Goal: Task Accomplishment & Management: Use online tool/utility

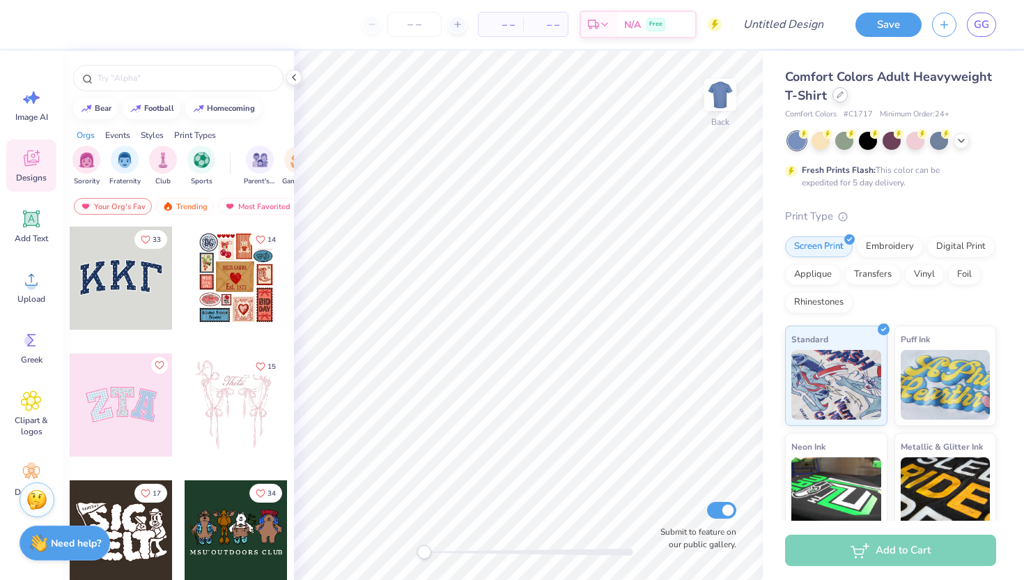
click at [842, 91] on icon at bounding box center [840, 94] width 7 height 7
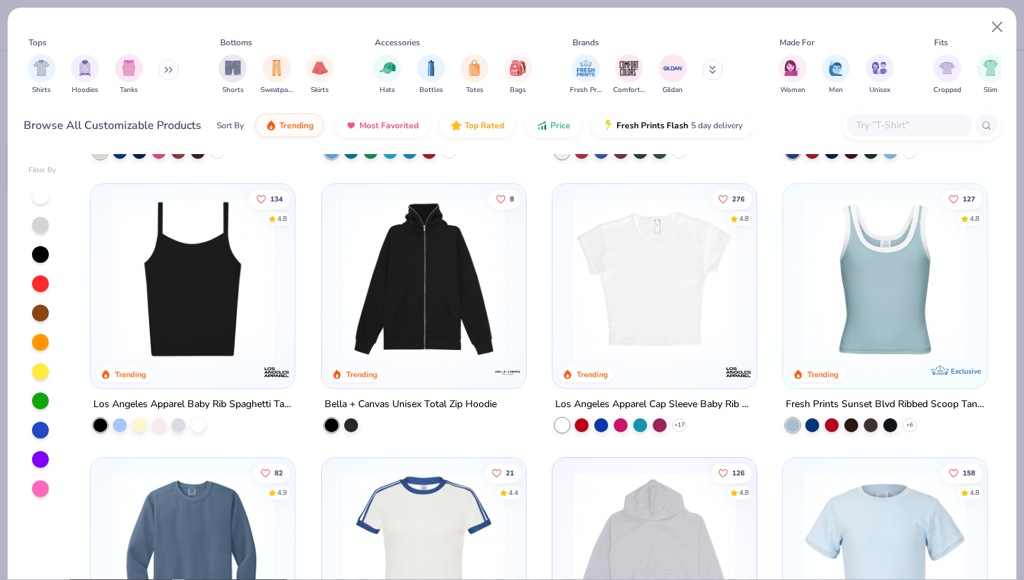
scroll to position [1329, 0]
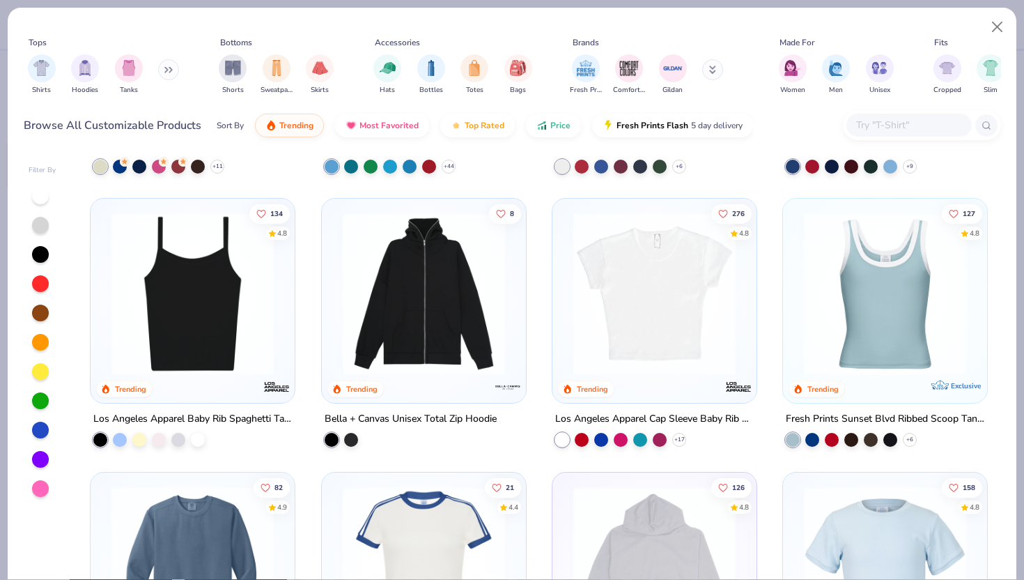
click at [647, 288] on img at bounding box center [654, 293] width 176 height 162
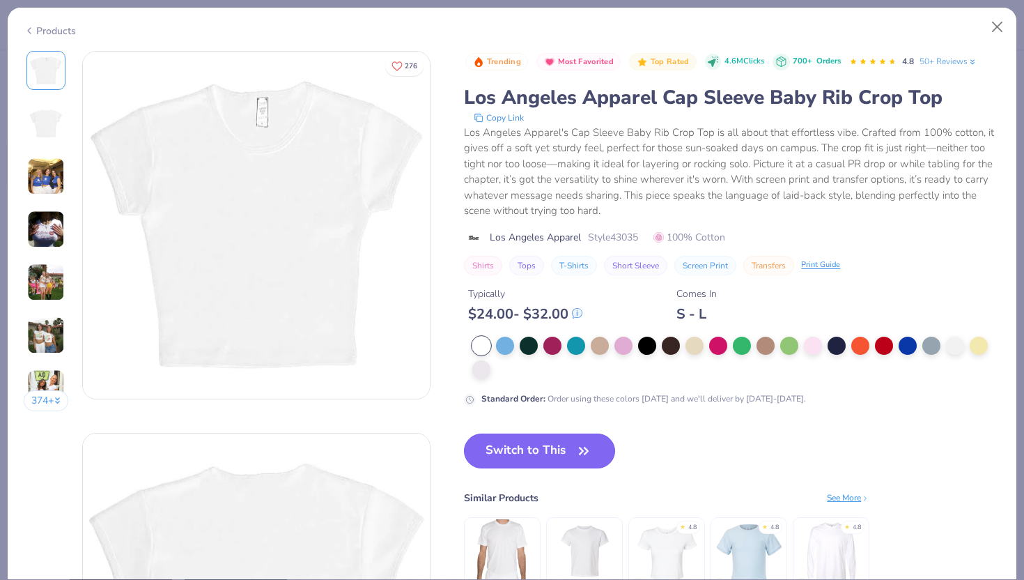
click at [550, 449] on button "Switch to This" at bounding box center [539, 450] width 151 height 35
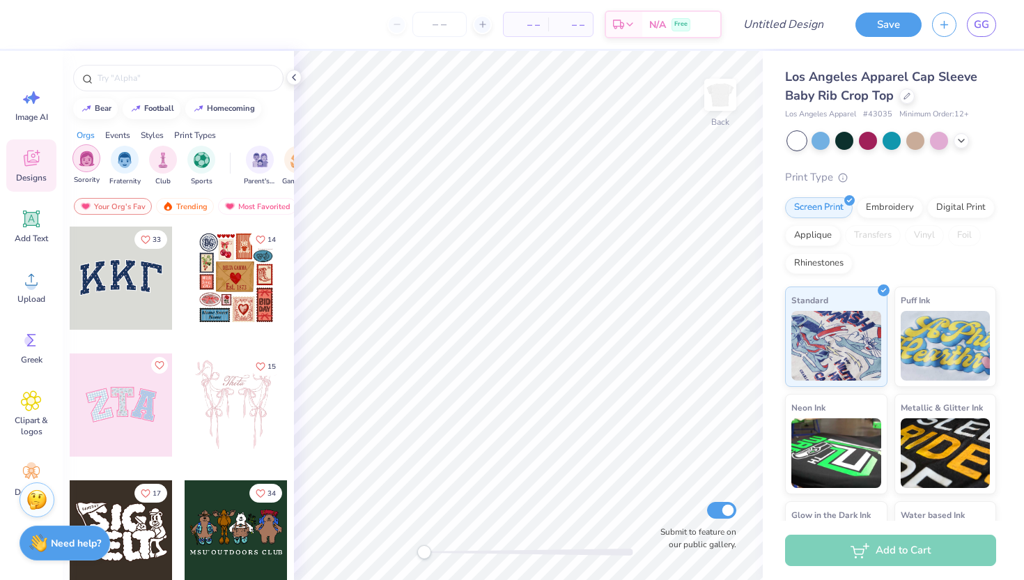
click at [84, 170] on div "filter for Sorority" at bounding box center [86, 158] width 28 height 28
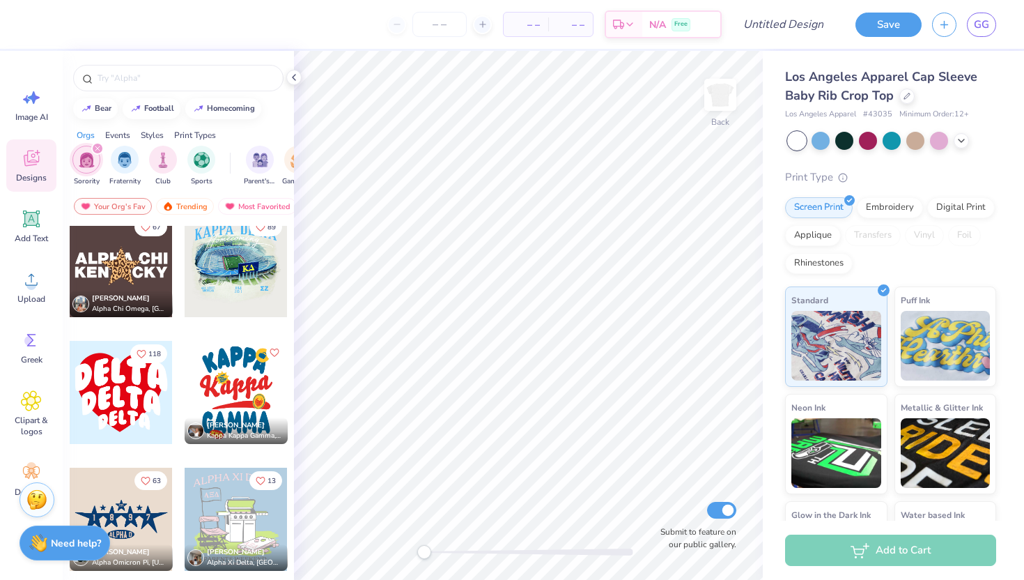
scroll to position [2182, 0]
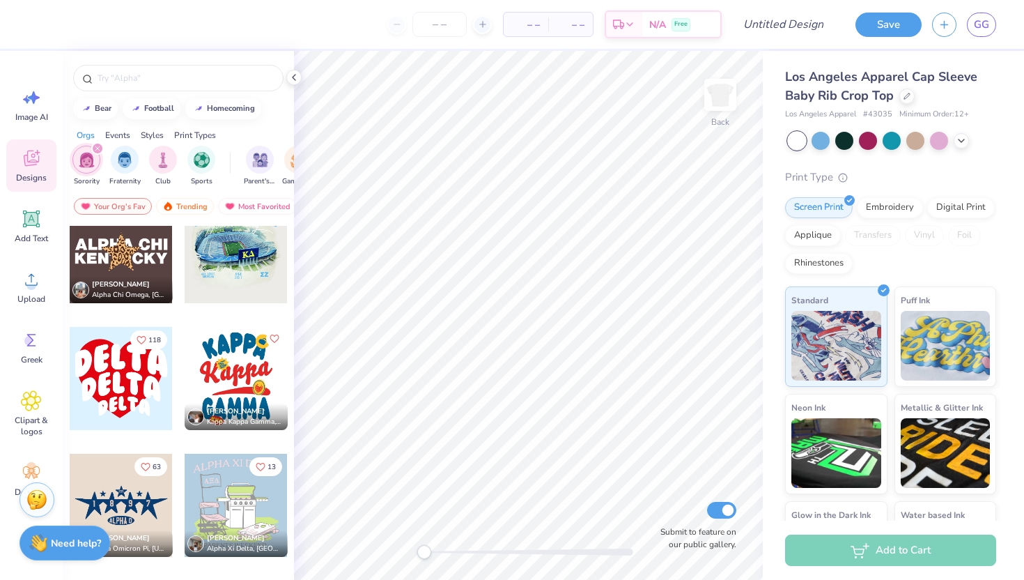
click at [118, 387] on div at bounding box center [121, 378] width 103 height 103
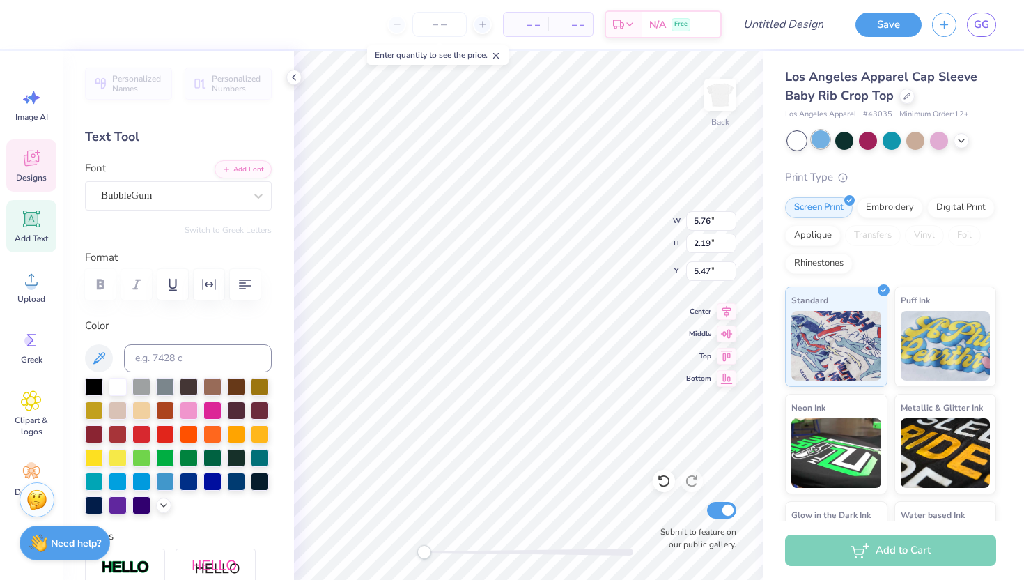
click at [821, 134] on div at bounding box center [821, 139] width 18 height 18
click at [816, 145] on div at bounding box center [821, 139] width 18 height 18
click at [118, 484] on div at bounding box center [118, 480] width 18 height 18
type input "6.79"
type input "2.46"
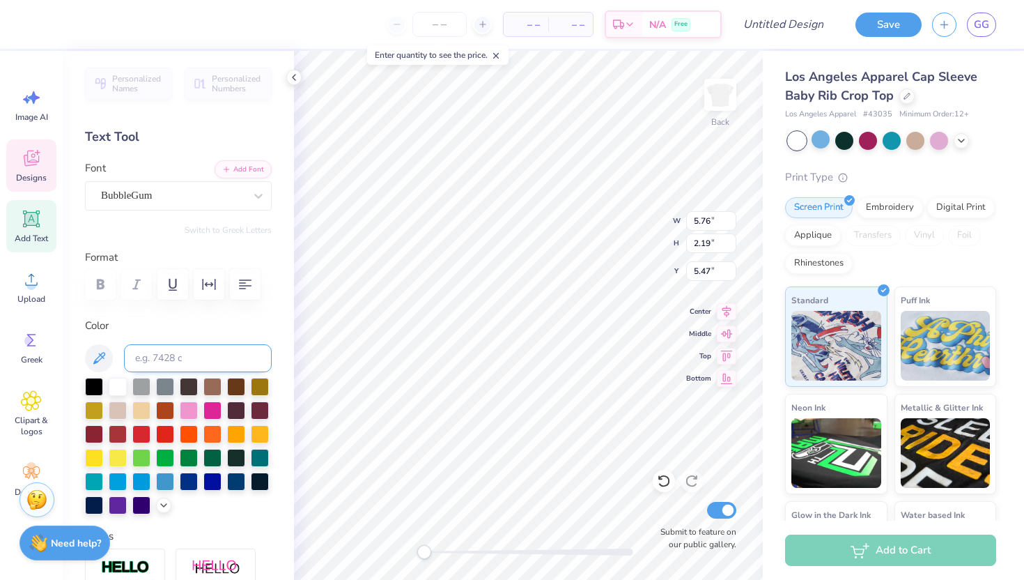
type input "3.39"
click at [122, 482] on div at bounding box center [118, 480] width 18 height 18
type input "3.79"
type input "1.44"
type input "7.31"
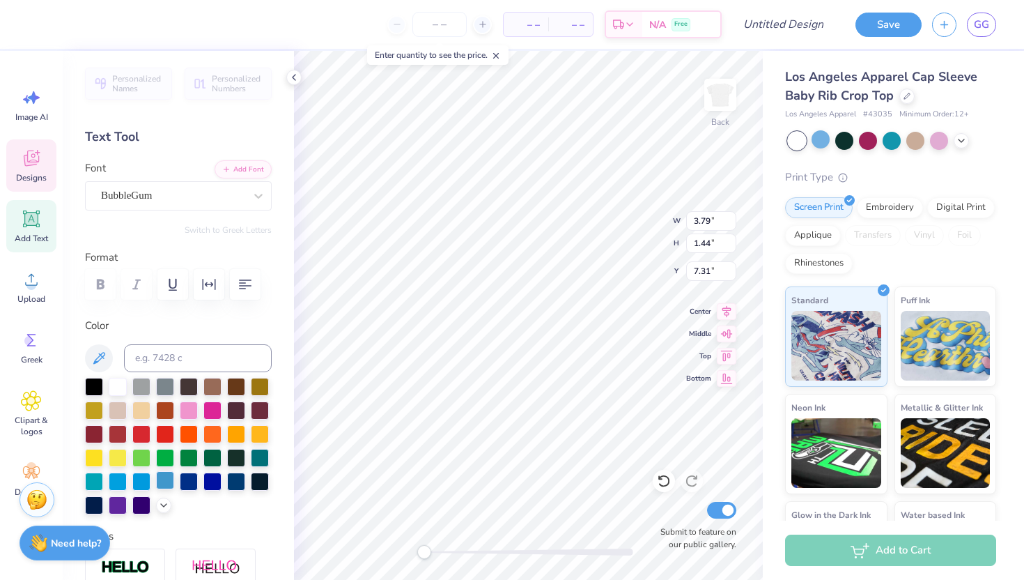
click at [164, 484] on div at bounding box center [165, 480] width 18 height 18
click at [98, 362] on icon at bounding box center [99, 358] width 17 height 17
click at [163, 505] on icon at bounding box center [163, 503] width 11 height 11
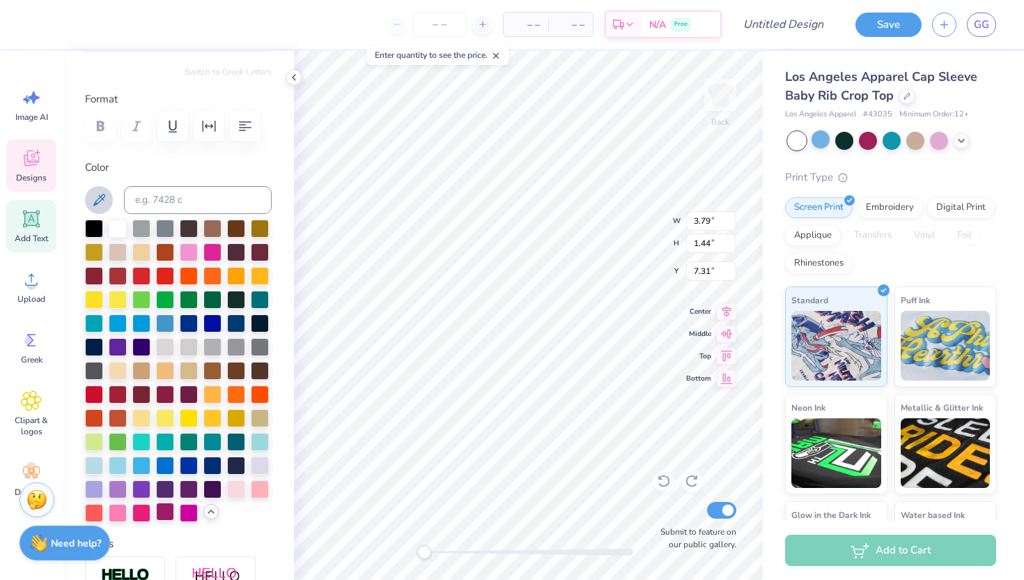
scroll to position [161, 0]
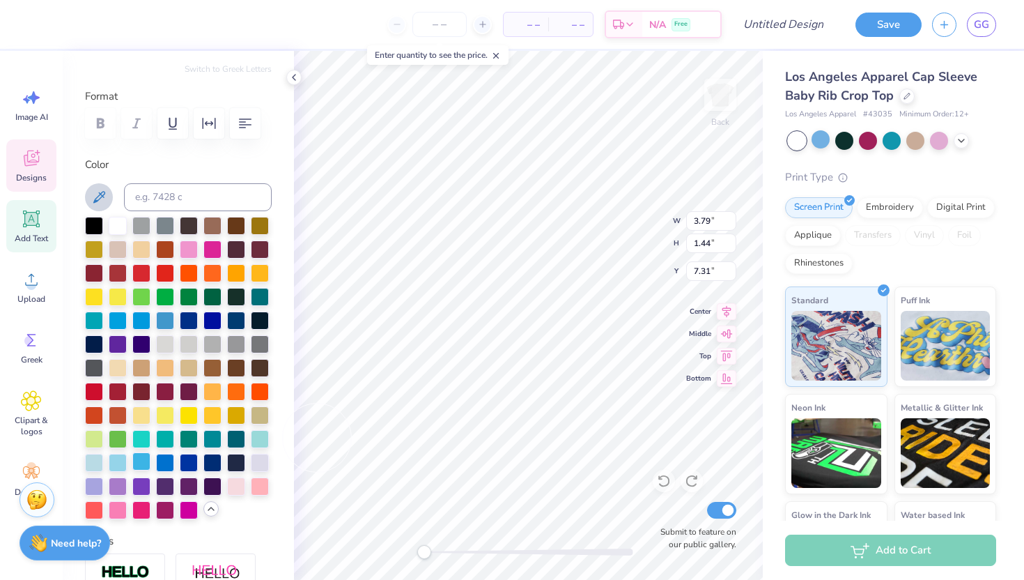
click at [137, 461] on div at bounding box center [141, 461] width 18 height 18
type input "5.76"
type input "2.19"
type input "5.47"
click at [139, 463] on div at bounding box center [141, 461] width 18 height 18
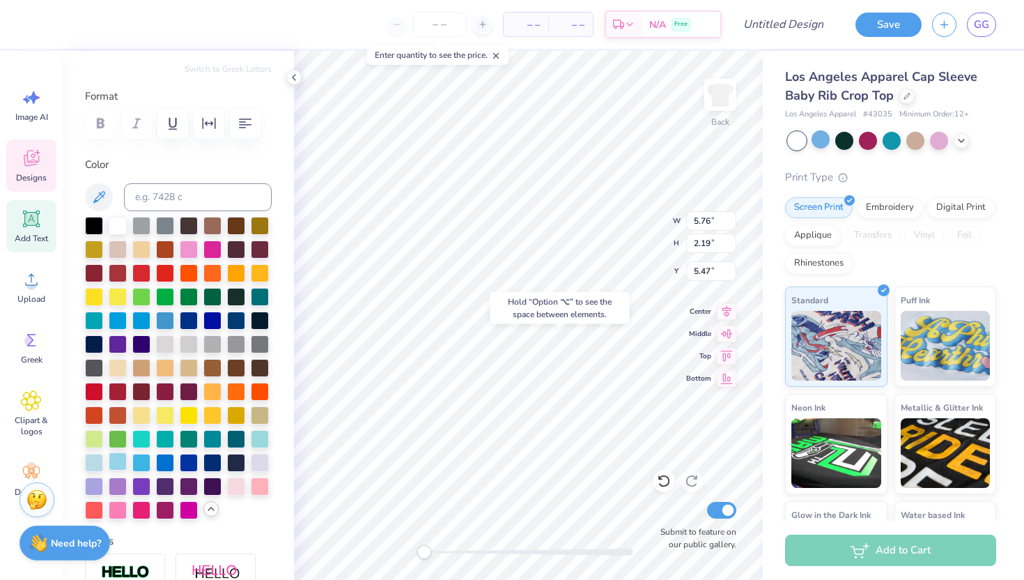
click at [111, 461] on div at bounding box center [118, 461] width 18 height 18
type input "6.79"
type input "2.46"
type input "3.39"
click at [120, 461] on div at bounding box center [118, 461] width 18 height 18
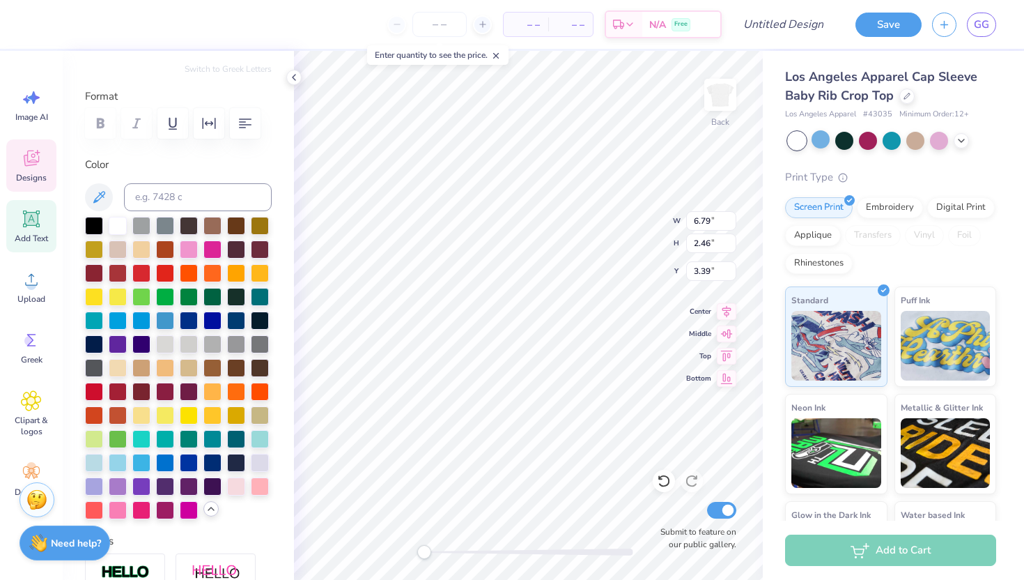
type input "3.79"
type input "1.44"
type input "7.32"
click at [118, 461] on div at bounding box center [118, 461] width 18 height 18
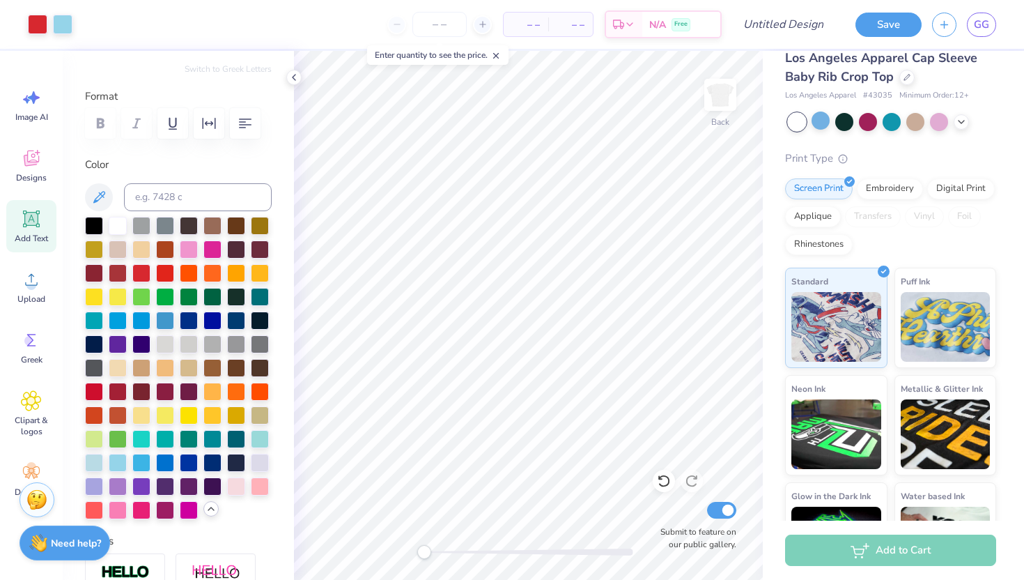
scroll to position [0, 0]
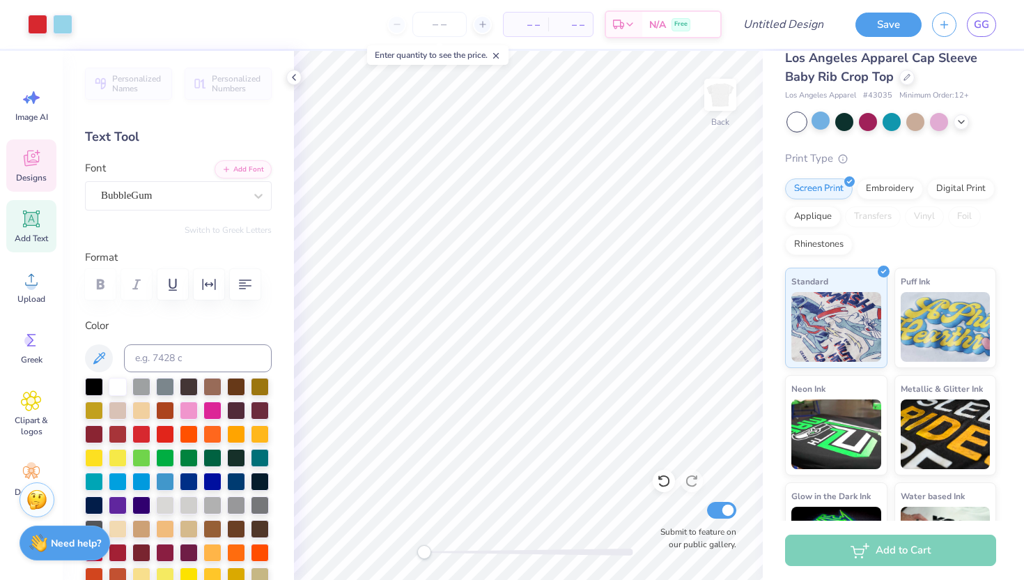
click at [21, 165] on icon at bounding box center [31, 158] width 21 height 21
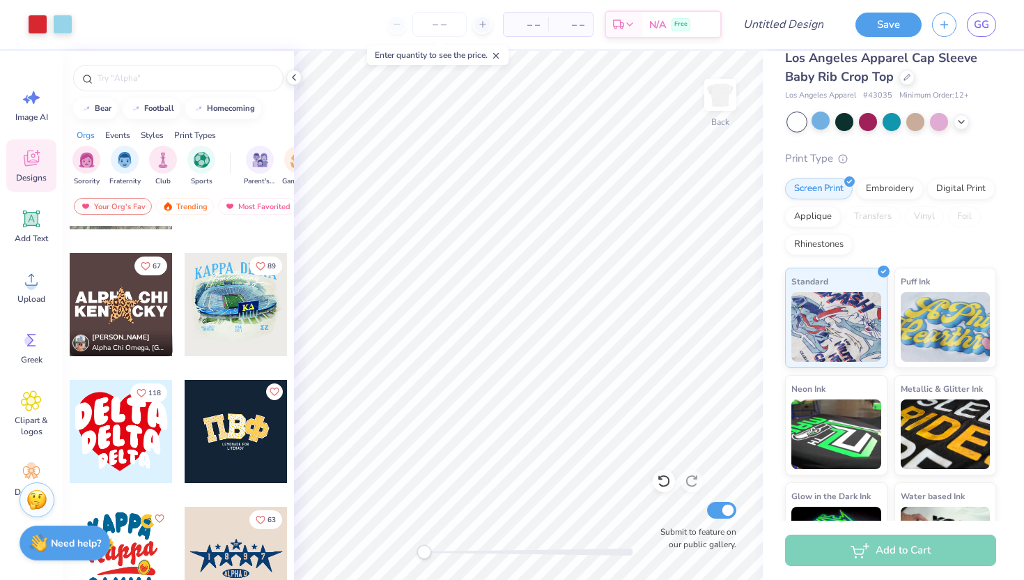
scroll to position [2642, 0]
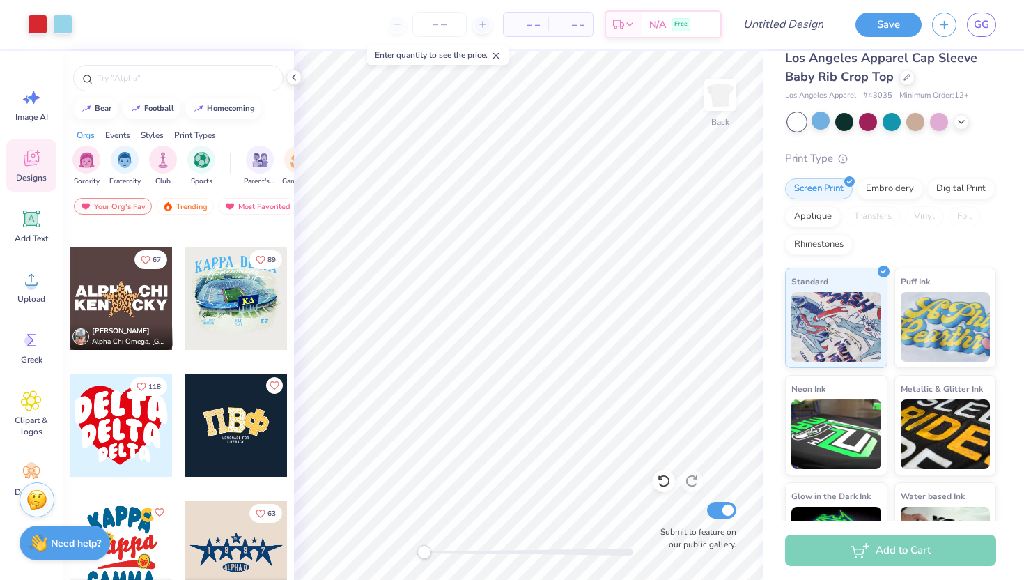
click at [130, 450] on div at bounding box center [121, 424] width 103 height 103
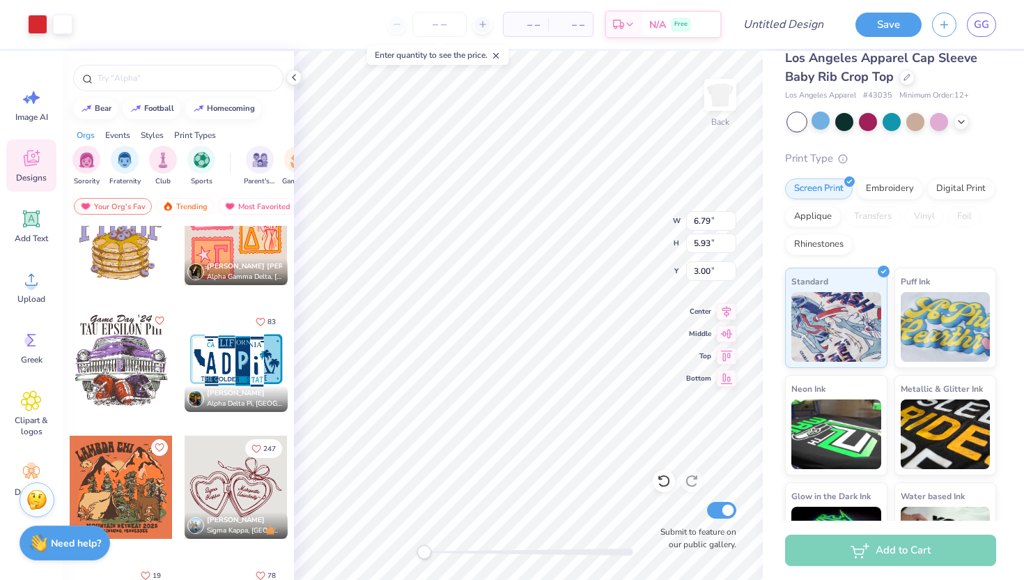
scroll to position [3500, 0]
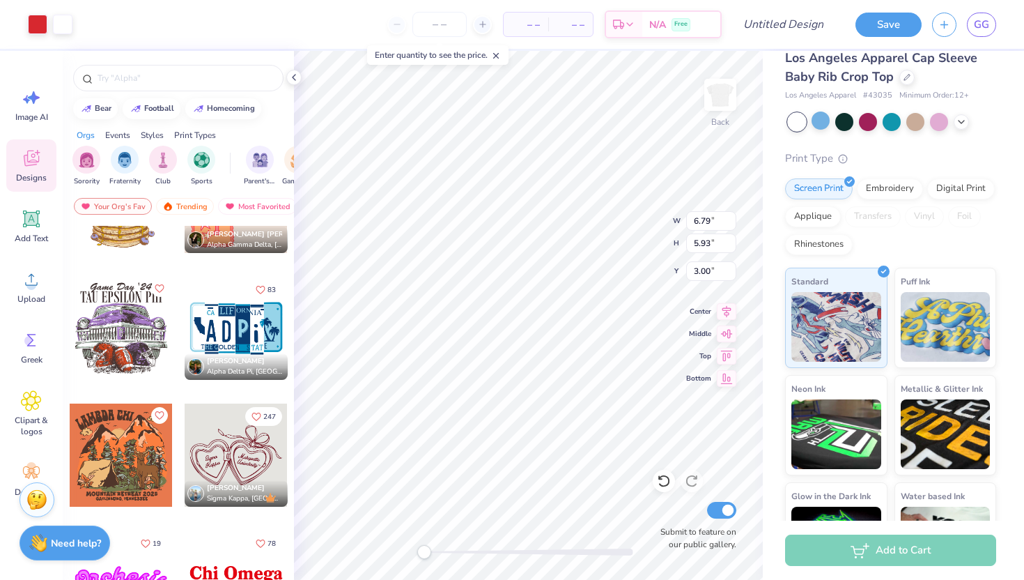
click at [233, 461] on div at bounding box center [236, 454] width 103 height 103
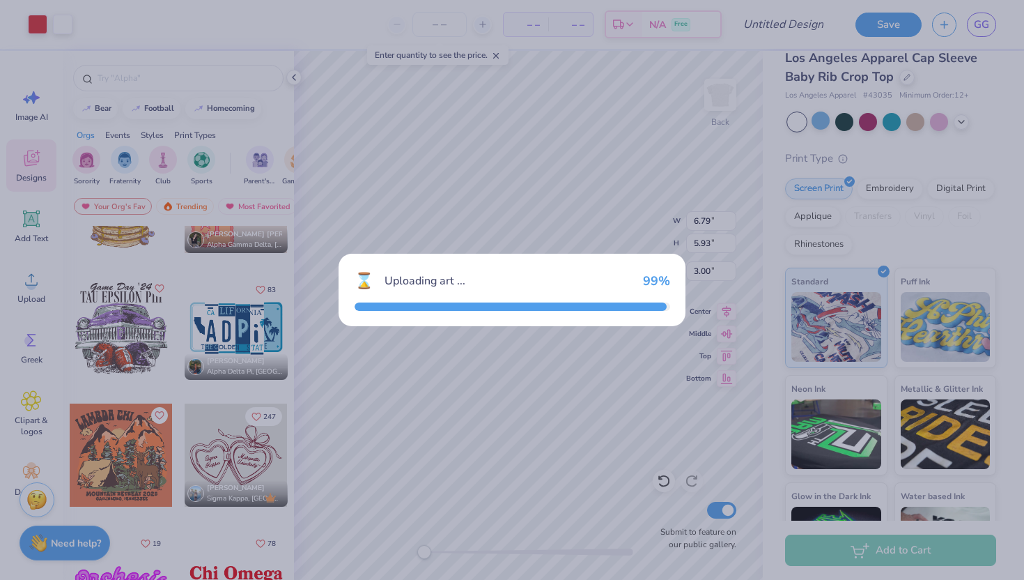
type input "6.97"
type input "4.53"
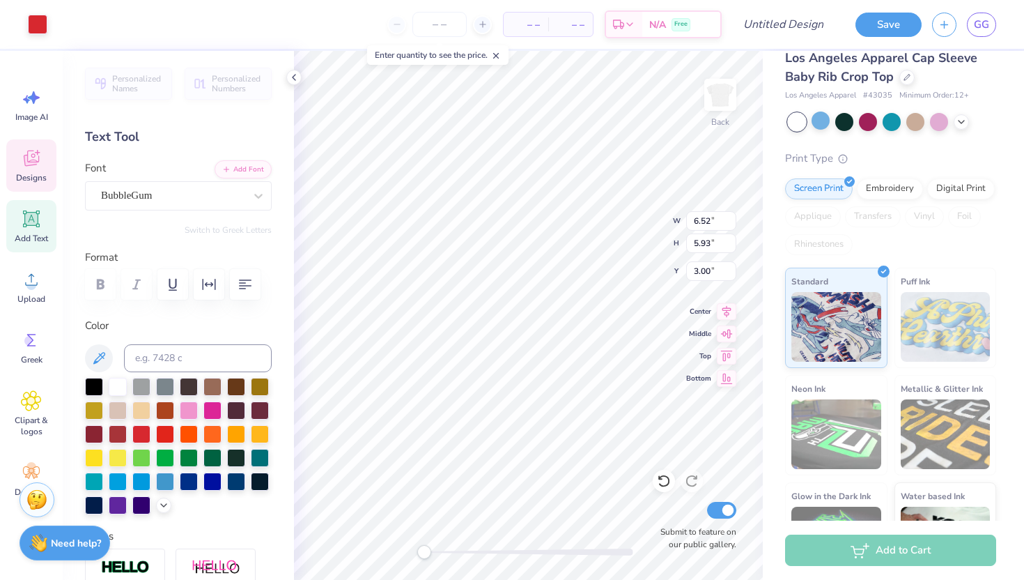
type input "6.97"
type input "4.53"
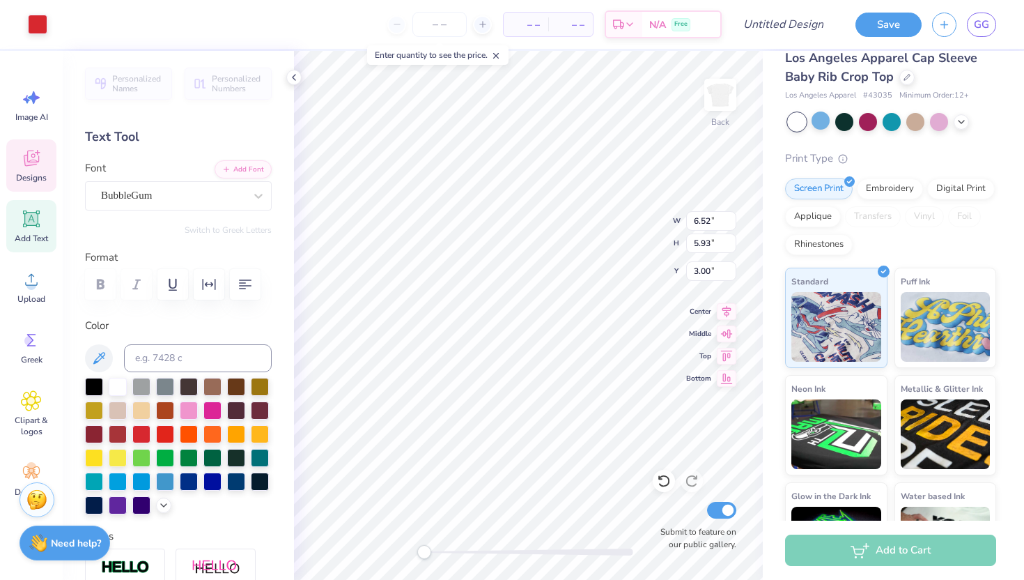
click at [655, 516] on div "Back W 6.52 6.52 " H 5.93 5.93 " Y 3.00 3.00 " Center Middle Top Bottom Submit …" at bounding box center [528, 315] width 469 height 529
click at [29, 177] on span "Designs" at bounding box center [31, 177] width 31 height 11
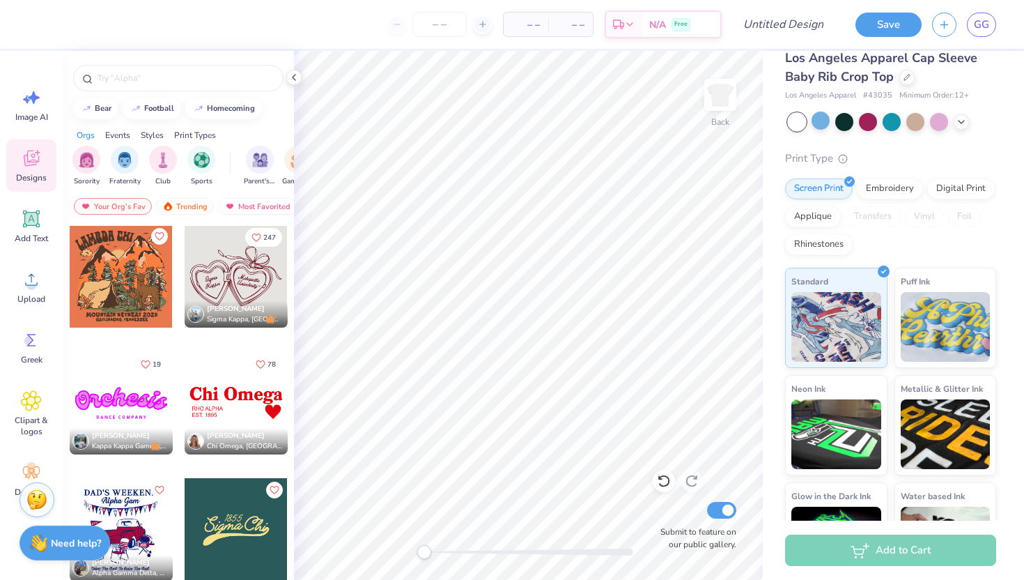
scroll to position [3677, 0]
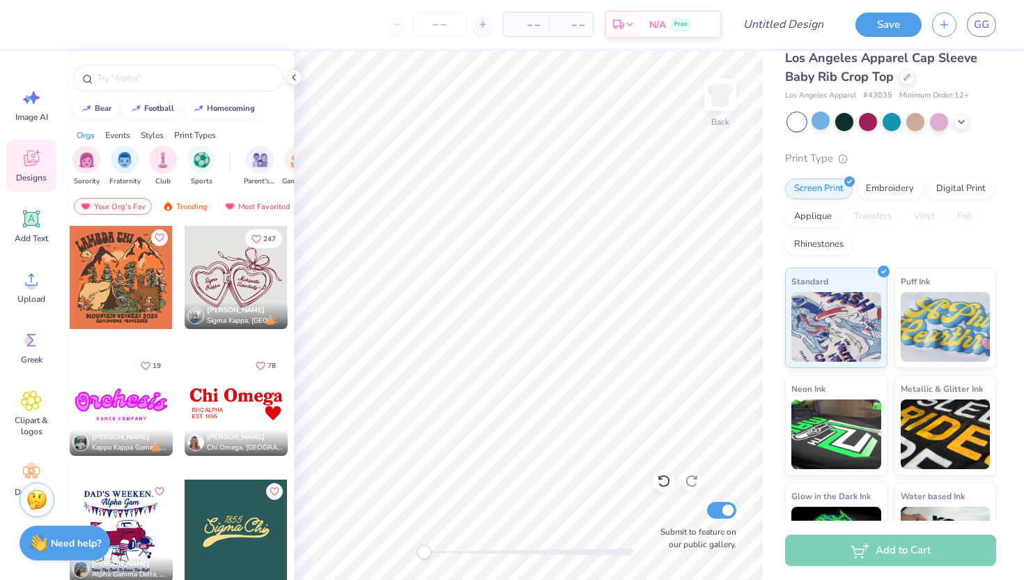
click at [228, 286] on div at bounding box center [236, 277] width 103 height 103
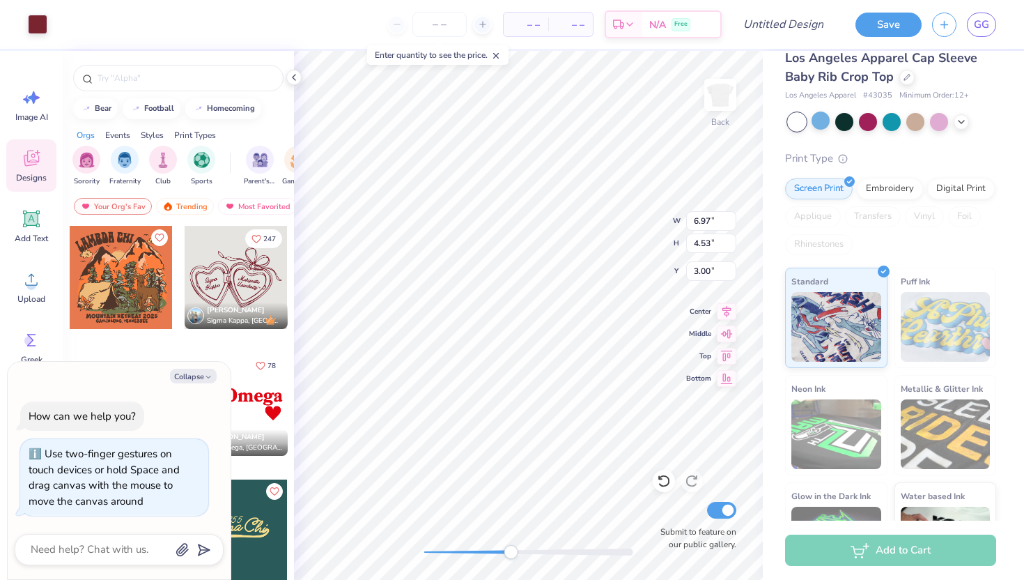
click at [511, 561] on div "Back W 6.97 6.97 " H 4.53 4.53 " Y 3.00 3.00 " Center Middle Top Bottom Submit …" at bounding box center [528, 315] width 469 height 529
click at [29, 239] on span "Add Text" at bounding box center [31, 238] width 33 height 11
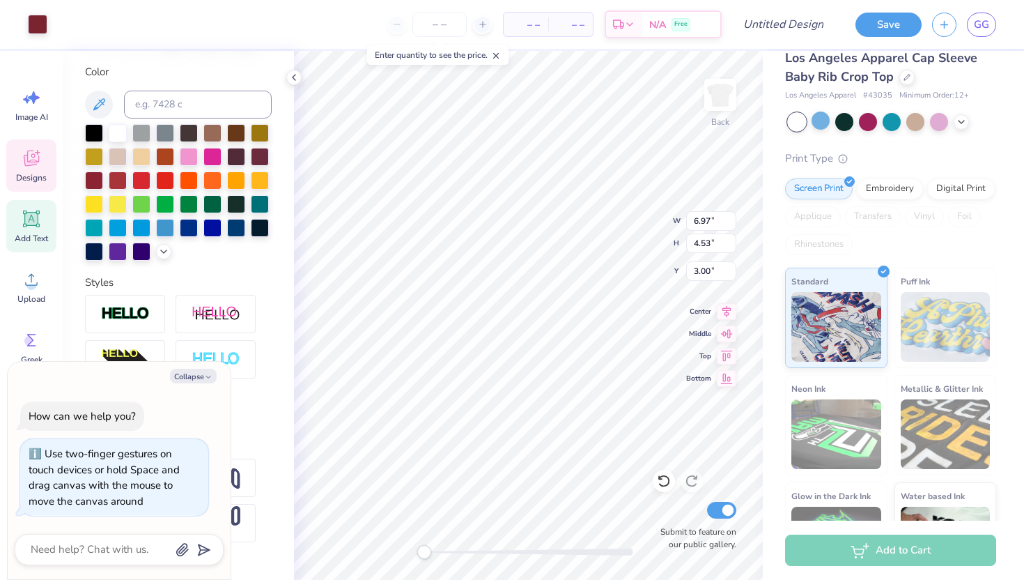
scroll to position [285, 0]
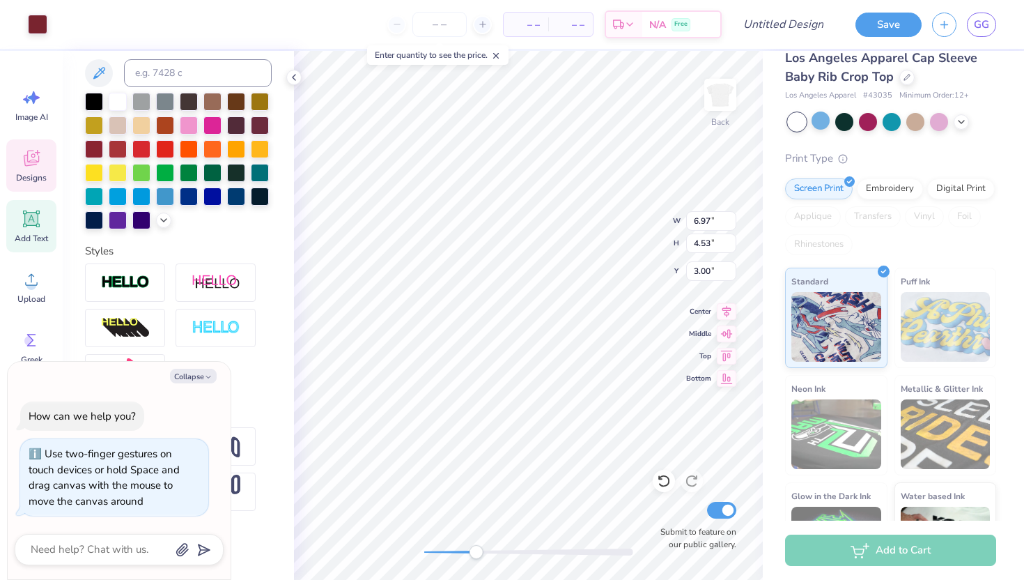
drag, startPoint x: 424, startPoint y: 556, endPoint x: 474, endPoint y: 554, distance: 49.5
click at [474, 554] on div "Accessibility label" at bounding box center [476, 552] width 14 height 14
type textarea "x"
type input "1.63"
type input "0.59"
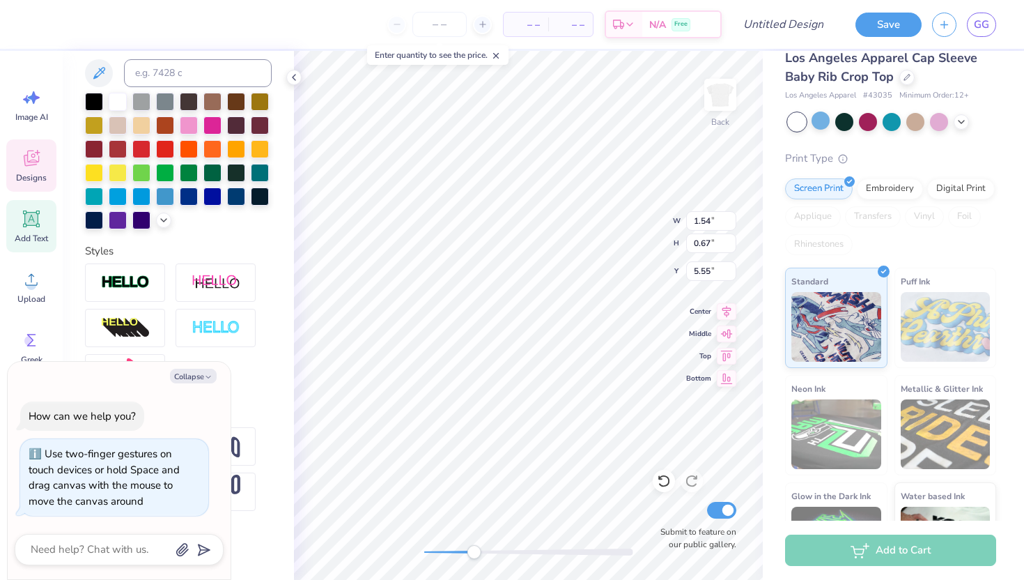
type input "5.13"
type textarea "x"
type textarea "Maruette"
type textarea "x"
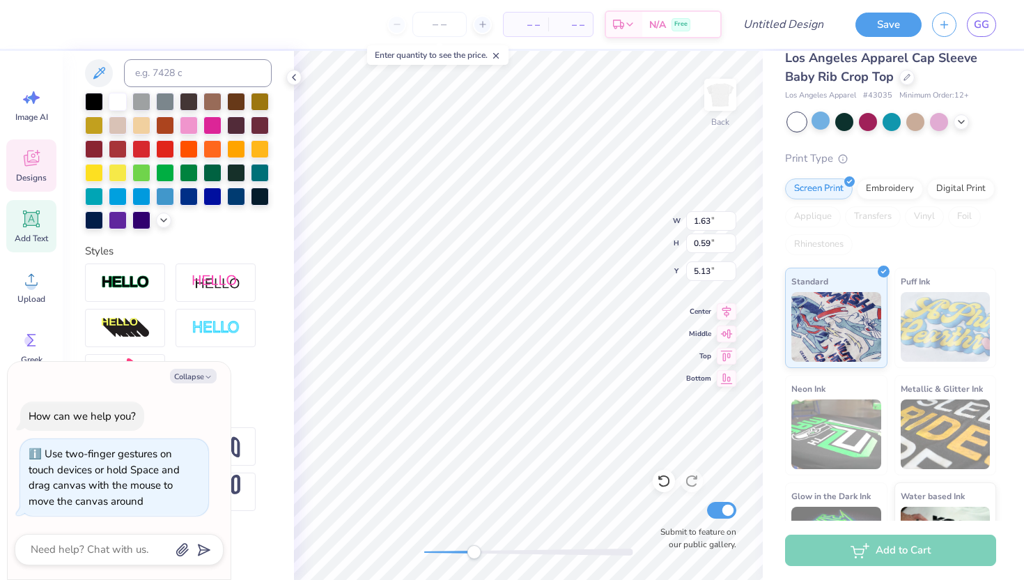
type textarea "Mauette"
type textarea "x"
type textarea "Muette"
type textarea "x"
type textarea "Miuette"
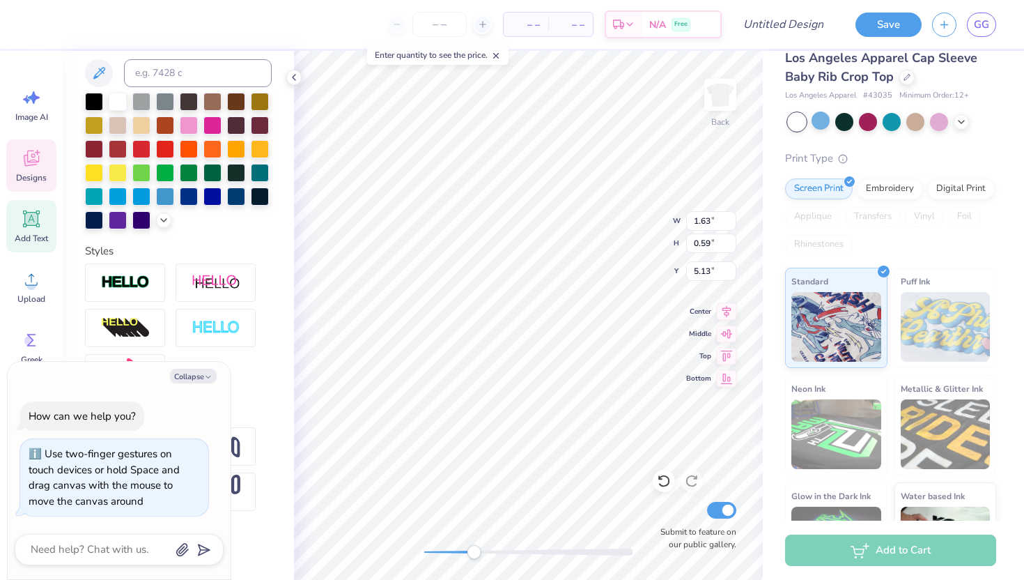
type textarea "x"
type textarea "Miamuette"
type textarea "x"
type textarea "Miamiuette"
type textarea "x"
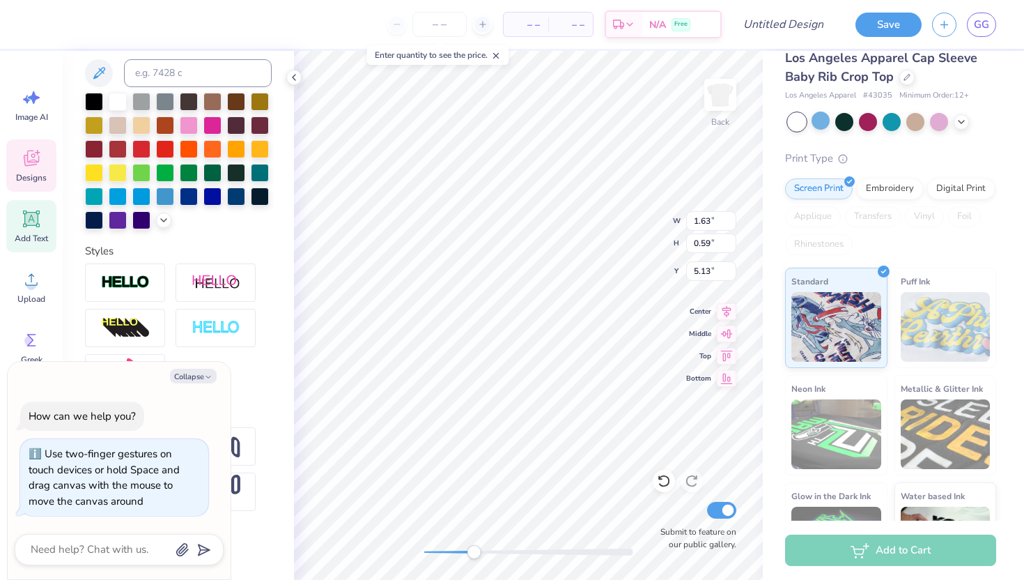
type textarea "Miamiuett"
type textarea "x"
type textarea "Miamiuet"
type textarea "x"
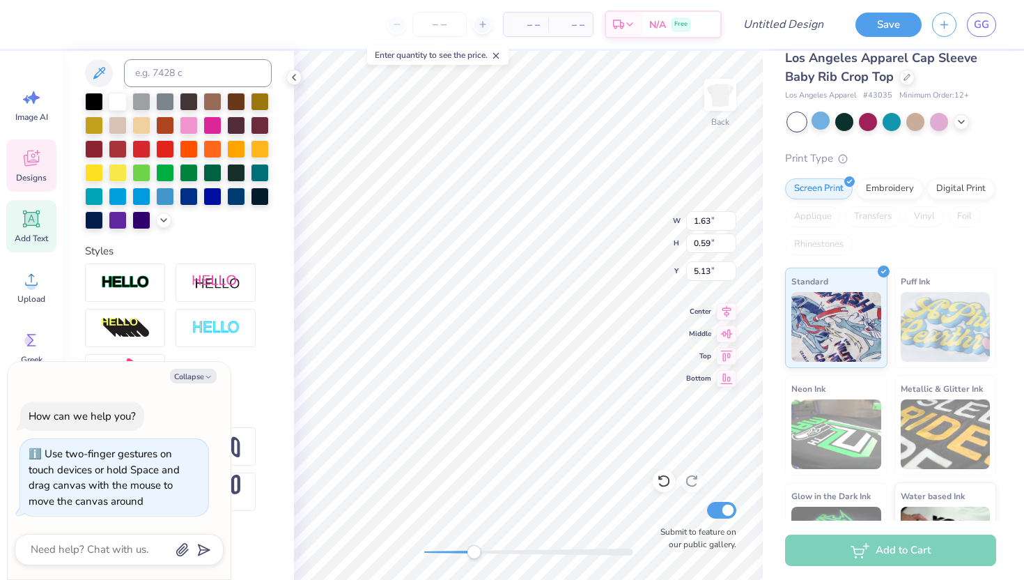
type textarea "Miamiue"
type textarea "x"
type textarea "[GEOGRAPHIC_DATA]"
type textarea "x"
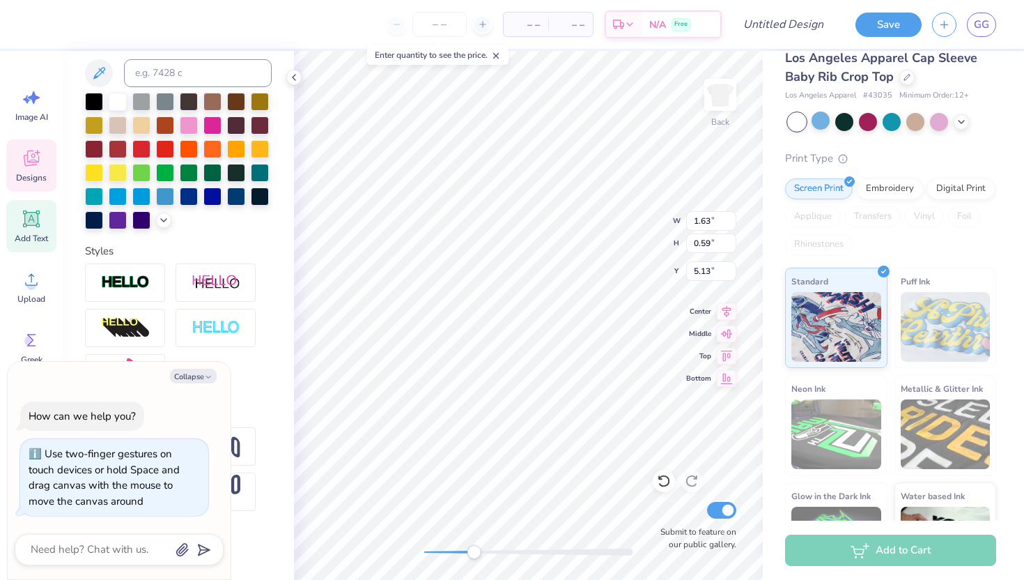
type textarea "[GEOGRAPHIC_DATA]"
type textarea "x"
type input "0.91"
type input "0.46"
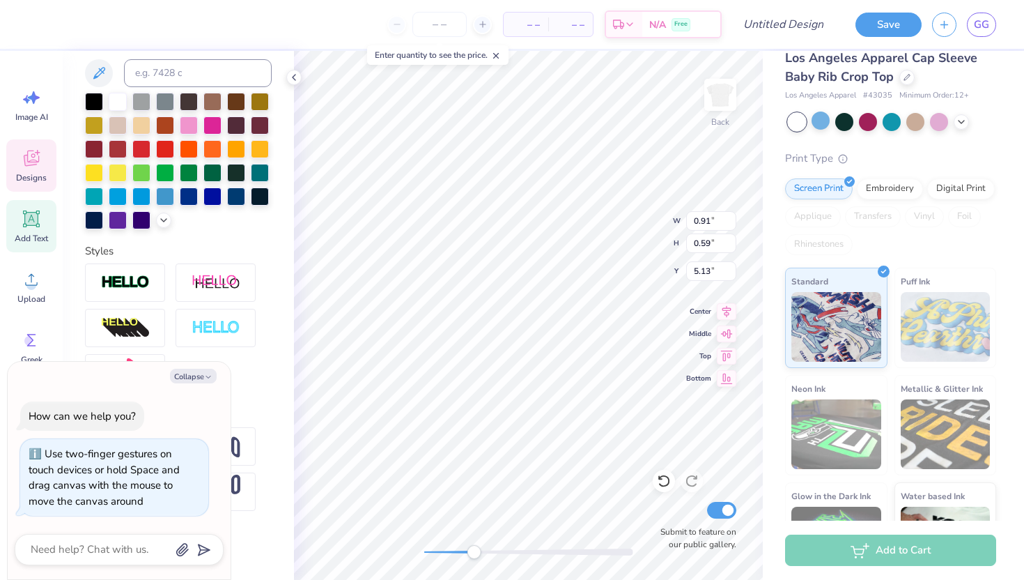
type input "5.26"
type textarea "x"
type textarea "T"
type textarea "x"
type textarea "TRI"
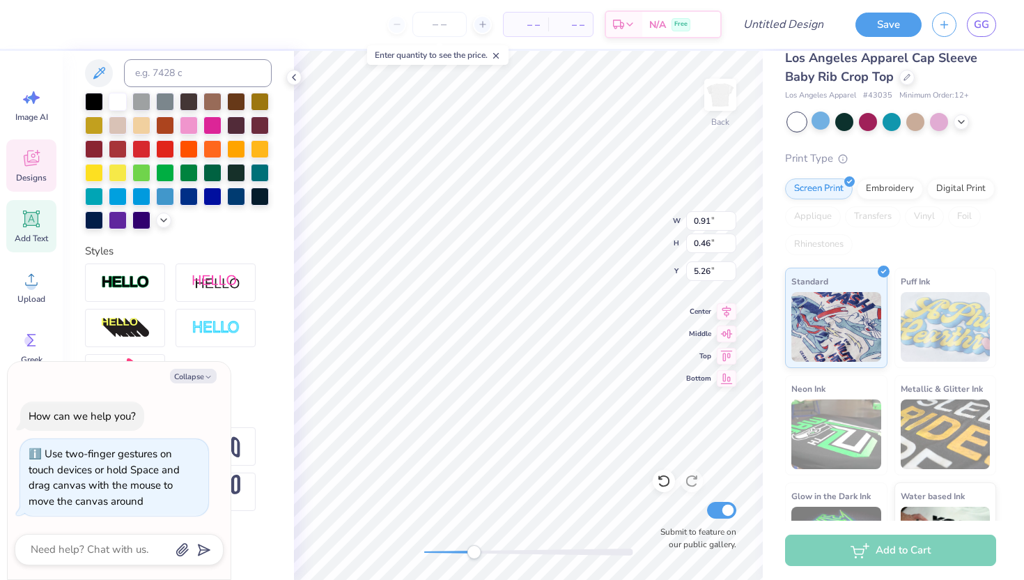
type textarea "x"
type textarea "TR"
type textarea "x"
type textarea "T"
type textarea "x"
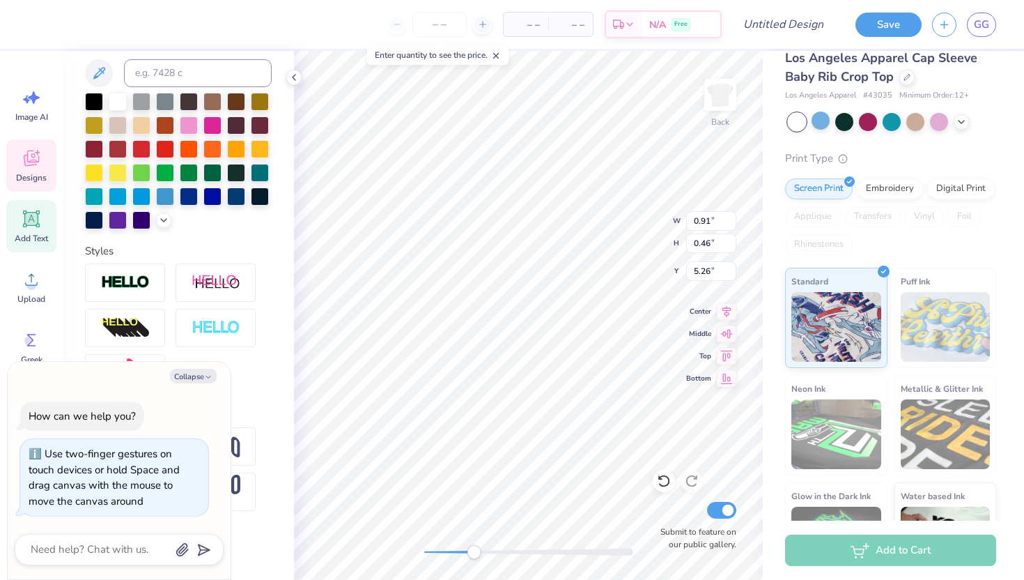
type textarea "Tri"
type textarea "x"
type input "1.11"
type input "0.51"
type input "5.72"
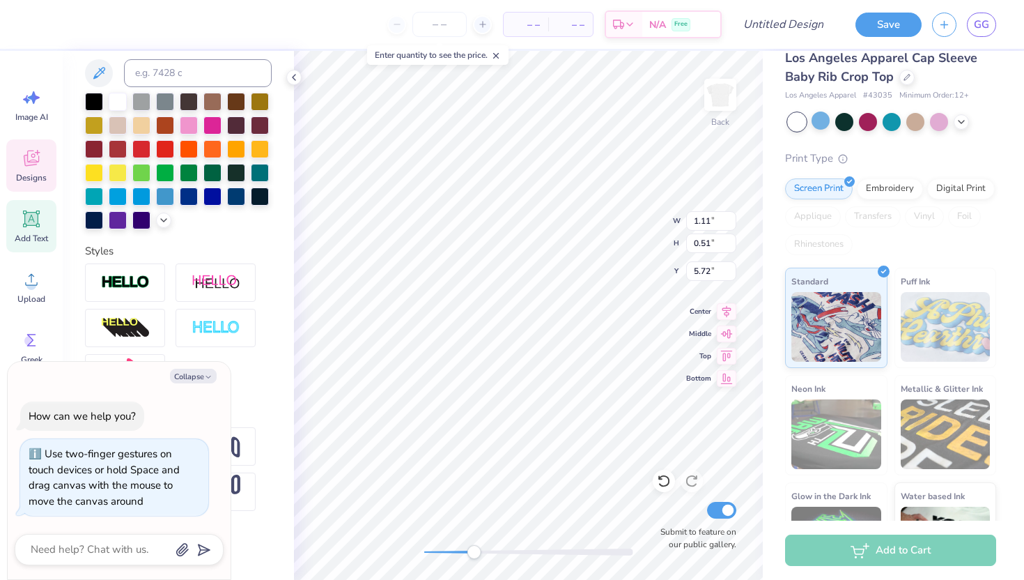
type textarea "x"
type textarea "D"
type textarea "x"
type textarea "De"
type textarea "x"
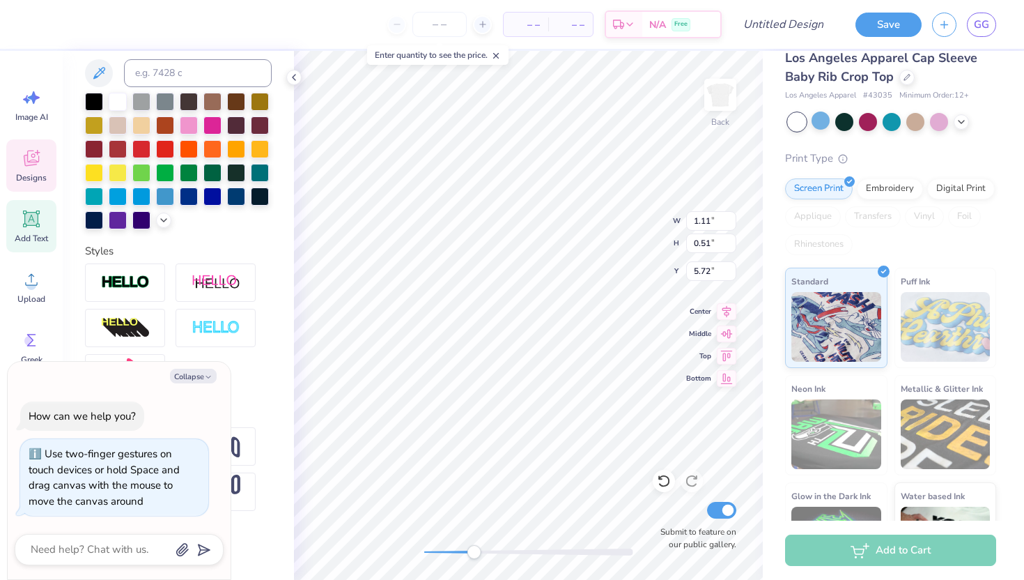
type textarea "Delt"
type textarea "x"
type textarea "Delta"
type textarea "x"
type textarea "Deltaz"
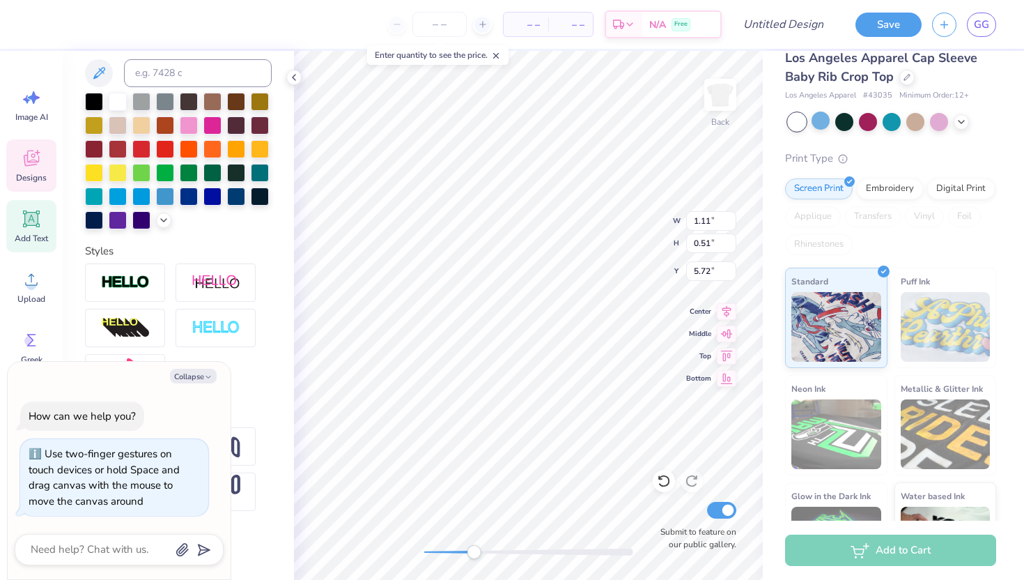
type textarea "x"
type textarea "Delta"
click at [192, 196] on div at bounding box center [189, 195] width 18 height 18
type textarea "x"
type input "0.51"
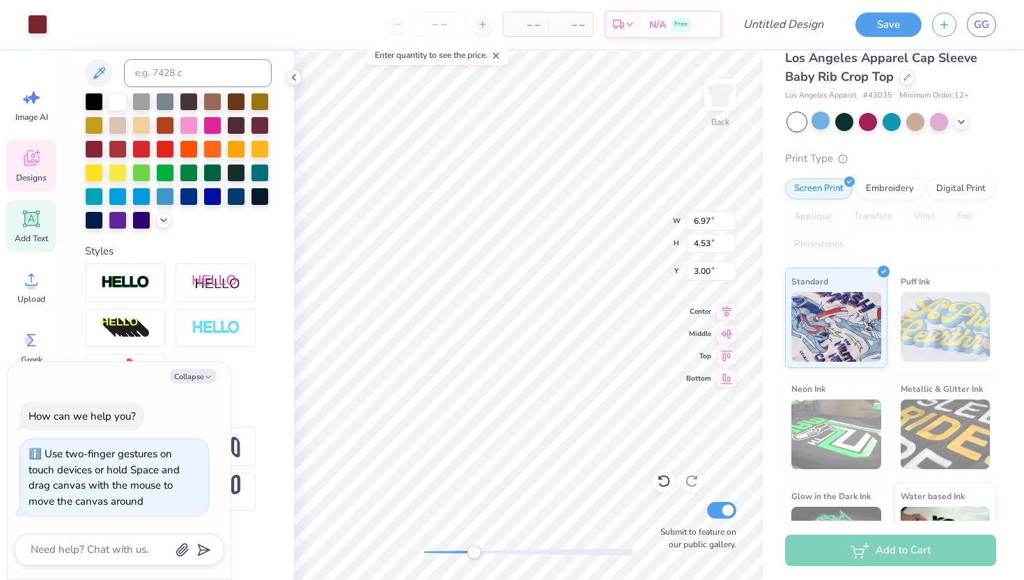
type input "0.50"
type input "5.19"
click at [192, 196] on div at bounding box center [189, 195] width 18 height 18
click at [189, 192] on div at bounding box center [189, 195] width 18 height 18
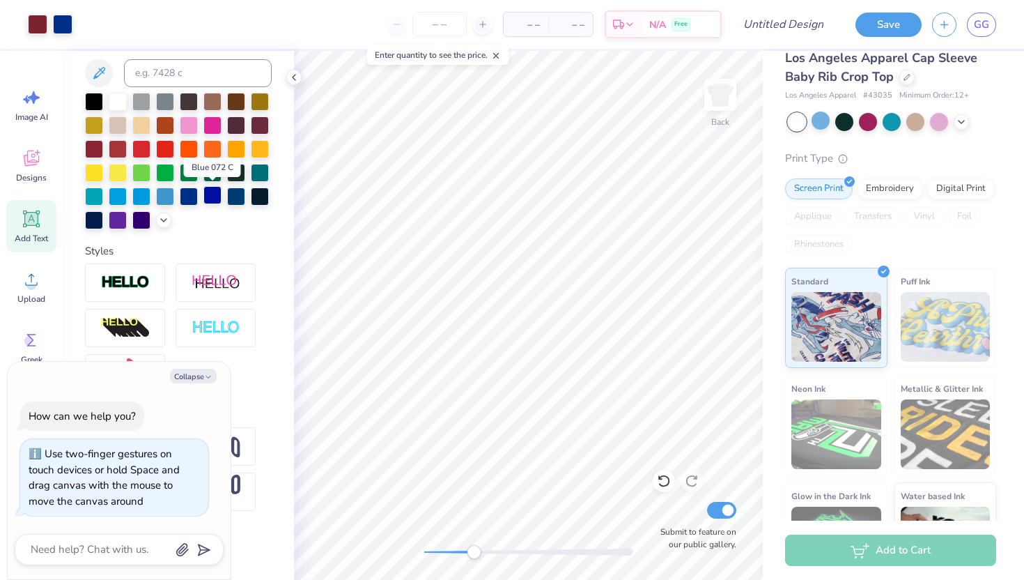
click at [222, 194] on div at bounding box center [212, 195] width 18 height 18
click at [197, 194] on div at bounding box center [189, 195] width 18 height 18
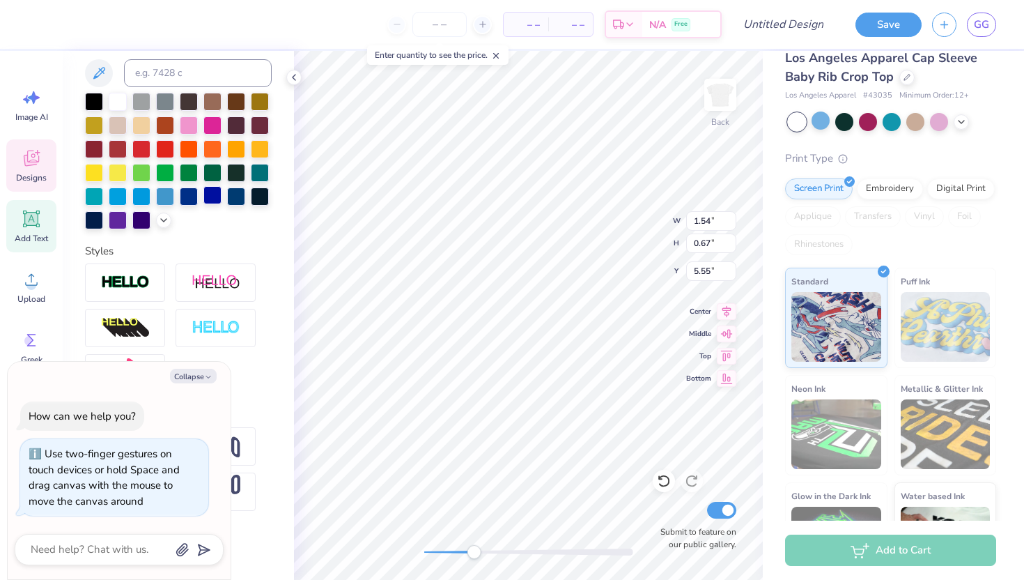
click at [210, 196] on div at bounding box center [212, 195] width 18 height 18
type textarea "x"
type input "1.09"
type input "0.50"
type input "5.21"
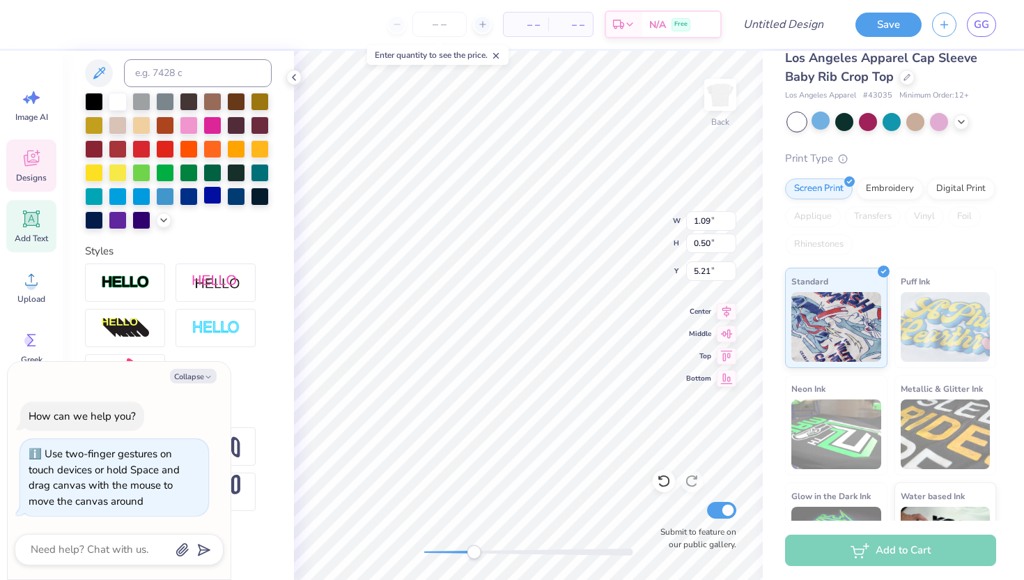
click at [210, 191] on div at bounding box center [212, 195] width 18 height 18
click at [213, 197] on div at bounding box center [212, 195] width 18 height 18
drag, startPoint x: 473, startPoint y: 549, endPoint x: 423, endPoint y: 549, distance: 50.2
click at [423, 549] on div "Accessibility label" at bounding box center [424, 552] width 14 height 14
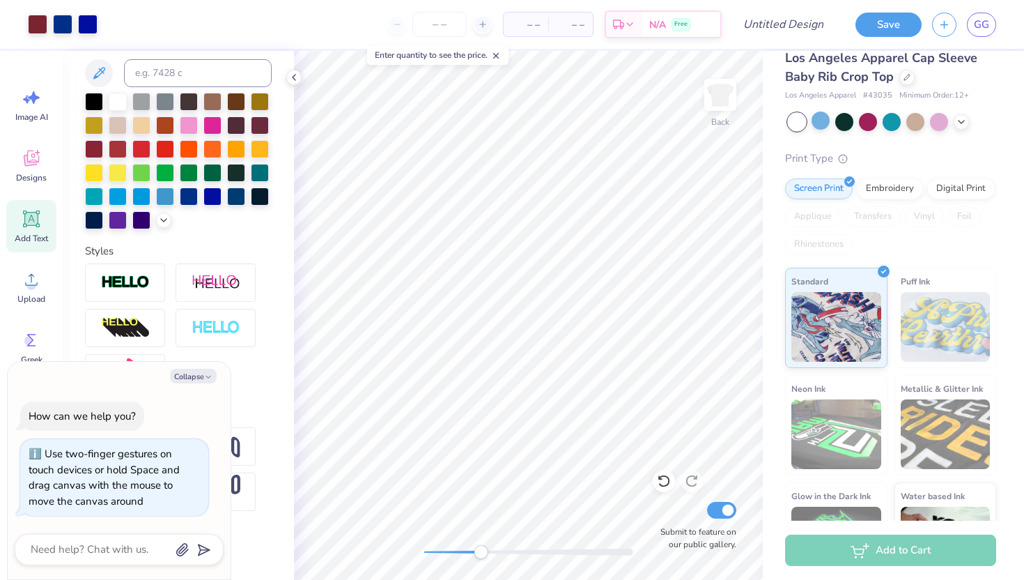
drag, startPoint x: 424, startPoint y: 553, endPoint x: 465, endPoint y: 552, distance: 40.4
click at [474, 552] on div "Accessibility label" at bounding box center [481, 552] width 14 height 14
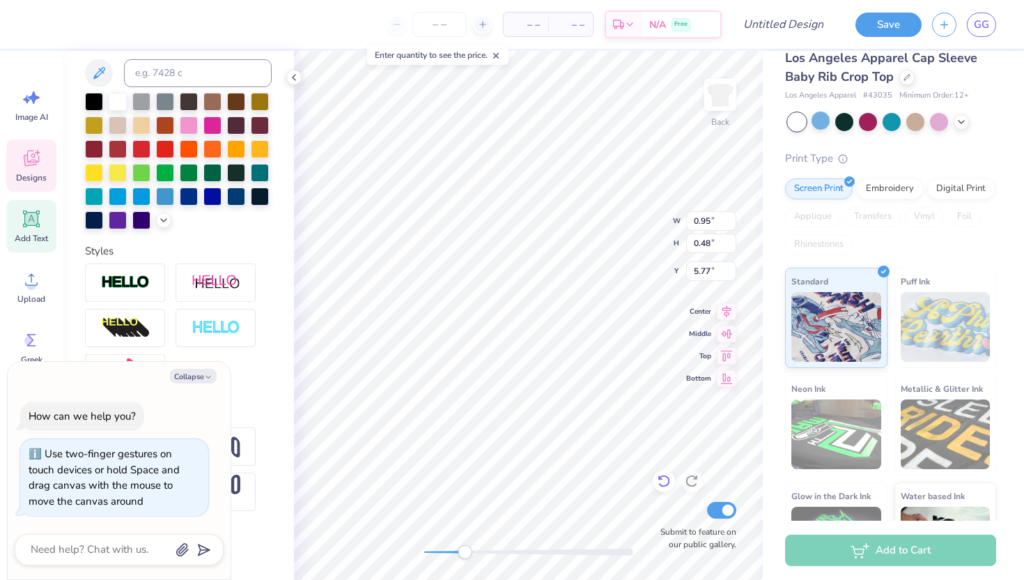
click at [664, 480] on icon at bounding box center [664, 481] width 14 height 14
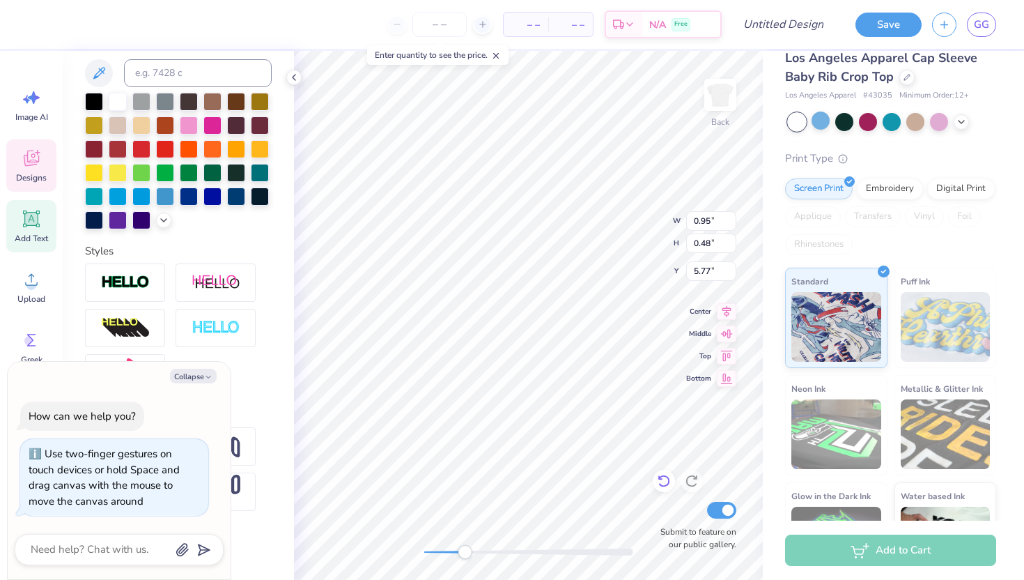
click at [664, 480] on icon at bounding box center [664, 481] width 14 height 14
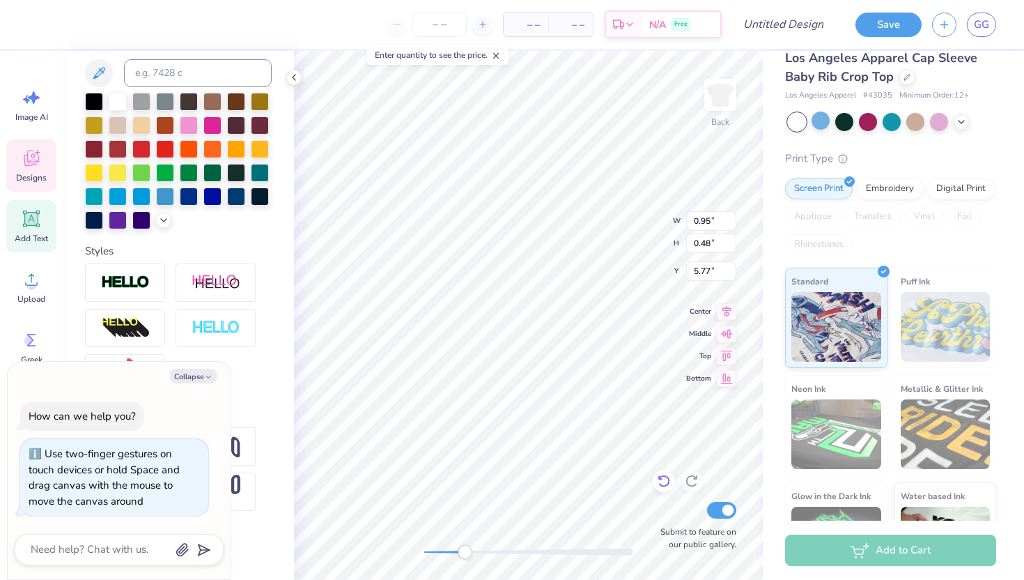
click at [664, 480] on icon at bounding box center [664, 481] width 14 height 14
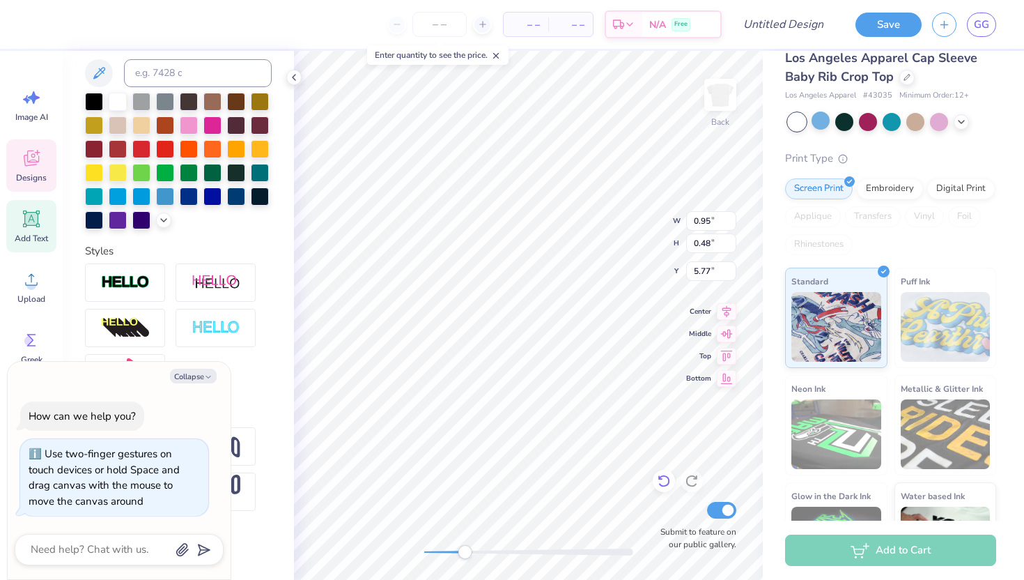
click at [664, 480] on icon at bounding box center [664, 481] width 14 height 14
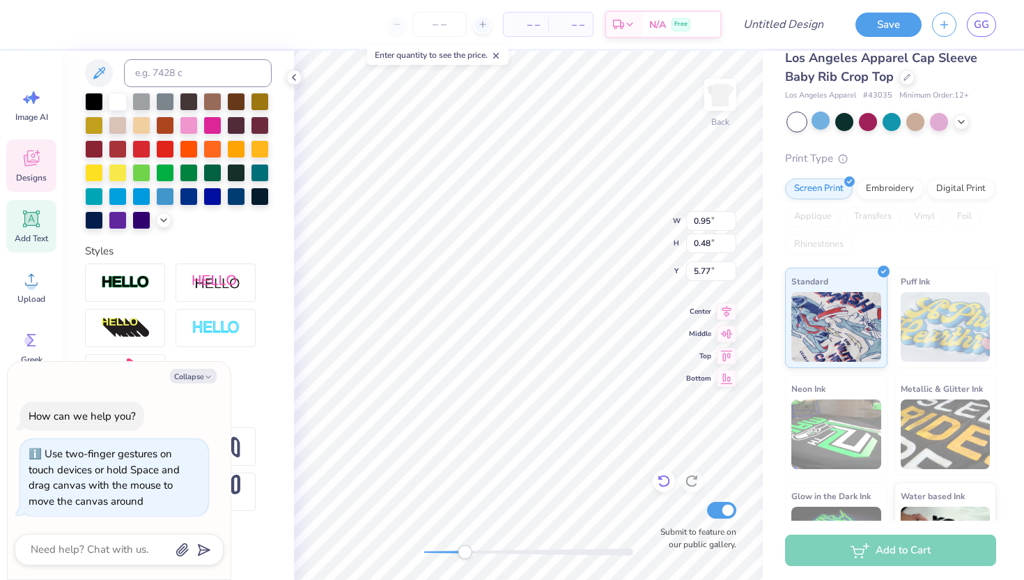
click at [664, 480] on icon at bounding box center [664, 481] width 14 height 14
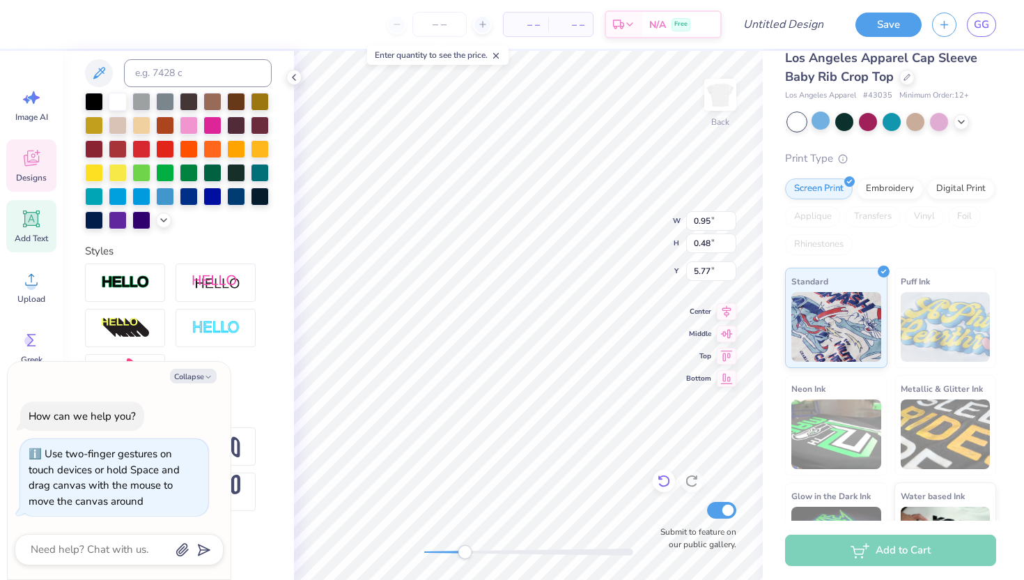
click at [664, 480] on icon at bounding box center [664, 481] width 14 height 14
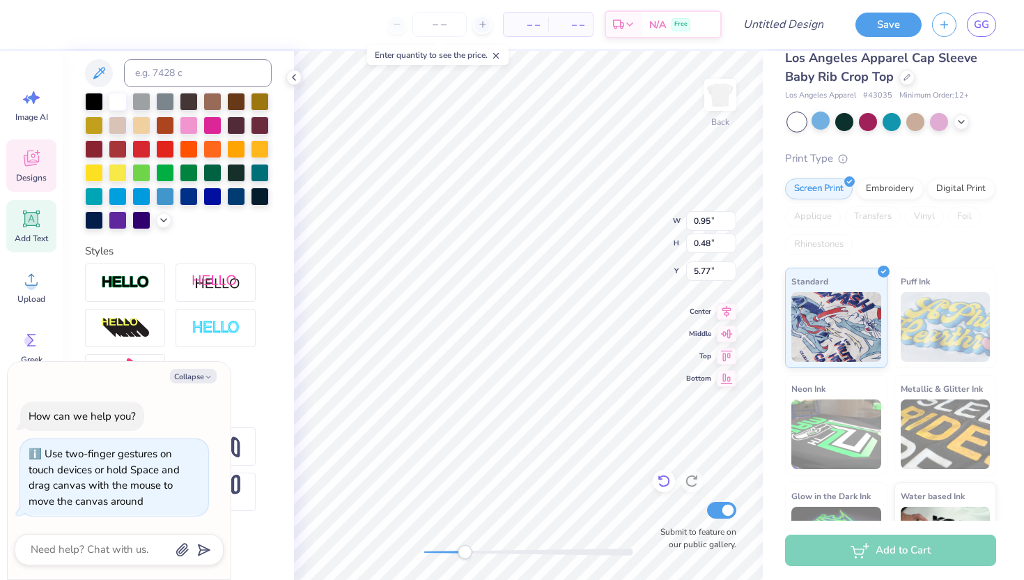
click at [664, 480] on icon at bounding box center [664, 481] width 14 height 14
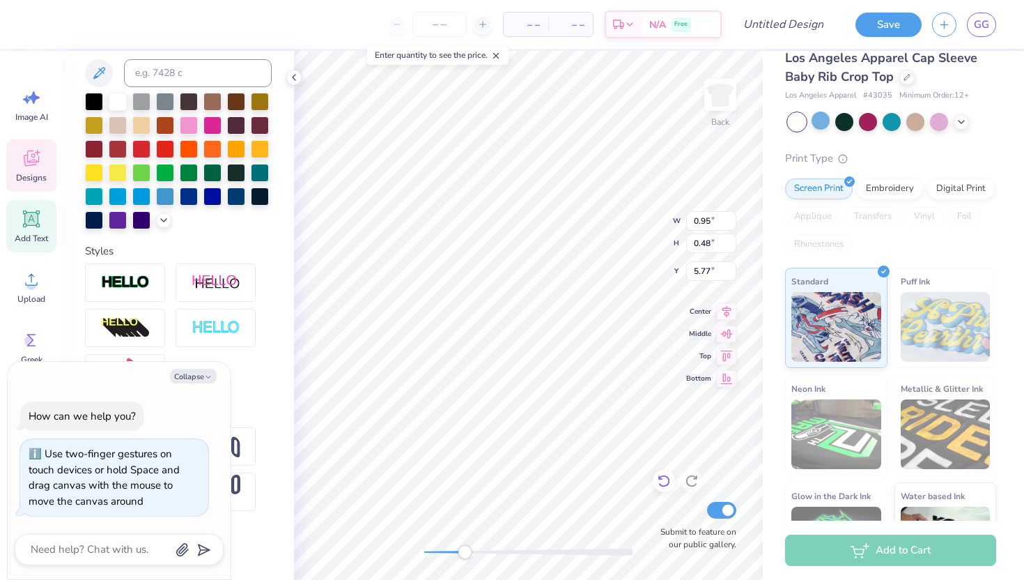
click at [664, 480] on icon at bounding box center [664, 481] width 14 height 14
click at [501, 554] on div at bounding box center [528, 551] width 209 height 7
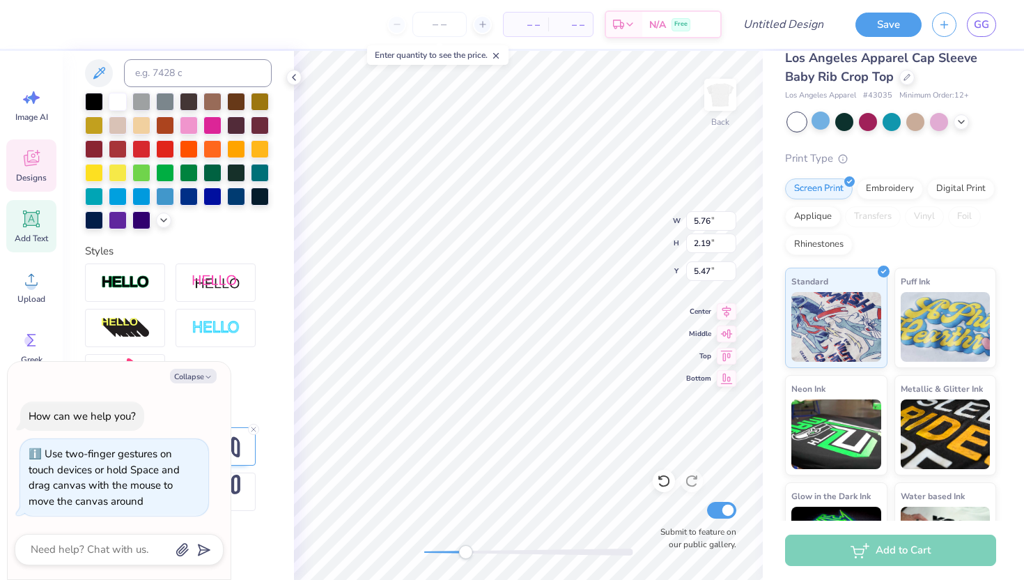
type textarea "x"
type input "5.76"
type input "2.19"
type input "5.47"
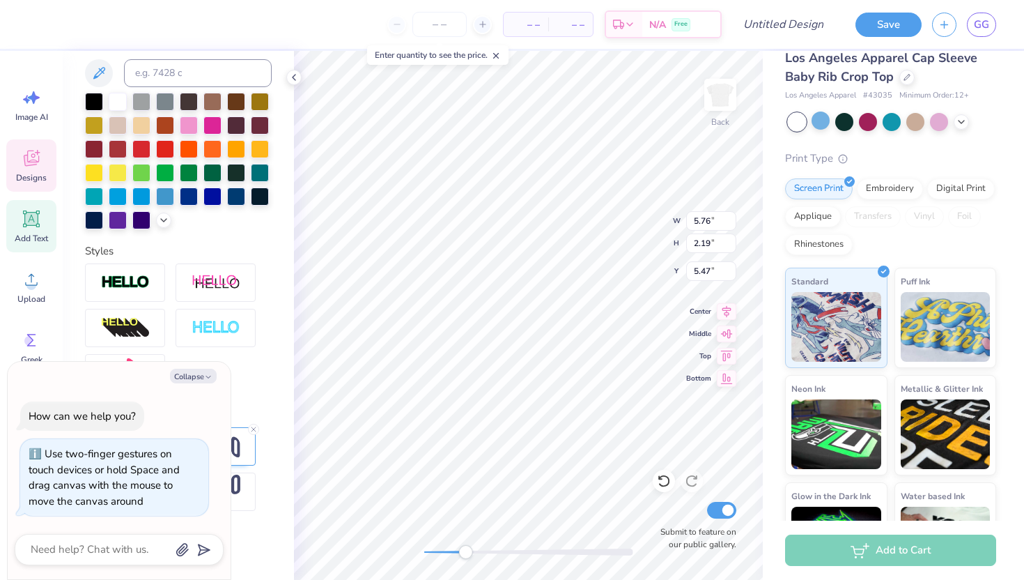
click at [422, 545] on div "Back W 5.76 5.76 " H 2.19 2.19 " Y 5.47 5.47 " Center Middle Top Bottom Submit …" at bounding box center [528, 315] width 469 height 529
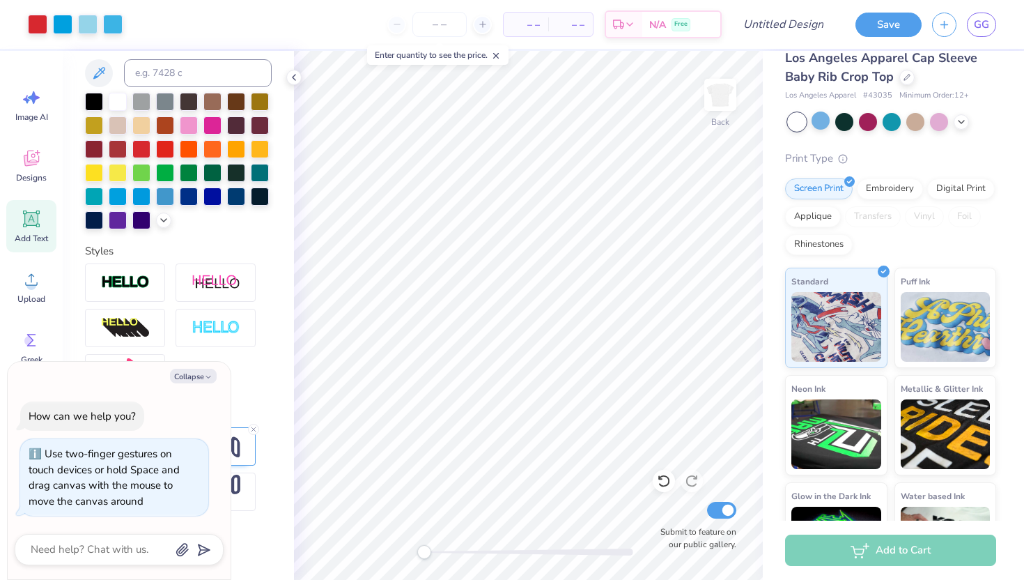
drag, startPoint x: 459, startPoint y: 551, endPoint x: 419, endPoint y: 550, distance: 40.4
click at [419, 550] on div "Accessibility label" at bounding box center [424, 552] width 14 height 14
click at [665, 480] on icon at bounding box center [664, 481] width 14 height 14
click at [20, 154] on div "Designs" at bounding box center [31, 165] width 50 height 52
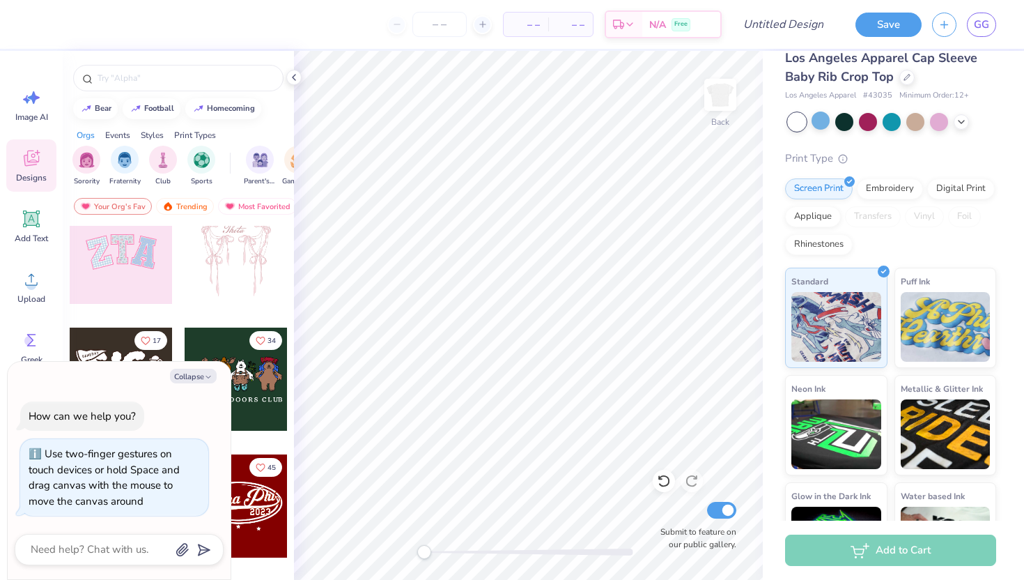
scroll to position [168, 0]
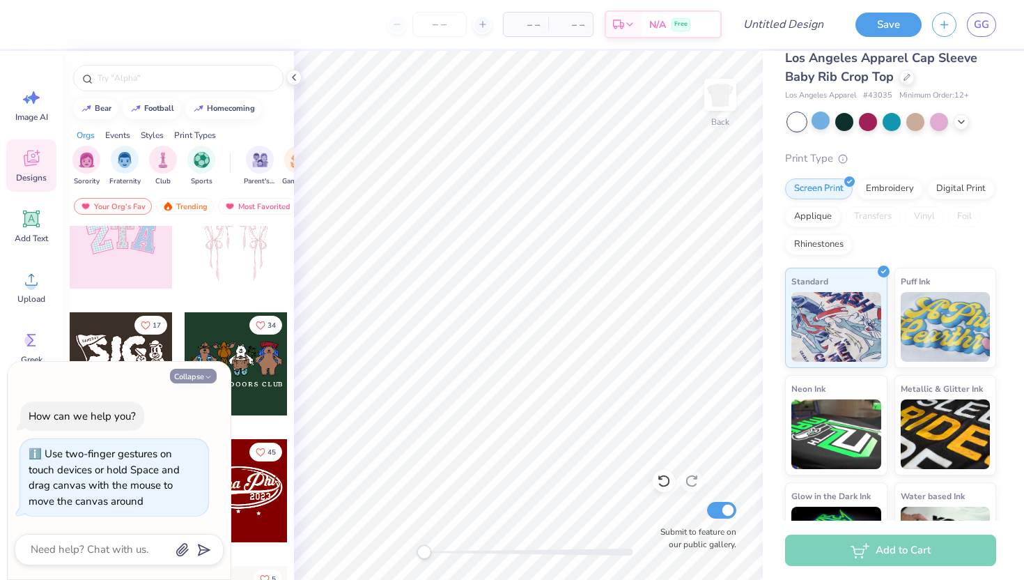
click at [199, 378] on button "Collapse" at bounding box center [193, 375] width 47 height 15
type textarea "x"
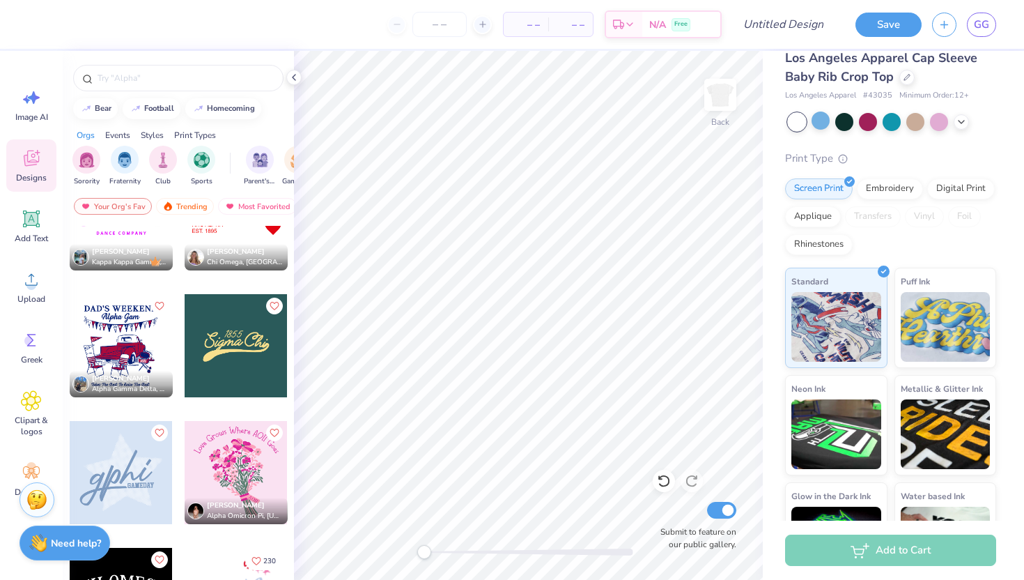
scroll to position [3867, 0]
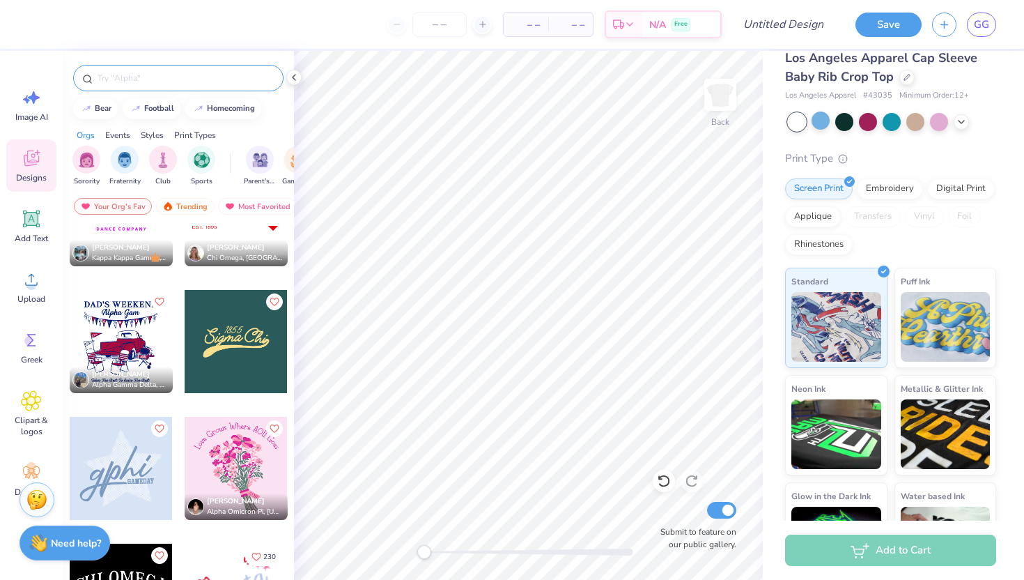
click at [143, 77] on input "text" at bounding box center [185, 78] width 178 height 14
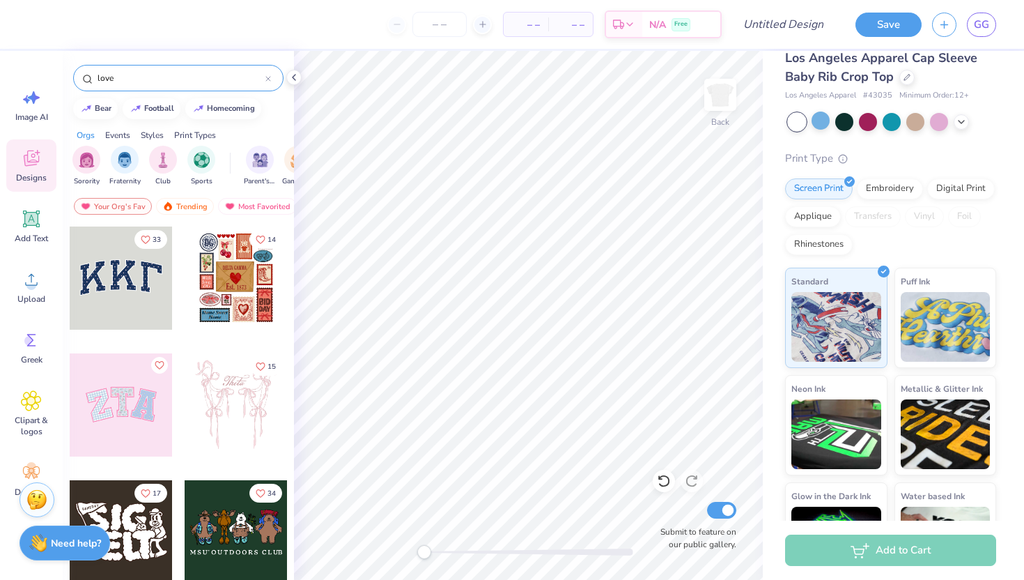
type input "love"
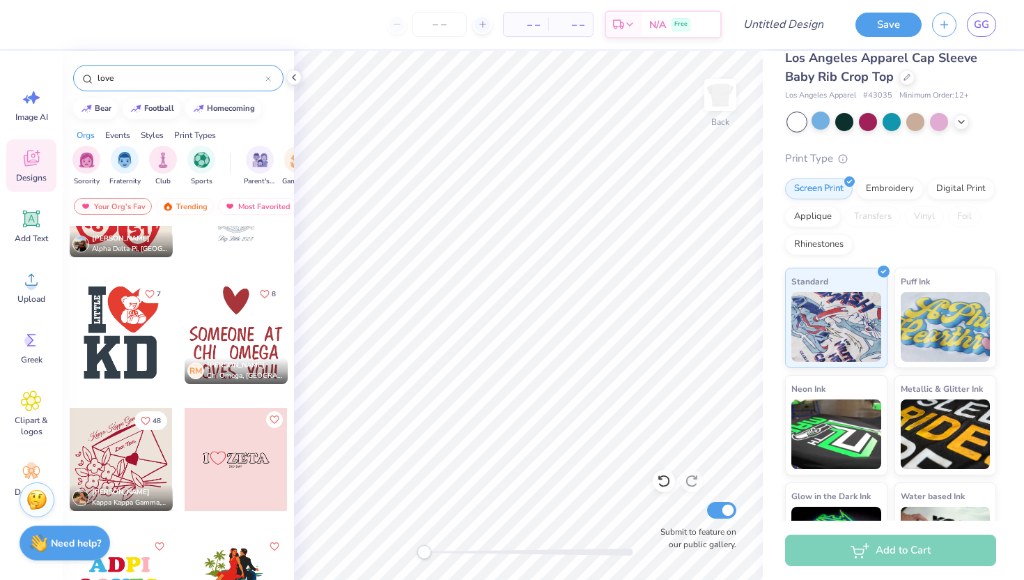
scroll to position [327, 0]
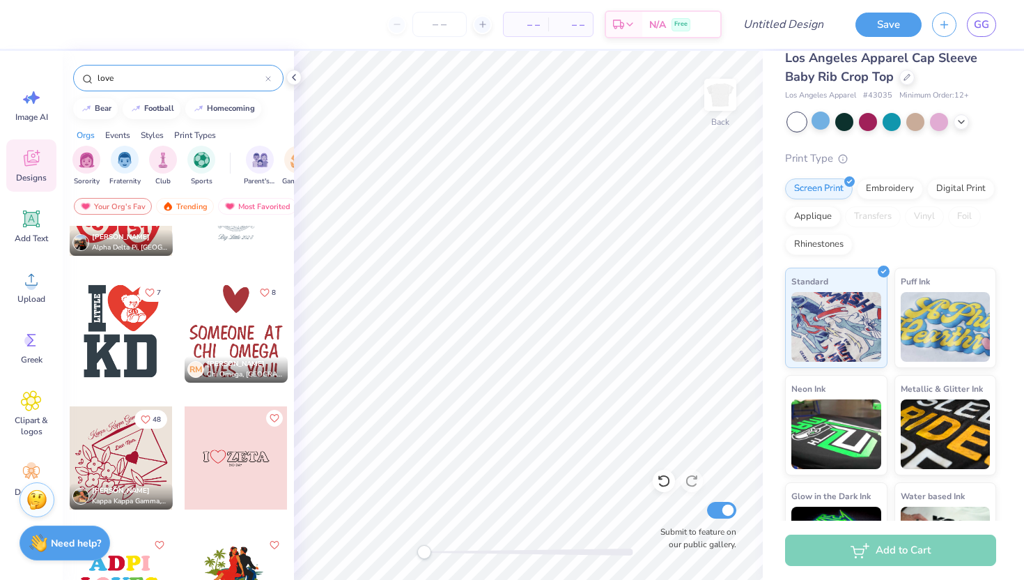
click at [238, 310] on div at bounding box center [236, 330] width 103 height 103
click at [643, 215] on div "Back W 4.56 4.56 " H 4.55 4.55 " Y 3.00 3.00 " Center Middle Top Bottom Submit …" at bounding box center [528, 315] width 469 height 529
drag, startPoint x: 426, startPoint y: 553, endPoint x: 453, endPoint y: 552, distance: 27.9
click at [453, 552] on div "Accessibility label" at bounding box center [454, 552] width 14 height 14
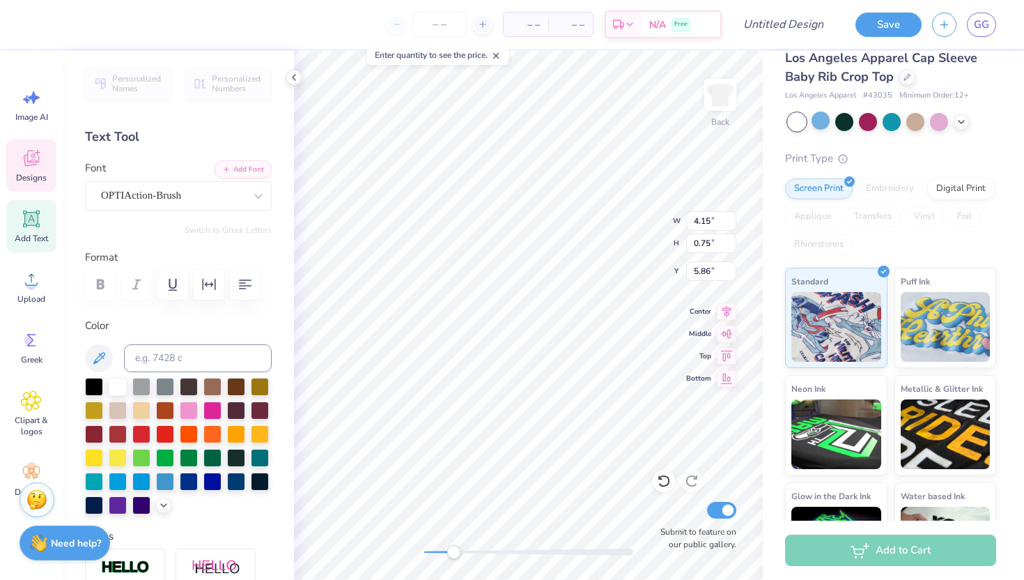
scroll to position [0, 0]
type textarea "TRI DELTA"
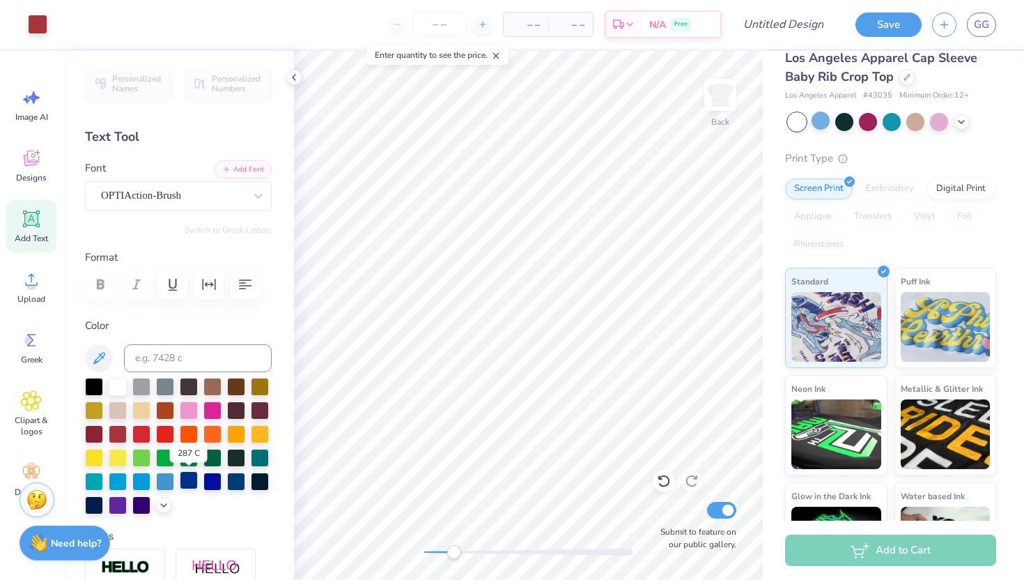
click at [193, 484] on div at bounding box center [189, 480] width 18 height 18
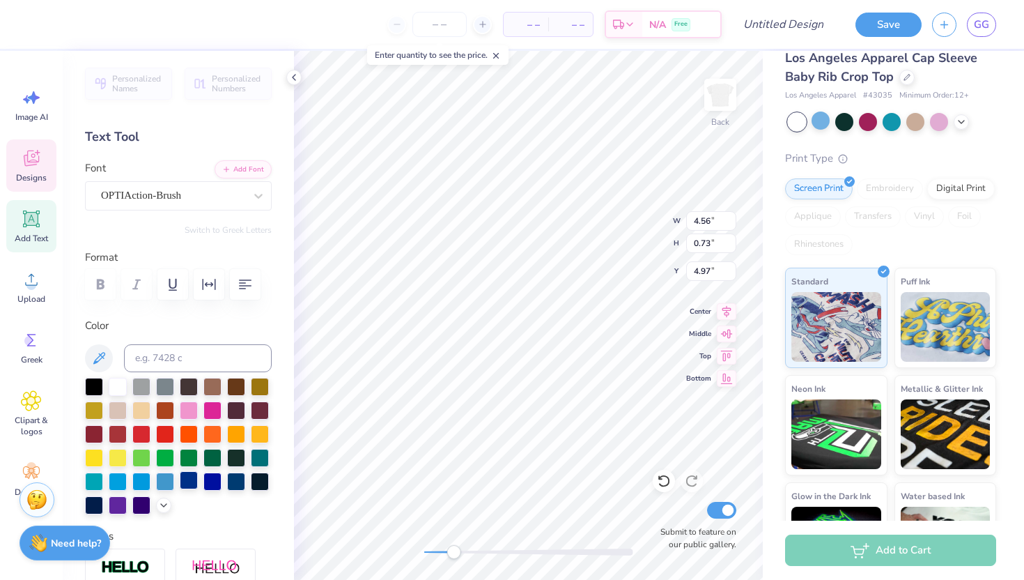
click at [189, 481] on div at bounding box center [189, 480] width 18 height 18
click at [188, 481] on div at bounding box center [189, 480] width 18 height 18
type input "1.28"
type input "1.38"
type input "3.00"
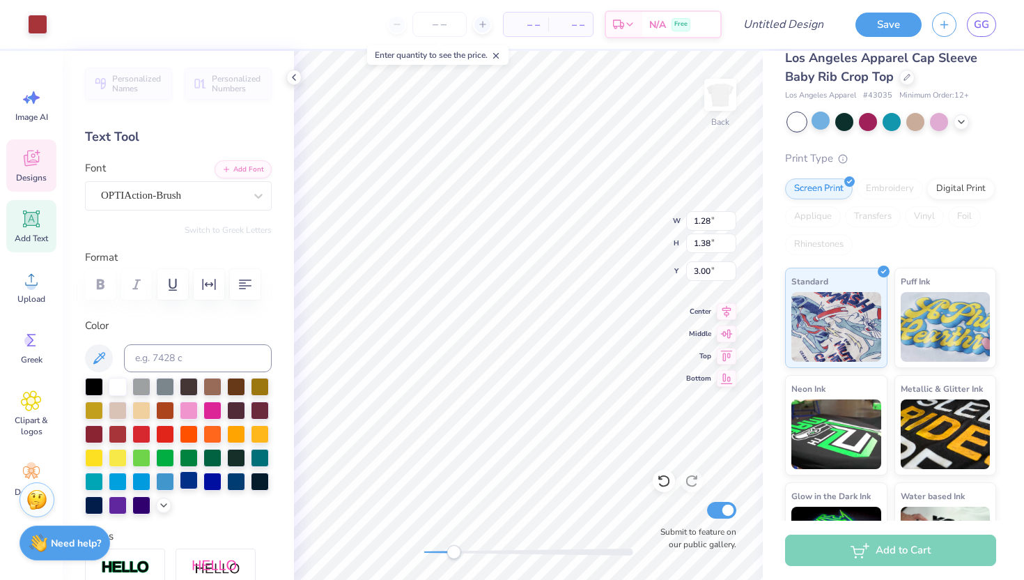
click at [195, 484] on div at bounding box center [189, 480] width 18 height 18
click at [215, 477] on div at bounding box center [212, 480] width 18 height 18
click at [196, 481] on div at bounding box center [189, 480] width 18 height 18
click at [192, 486] on div at bounding box center [189, 480] width 18 height 18
type input "4.56"
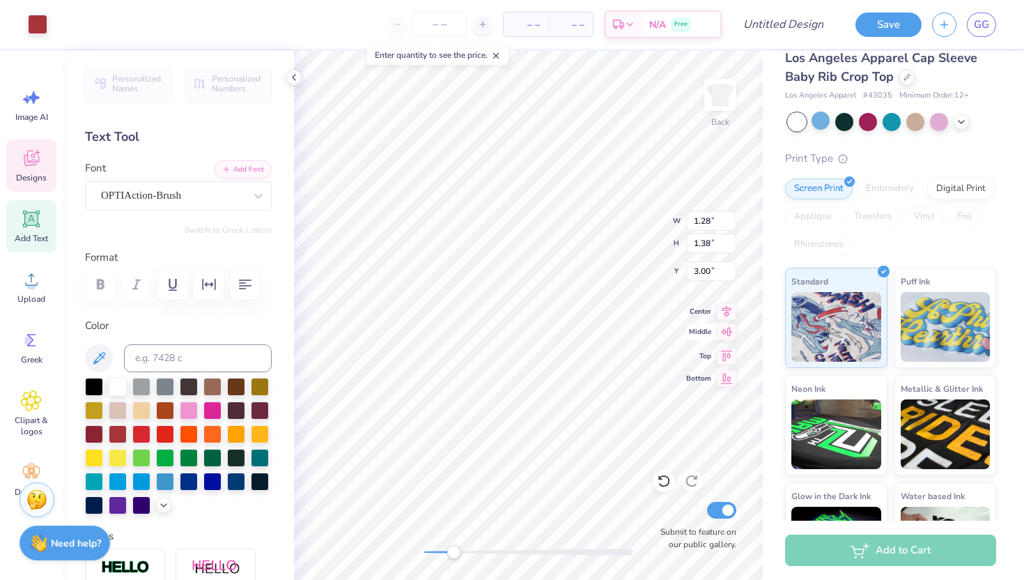
type input "0.73"
type input "4.97"
type textarea "SOMEONE IN"
type input "1.28"
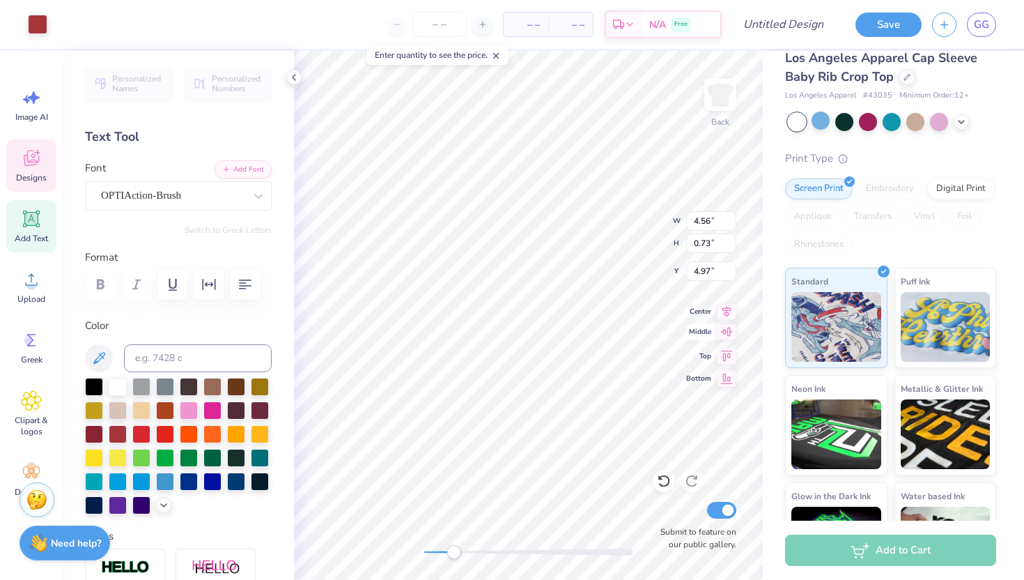
type input "1.38"
type input "3.00"
click at [214, 481] on div at bounding box center [212, 480] width 18 height 18
click at [212, 486] on div at bounding box center [212, 480] width 18 height 18
type input "3.98"
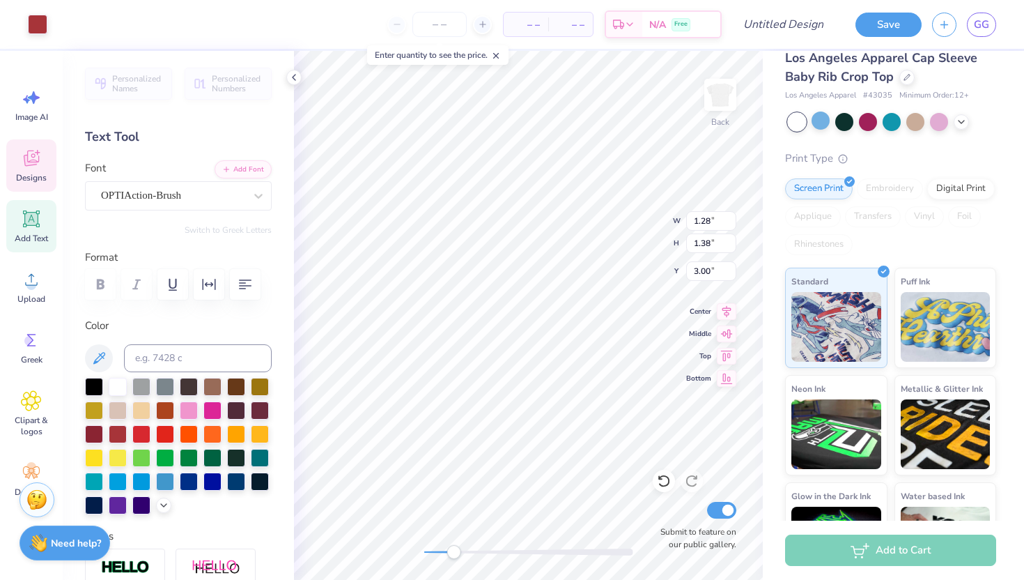
type input "0.74"
type input "6.75"
click at [189, 477] on div at bounding box center [189, 480] width 18 height 18
click at [394, 556] on div "Back Submit to feature on our public gallery." at bounding box center [528, 315] width 469 height 529
click at [92, 435] on div at bounding box center [94, 433] width 18 height 18
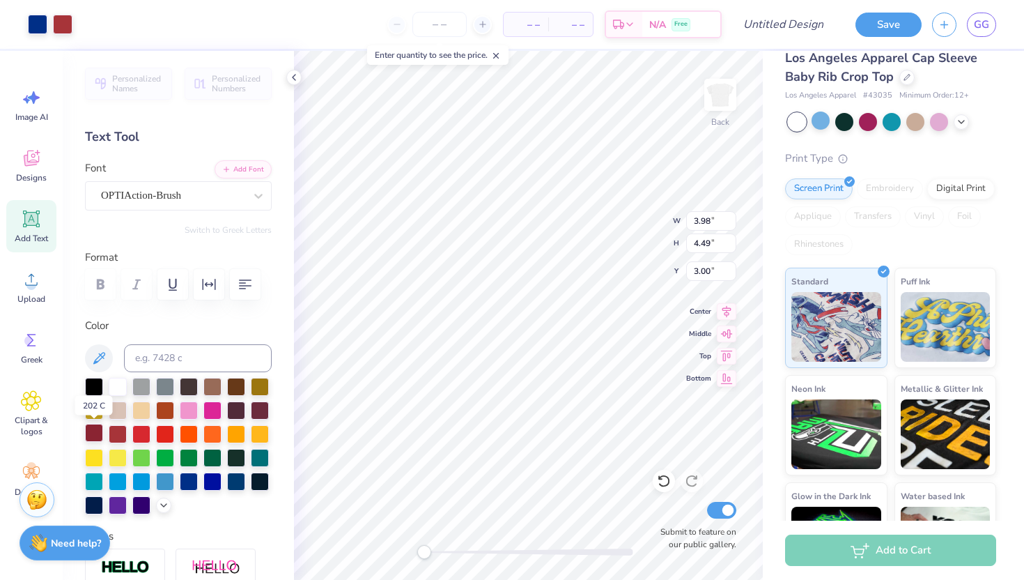
type input "3.98"
click at [92, 435] on div at bounding box center [94, 433] width 18 height 18
click at [663, 486] on icon at bounding box center [664, 481] width 12 height 13
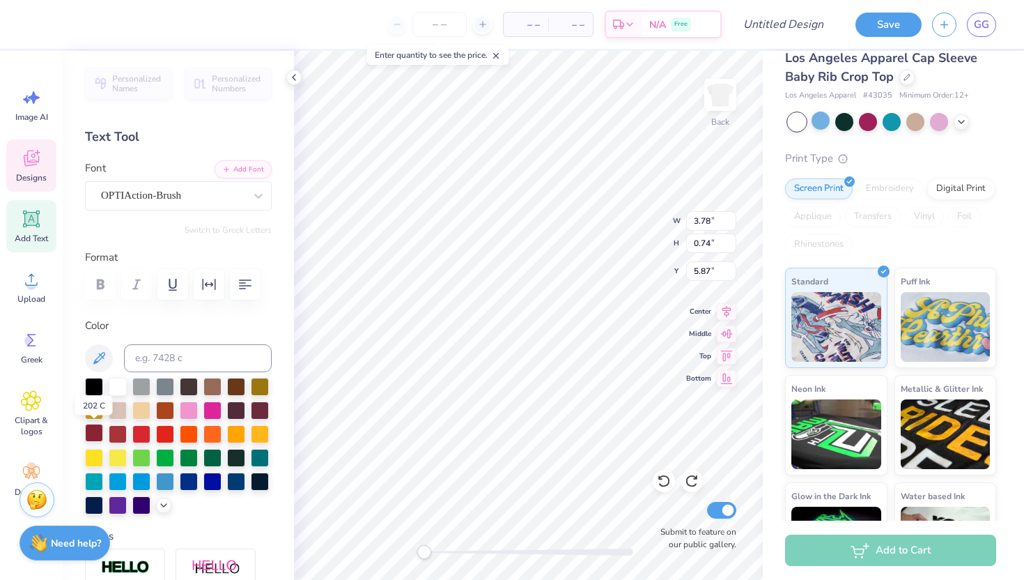
click at [95, 433] on div at bounding box center [94, 433] width 18 height 18
click at [97, 432] on div at bounding box center [94, 433] width 18 height 18
type input "2.52"
click at [233, 482] on div at bounding box center [236, 480] width 18 height 18
type input "3.35"
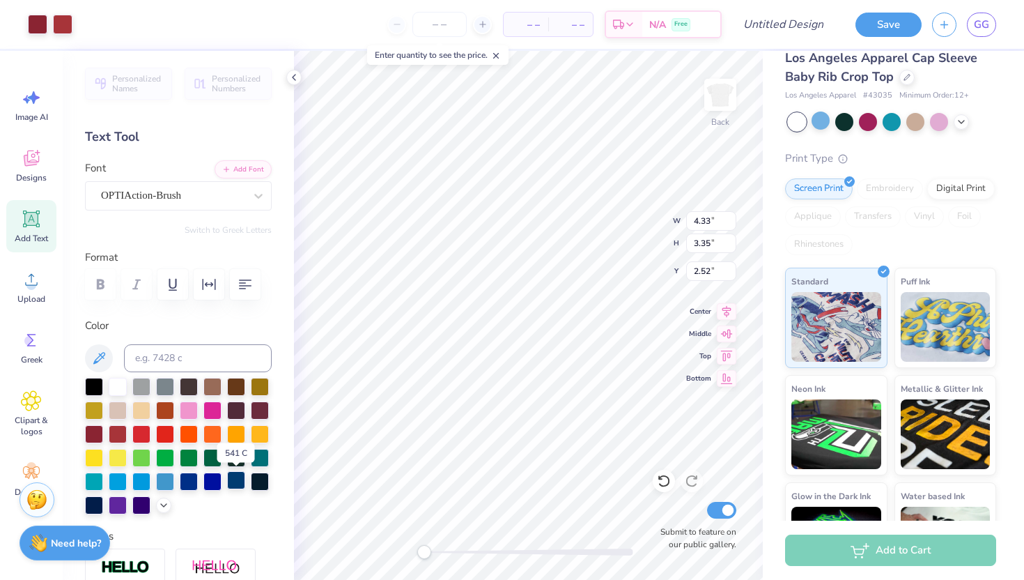
click at [233, 482] on div at bounding box center [236, 480] width 18 height 18
click at [665, 483] on icon at bounding box center [664, 481] width 14 height 14
click at [231, 474] on div at bounding box center [236, 480] width 18 height 18
type input "4.33"
type input "0.73"
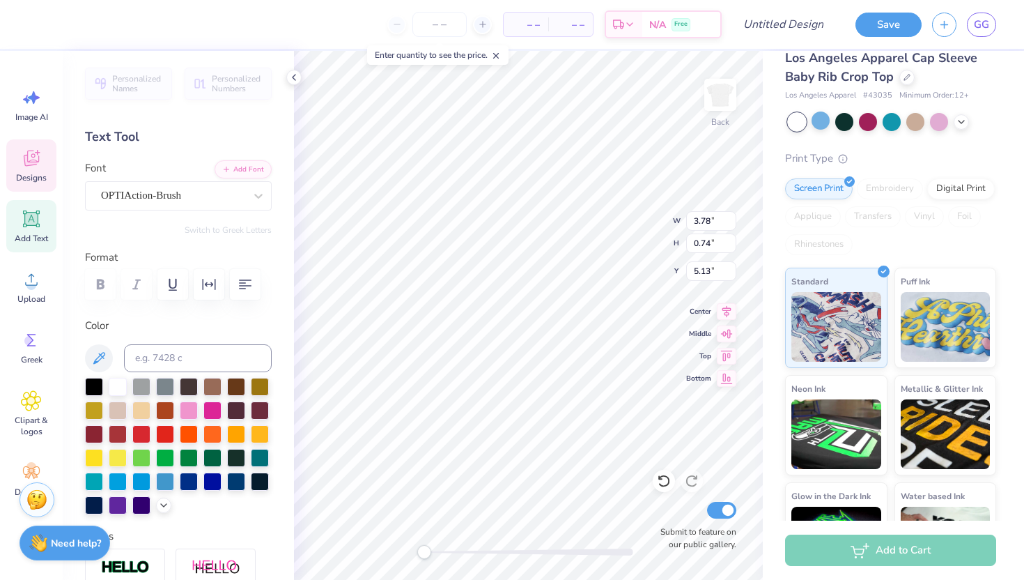
type input "4.23"
click at [239, 479] on div at bounding box center [236, 480] width 18 height 18
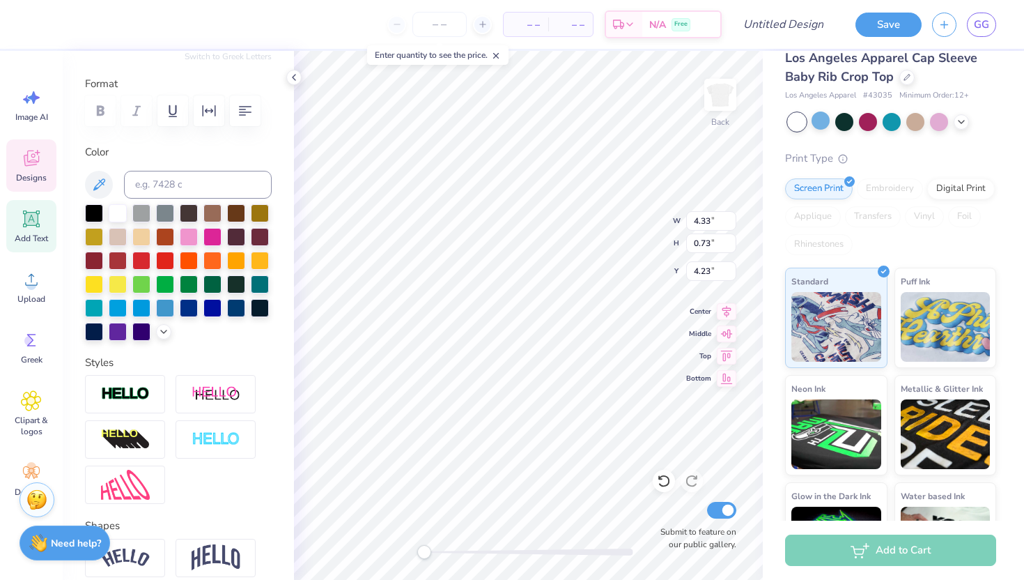
scroll to position [285, 0]
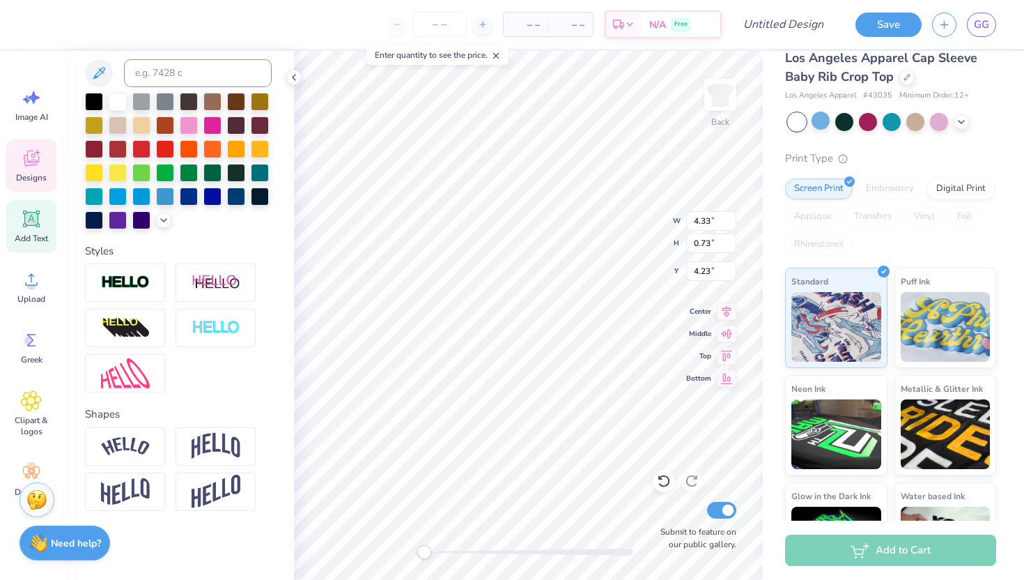
type input "1.28"
type input "1.38"
type input "2.52"
drag, startPoint x: 429, startPoint y: 550, endPoint x: 480, endPoint y: 550, distance: 50.9
click at [480, 550] on div "Accessibility label" at bounding box center [477, 552] width 14 height 14
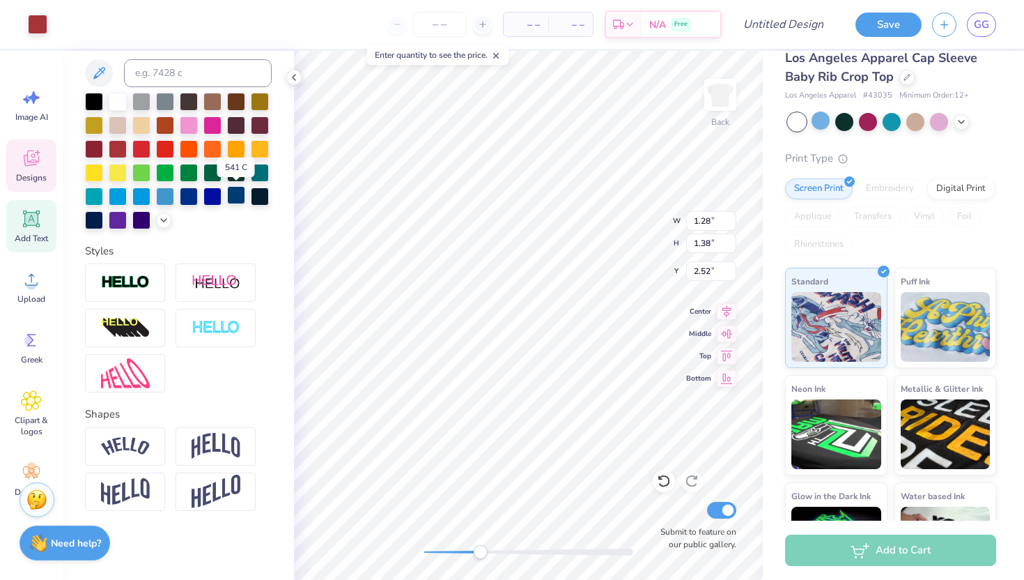
click at [235, 193] on div at bounding box center [236, 195] width 18 height 18
click at [235, 192] on div at bounding box center [236, 195] width 18 height 18
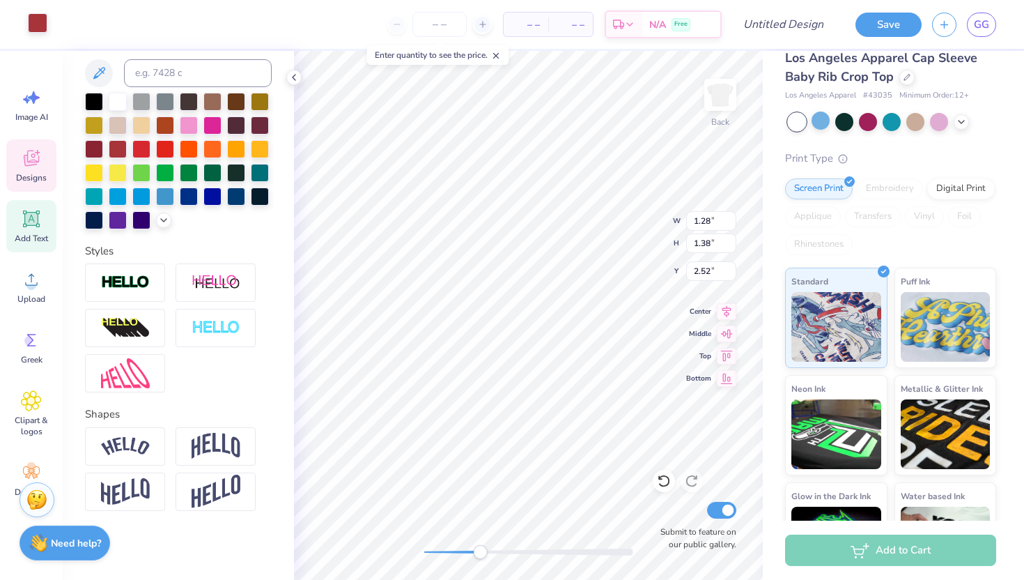
click at [36, 22] on div at bounding box center [38, 23] width 20 height 20
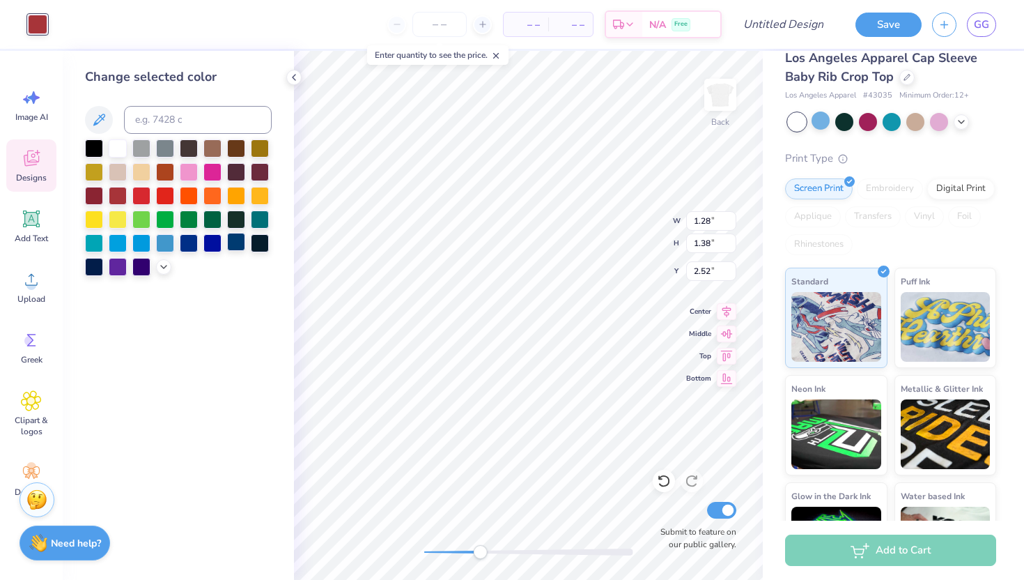
click at [235, 247] on div at bounding box center [236, 242] width 18 height 18
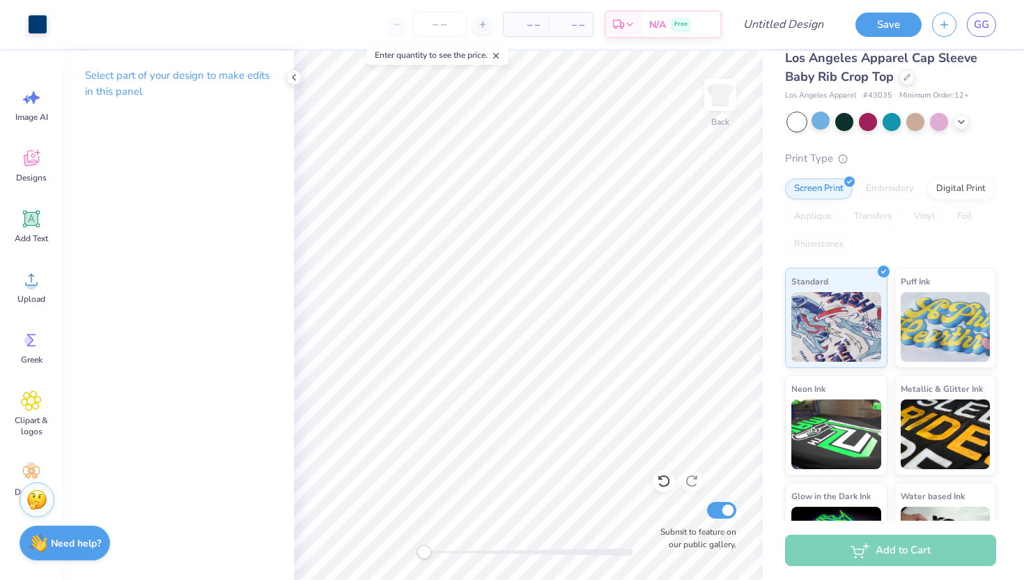
click at [381, 552] on div "Back Submit to feature on our public gallery." at bounding box center [528, 315] width 469 height 529
click at [499, 59] on icon at bounding box center [496, 56] width 10 height 10
click at [294, 77] on icon at bounding box center [293, 77] width 11 height 11
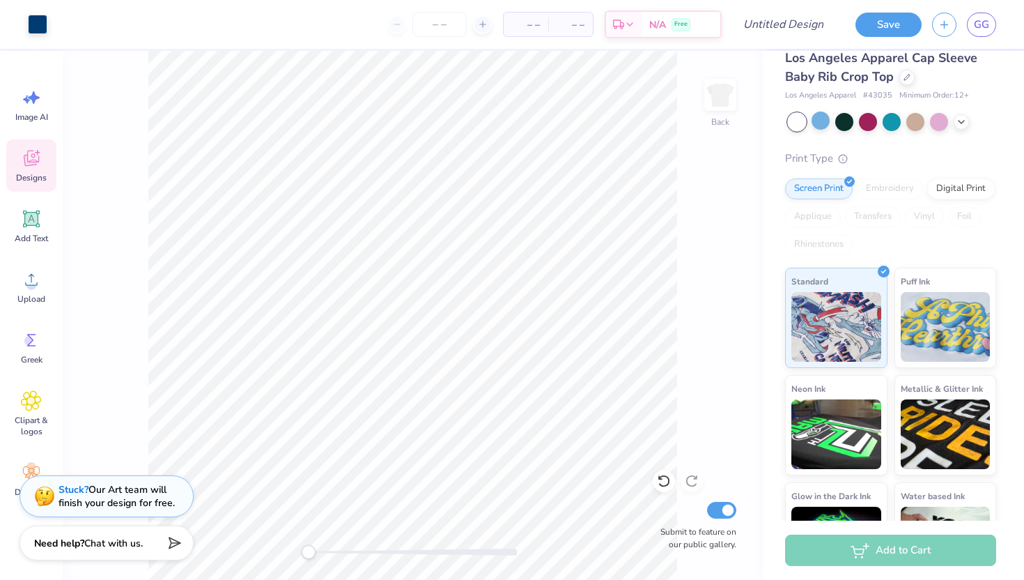
click at [31, 164] on icon at bounding box center [30, 160] width 13 height 11
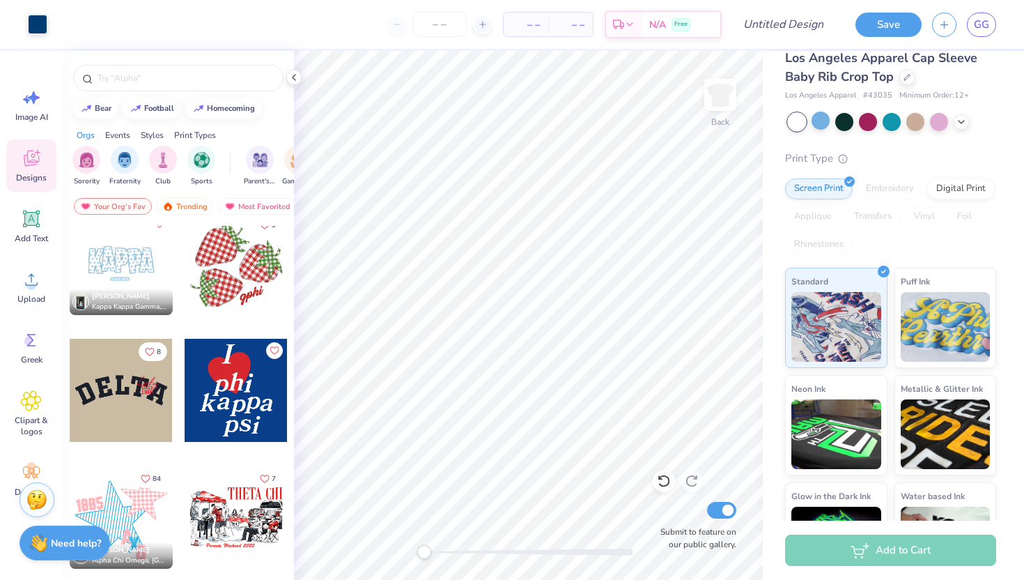
scroll to position [1974, 0]
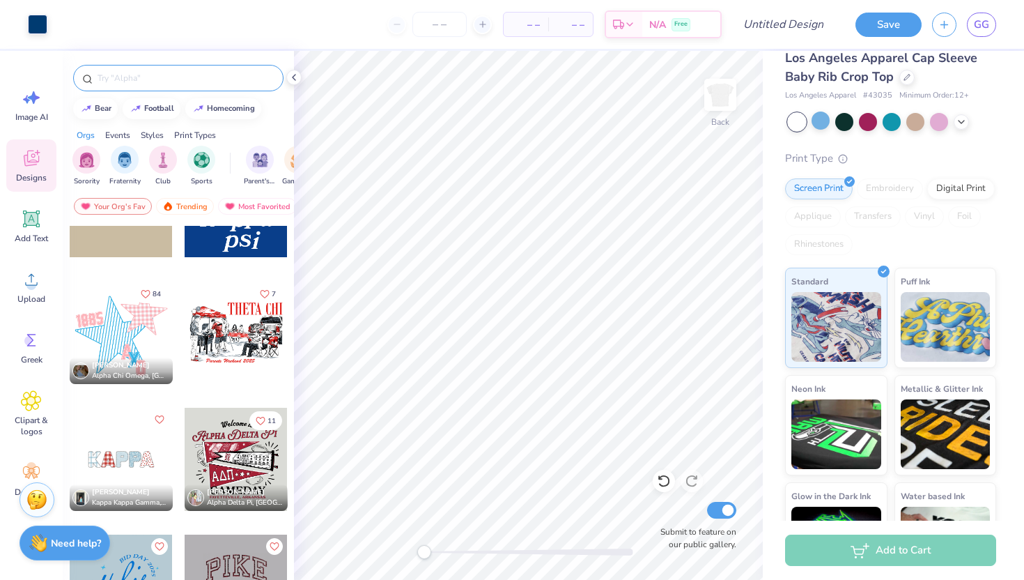
click at [125, 79] on input "text" at bounding box center [185, 78] width 178 height 14
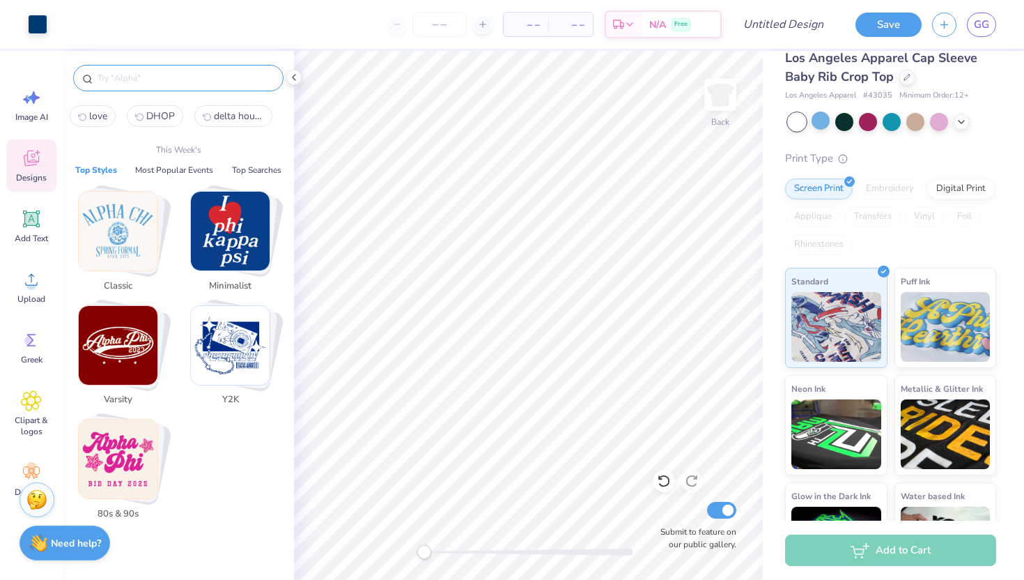
click at [98, 121] on span "love" at bounding box center [98, 115] width 18 height 13
type input "love"
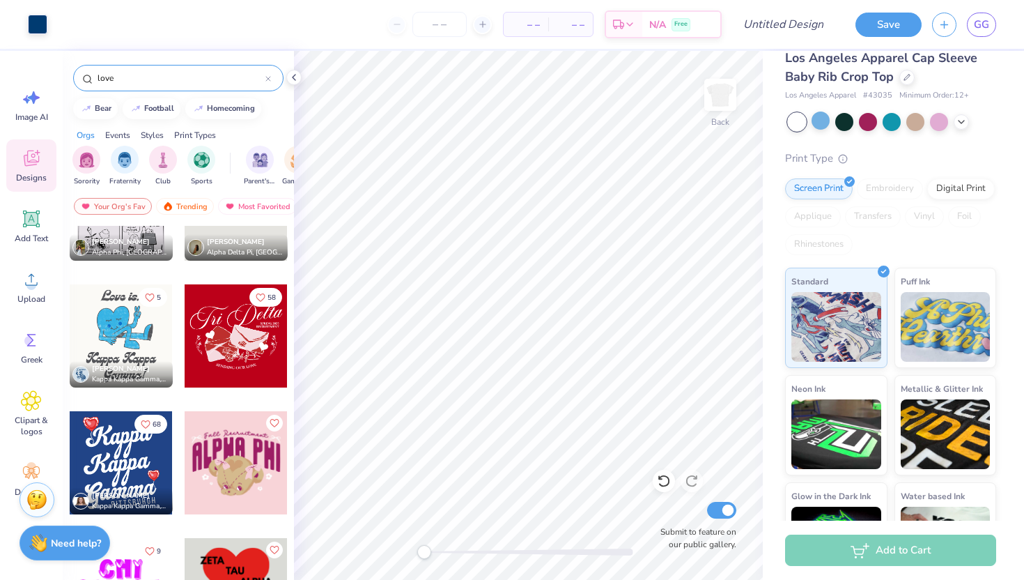
scroll to position [1700, 0]
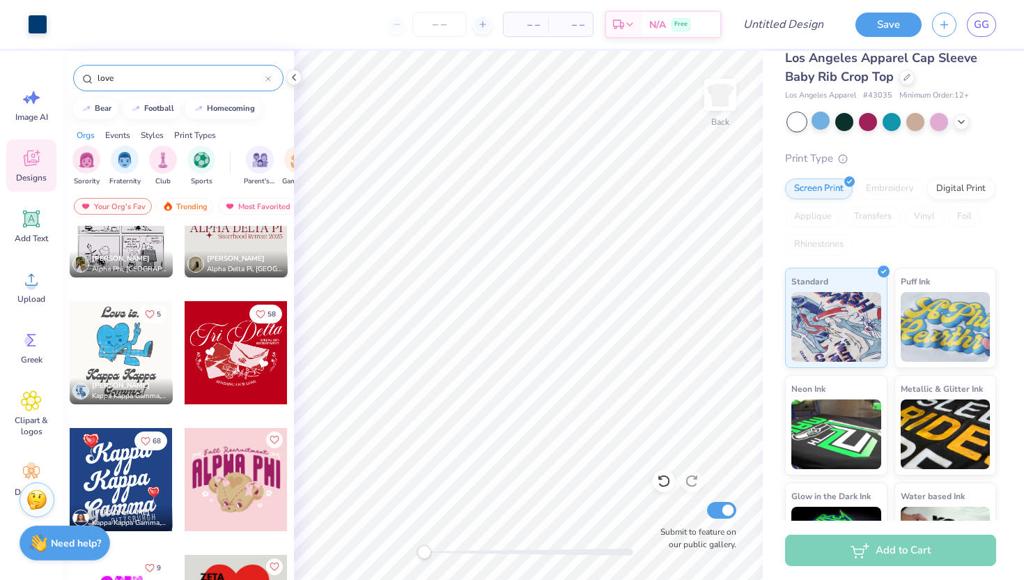
click at [123, 472] on div at bounding box center [121, 479] width 103 height 103
type input "1.28"
type input "1.38"
type input "2.52"
type input "1.76"
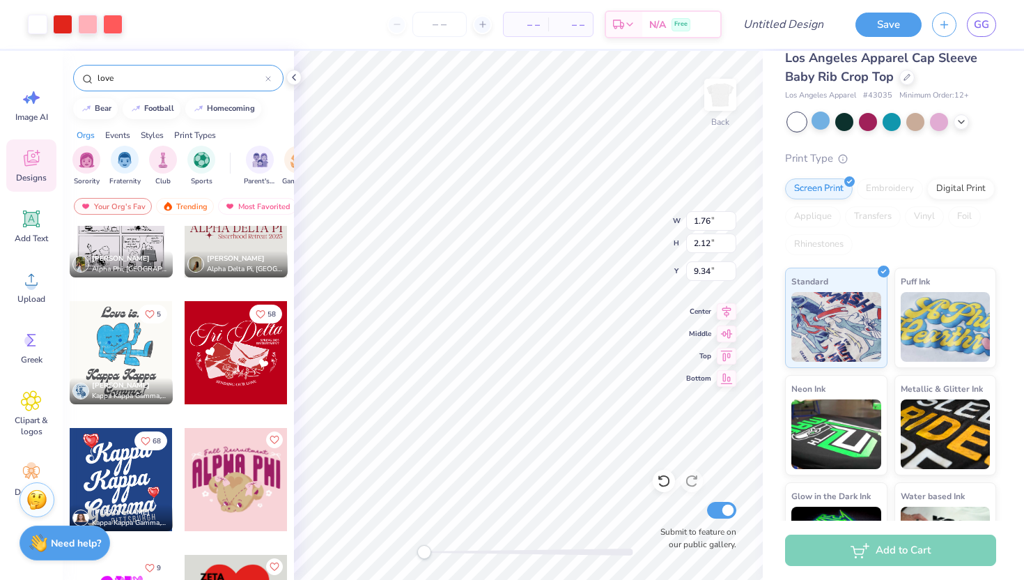
type input "2.12"
type input "9.34"
type input "3.83"
type input "3.82"
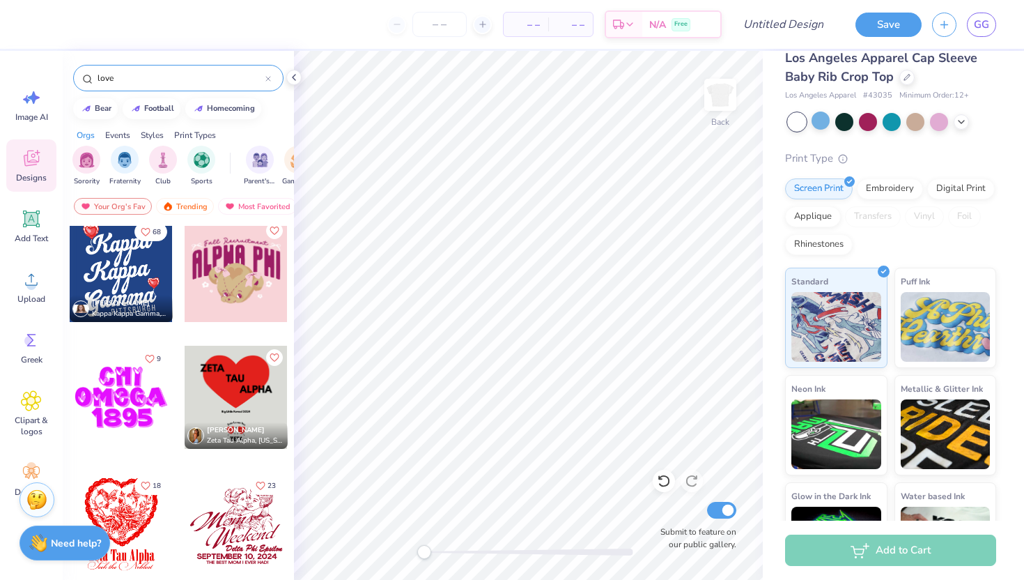
scroll to position [1916, 0]
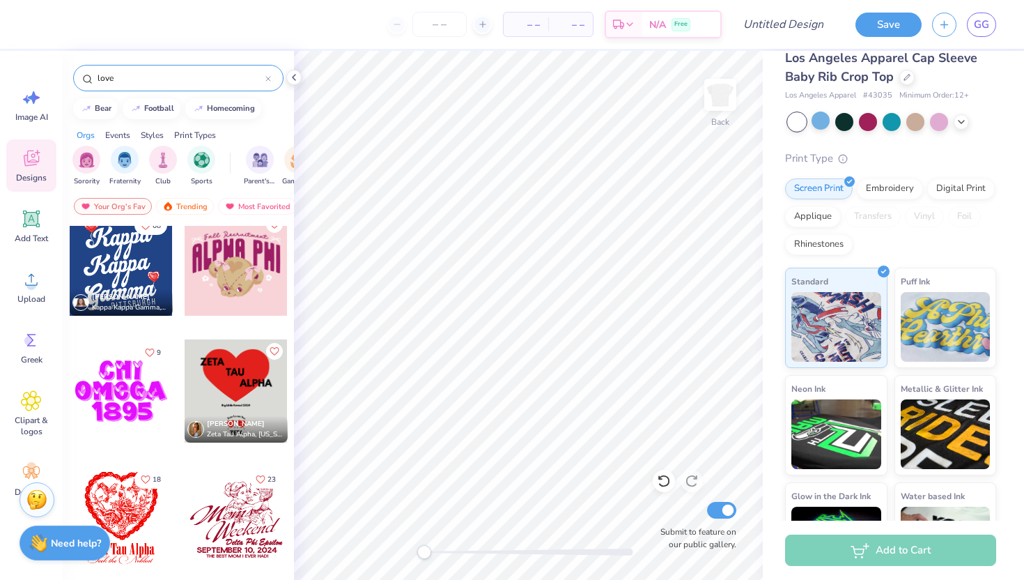
click at [116, 268] on div at bounding box center [121, 263] width 103 height 103
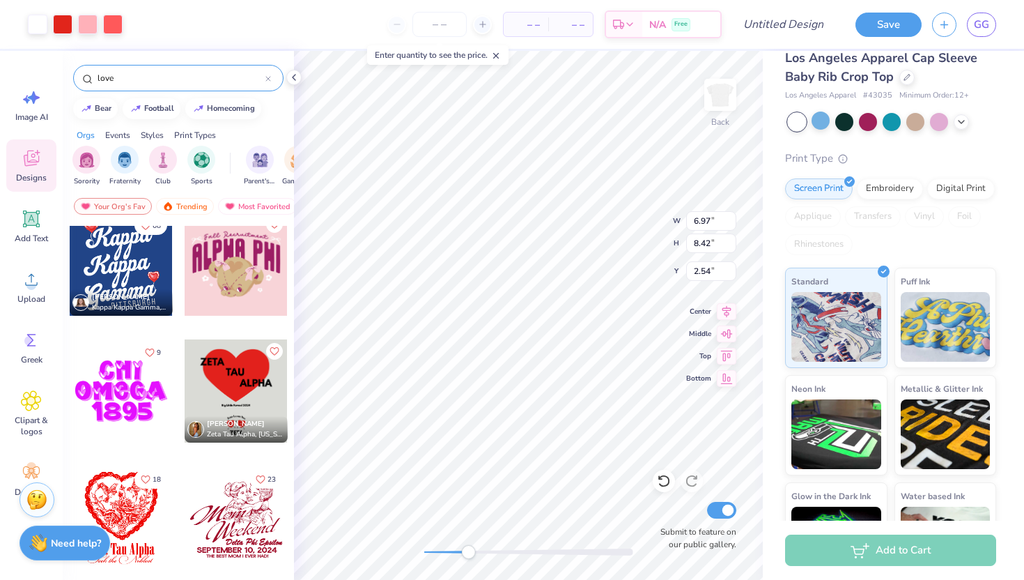
drag, startPoint x: 427, startPoint y: 552, endPoint x: 469, endPoint y: 552, distance: 41.8
click at [469, 552] on div "Accessibility label" at bounding box center [468, 552] width 14 height 14
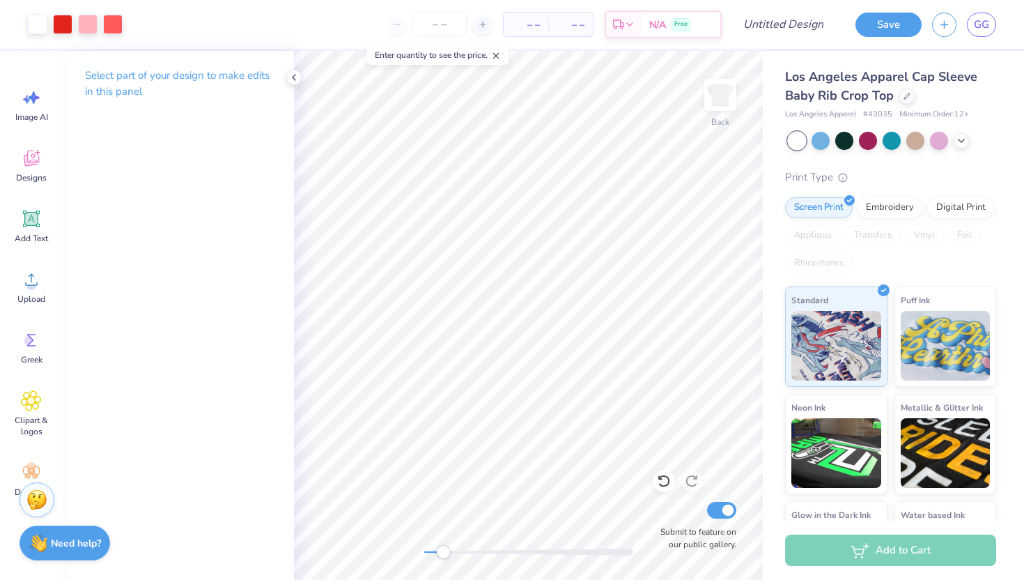
drag, startPoint x: 427, startPoint y: 554, endPoint x: 453, endPoint y: 554, distance: 25.8
click at [450, 554] on div "Accessibility label" at bounding box center [443, 552] width 14 height 14
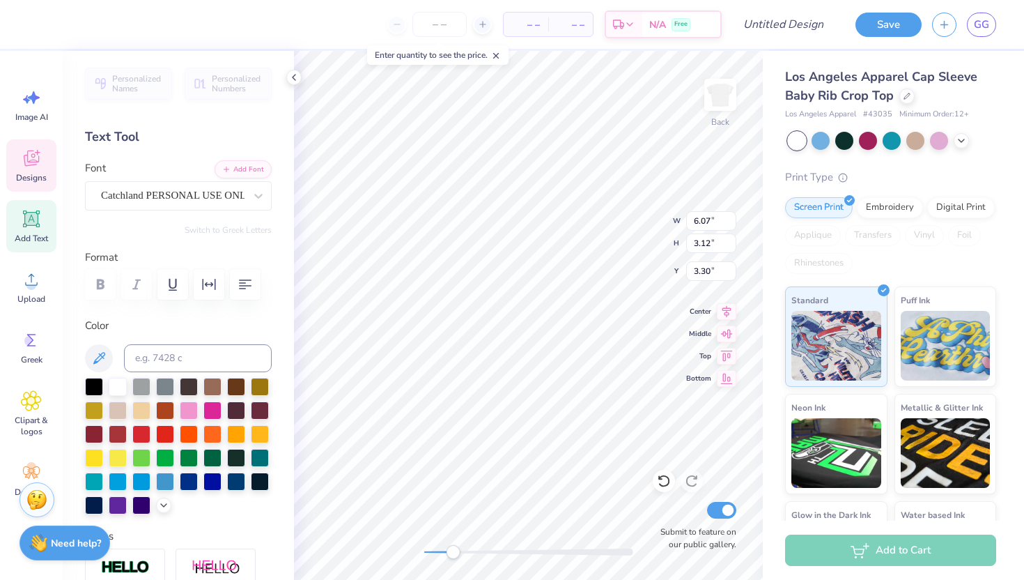
scroll to position [0, 0]
type textarea "K"
type textarea "Delta"
type input "5.81"
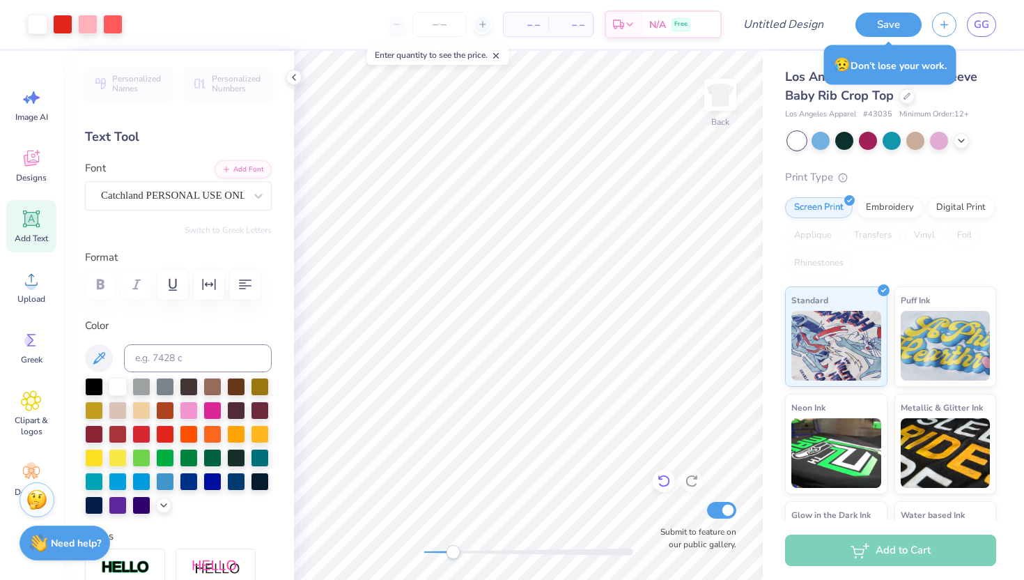
click at [667, 484] on icon at bounding box center [664, 481] width 12 height 13
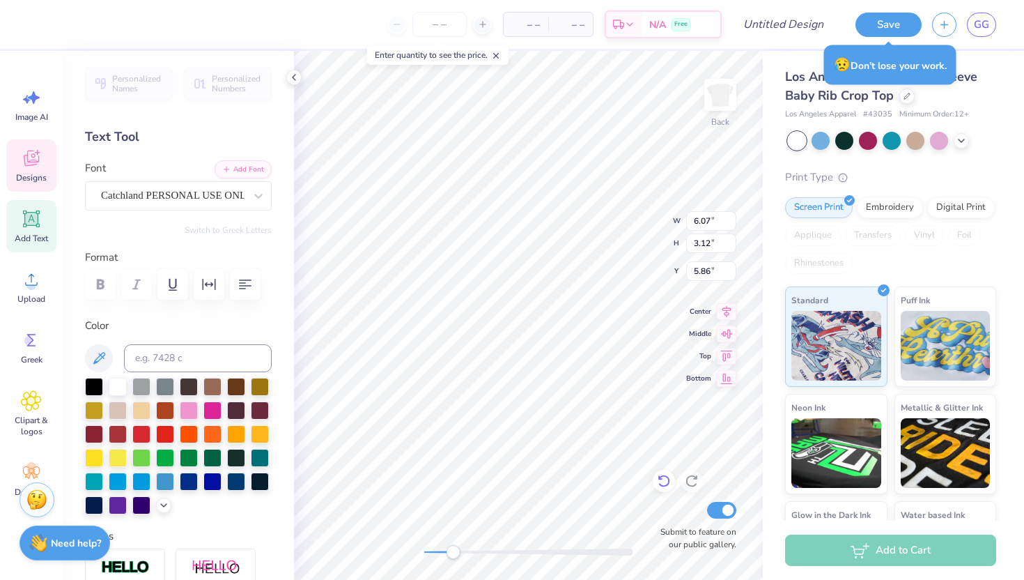
type textarea "K"
type textarea "Delta"
type input "6.53"
type input "2.48"
type input "8.48"
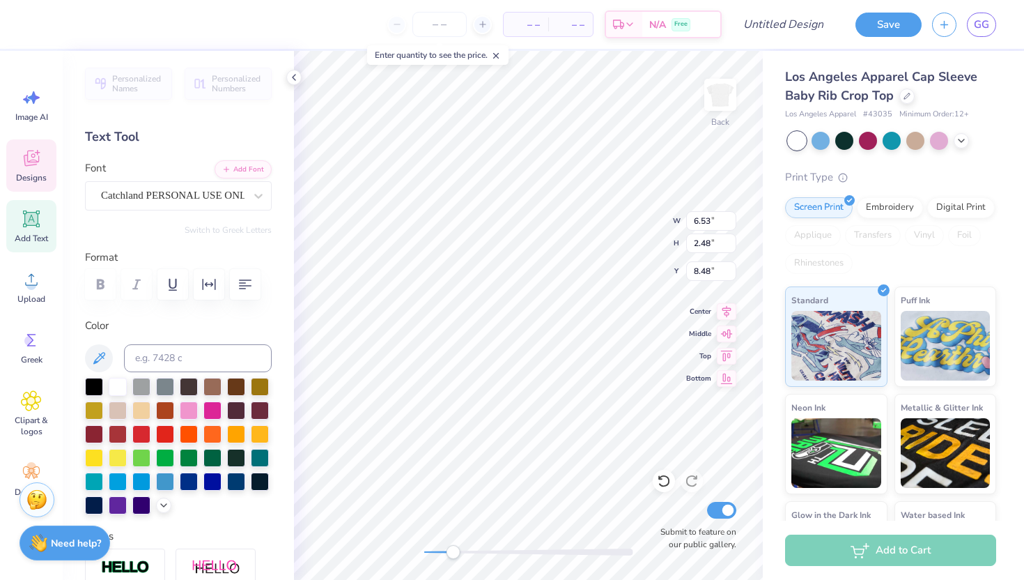
type textarea "Delta"
type input "5.25"
type input "2.25"
type input "6.37"
type textarea "Delta"
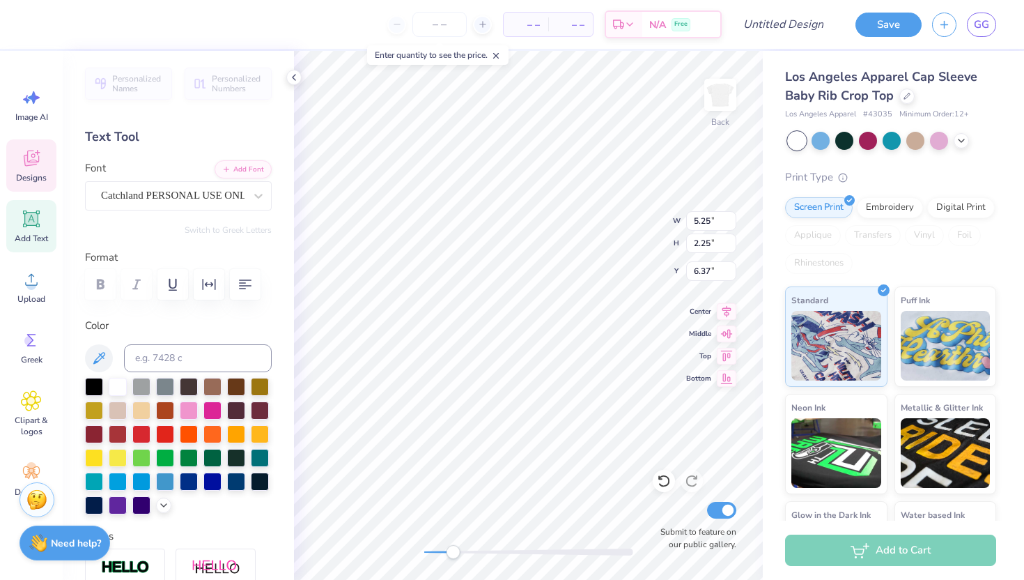
type input "3.78"
type input "3.98"
type input "0.96"
type input "9.84"
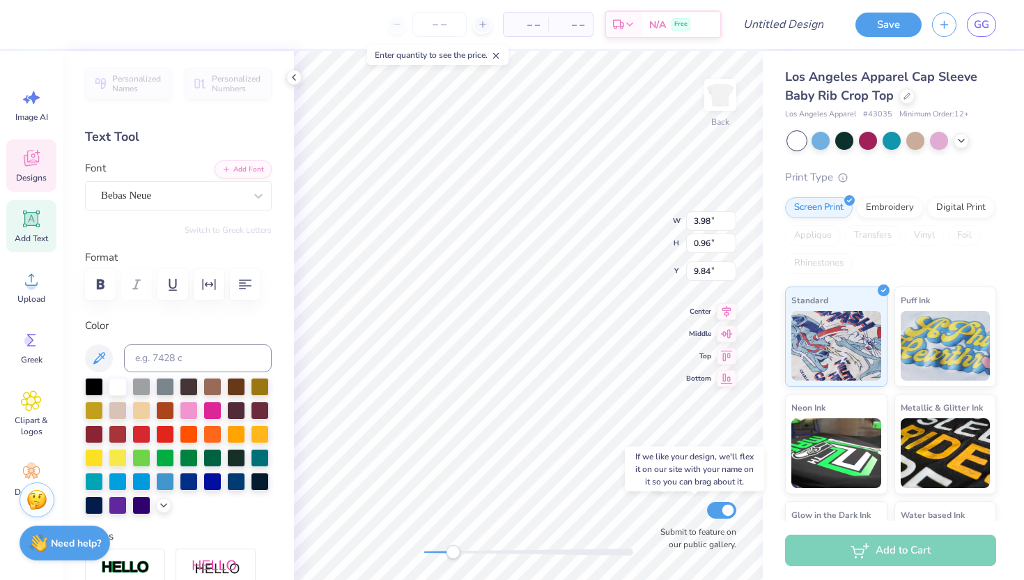
click at [683, 506] on div "Back W 3.98 3.98 " H 0.96 0.96 " Y 9.84 9.84 " Center Middle Top Bottom Submit …" at bounding box center [528, 315] width 469 height 529
click at [689, 505] on div "Submit to feature on our public gallery." at bounding box center [695, 525] width 84 height 52
click at [682, 509] on div "Submit to feature on our public gallery." at bounding box center [695, 525] width 84 height 52
click at [688, 504] on div "Submit to feature on our public gallery." at bounding box center [695, 525] width 84 height 52
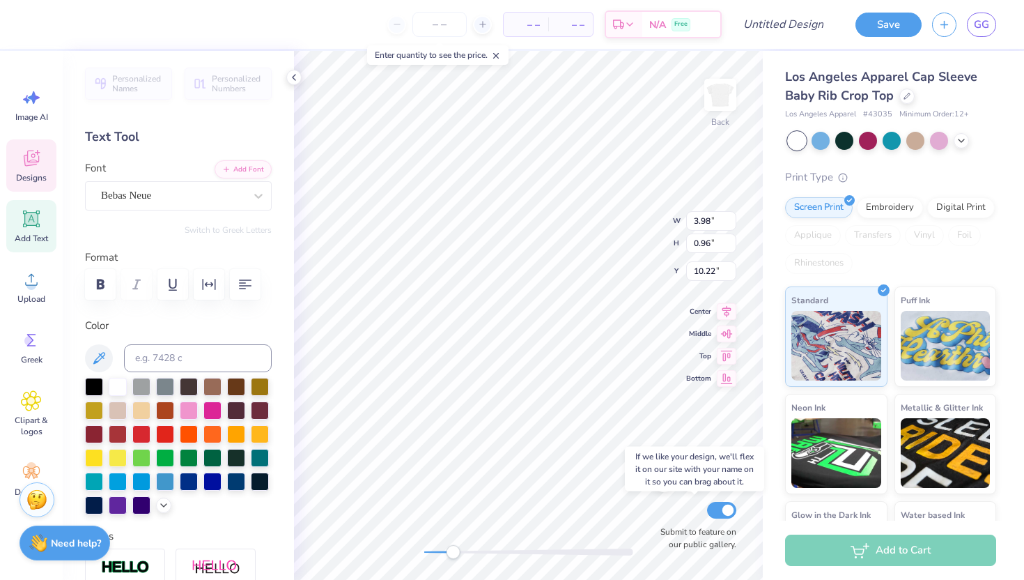
click at [688, 504] on div "Submit to feature on our public gallery." at bounding box center [695, 525] width 84 height 52
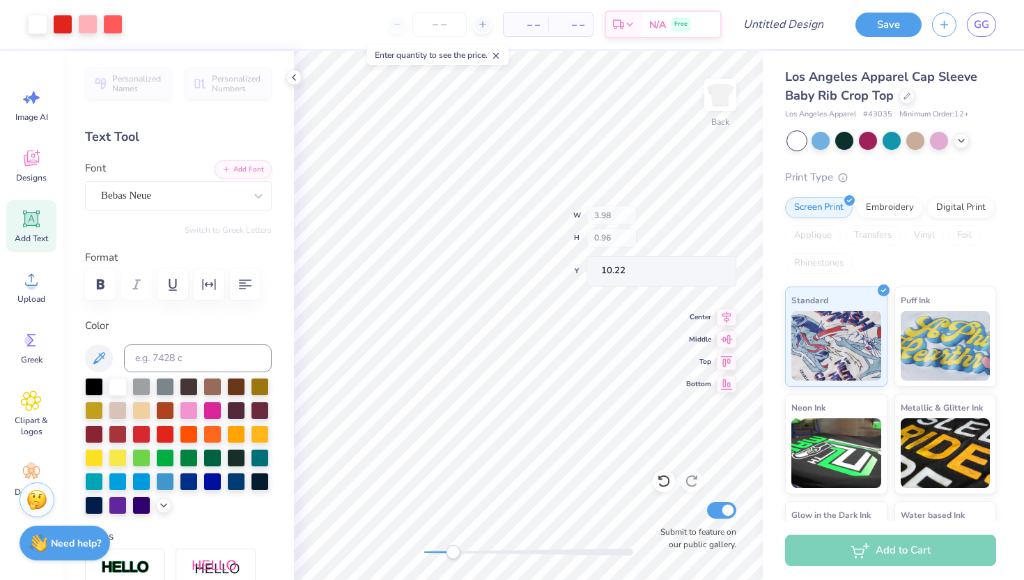
type input "5.25"
type input "2.25"
type input "3.78"
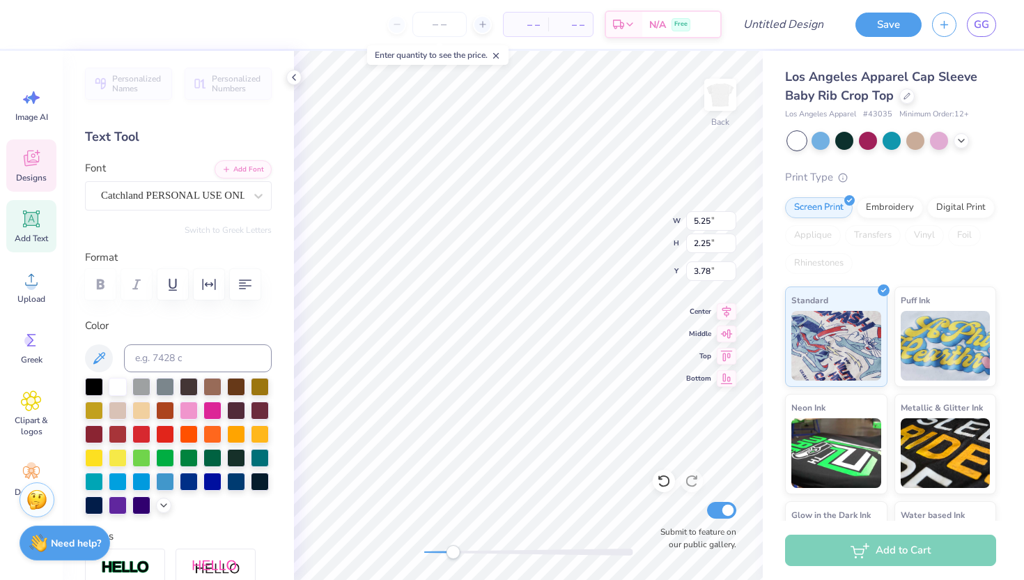
type input "3.98"
type input "0.96"
type input "10.22"
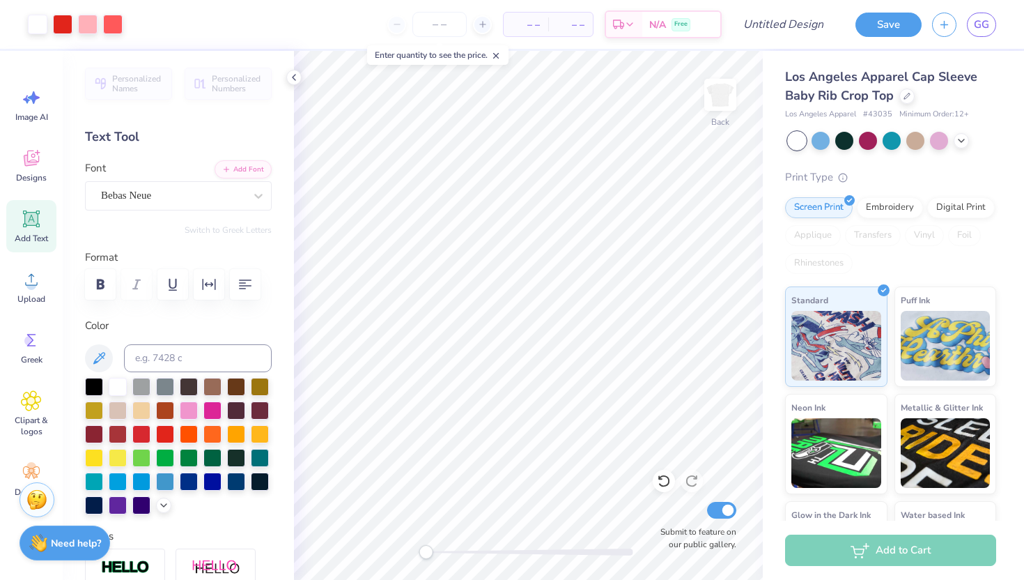
drag, startPoint x: 450, startPoint y: 553, endPoint x: 426, endPoint y: 554, distance: 24.4
click at [426, 554] on div "Accessibility label" at bounding box center [426, 552] width 14 height 14
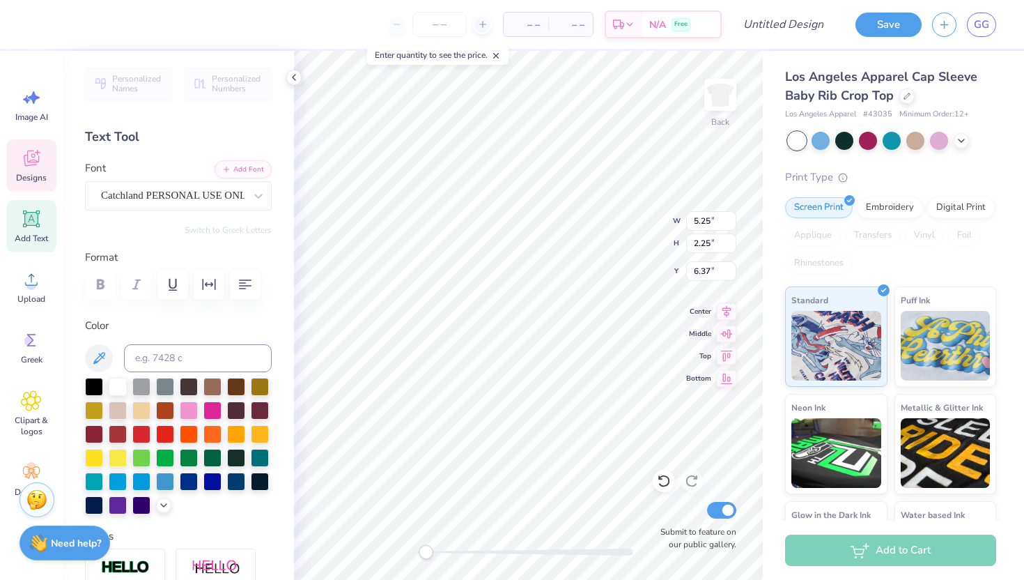
type input "0.27"
type input "0.26"
type input "7.71"
type input "1.08"
type input "1.01"
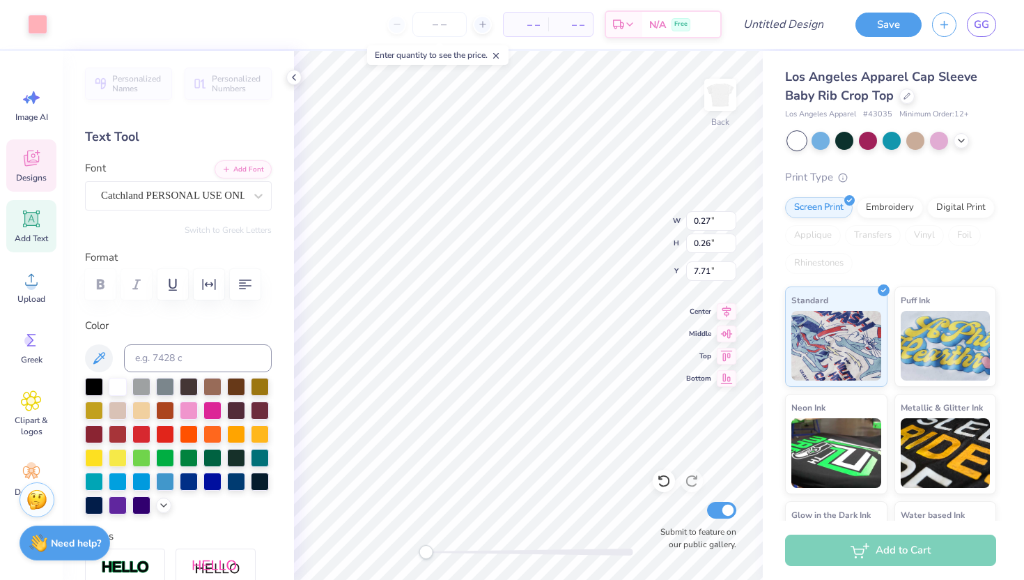
type input "7.40"
drag, startPoint x: 430, startPoint y: 549, endPoint x: 494, endPoint y: 557, distance: 63.9
click at [494, 557] on div "Accessibility label" at bounding box center [494, 552] width 14 height 14
click at [30, 28] on div at bounding box center [38, 23] width 20 height 20
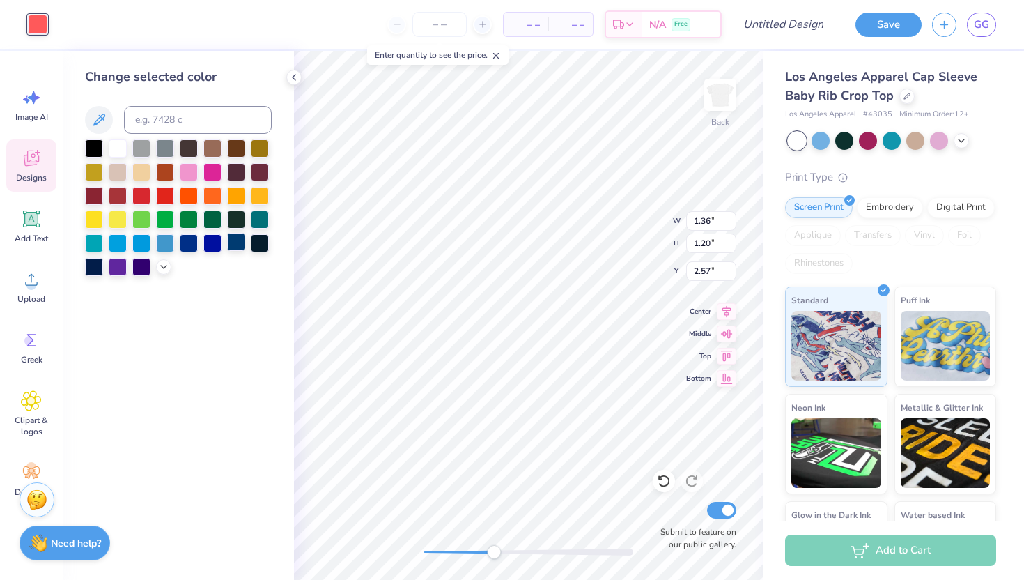
click at [231, 247] on div at bounding box center [236, 242] width 18 height 18
type input "1.34"
type input "2.48"
type input "2.61"
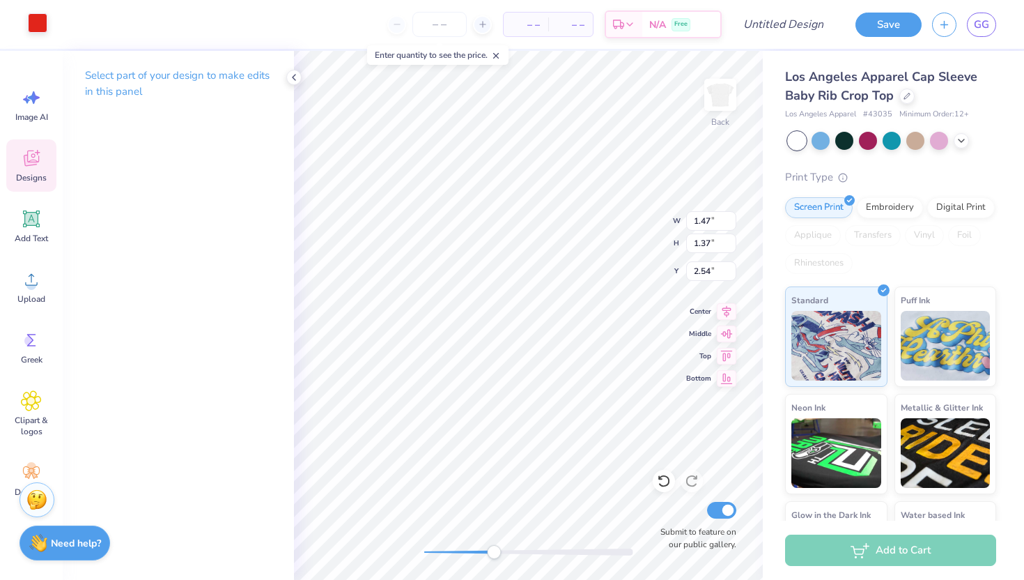
click at [47, 34] on div "Art colors – – Per Item – – Total Est. Delivery N/A Free Design Title Save GG" at bounding box center [512, 24] width 1024 height 49
click at [38, 24] on div at bounding box center [38, 23] width 20 height 20
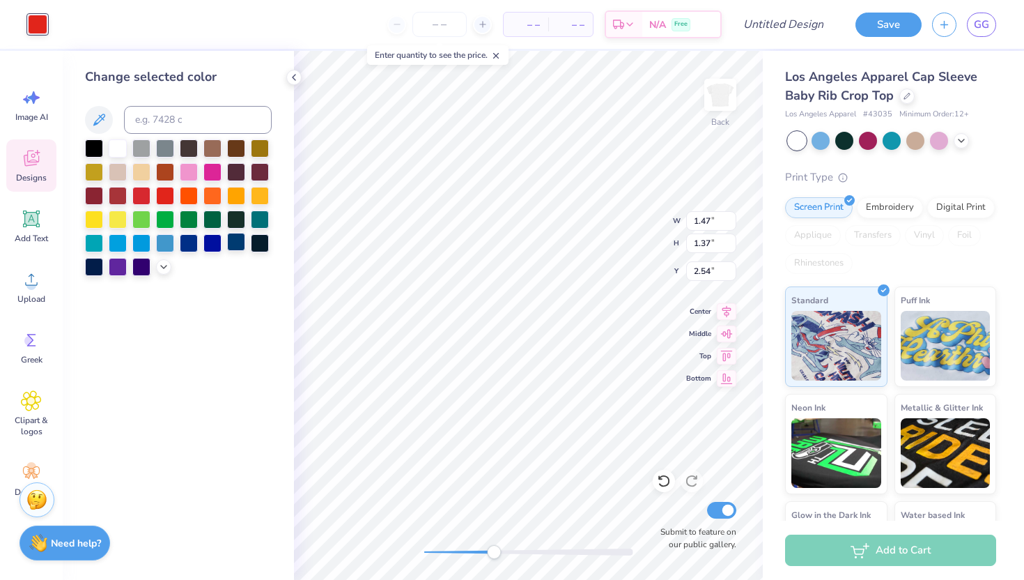
click at [234, 249] on div at bounding box center [236, 242] width 18 height 18
type input "1.34"
type input "2.48"
type input "2.61"
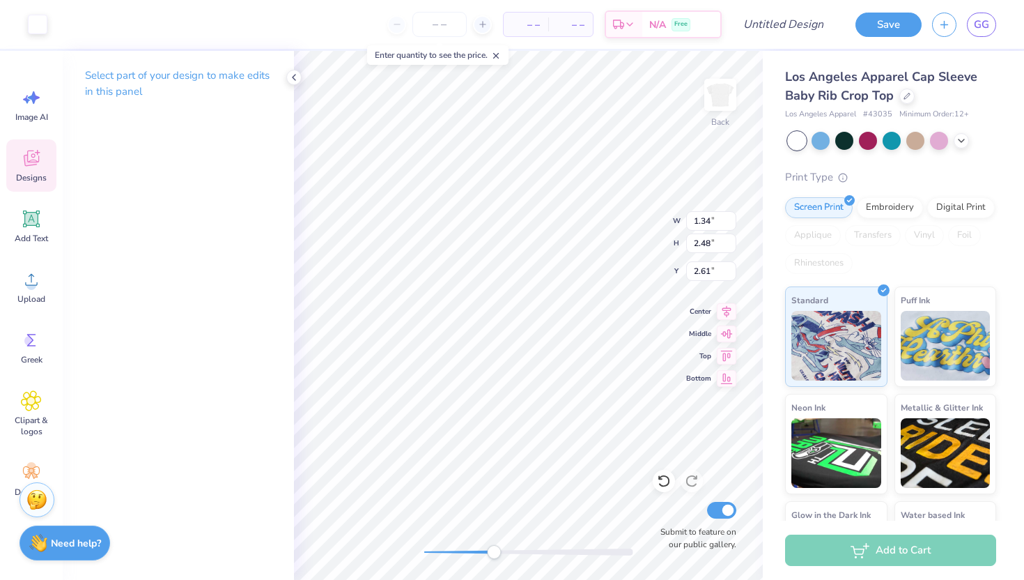
type input "1.36"
type input "1.20"
type input "2.57"
type input "0.36"
type input "0.35"
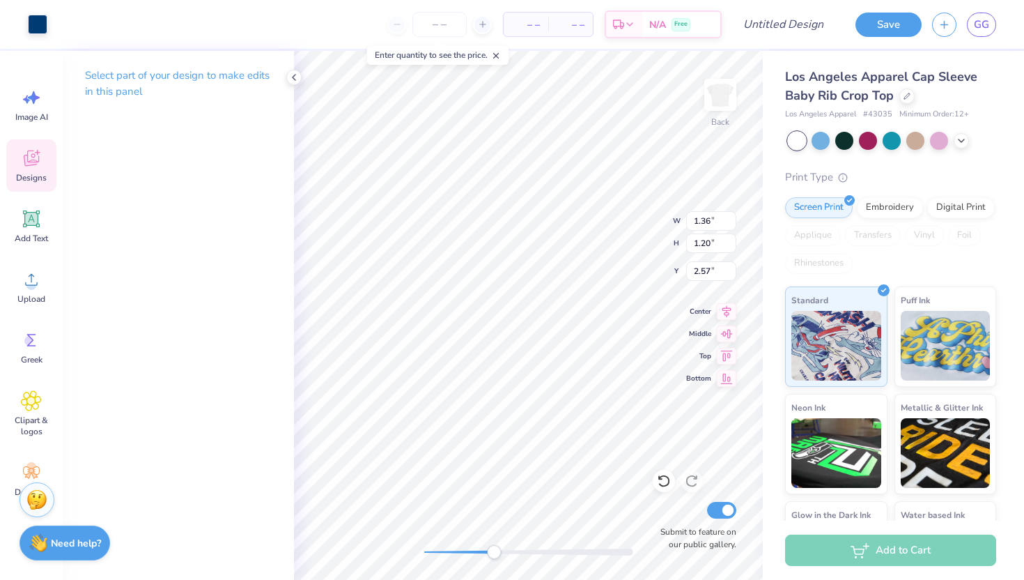
type input "2.96"
click at [33, 40] on div "Art colors" at bounding box center [23, 24] width 47 height 49
click at [36, 27] on div at bounding box center [38, 23] width 20 height 20
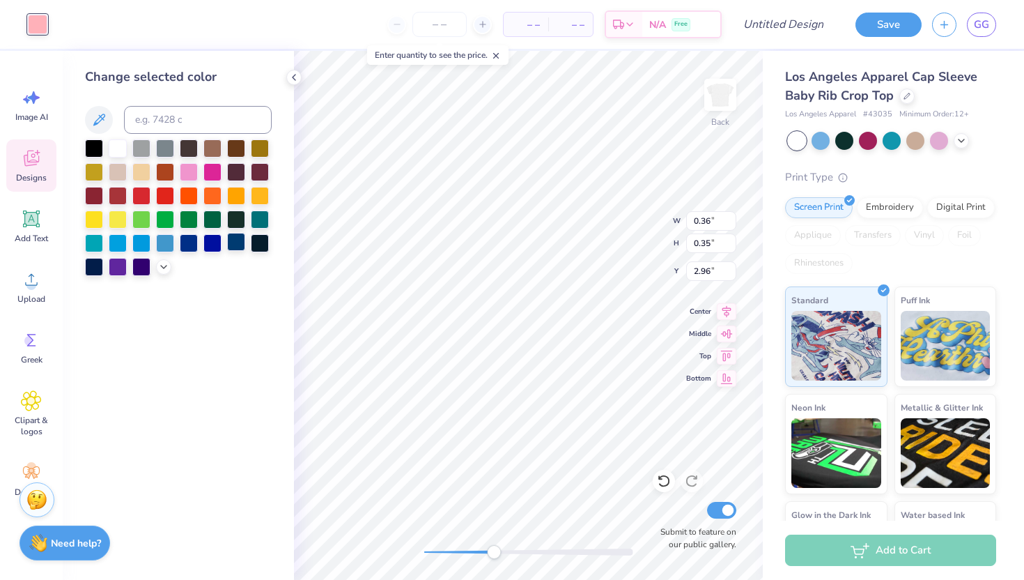
click at [240, 252] on div at bounding box center [178, 207] width 187 height 137
click at [236, 247] on div at bounding box center [236, 242] width 18 height 18
type input "1.34"
type input "2.48"
type input "2.61"
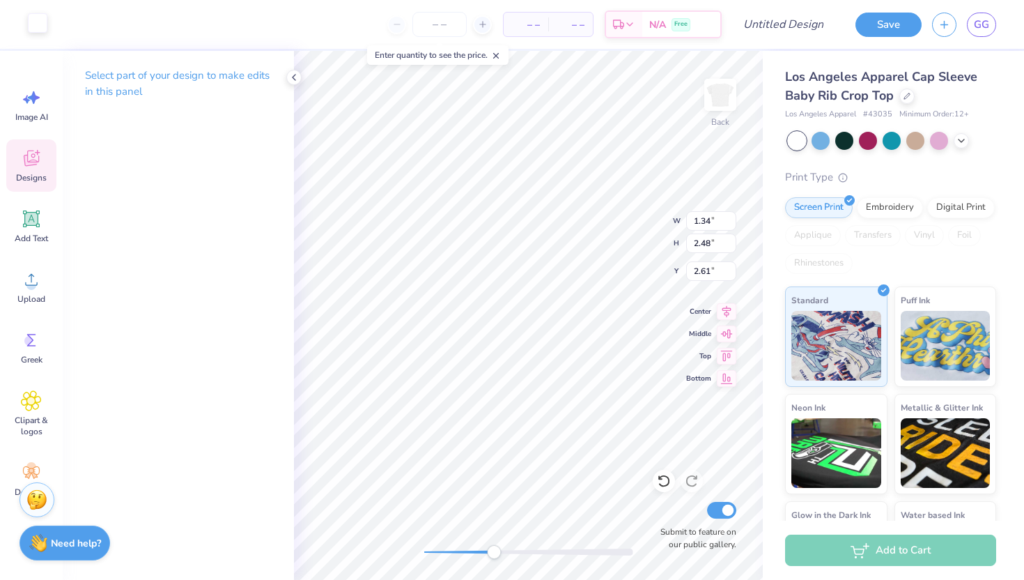
click at [37, 23] on div at bounding box center [38, 23] width 20 height 20
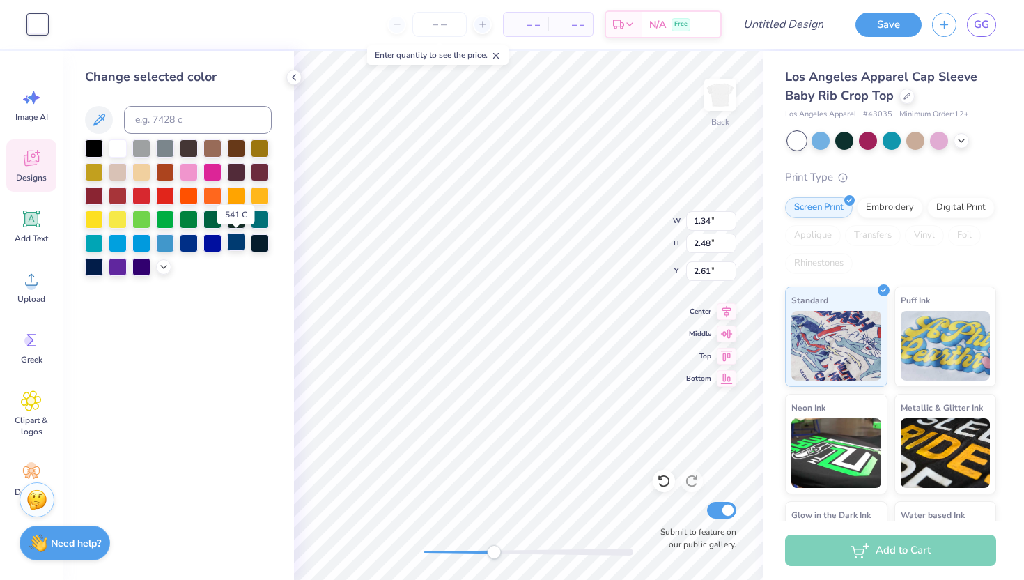
click at [235, 247] on div at bounding box center [236, 242] width 18 height 18
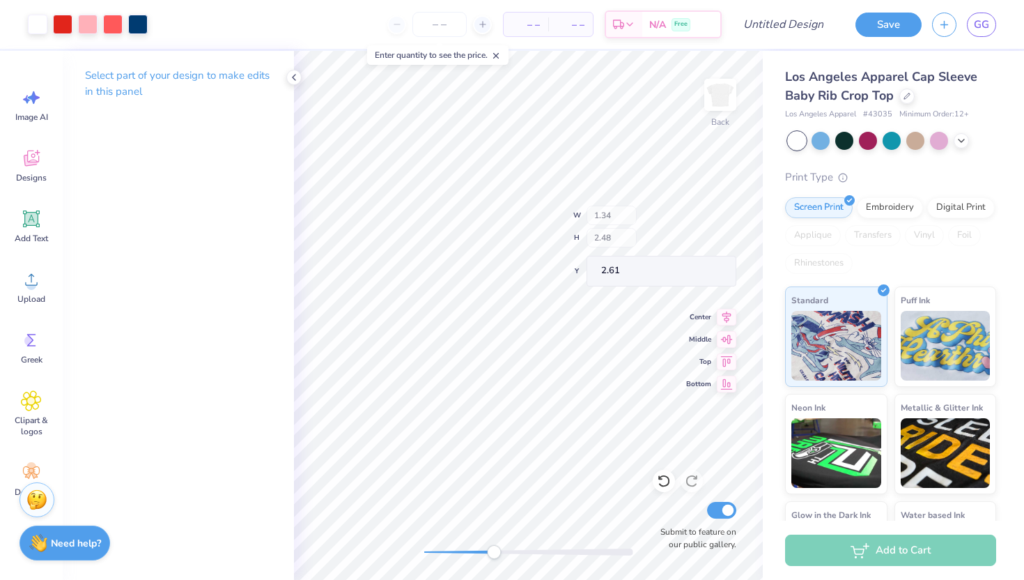
type input "1.47"
type input "2.55"
type input "2.54"
drag, startPoint x: 485, startPoint y: 552, endPoint x: 610, endPoint y: 557, distance: 124.8
click at [610, 555] on div at bounding box center [528, 551] width 209 height 7
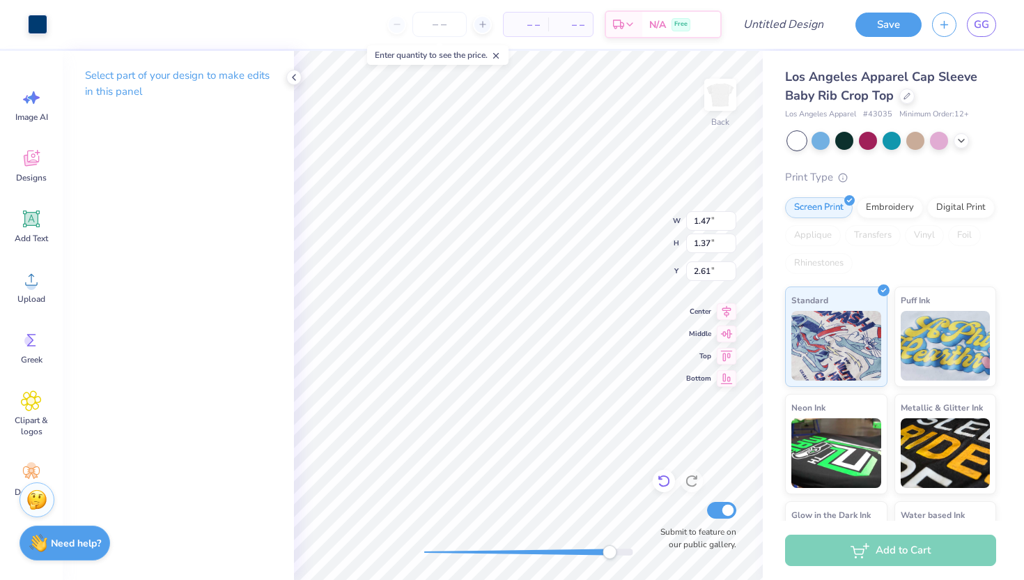
click at [662, 483] on icon at bounding box center [664, 481] width 14 height 14
type input "2.54"
click at [662, 483] on icon at bounding box center [664, 481] width 14 height 14
click at [696, 483] on icon at bounding box center [691, 481] width 12 height 13
click at [146, 23] on div at bounding box center [138, 23] width 20 height 20
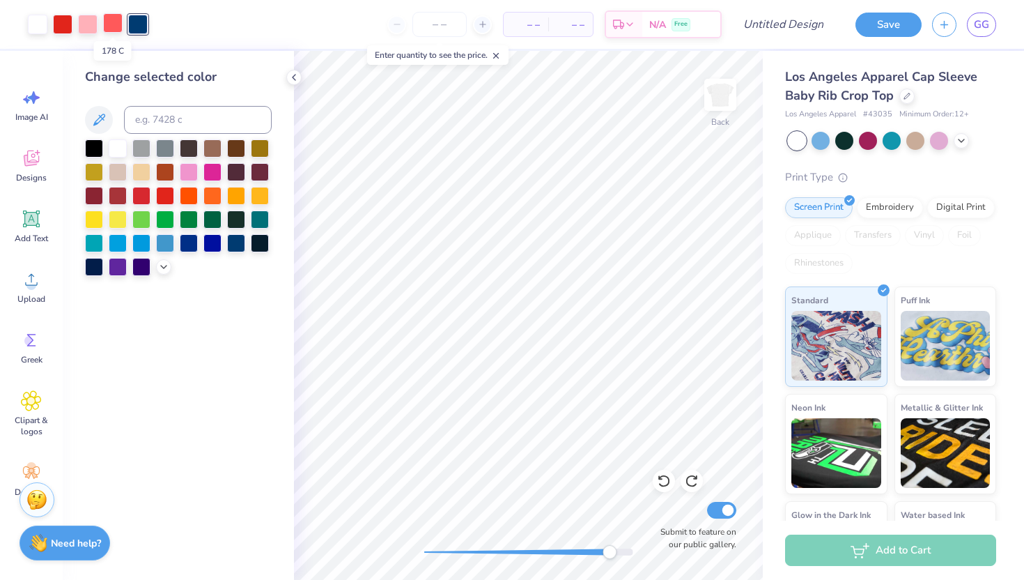
click at [115, 31] on div at bounding box center [113, 23] width 20 height 20
click at [234, 239] on div at bounding box center [236, 242] width 18 height 18
click at [84, 24] on div at bounding box center [88, 23] width 20 height 20
click at [233, 241] on div at bounding box center [236, 242] width 18 height 18
click at [70, 26] on div at bounding box center [63, 23] width 20 height 20
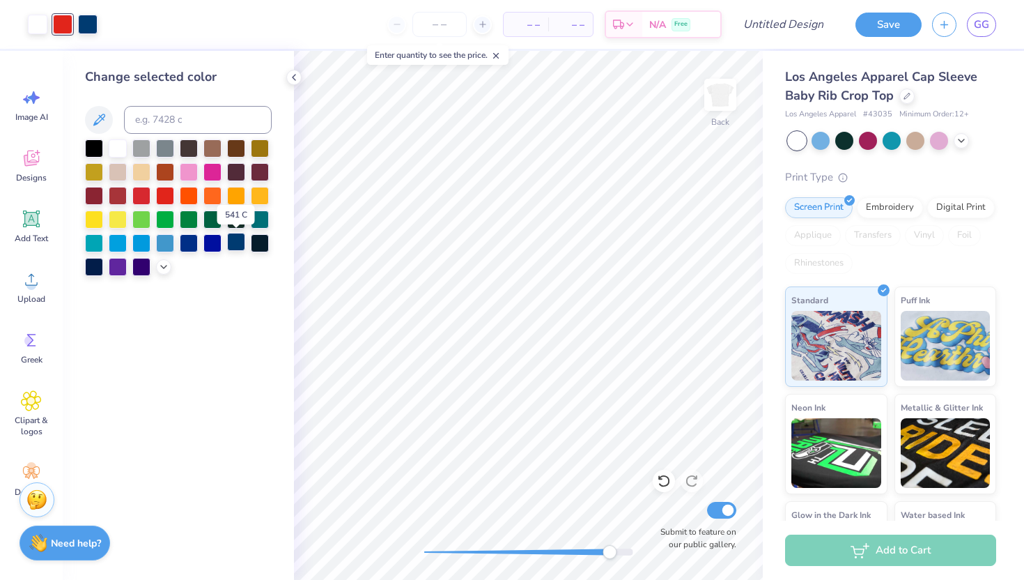
click at [239, 249] on div at bounding box center [236, 242] width 18 height 18
click at [38, 22] on div at bounding box center [38, 23] width 20 height 20
click at [236, 244] on div at bounding box center [236, 242] width 18 height 18
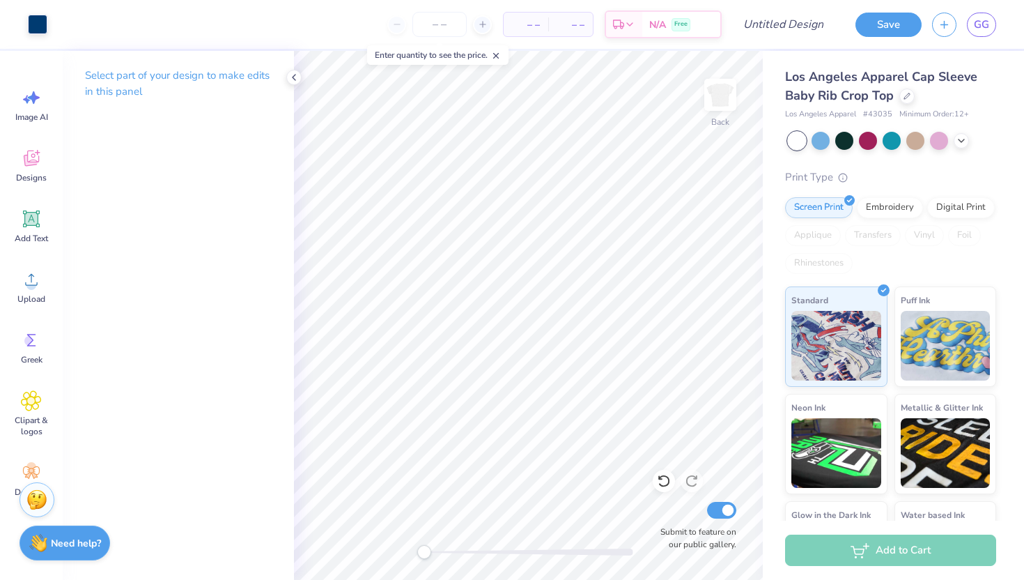
click at [373, 551] on div "Back Submit to feature on our public gallery." at bounding box center [528, 315] width 469 height 529
type input "1.76"
click at [31, 169] on div "Designs" at bounding box center [31, 165] width 50 height 52
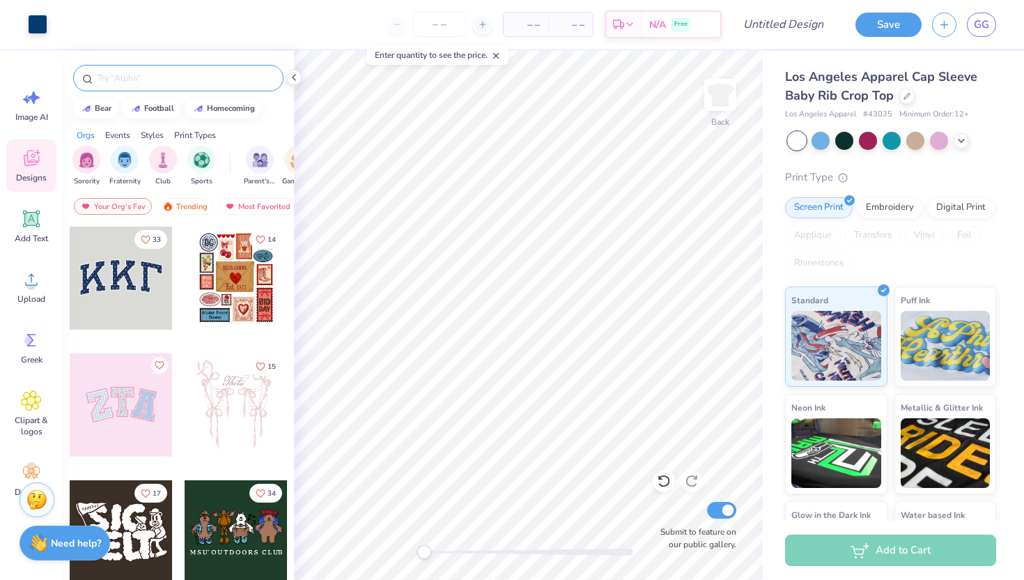
click at [121, 83] on input "text" at bounding box center [185, 78] width 178 height 14
type input "heart"
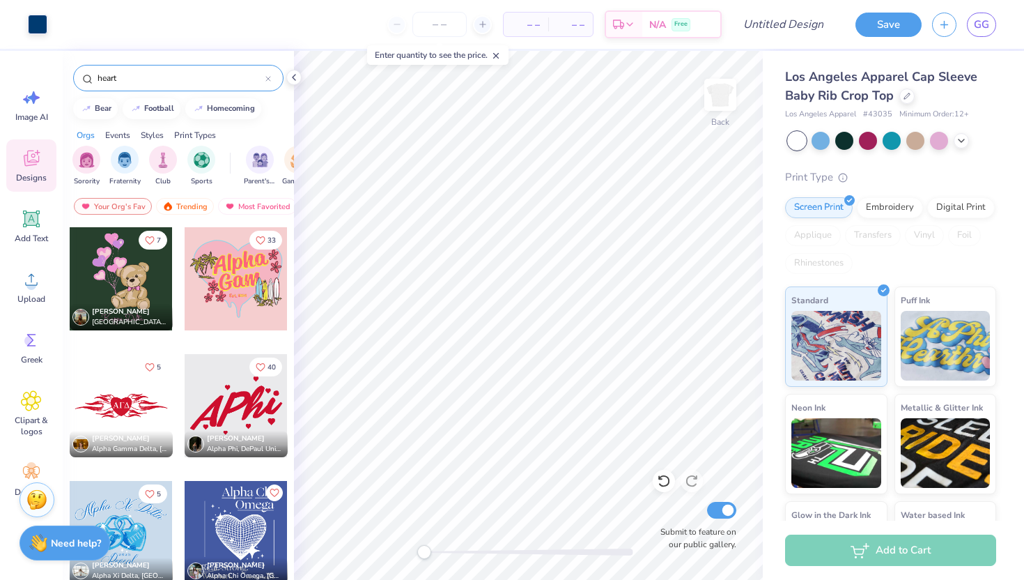
scroll to position [3438, 0]
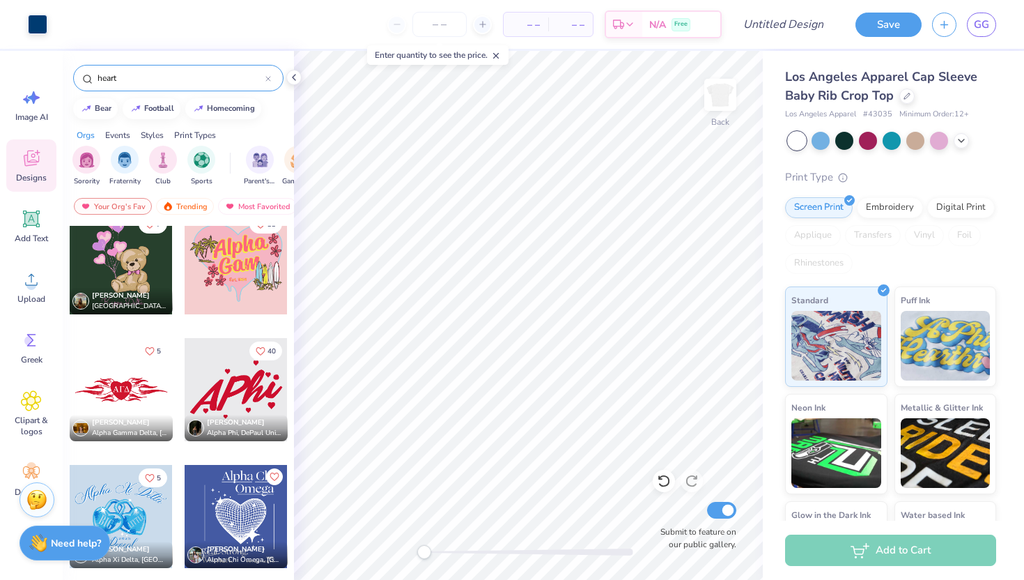
click at [101, 75] on input "heart" at bounding box center [180, 78] width 169 height 14
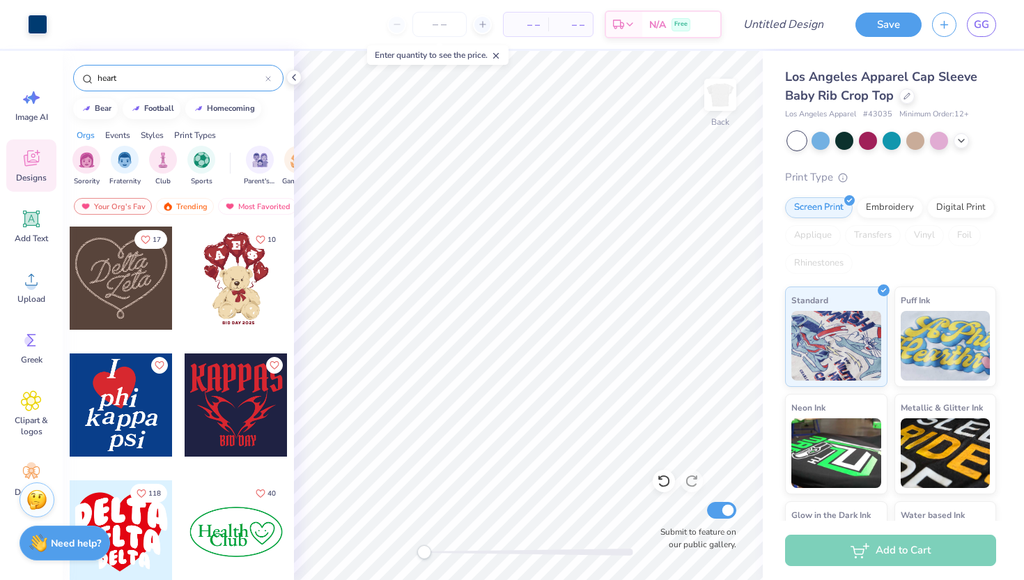
click at [98, 75] on input "heart" at bounding box center [180, 78] width 169 height 14
click at [220, 261] on div at bounding box center [236, 277] width 103 height 103
click at [669, 480] on icon at bounding box center [664, 481] width 12 height 13
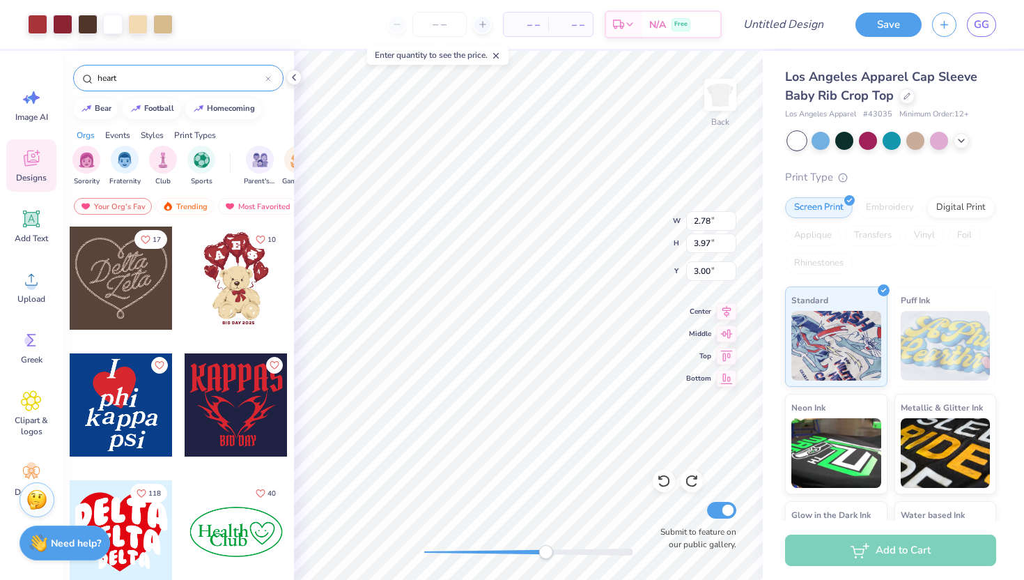
drag, startPoint x: 428, startPoint y: 545, endPoint x: 541, endPoint y: 550, distance: 113.0
click at [543, 551] on div "Accessibility label" at bounding box center [545, 552] width 14 height 14
type input "2.07"
type input "2.31"
type input "4.45"
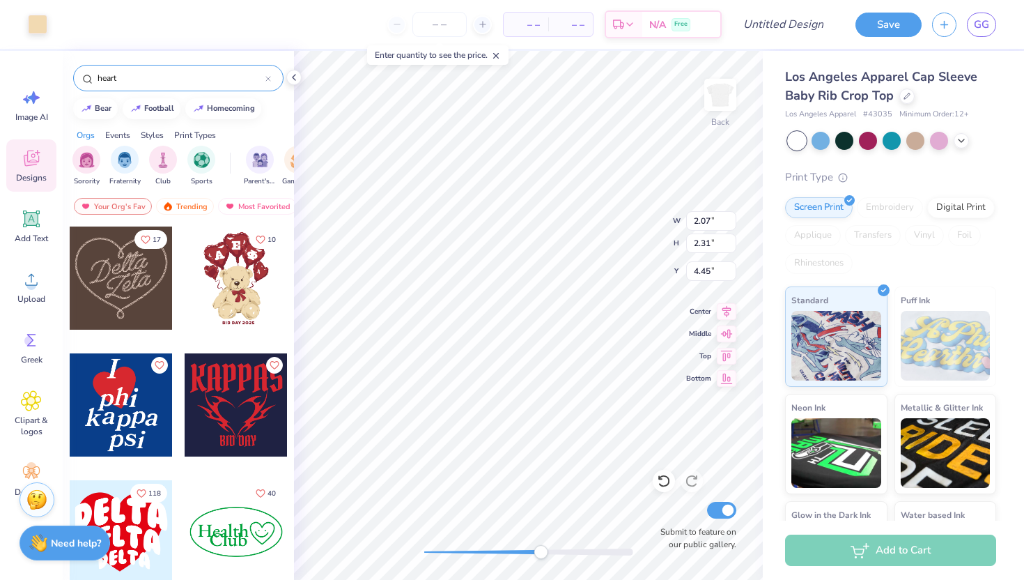
type input "1.10"
type input "1.32"
type input "3.43"
type input "1.01"
type input "0.69"
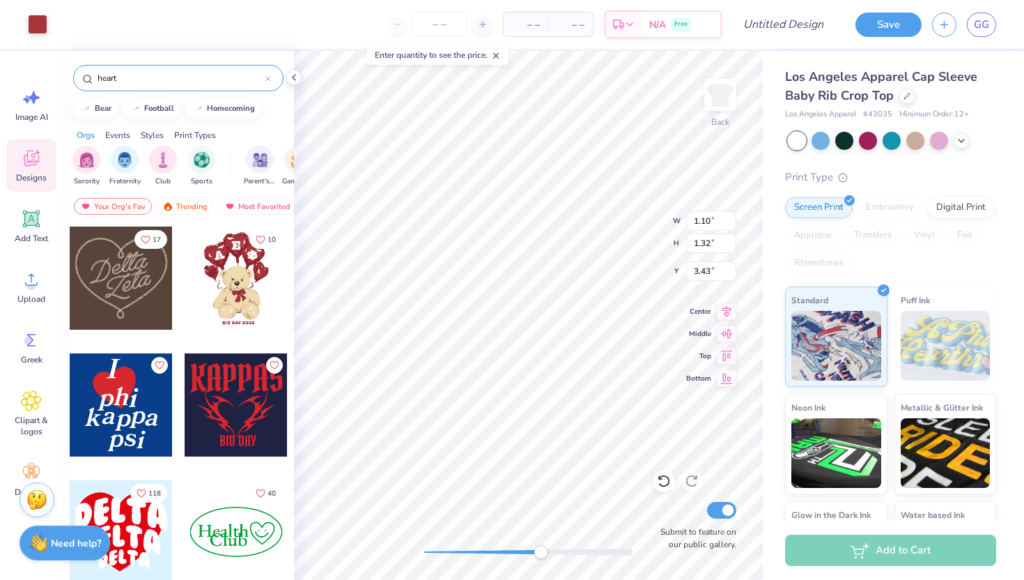
type input "3.45"
click at [293, 65] on div "Art colors – – Per Item – – Total Est. Delivery N/A Free Design Title Save GG I…" at bounding box center [512, 290] width 1024 height 580
type input "5.25"
type input "2.25"
type input "2.99"
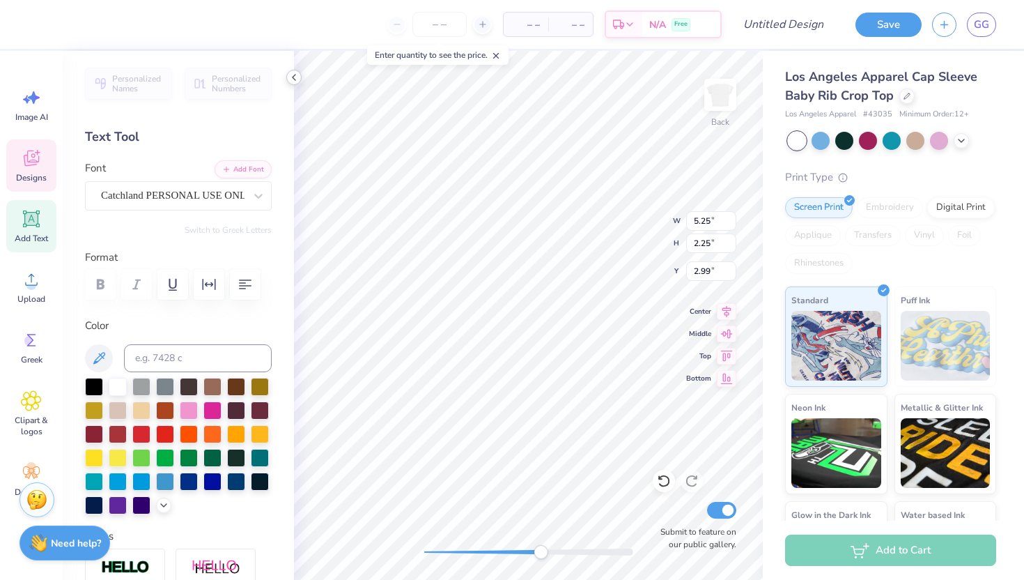
type input "0.36"
type input "0.35"
type input "2.17"
click at [666, 483] on icon at bounding box center [664, 481] width 14 height 14
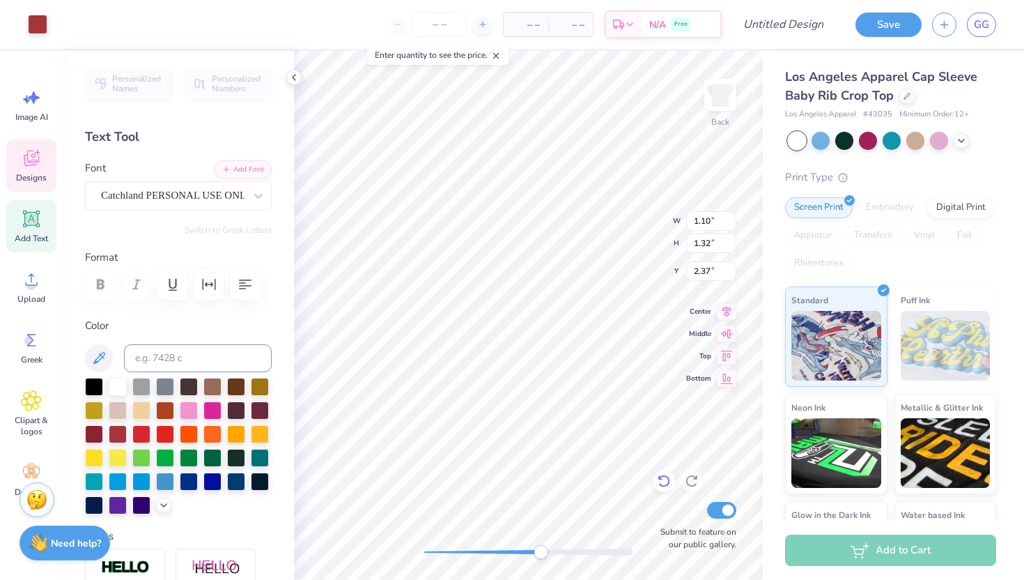
click at [666, 483] on icon at bounding box center [664, 481] width 14 height 14
type input "5.25"
type input "2.25"
type input "2.99"
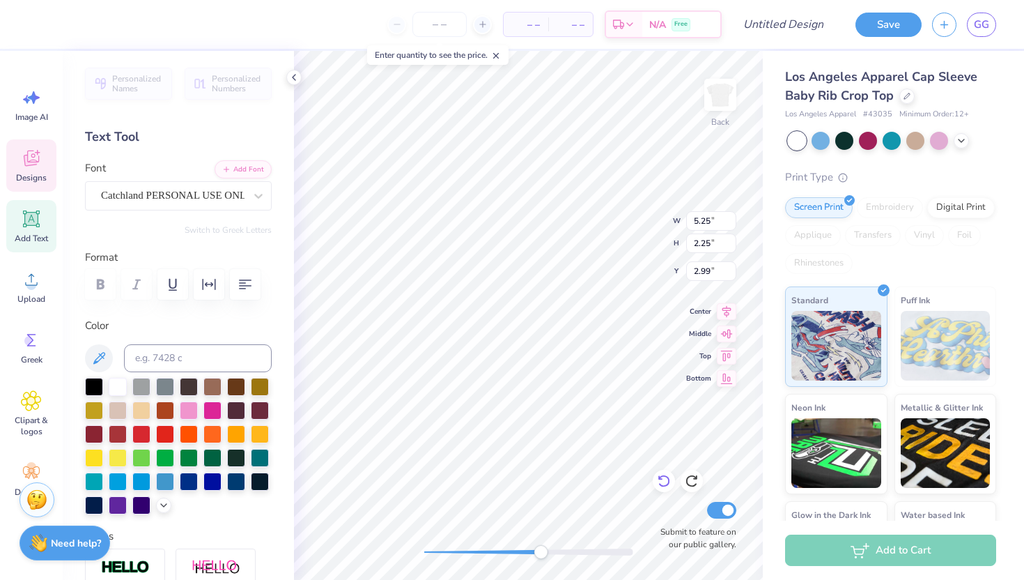
click at [665, 476] on icon at bounding box center [664, 481] width 14 height 14
type input "1.34"
type input "2.48"
type input "1.83"
drag, startPoint x: 551, startPoint y: 558, endPoint x: 439, endPoint y: 550, distance: 112.5
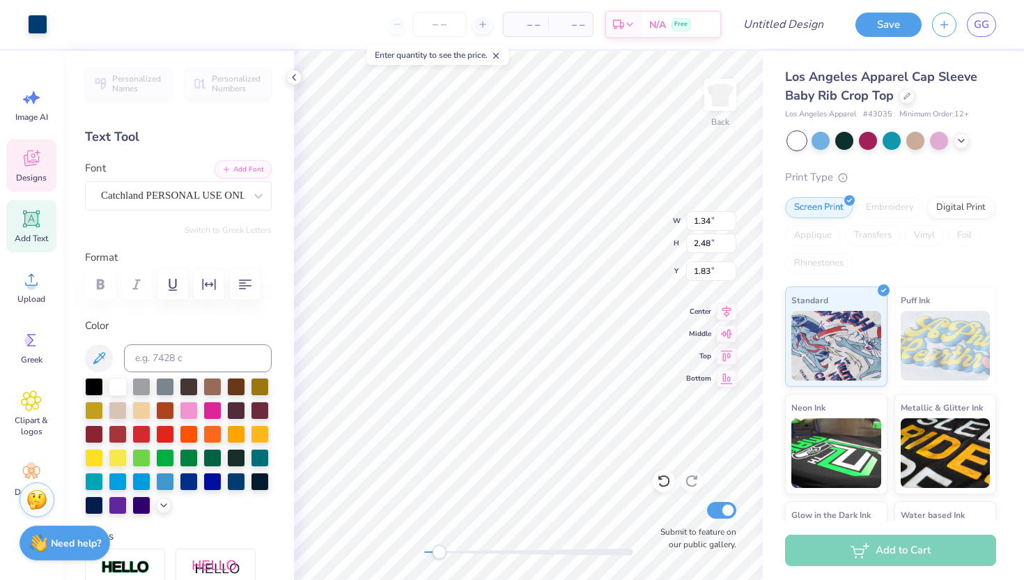
click at [439, 550] on div at bounding box center [528, 552] width 209 height 14
type input "1.47"
type input "1.37"
type input "1.76"
type input "0.36"
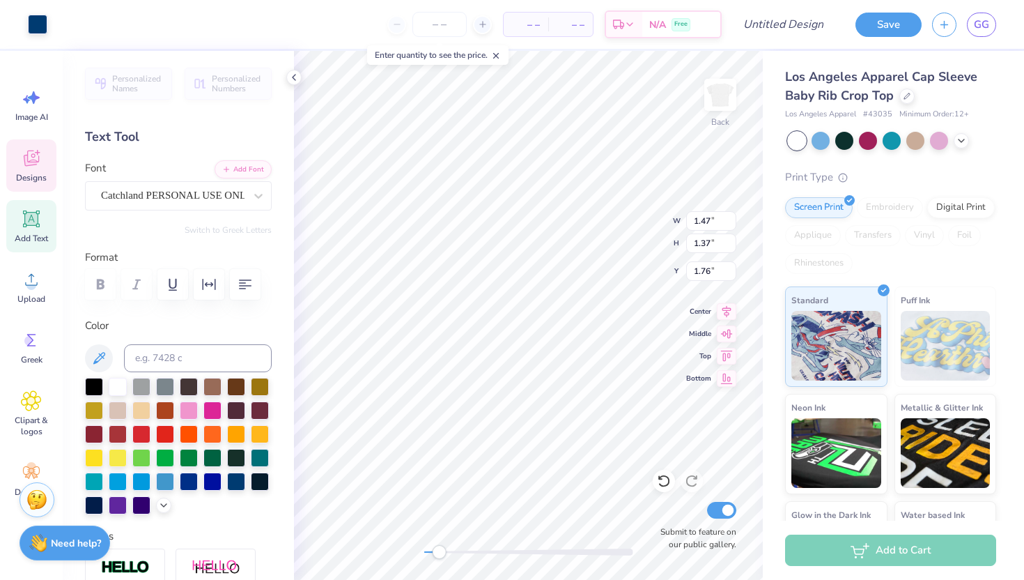
type input "0.35"
type input "2.17"
type input "0.62"
type input "0.59"
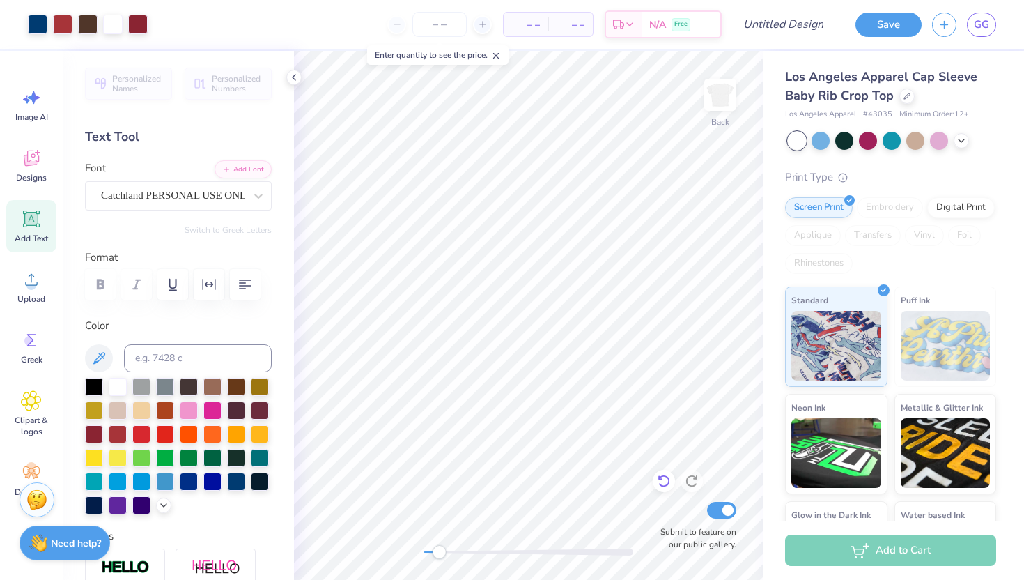
click at [662, 474] on icon at bounding box center [664, 481] width 14 height 14
click at [663, 481] on icon at bounding box center [664, 481] width 14 height 14
click at [471, 65] on div "Enter quantity to see the price." at bounding box center [438, 55] width 150 height 28
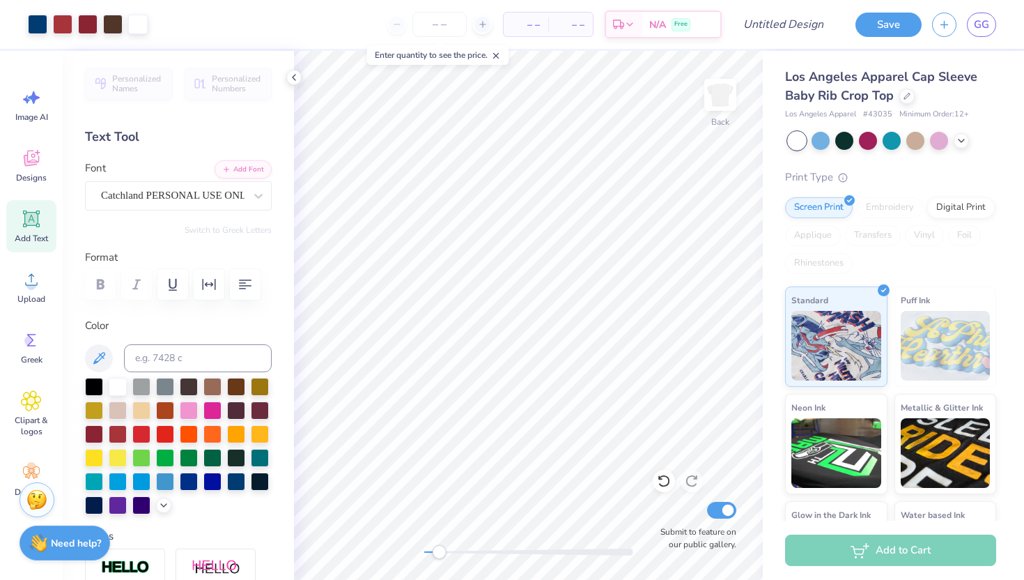
click at [677, 507] on div "Back Submit to feature on our public gallery." at bounding box center [528, 315] width 469 height 529
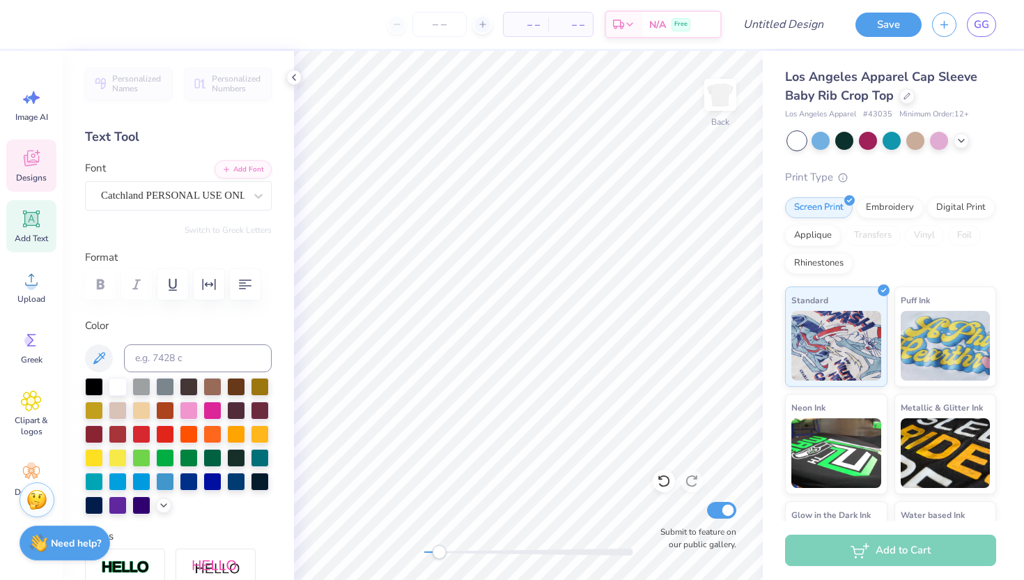
click at [18, 166] on div "Designs" at bounding box center [31, 165] width 50 height 52
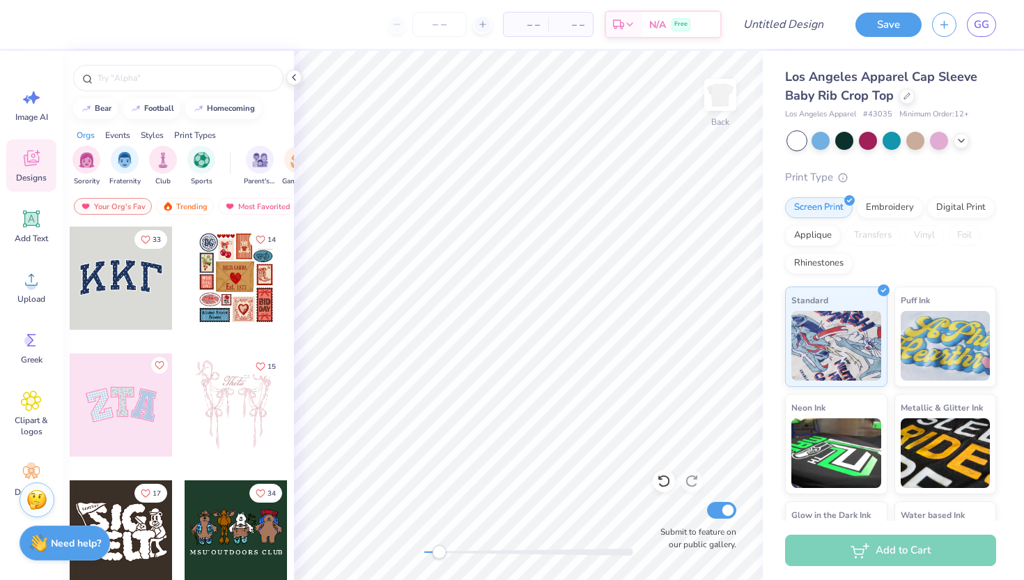
click at [132, 93] on div at bounding box center [178, 74] width 231 height 47
click at [126, 73] on input "text" at bounding box center [185, 78] width 178 height 14
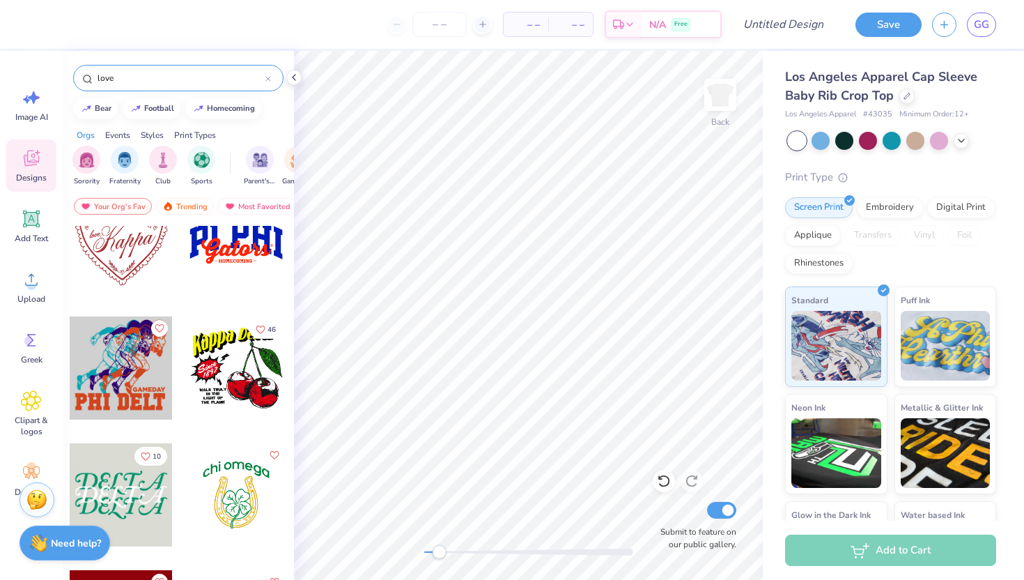
scroll to position [4852, 0]
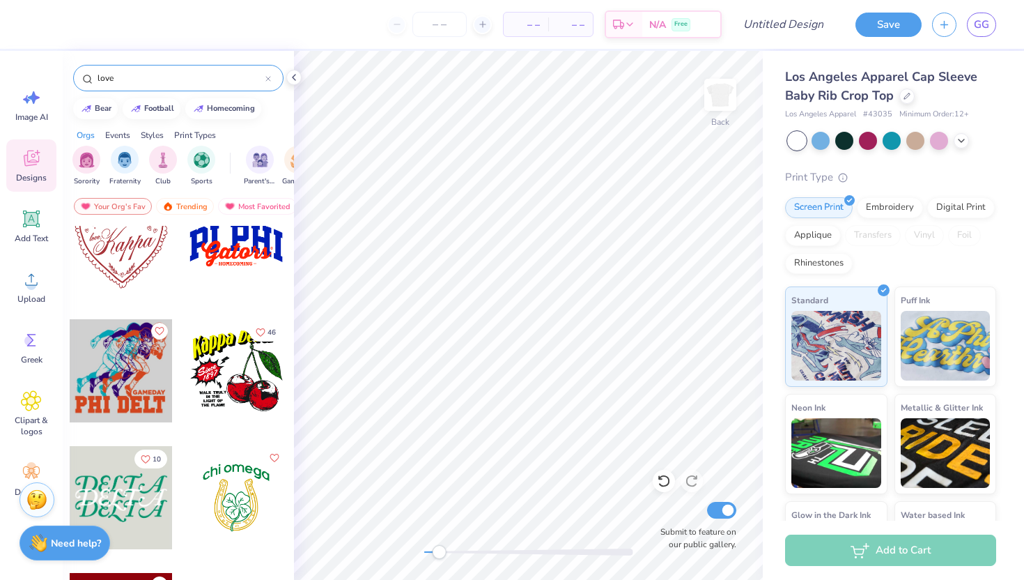
click at [100, 265] on div at bounding box center [121, 243] width 103 height 103
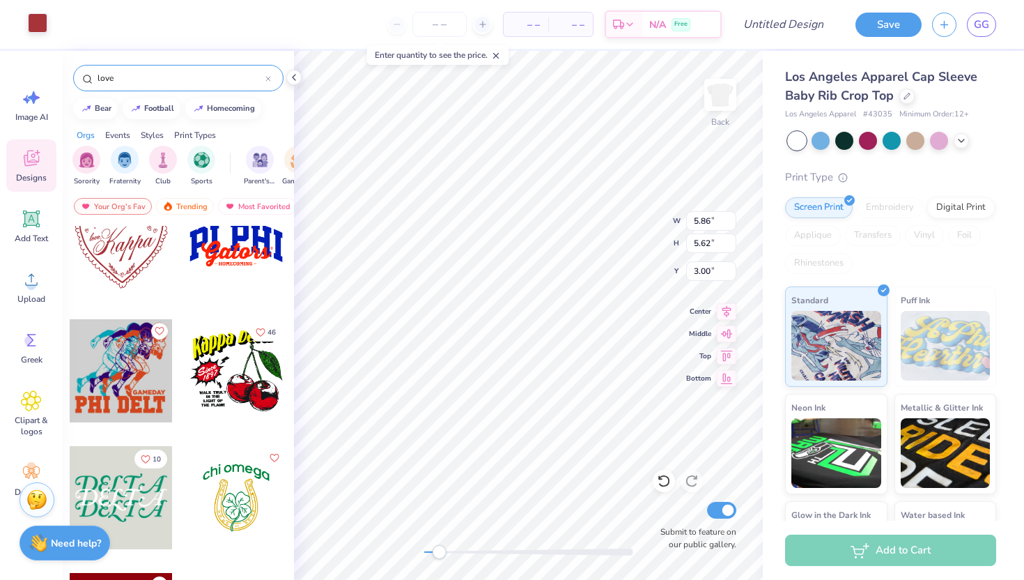
click at [34, 19] on div at bounding box center [38, 23] width 20 height 20
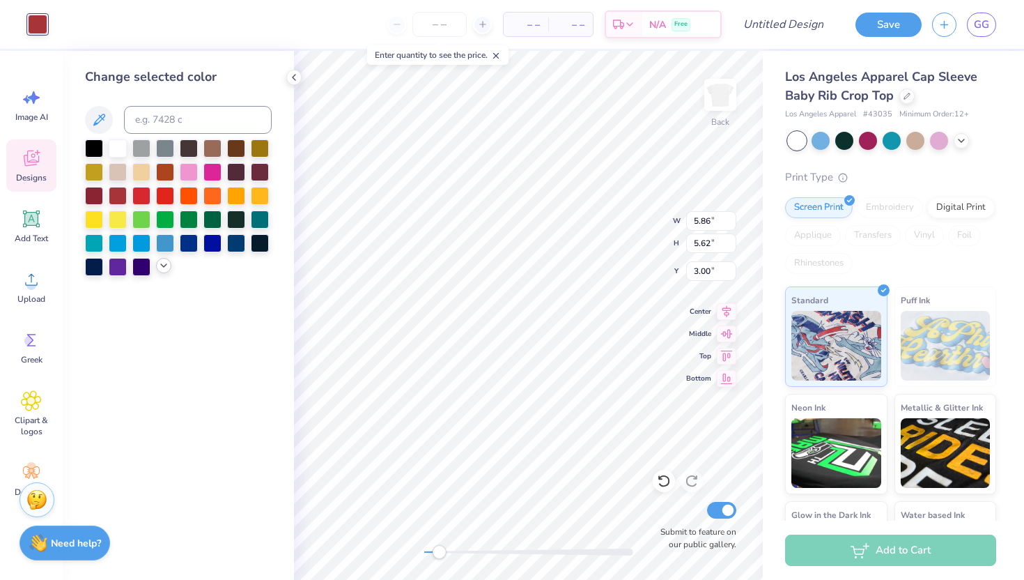
click at [162, 268] on icon at bounding box center [163, 265] width 11 height 11
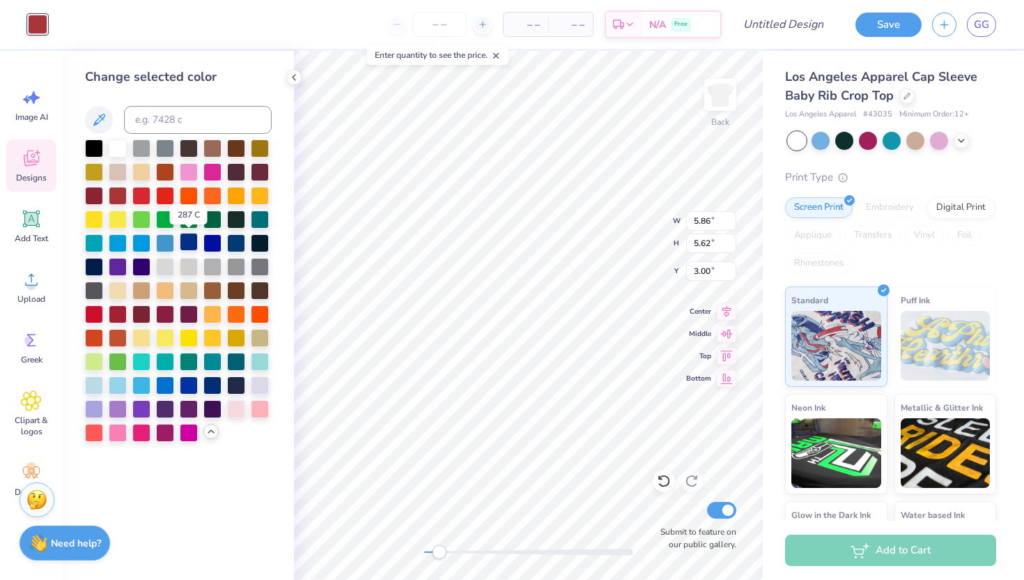
click at [194, 248] on div at bounding box center [189, 242] width 18 height 18
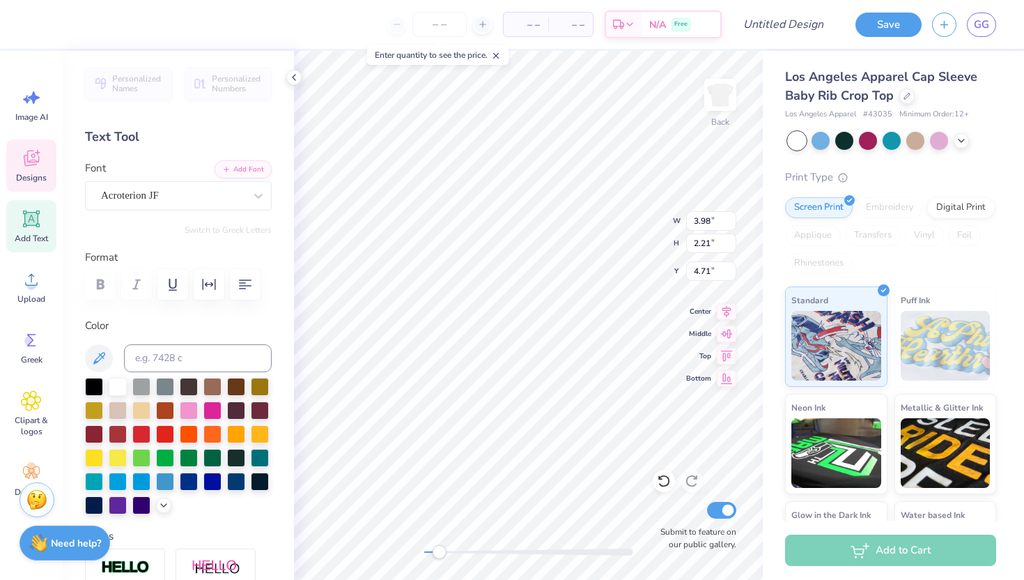
scroll to position [0, 1]
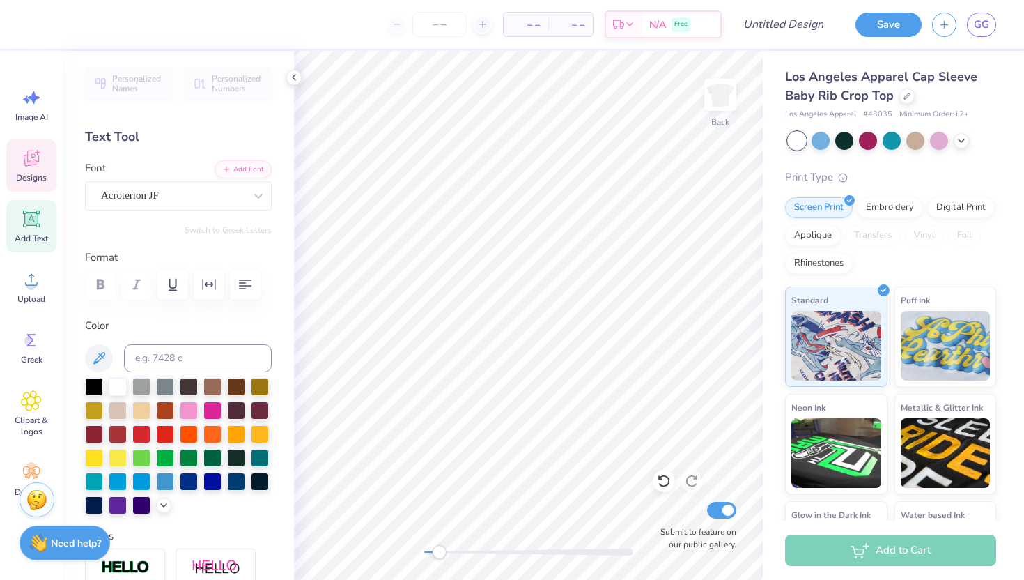
click at [29, 166] on icon at bounding box center [31, 158] width 21 height 21
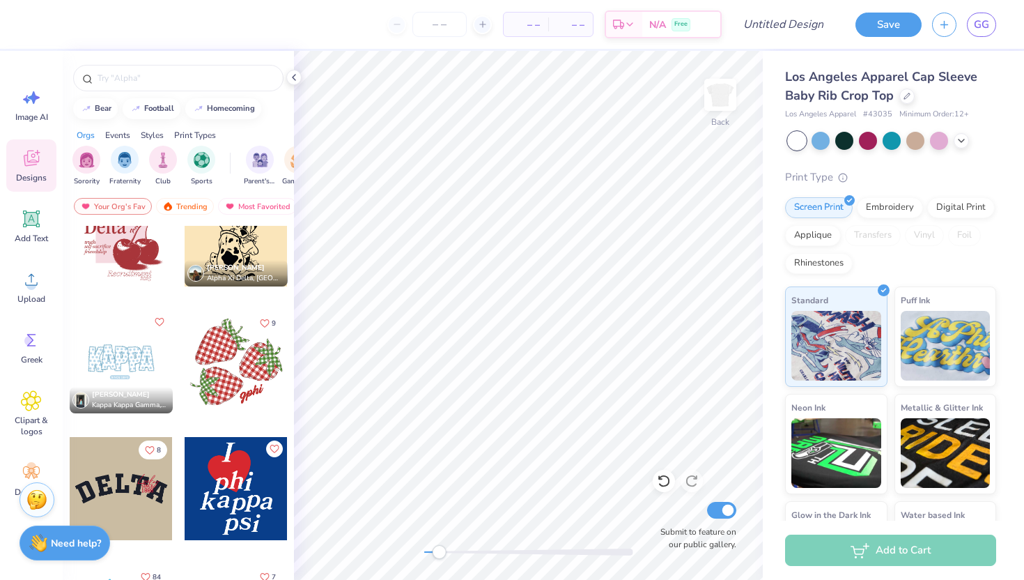
scroll to position [1843, 0]
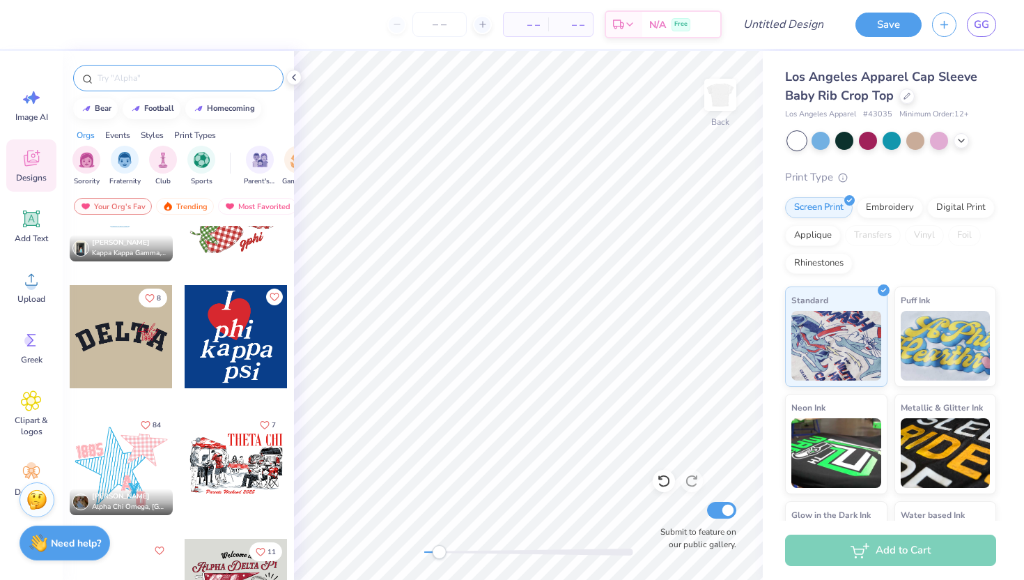
click at [139, 71] on input "text" at bounding box center [185, 78] width 178 height 14
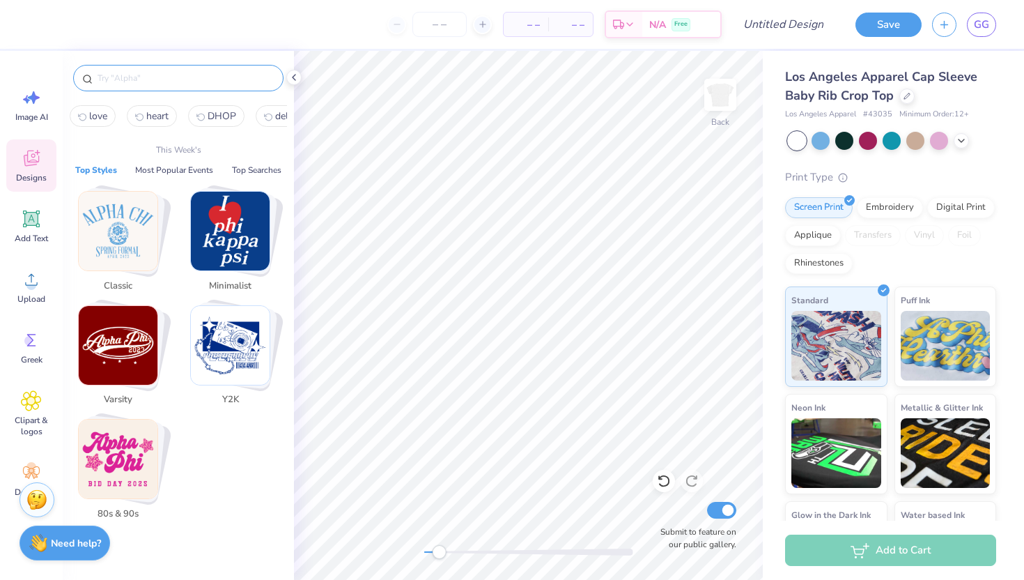
click at [91, 118] on span "love" at bounding box center [98, 115] width 18 height 13
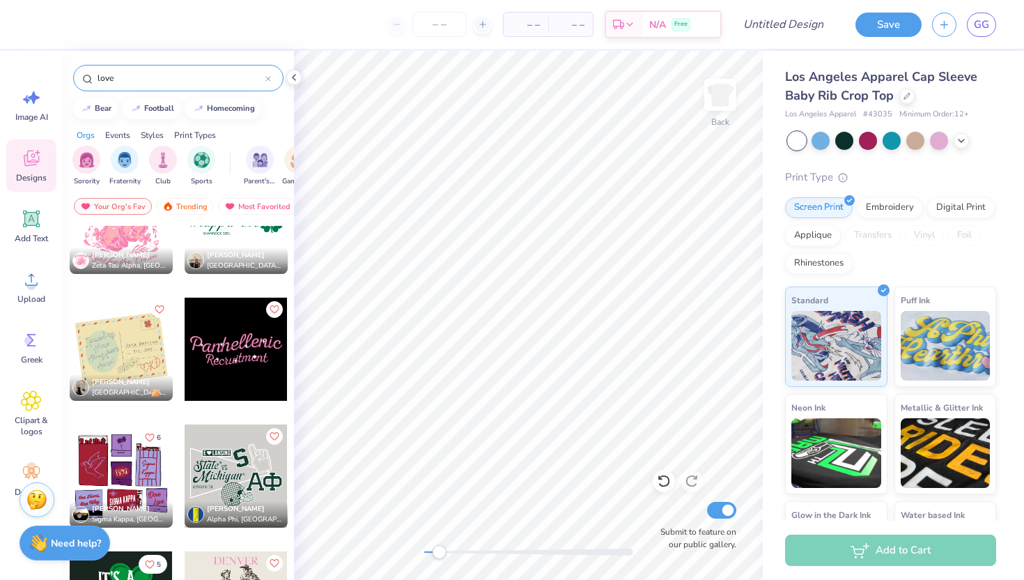
scroll to position [8170, 0]
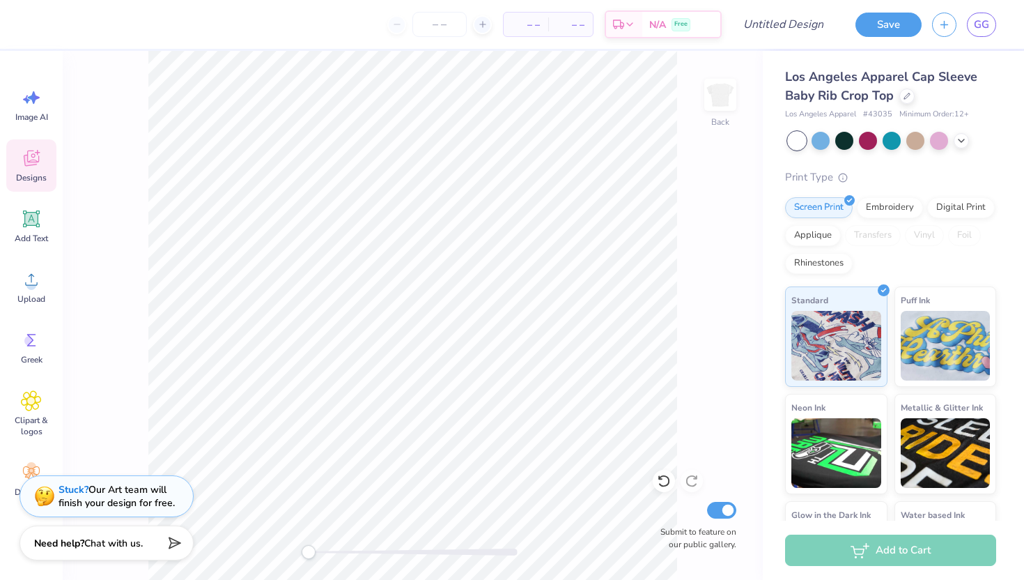
click at [26, 160] on icon at bounding box center [30, 160] width 13 height 11
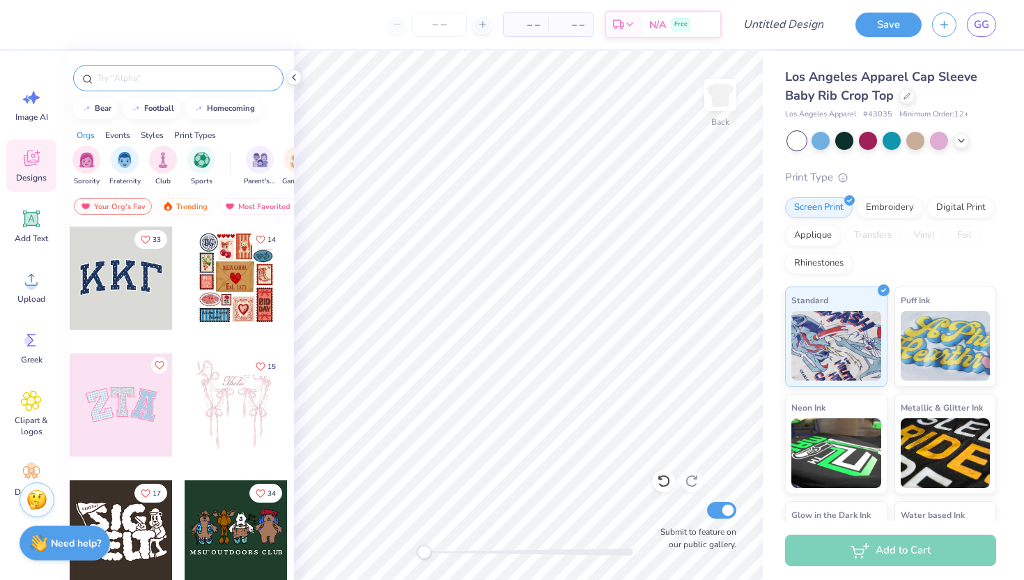
click at [136, 72] on input "text" at bounding box center [185, 78] width 178 height 14
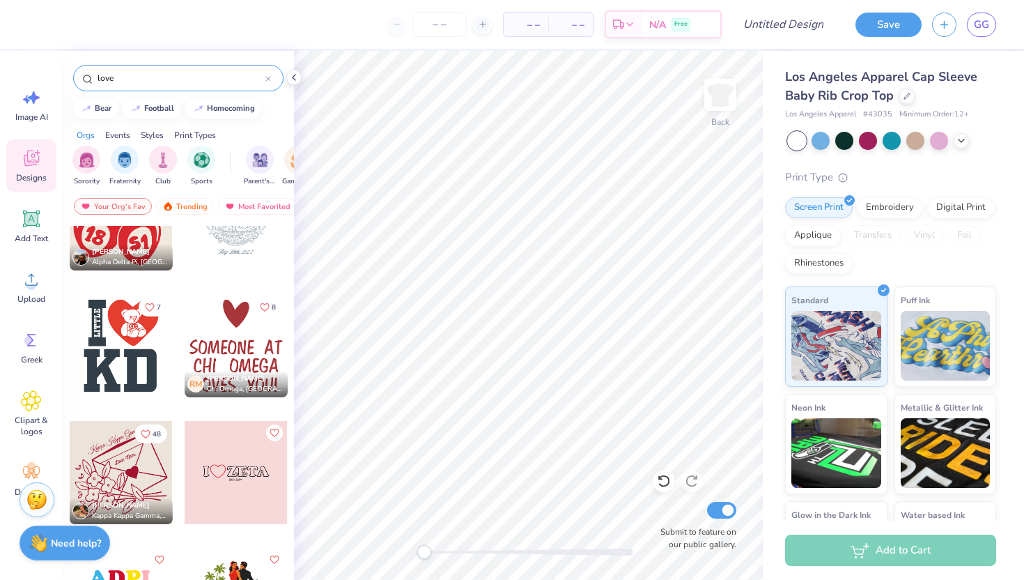
scroll to position [316, 0]
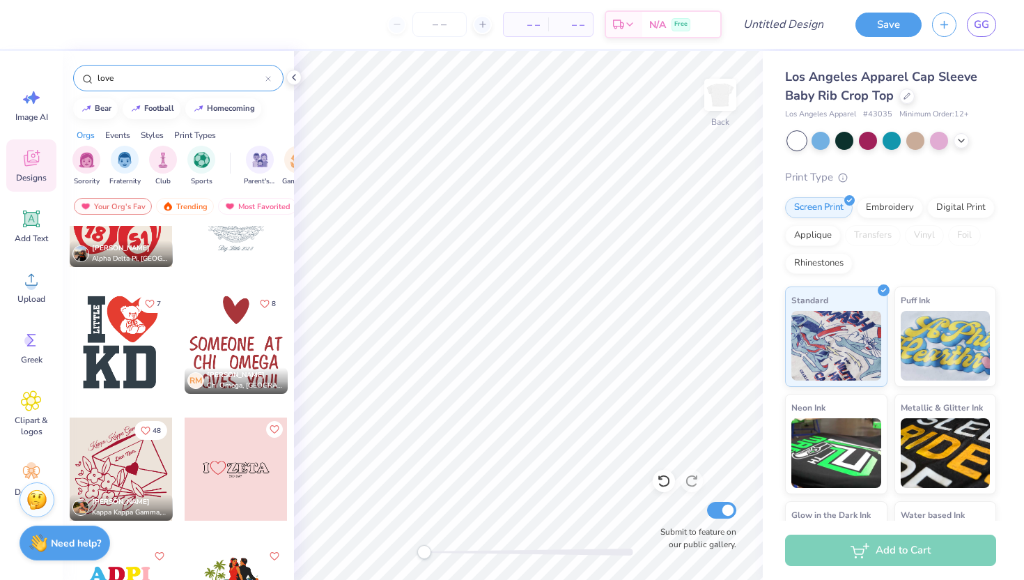
click at [144, 329] on div at bounding box center [120, 341] width 103 height 103
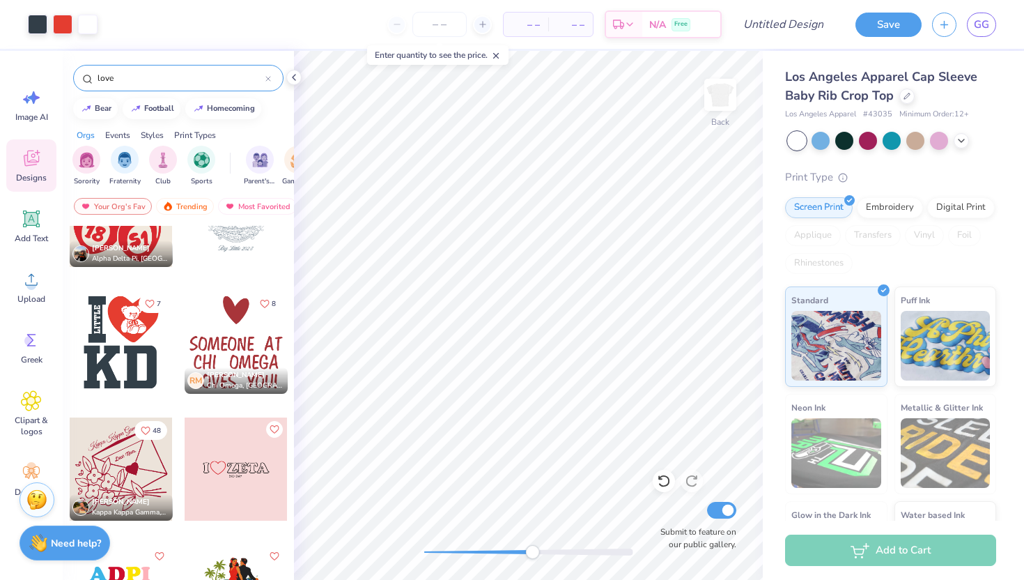
drag, startPoint x: 426, startPoint y: 546, endPoint x: 521, endPoint y: 550, distance: 94.8
click at [525, 550] on div "Accessibility label" at bounding box center [532, 552] width 14 height 14
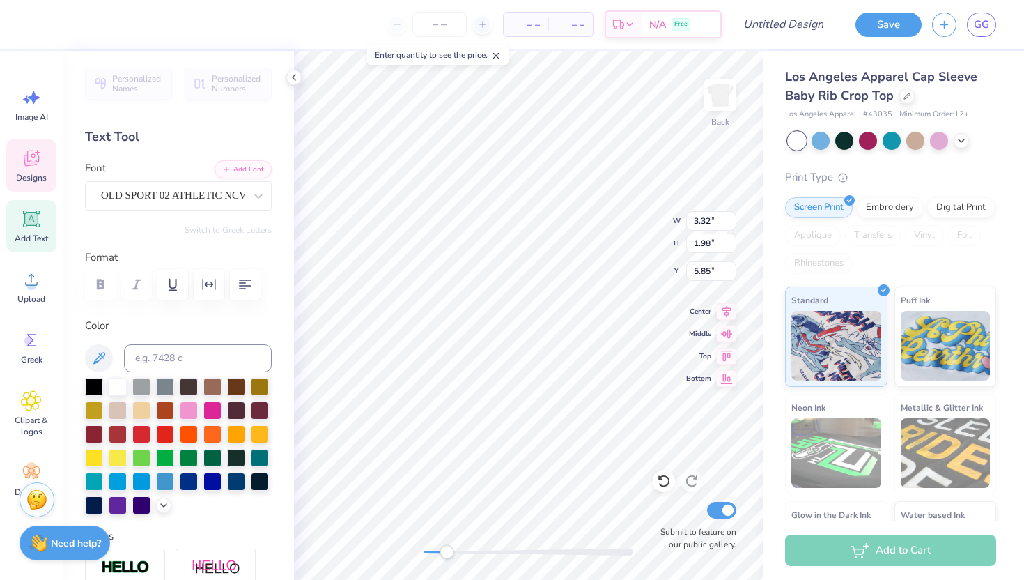
drag, startPoint x: 522, startPoint y: 552, endPoint x: 445, endPoint y: 545, distance: 77.6
click at [444, 545] on div "Accessibility label" at bounding box center [447, 552] width 14 height 14
click at [412, 551] on div "Back Submit to feature on our public gallery." at bounding box center [528, 315] width 469 height 529
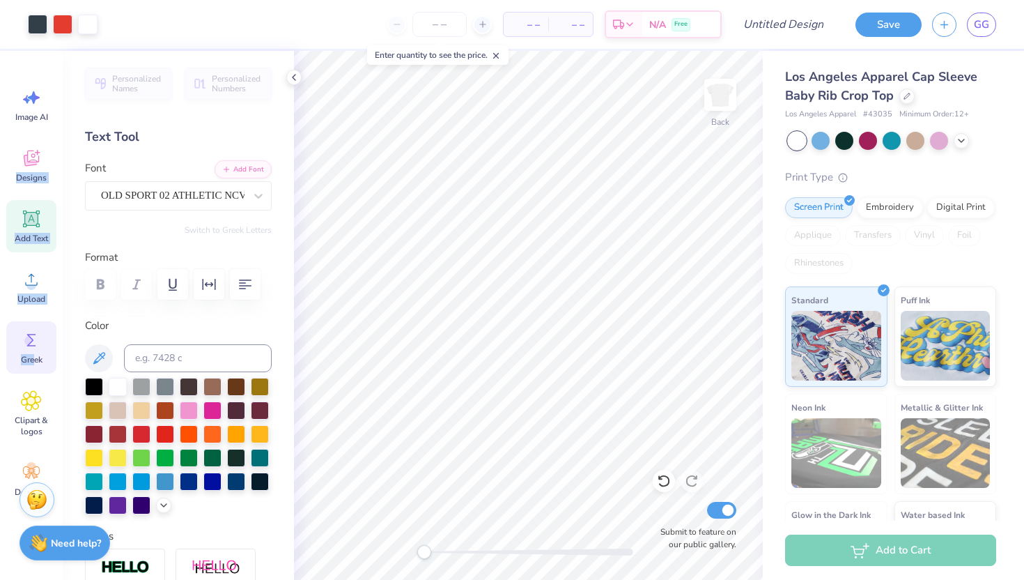
drag, startPoint x: 30, startPoint y: 168, endPoint x: 33, endPoint y: 361, distance: 193.0
click at [33, 361] on div "Image AI Designs Add Text Upload Greek Clipart & logos Decorate" at bounding box center [31, 292] width 50 height 427
click at [29, 347] on icon at bounding box center [31, 339] width 21 height 21
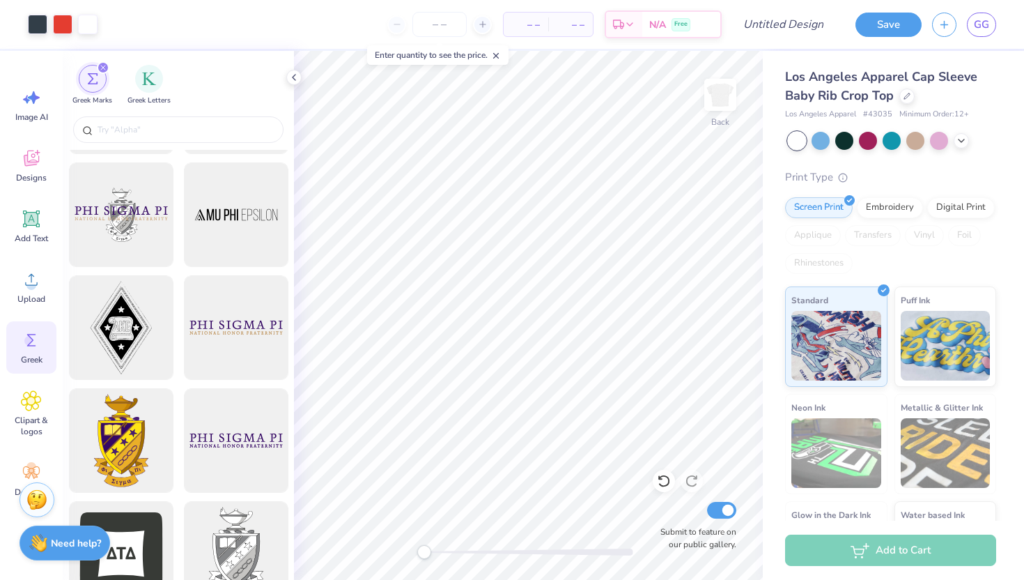
scroll to position [0, 0]
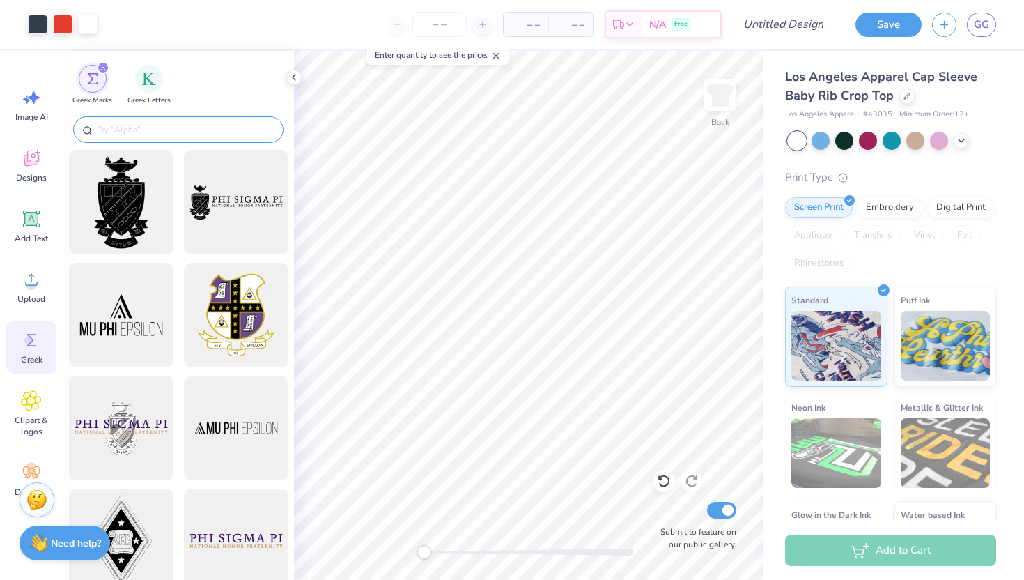
click at [134, 118] on div at bounding box center [178, 129] width 210 height 26
click at [135, 131] on input "text" at bounding box center [185, 130] width 178 height 14
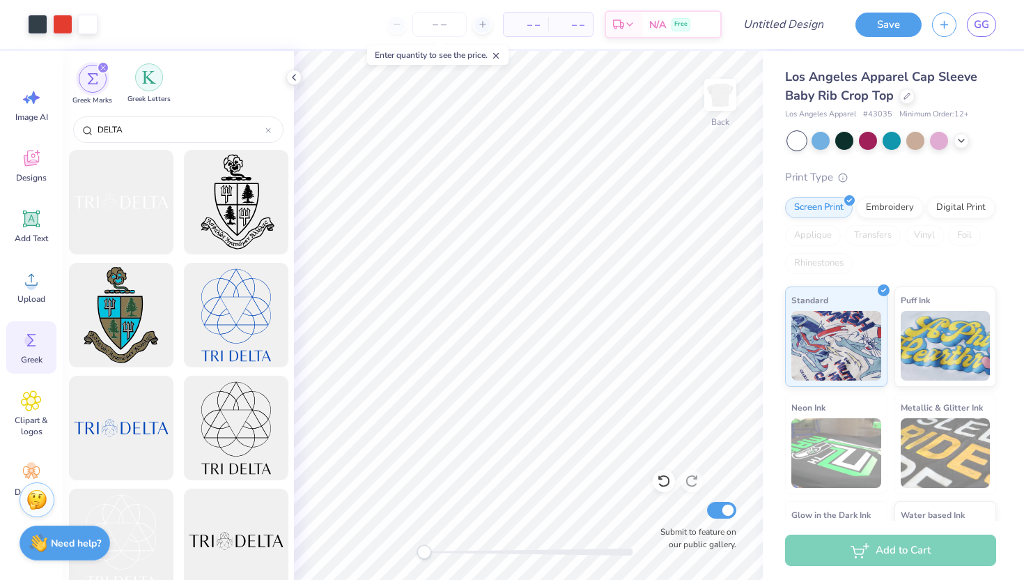
click at [147, 91] on div "filter for Greek Letters" at bounding box center [149, 77] width 28 height 28
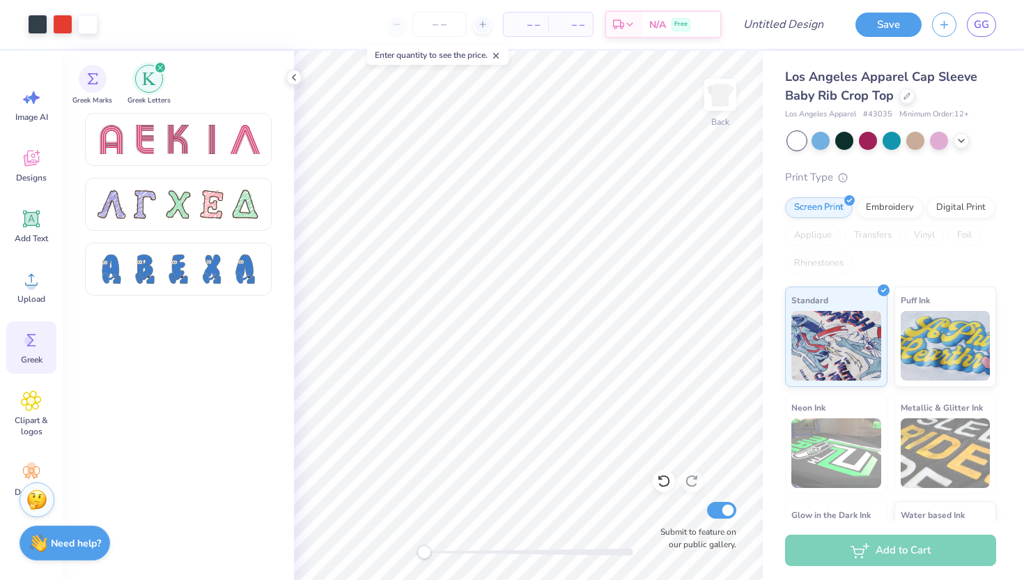
scroll to position [899, 0]
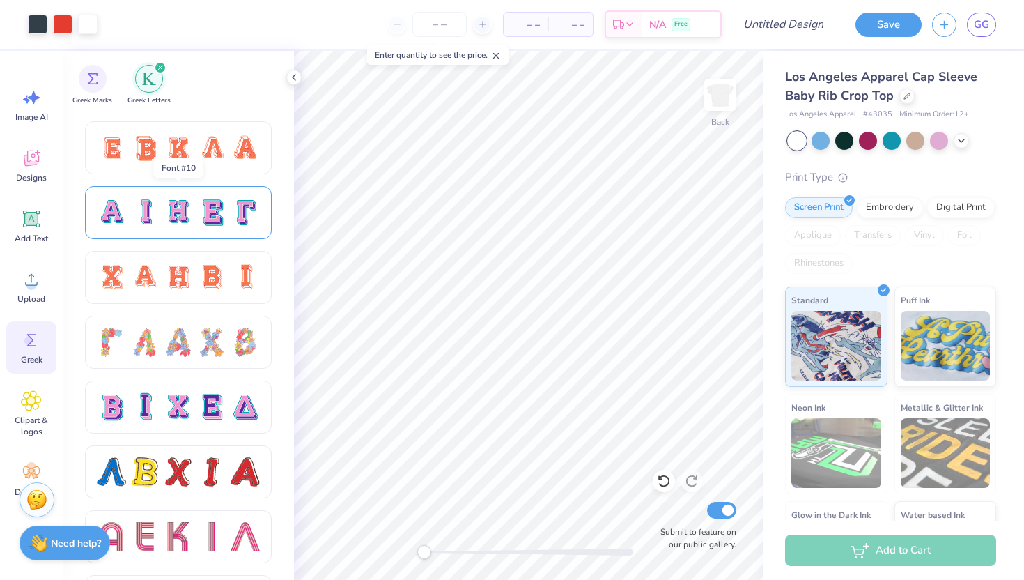
click at [180, 206] on div at bounding box center [178, 212] width 29 height 29
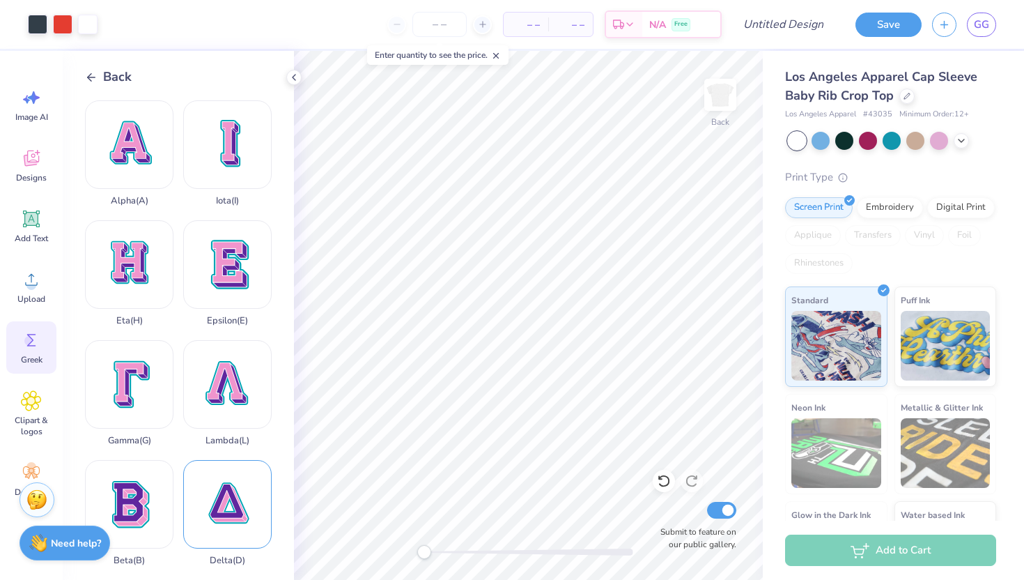
click at [233, 497] on div "Delta ( D )" at bounding box center [227, 513] width 88 height 106
click at [95, 72] on icon at bounding box center [91, 77] width 13 height 13
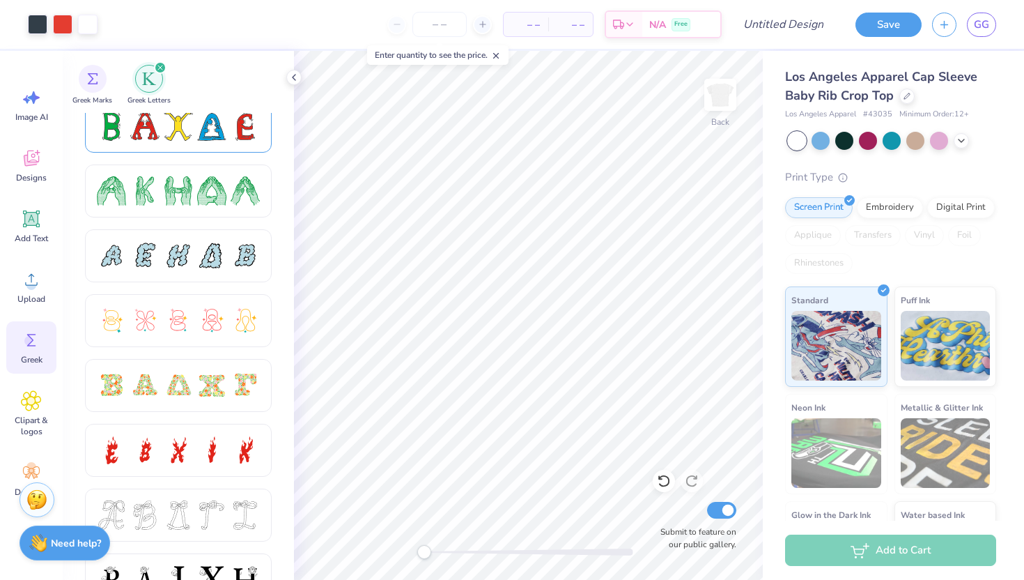
scroll to position [226, 0]
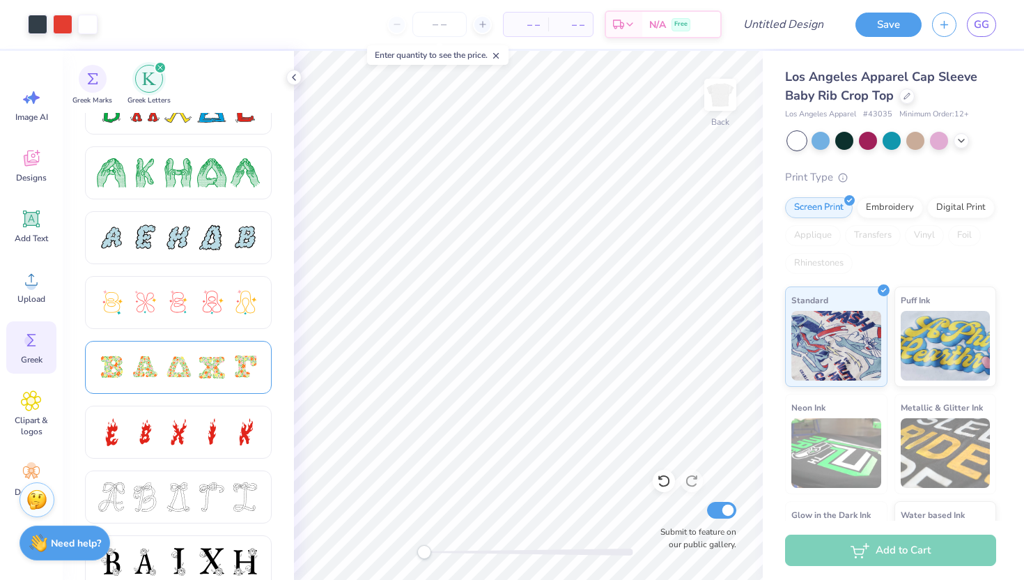
click at [197, 361] on div at bounding box center [211, 366] width 29 height 29
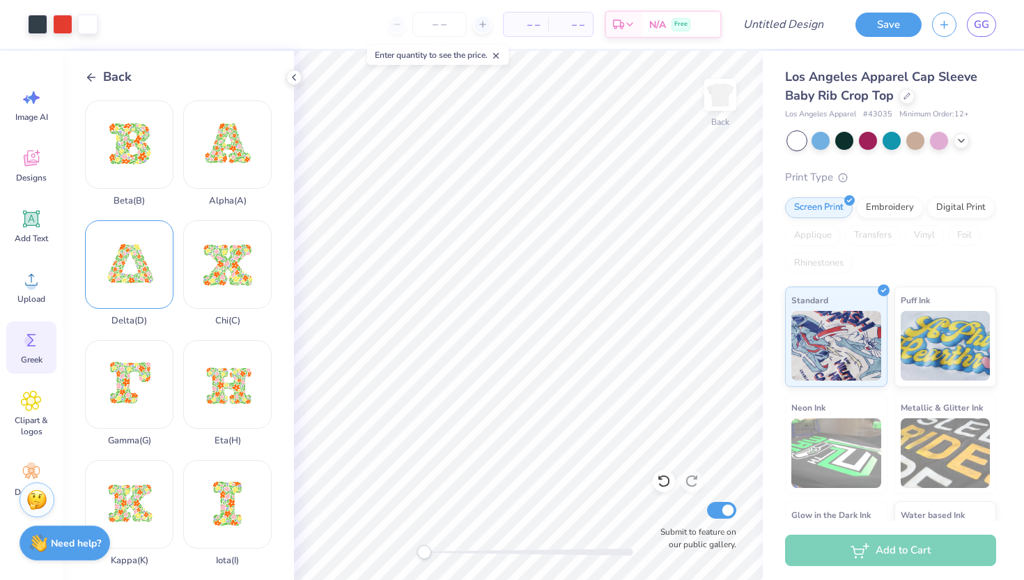
click at [121, 313] on div "Delta ( D )" at bounding box center [129, 273] width 88 height 106
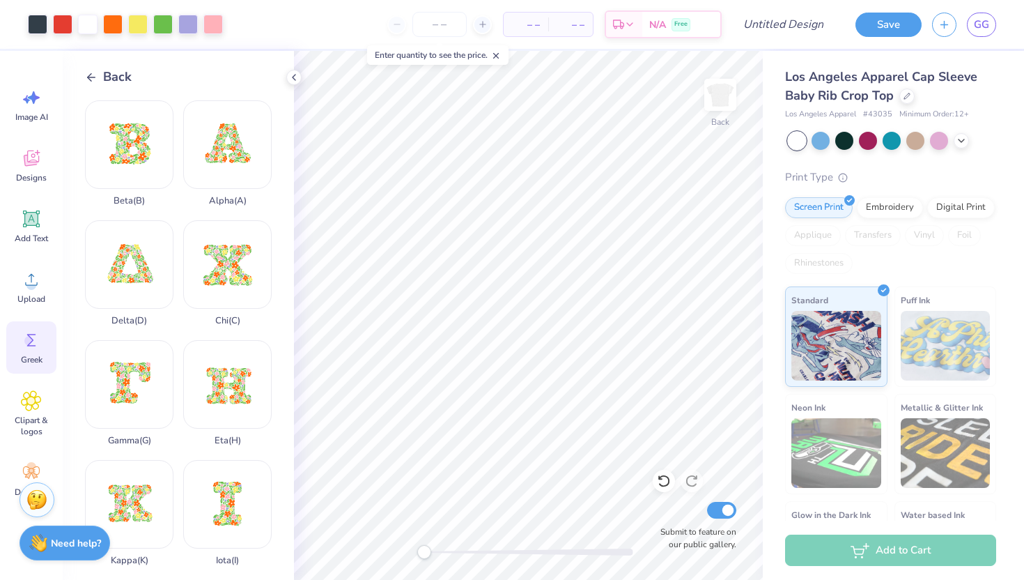
click at [91, 77] on line at bounding box center [92, 77] width 8 height 0
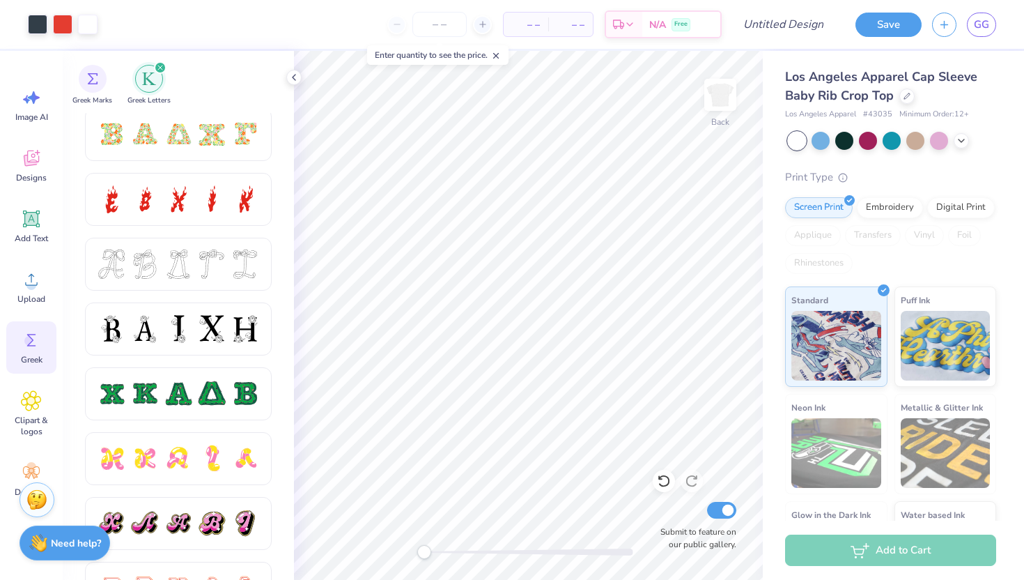
scroll to position [460, 0]
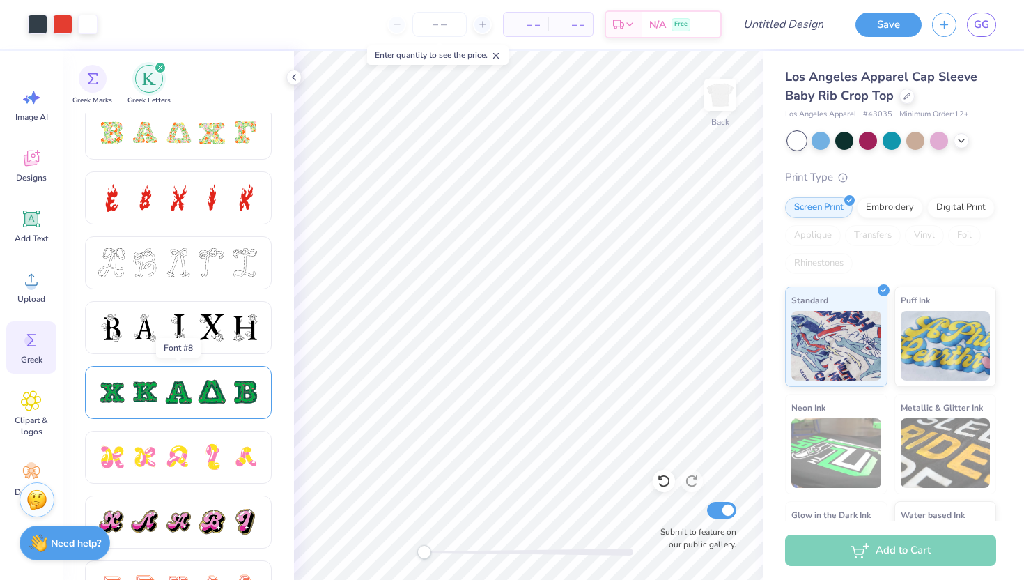
click at [221, 397] on div at bounding box center [211, 392] width 29 height 29
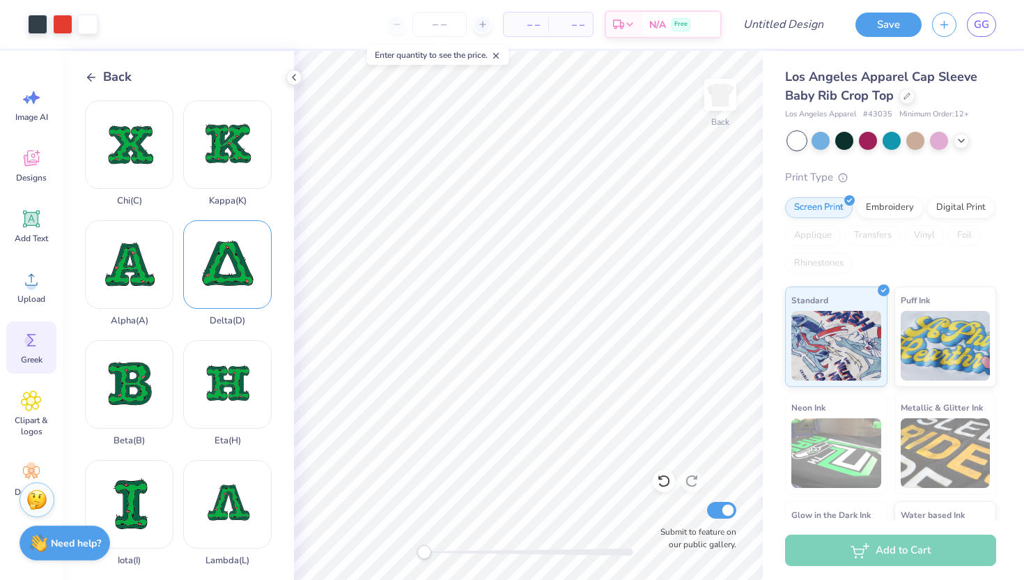
click at [228, 287] on div "Delta ( D )" at bounding box center [227, 273] width 88 height 106
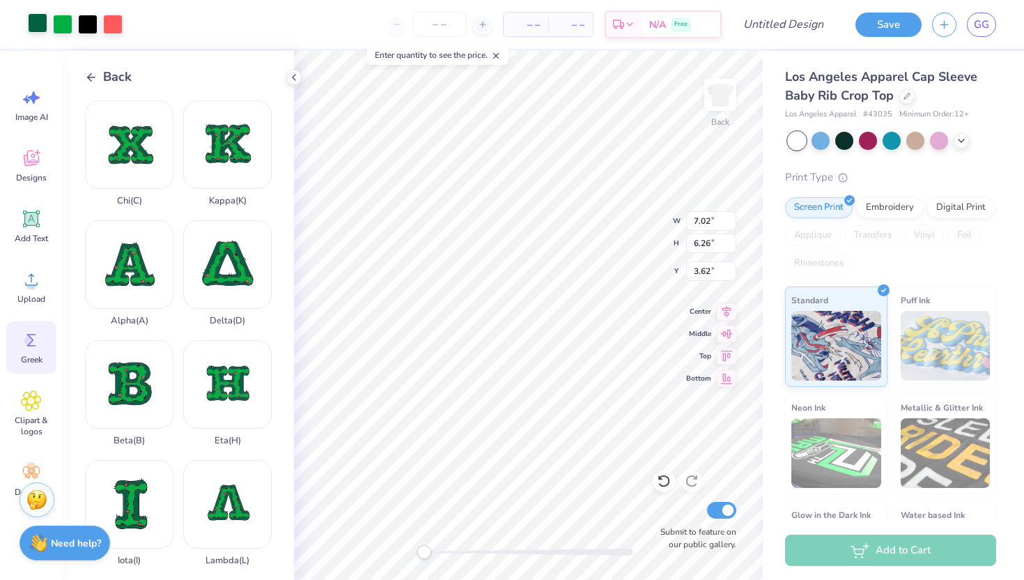
click at [38, 28] on div at bounding box center [38, 23] width 20 height 20
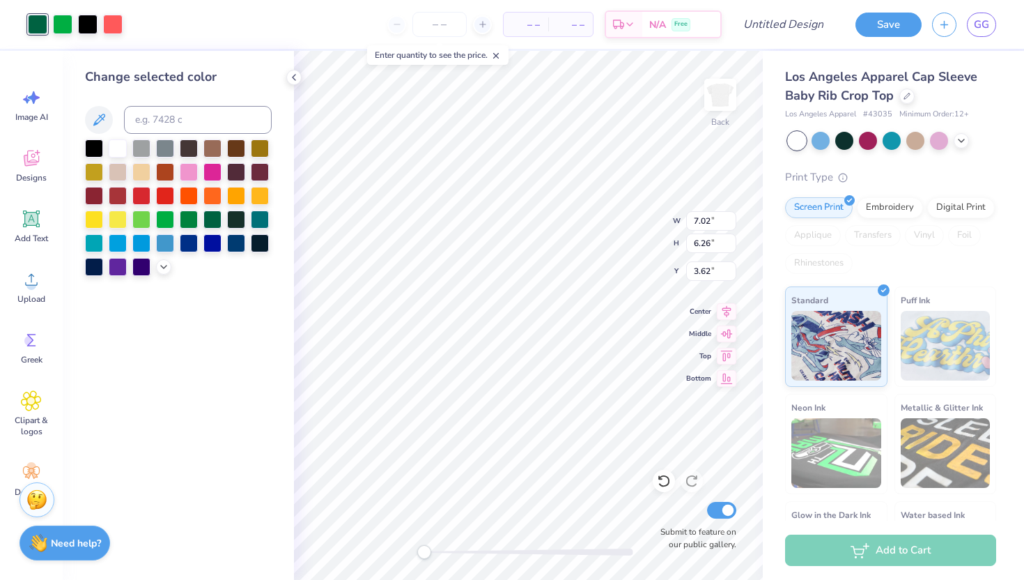
click at [234, 253] on div at bounding box center [178, 207] width 187 height 137
click at [234, 247] on div at bounding box center [236, 242] width 18 height 18
click at [231, 240] on div at bounding box center [236, 242] width 18 height 18
click at [65, 20] on div at bounding box center [63, 23] width 20 height 20
click at [238, 250] on div at bounding box center [236, 242] width 18 height 18
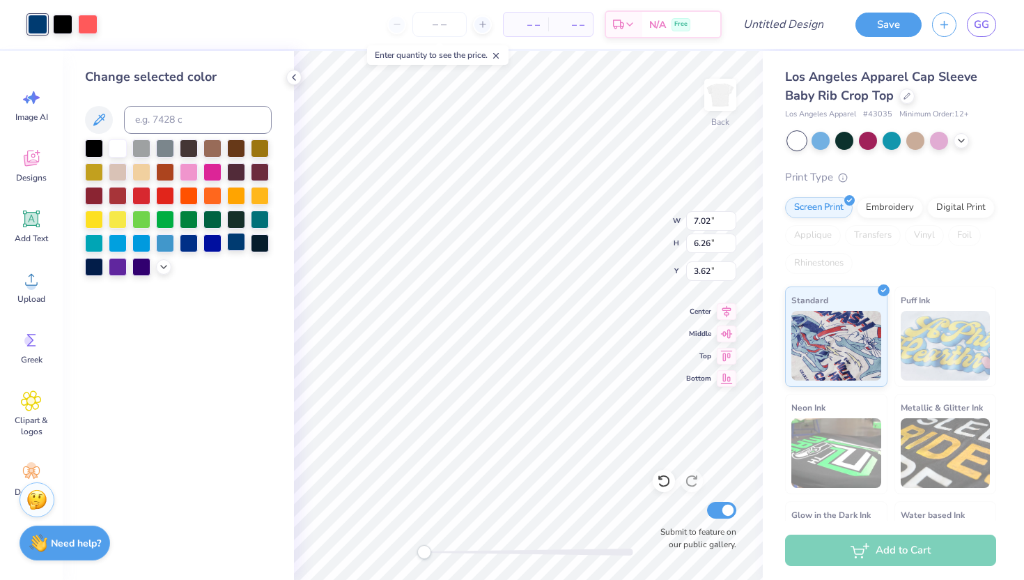
click at [236, 233] on div at bounding box center [236, 242] width 18 height 18
click at [65, 26] on div at bounding box center [63, 23] width 20 height 20
click at [232, 244] on div at bounding box center [236, 242] width 18 height 18
click at [63, 23] on div at bounding box center [63, 23] width 20 height 20
click at [240, 242] on div at bounding box center [236, 242] width 18 height 18
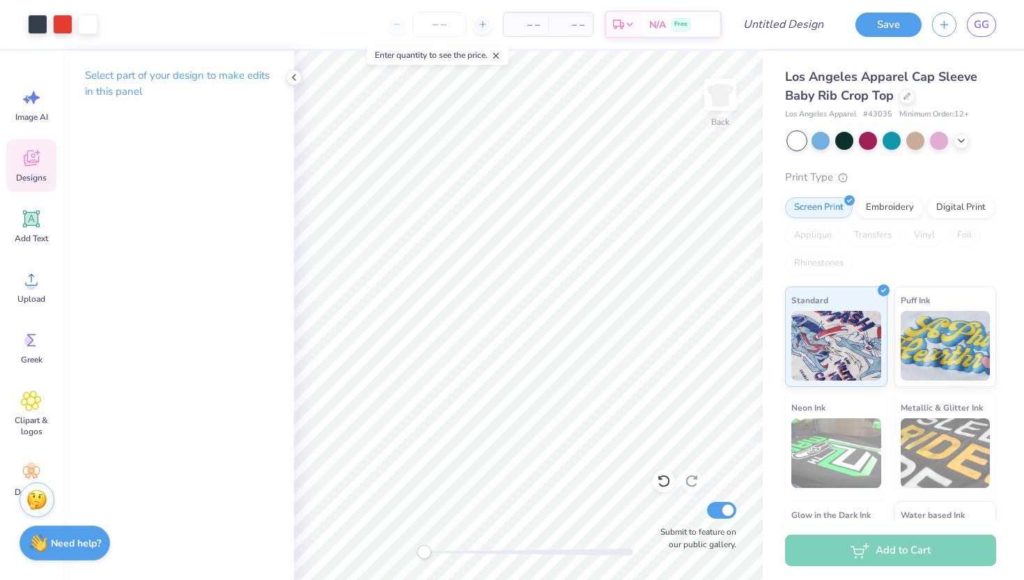
click at [27, 178] on span "Designs" at bounding box center [31, 177] width 31 height 11
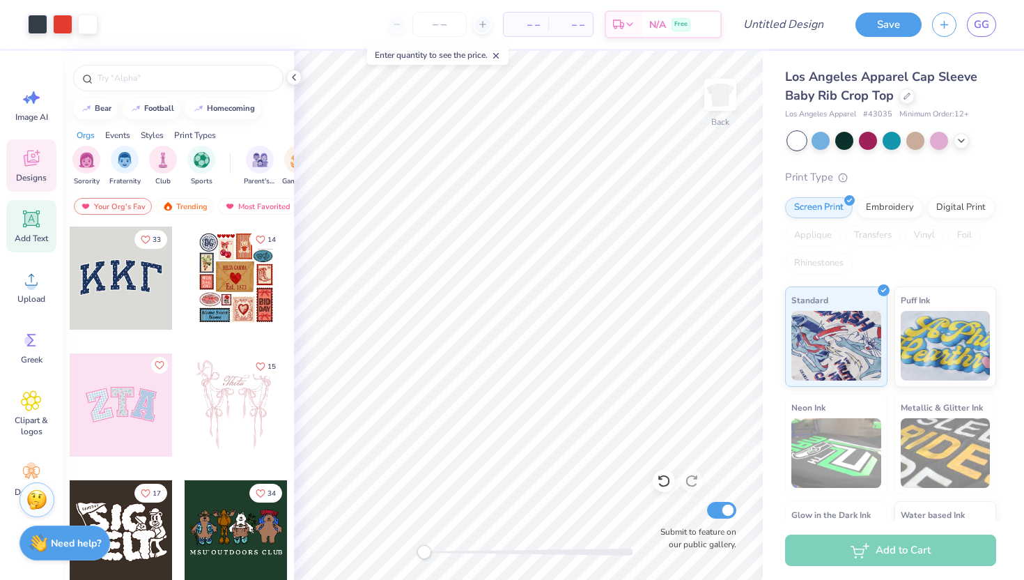
click at [24, 221] on icon at bounding box center [31, 218] width 17 height 17
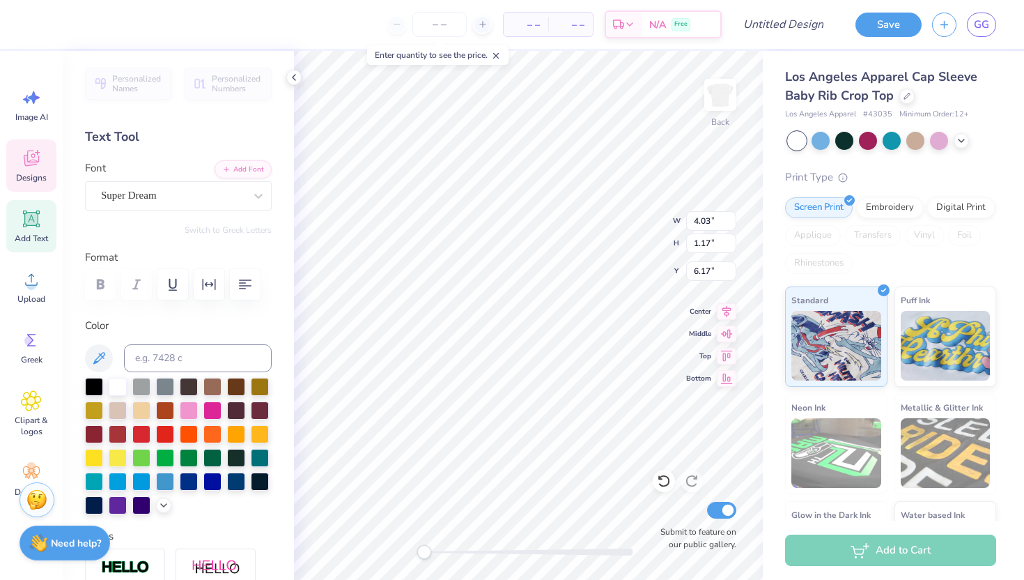
click at [28, 184] on div "Designs" at bounding box center [31, 165] width 50 height 52
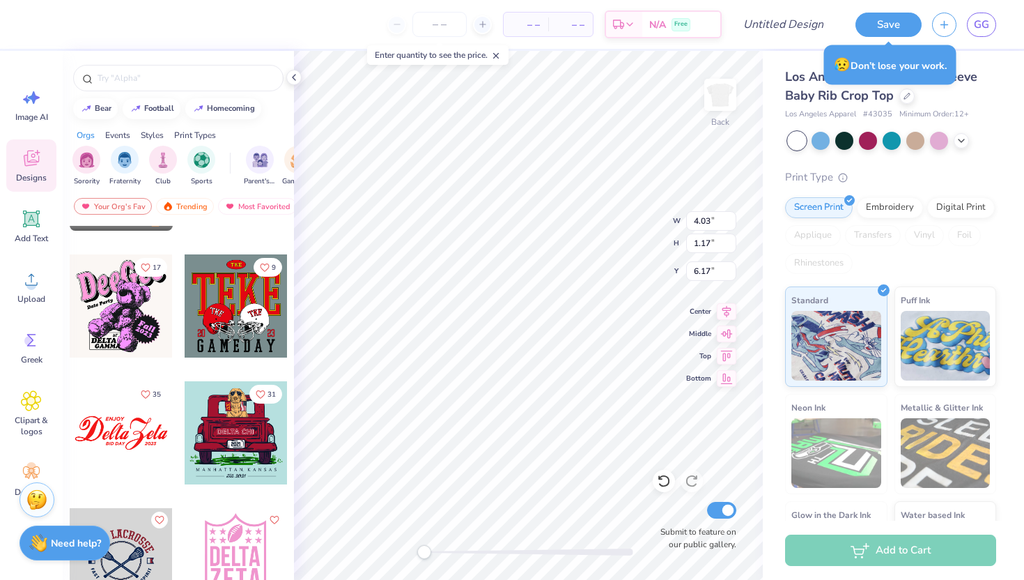
scroll to position [8466, 0]
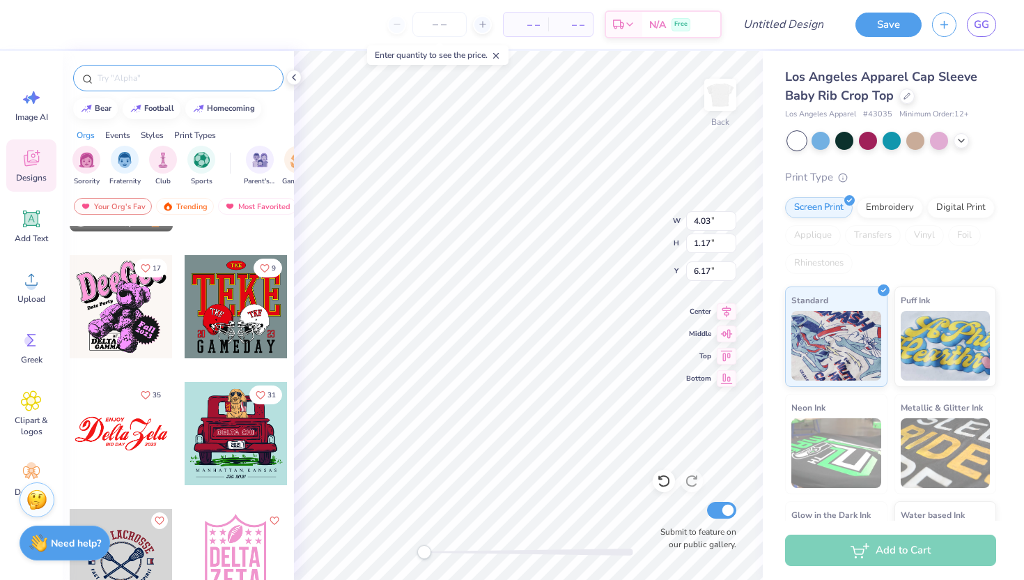
click at [154, 85] on div at bounding box center [178, 78] width 210 height 26
click at [137, 82] on input "text" at bounding box center [185, 78] width 178 height 14
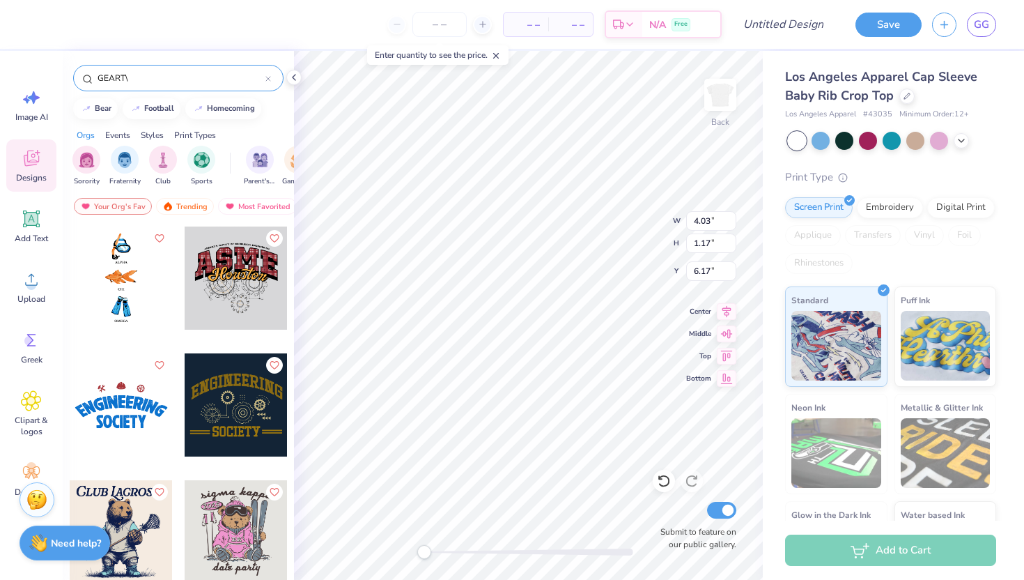
click at [158, 90] on div "GEART\" at bounding box center [178, 78] width 210 height 26
drag, startPoint x: 147, startPoint y: 82, endPoint x: 85, endPoint y: 82, distance: 62.0
click at [85, 82] on div "GEART\" at bounding box center [178, 78] width 210 height 26
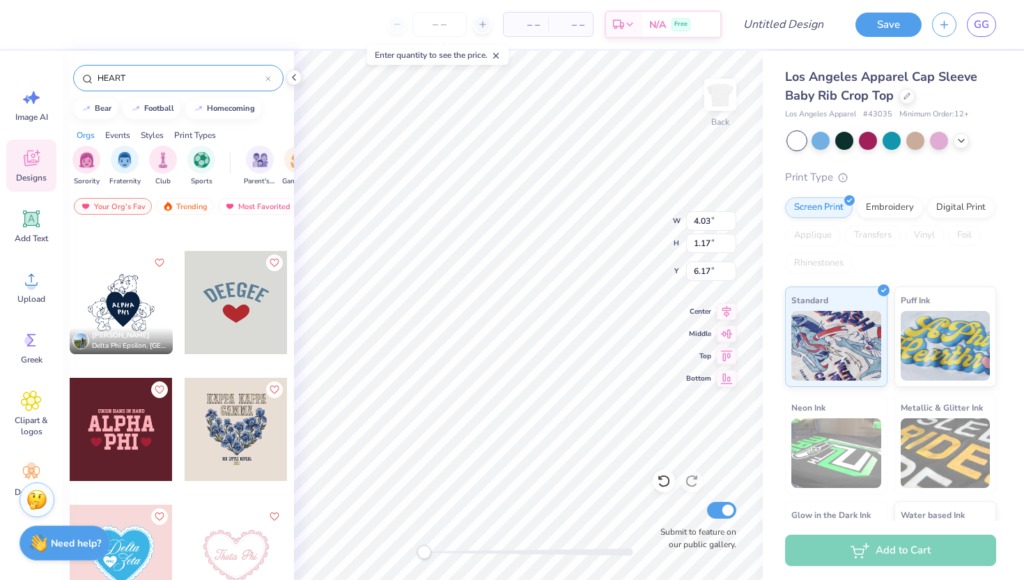
scroll to position [5556, 0]
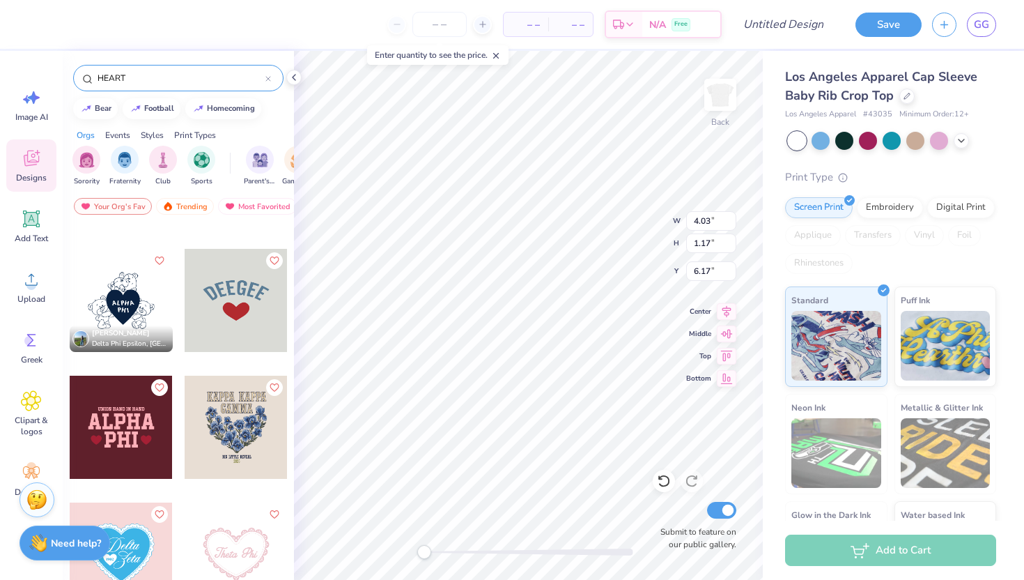
click at [235, 304] on div at bounding box center [236, 300] width 103 height 103
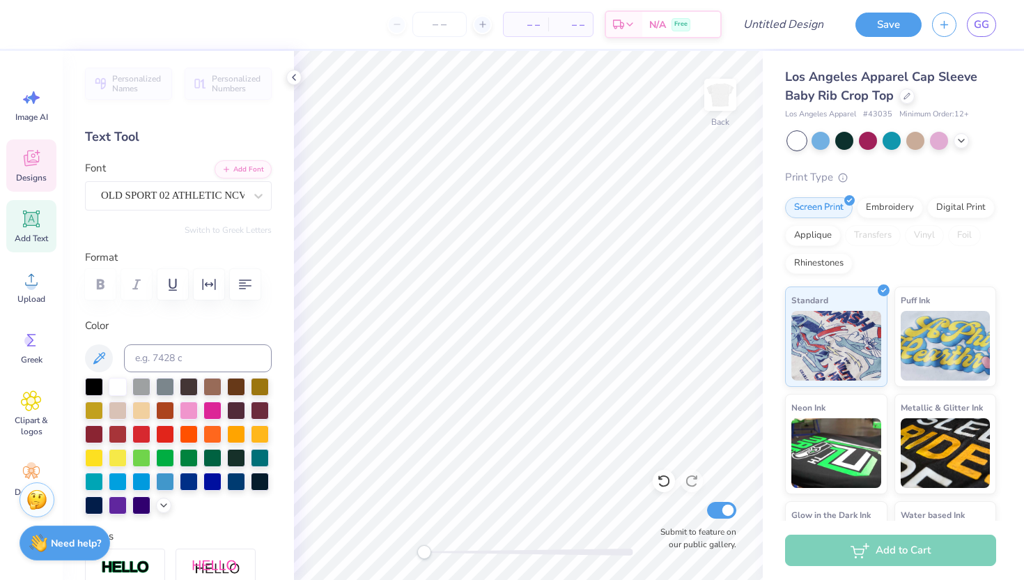
click at [35, 173] on span "Designs" at bounding box center [31, 177] width 31 height 11
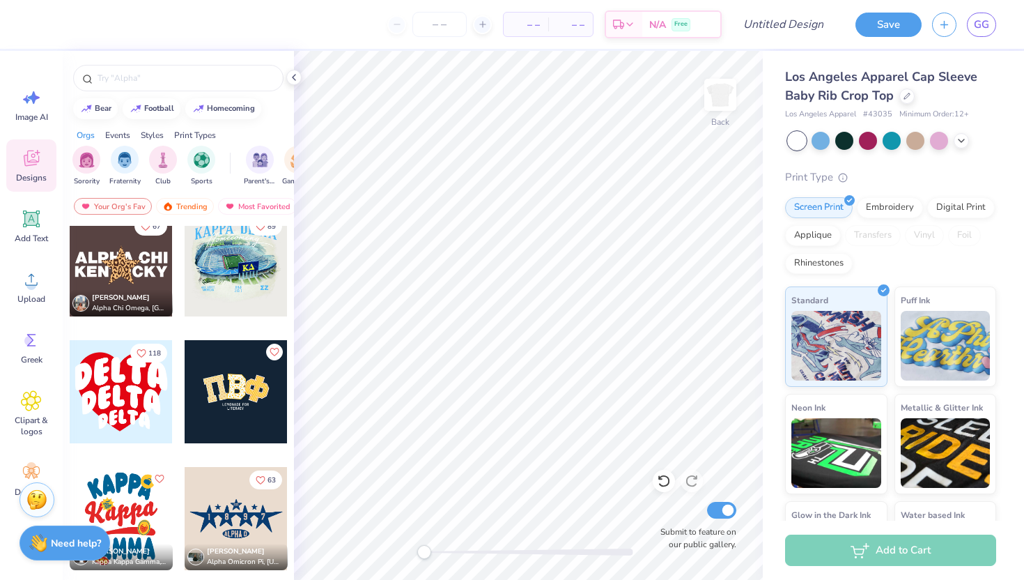
scroll to position [2679, 0]
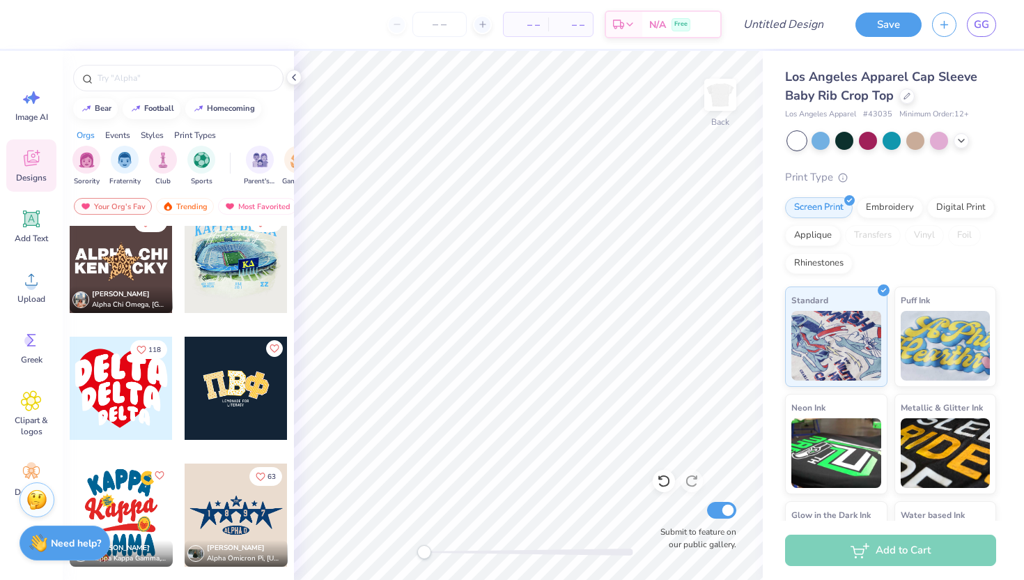
click at [124, 404] on div at bounding box center [121, 387] width 103 height 103
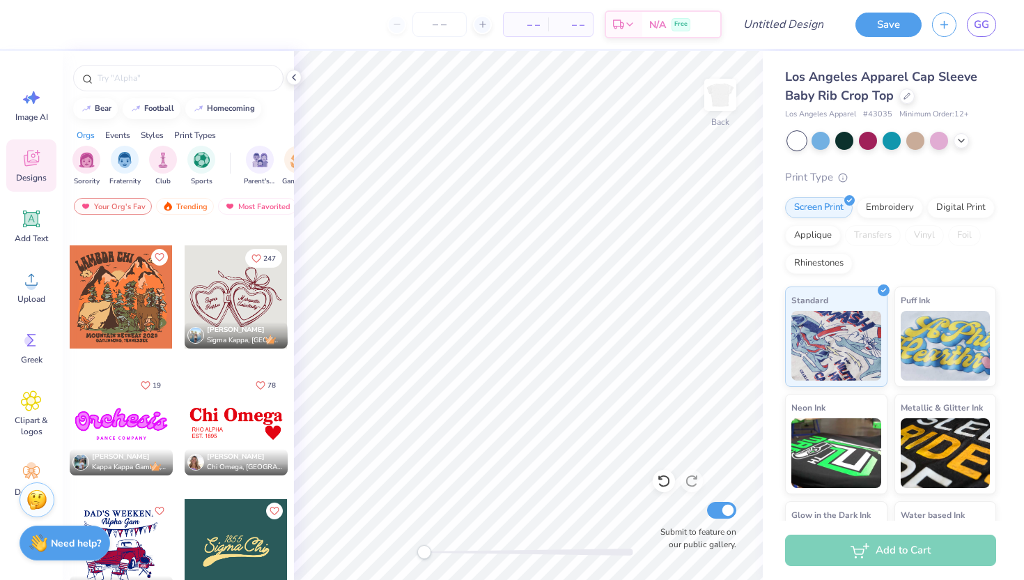
scroll to position [3659, 0]
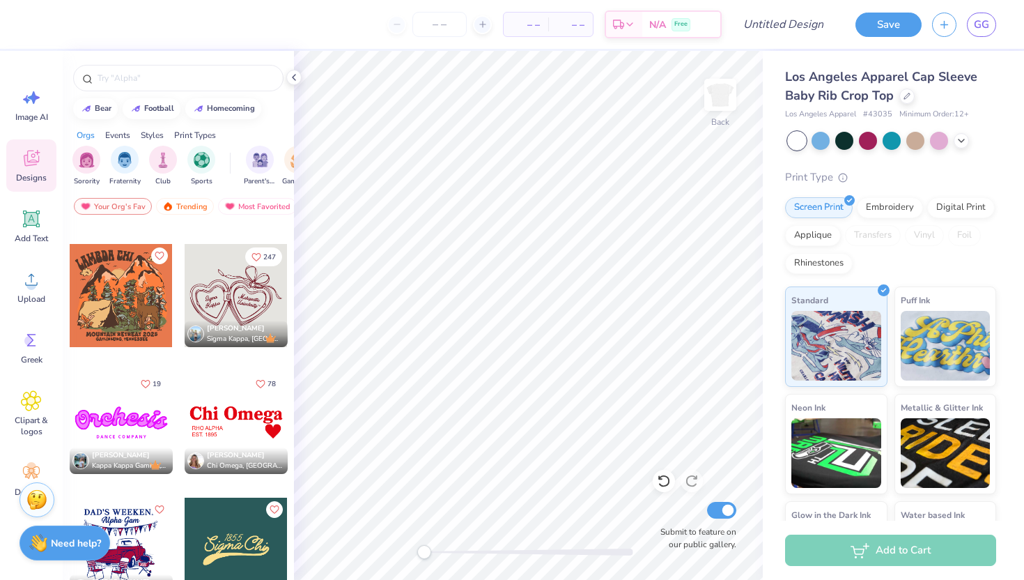
click at [244, 306] on div at bounding box center [236, 295] width 103 height 103
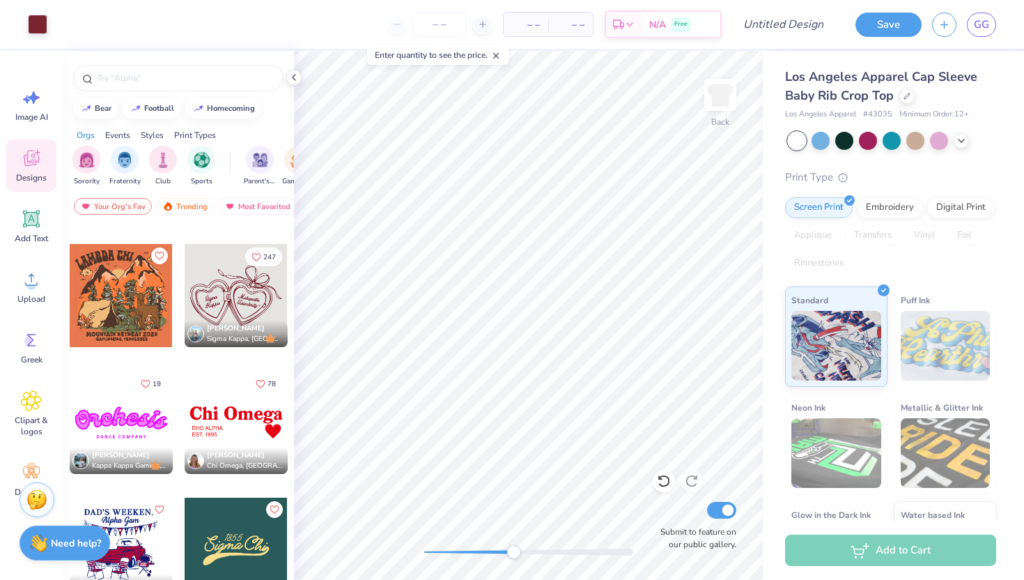
drag, startPoint x: 421, startPoint y: 550, endPoint x: 513, endPoint y: 550, distance: 92.0
click at [513, 550] on div "Accessibility label" at bounding box center [513, 552] width 14 height 14
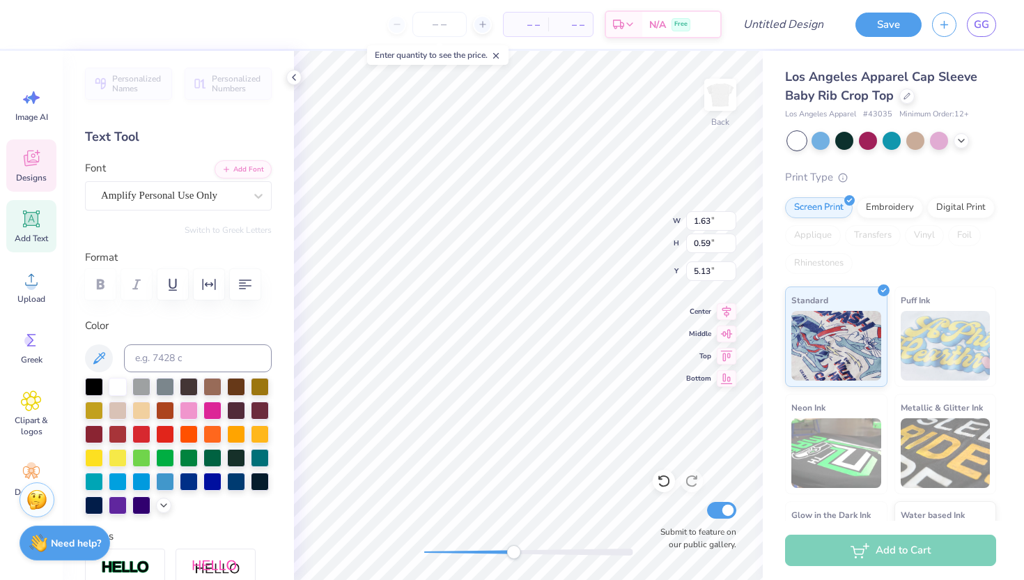
scroll to position [0, 0]
click at [485, 554] on div at bounding box center [528, 551] width 209 height 7
click at [412, 557] on div "Back W 6.97 6.97 " H 4.53 4.53 " Y 3.00 3.00 " Center Middle Top Bottom Submit …" at bounding box center [528, 315] width 469 height 529
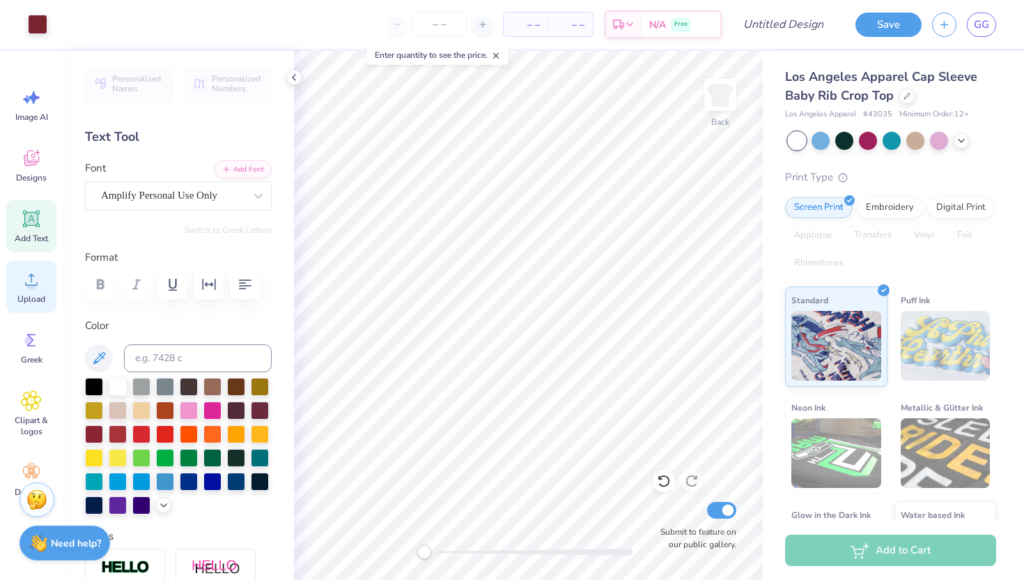
click at [26, 287] on icon at bounding box center [31, 279] width 21 height 21
click at [40, 186] on div "Designs" at bounding box center [31, 165] width 50 height 52
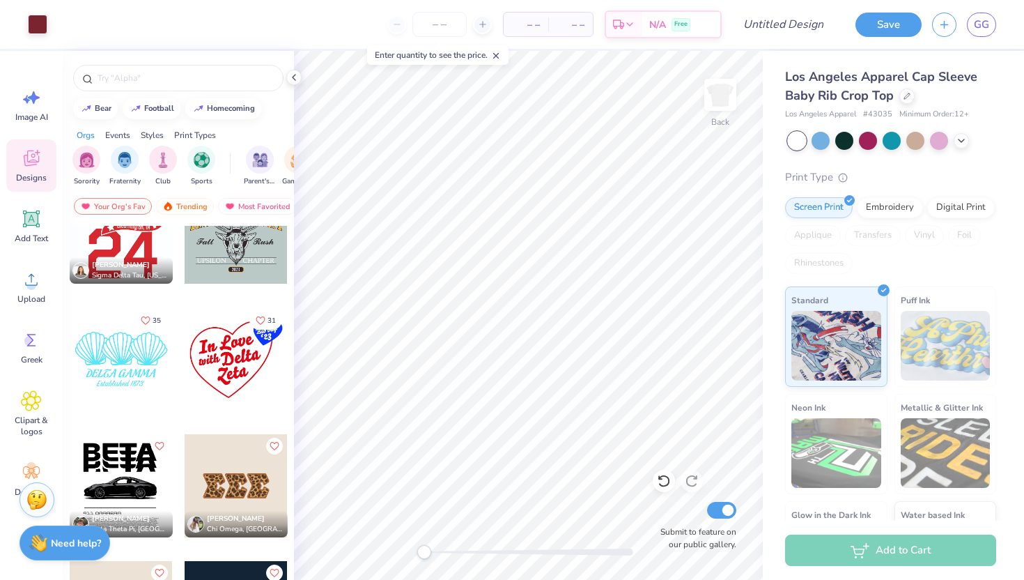
scroll to position [6891, 0]
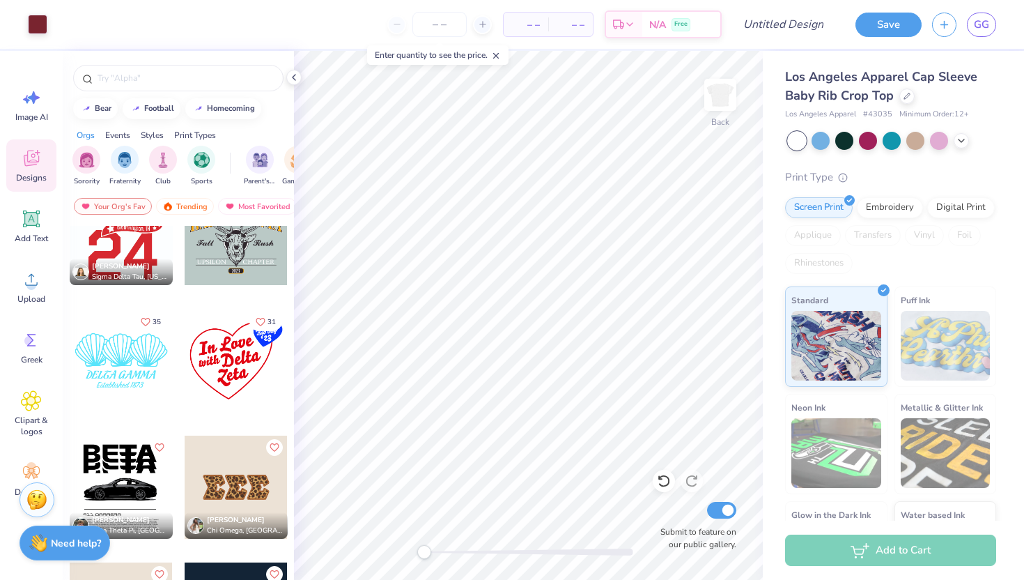
click at [204, 371] on div at bounding box center [236, 360] width 103 height 103
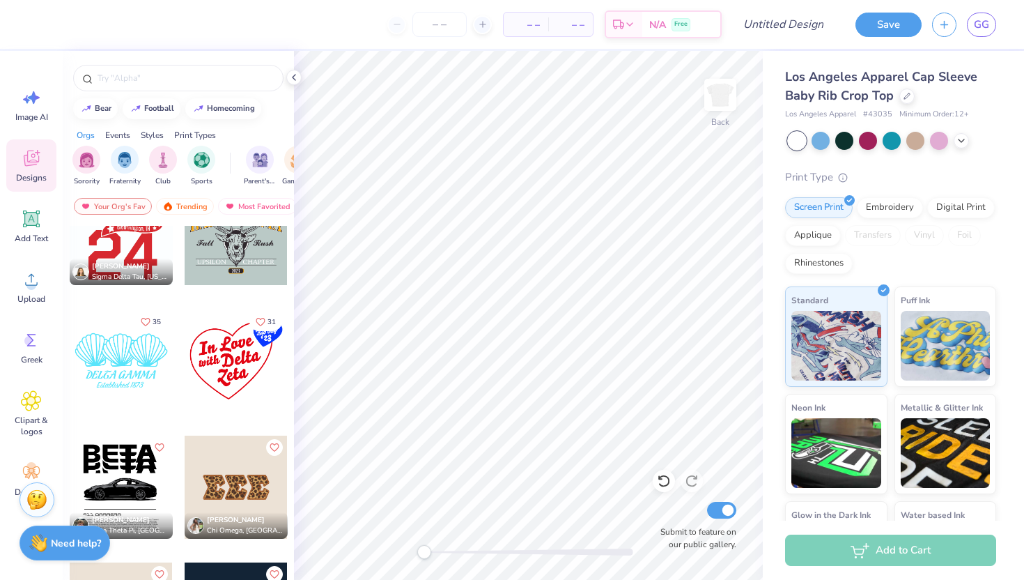
click at [224, 367] on div at bounding box center [236, 360] width 103 height 103
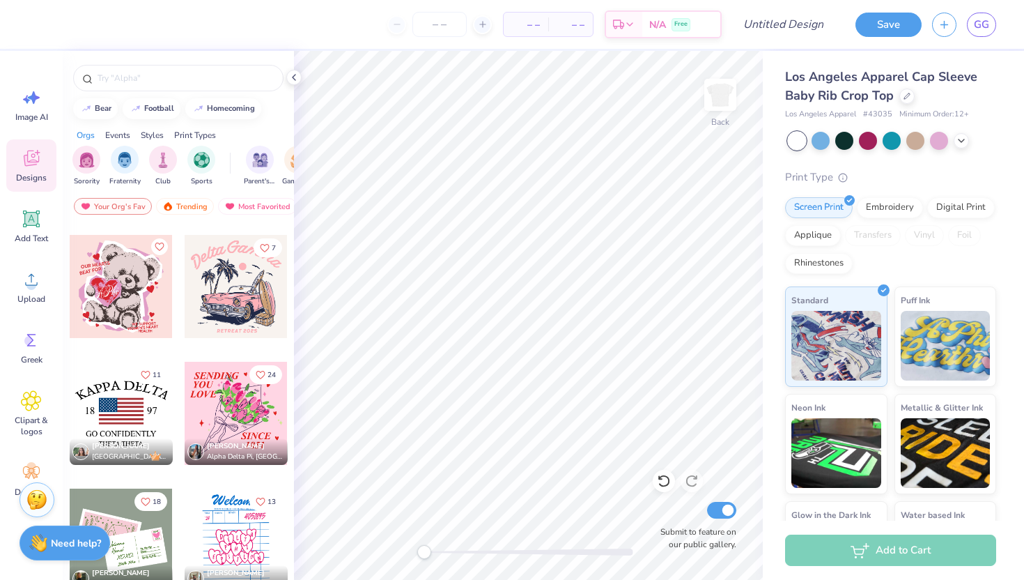
scroll to position [7895, 0]
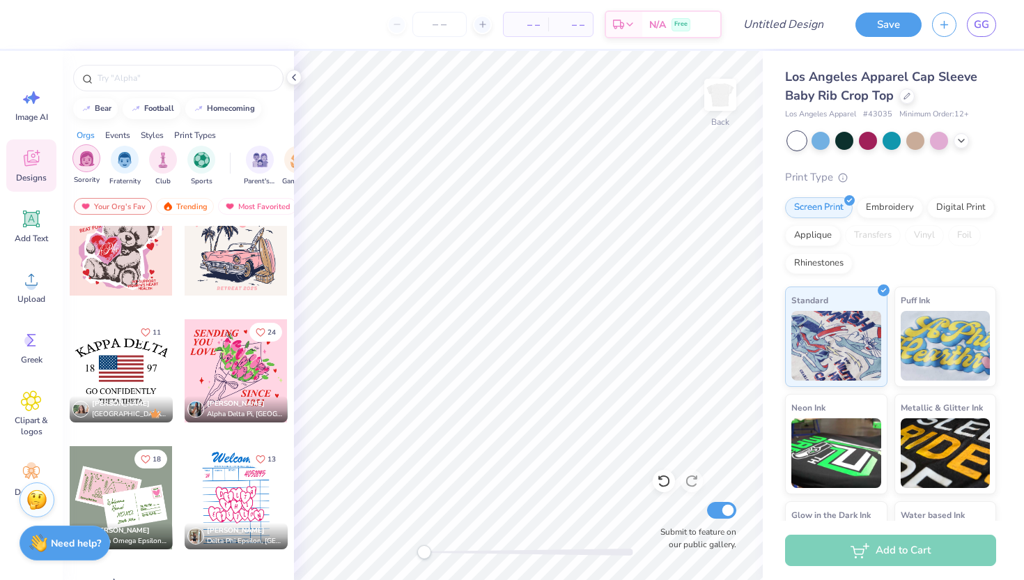
click at [86, 157] on img "filter for Sorority" at bounding box center [87, 158] width 16 height 16
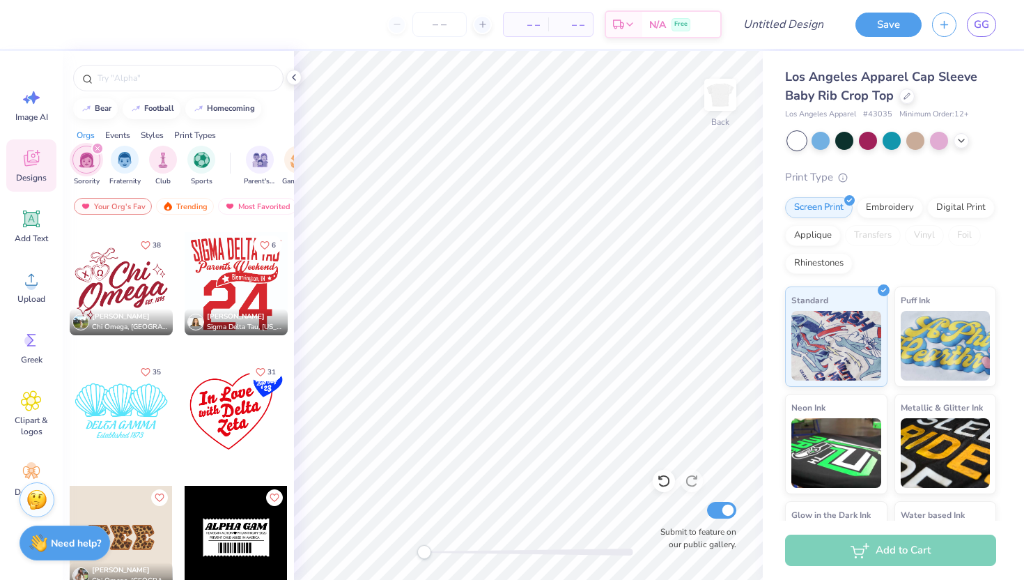
scroll to position [5206, 0]
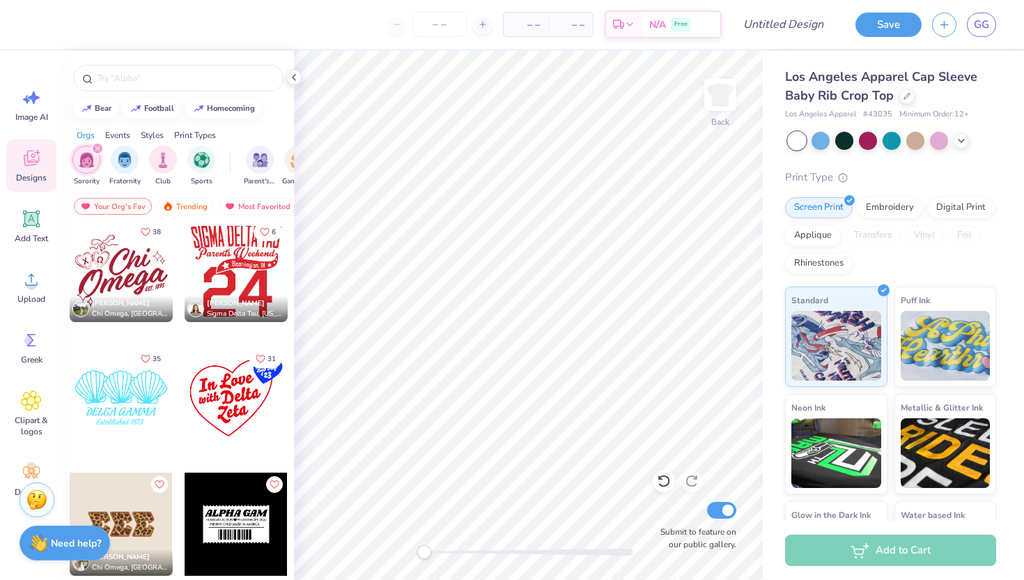
click at [104, 261] on div at bounding box center [121, 270] width 103 height 103
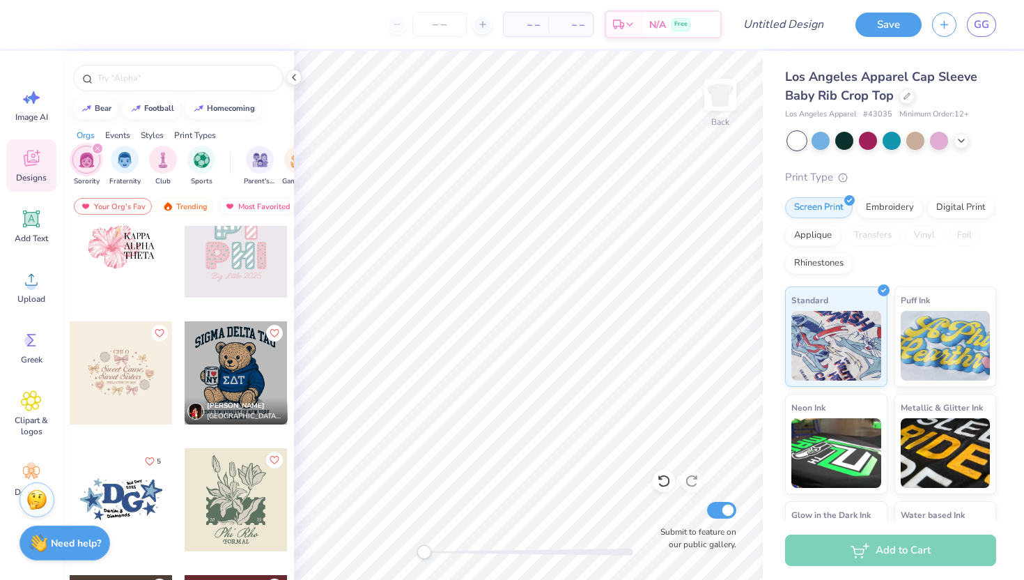
scroll to position [6745, 0]
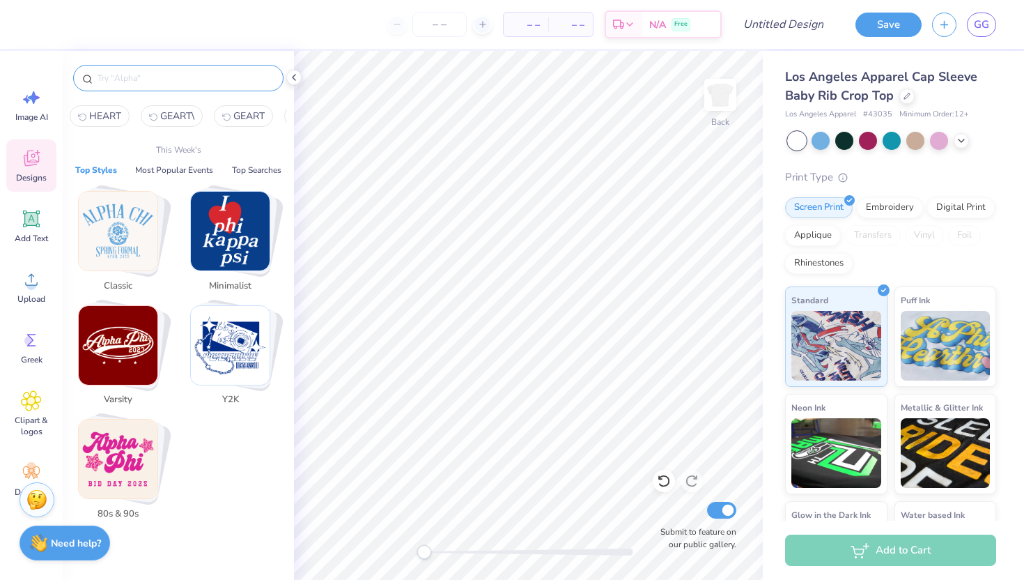
click at [117, 75] on input "text" at bounding box center [185, 78] width 178 height 14
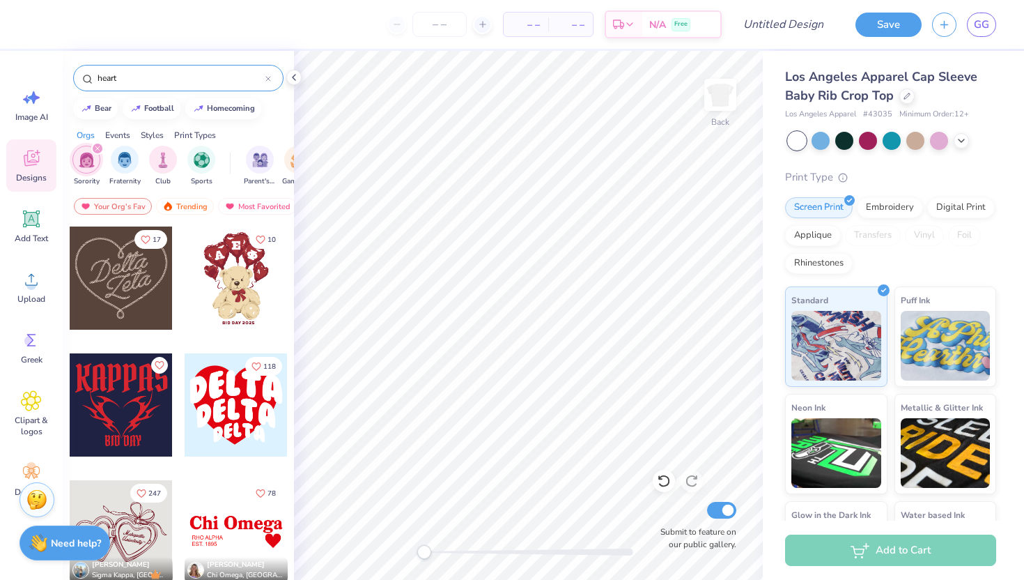
scroll to position [20, 0]
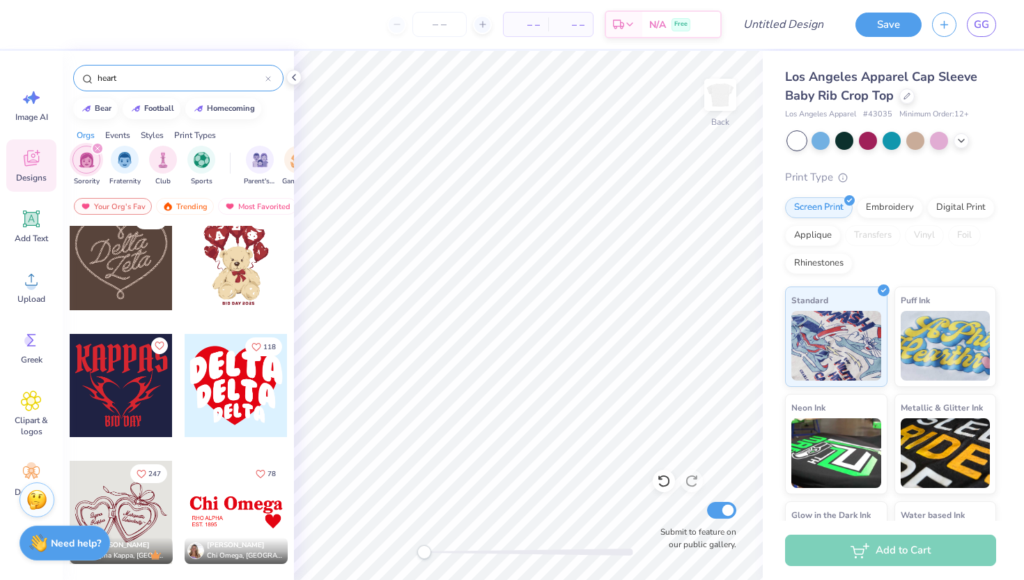
click at [117, 512] on div at bounding box center [121, 511] width 103 height 103
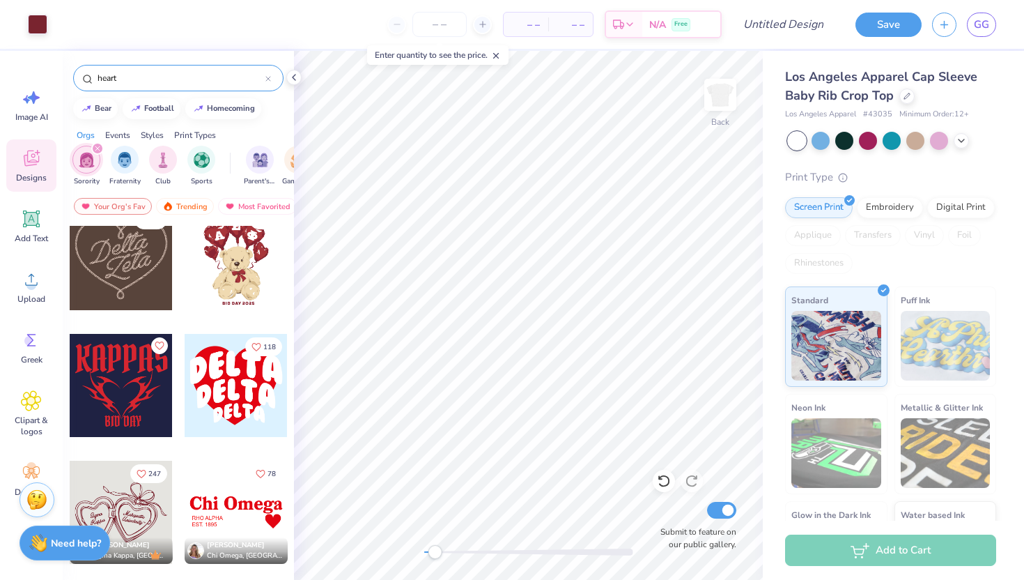
click at [435, 550] on div at bounding box center [528, 551] width 209 height 7
drag, startPoint x: 435, startPoint y: 550, endPoint x: 466, endPoint y: 545, distance: 31.7
click at [466, 545] on div "Accessibility label" at bounding box center [467, 552] width 14 height 14
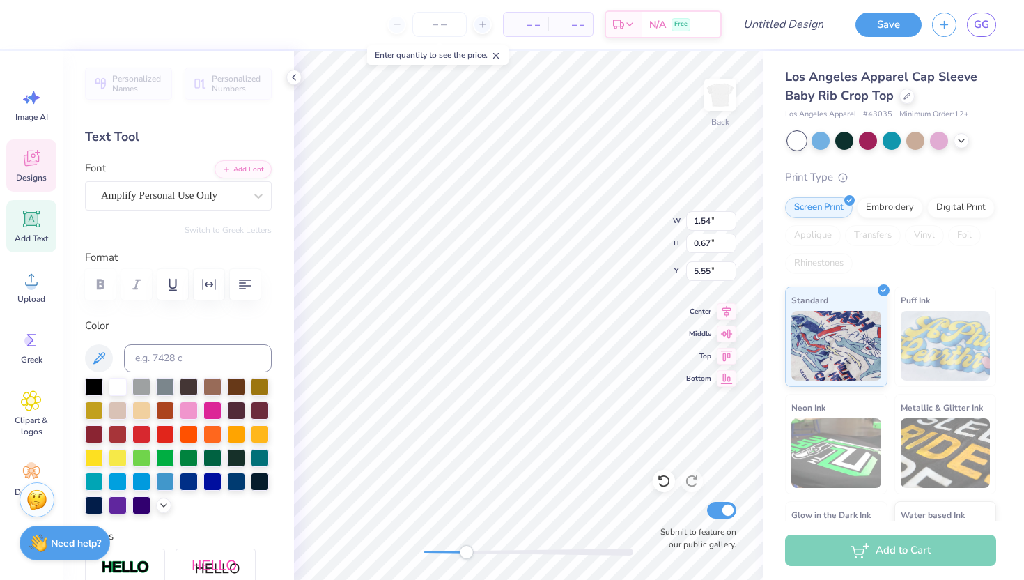
scroll to position [0, 0]
click at [442, 558] on div at bounding box center [528, 552] width 209 height 14
click at [464, 552] on div "Accessibility label" at bounding box center [466, 552] width 14 height 14
click at [401, 552] on div "Back Submit to feature on our public gallery." at bounding box center [528, 315] width 469 height 529
click at [664, 481] on icon at bounding box center [664, 481] width 14 height 14
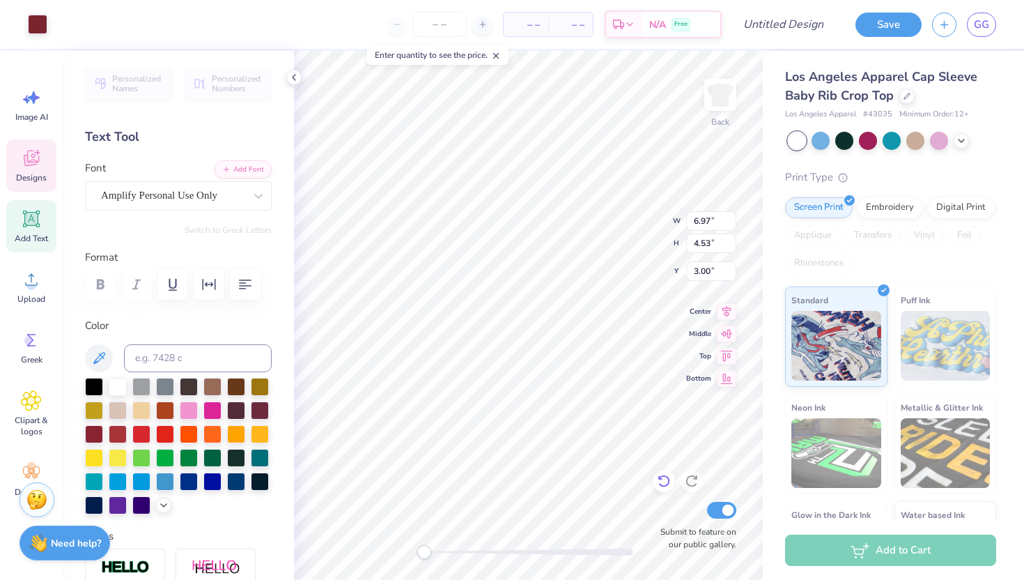
click at [663, 476] on icon at bounding box center [664, 481] width 14 height 14
drag, startPoint x: 418, startPoint y: 554, endPoint x: 465, endPoint y: 554, distance: 46.7
click at [453, 554] on div "Accessibility label" at bounding box center [447, 552] width 14 height 14
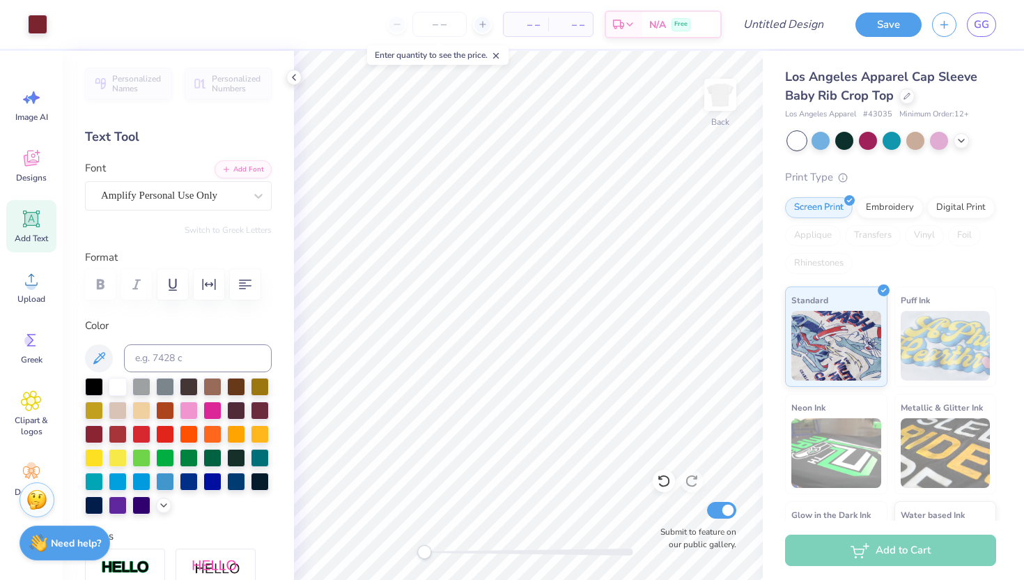
click at [424, 539] on div "Back Submit to feature on our public gallery." at bounding box center [528, 315] width 469 height 529
drag, startPoint x: 430, startPoint y: 550, endPoint x: 499, endPoint y: 548, distance: 68.3
click at [504, 548] on div "Accessibility label" at bounding box center [511, 552] width 14 height 14
click at [414, 550] on div "Back W 6.97 6.97 " H 4.53 4.53 " Y 3.00 3.00 " Center Middle Top Bottom Submit …" at bounding box center [528, 315] width 469 height 529
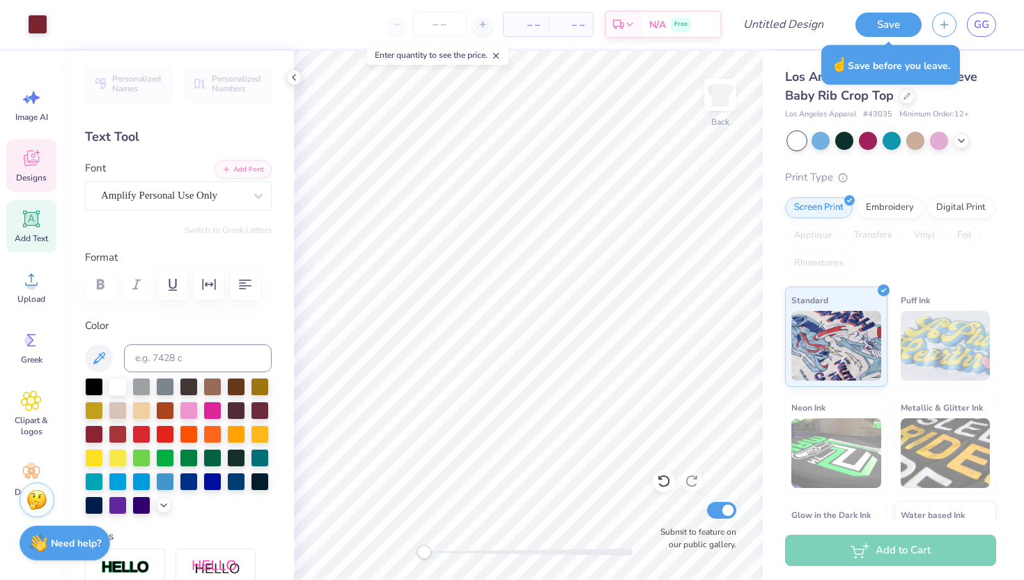
click at [33, 148] on icon at bounding box center [31, 158] width 21 height 21
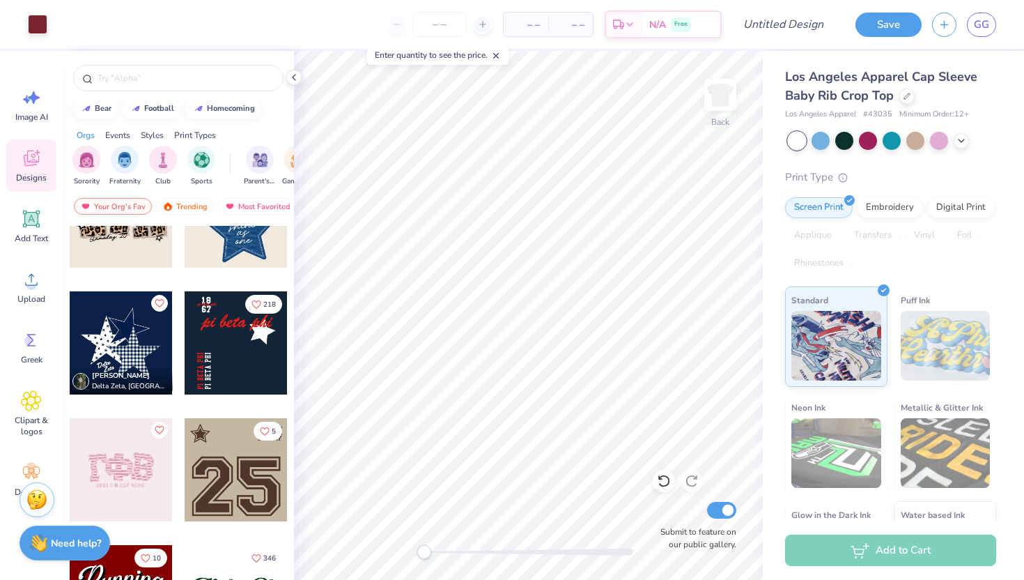
scroll to position [1107, 0]
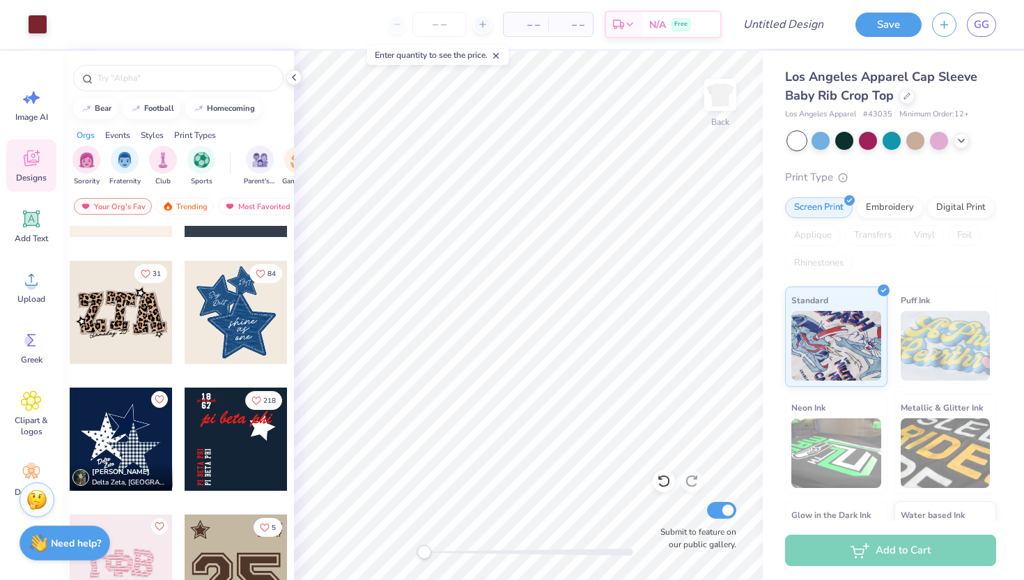
click at [129, 304] on div at bounding box center [121, 312] width 103 height 103
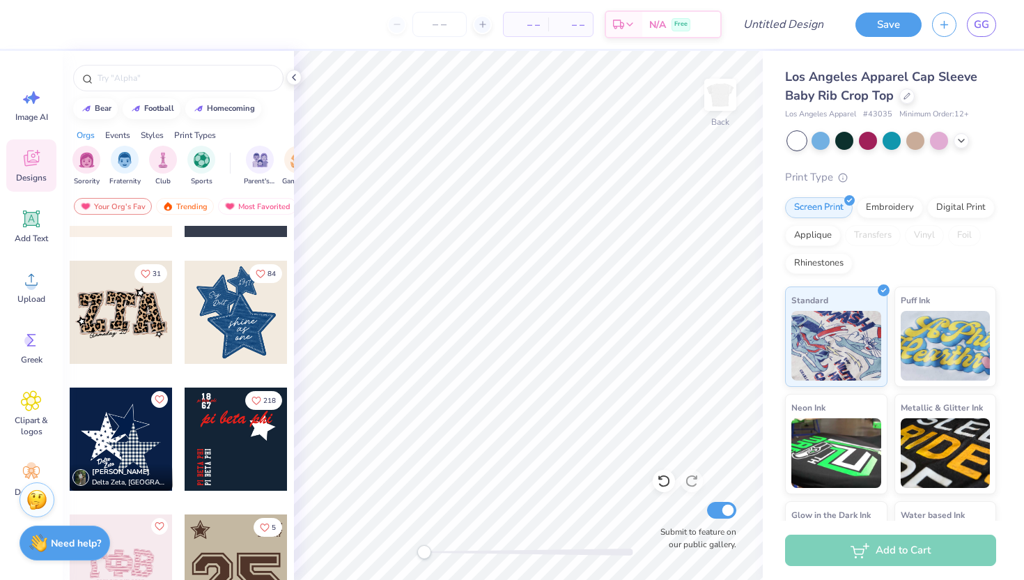
click at [127, 319] on div at bounding box center [121, 312] width 103 height 103
click at [959, 135] on icon at bounding box center [961, 139] width 11 height 11
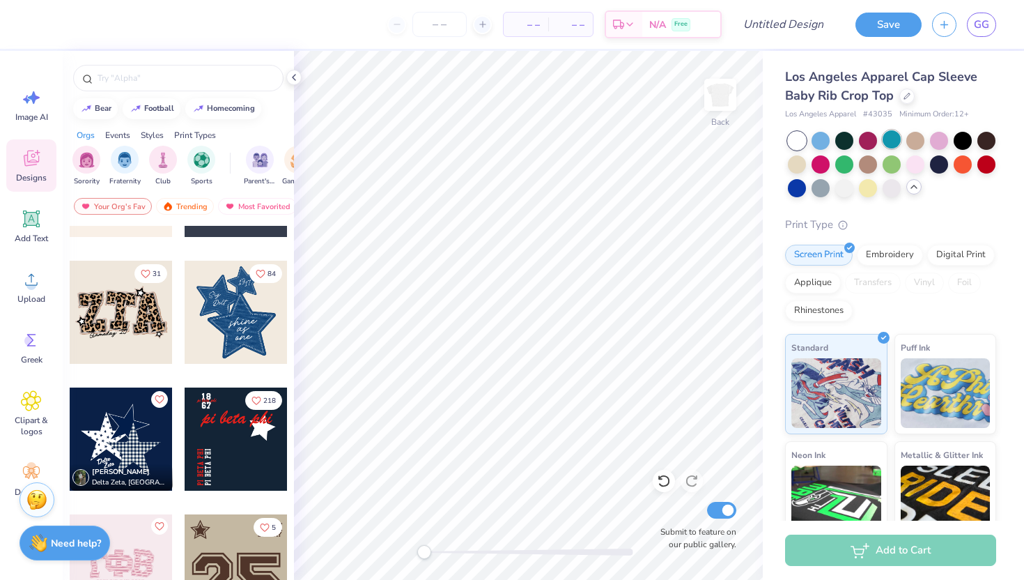
click at [895, 141] on div at bounding box center [892, 139] width 18 height 18
click at [800, 187] on div at bounding box center [797, 187] width 18 height 18
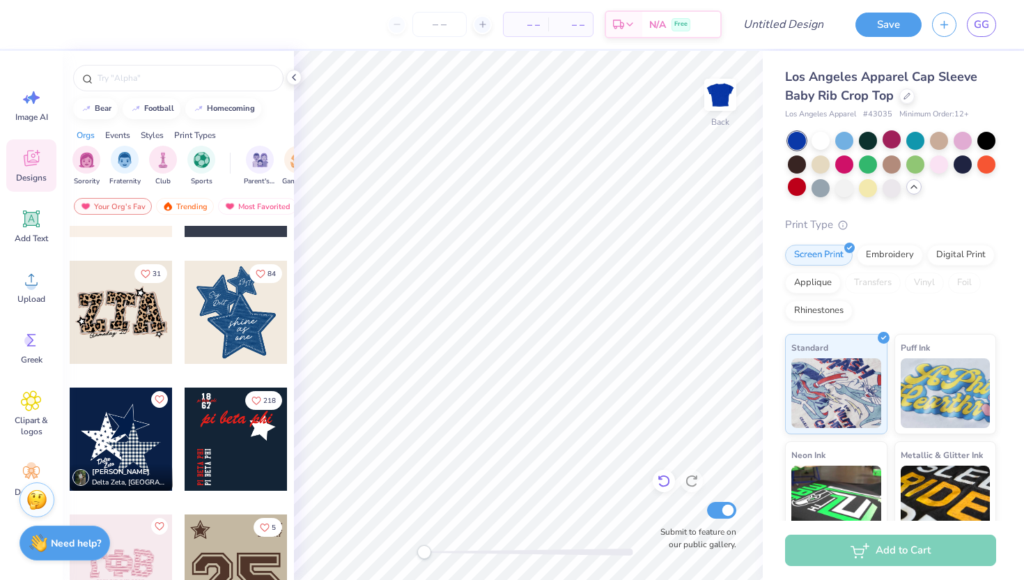
click at [665, 481] on icon at bounding box center [664, 481] width 14 height 14
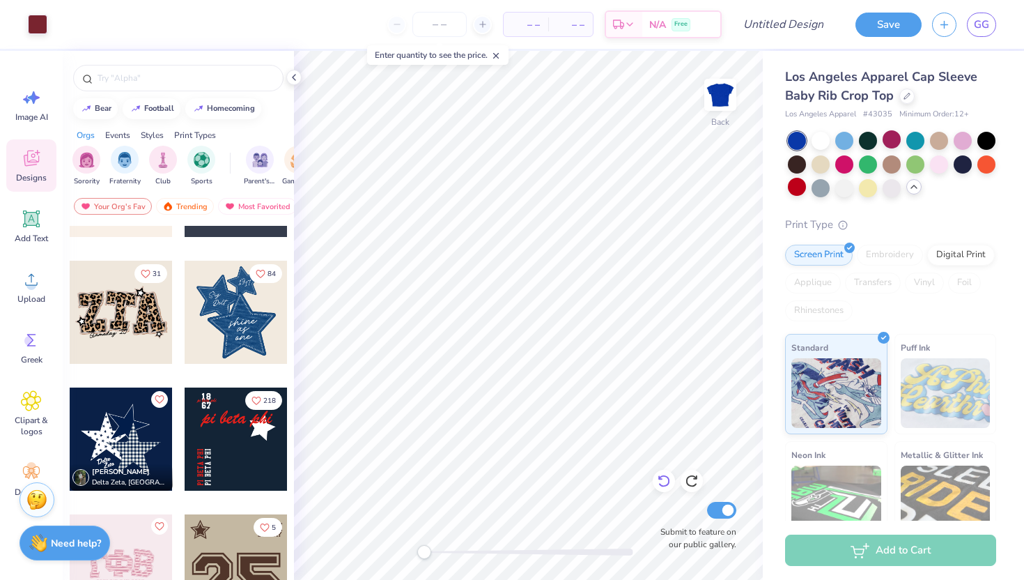
click at [669, 486] on icon at bounding box center [664, 481] width 14 height 14
click at [796, 182] on div at bounding box center [797, 187] width 18 height 18
click at [38, 32] on div at bounding box center [38, 23] width 20 height 20
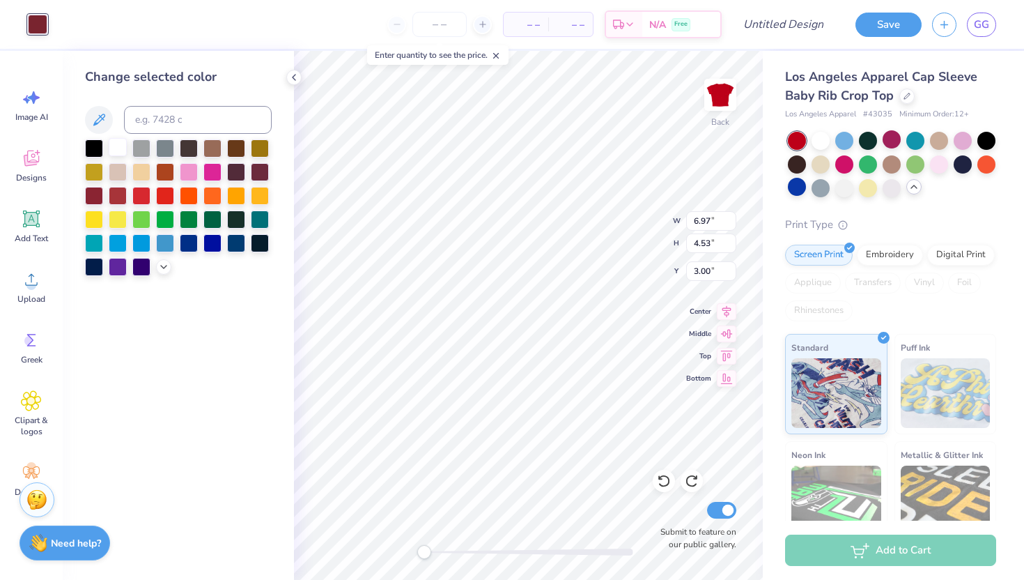
click at [116, 145] on div at bounding box center [118, 147] width 18 height 18
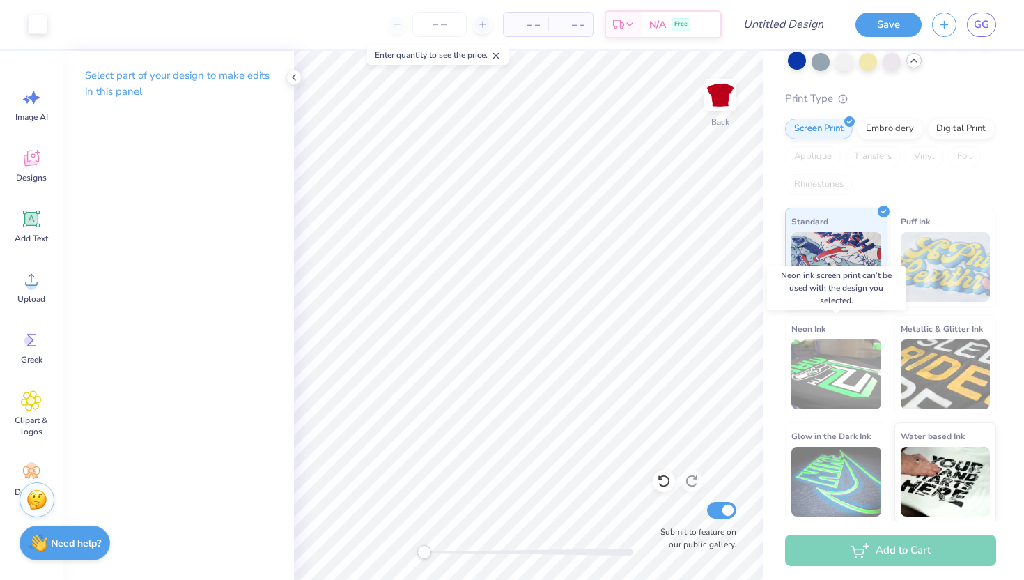
scroll to position [0, 0]
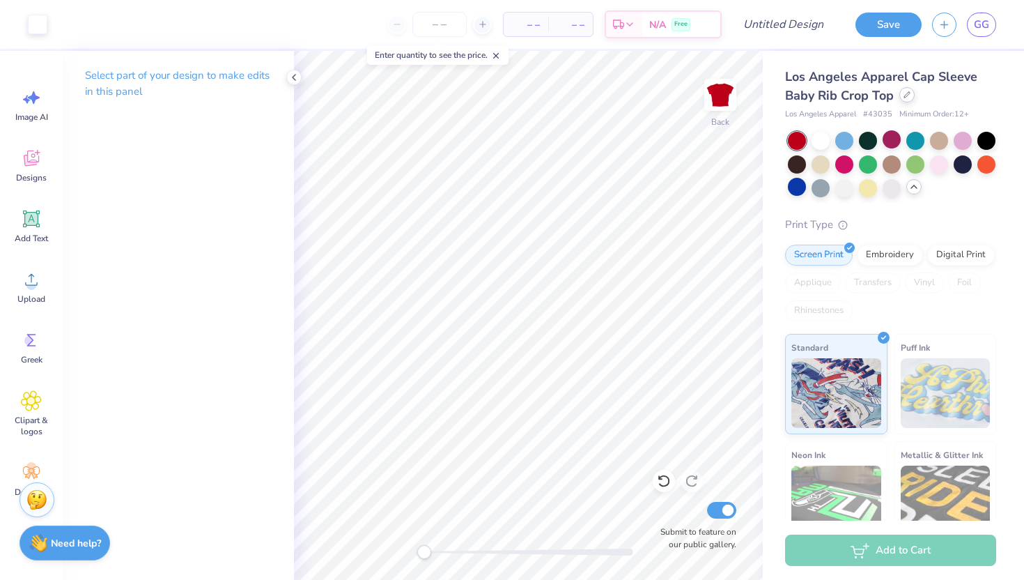
click at [910, 95] on div at bounding box center [906, 94] width 15 height 15
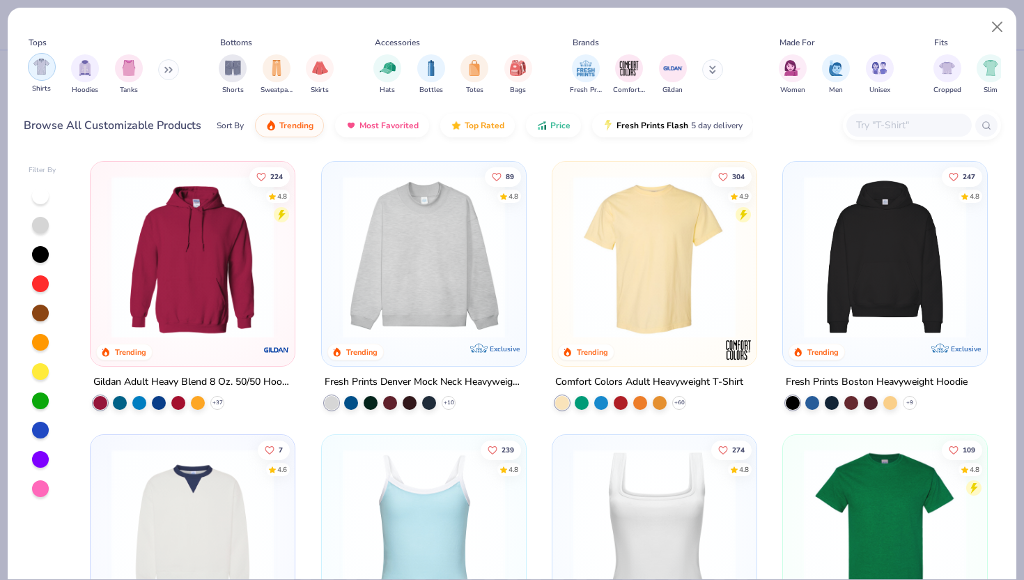
click at [43, 79] on div "filter for Shirts" at bounding box center [42, 67] width 28 height 28
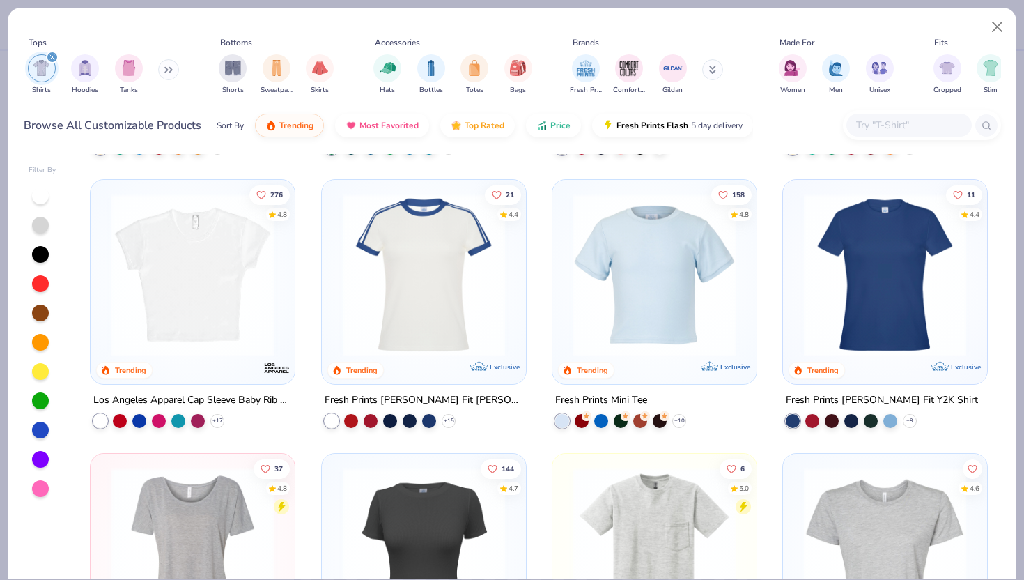
scroll to position [258, 0]
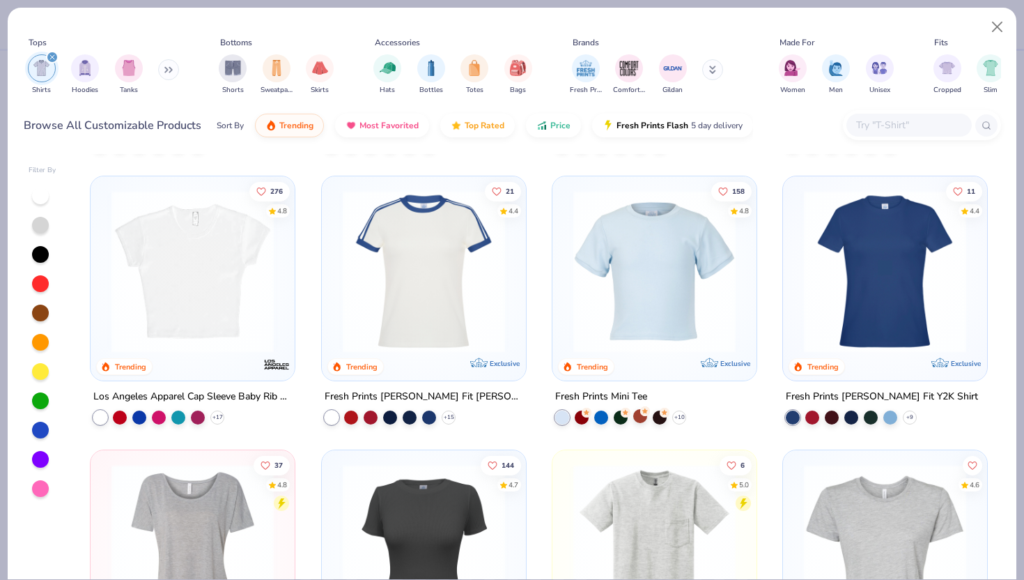
click at [642, 416] on div at bounding box center [640, 416] width 14 height 14
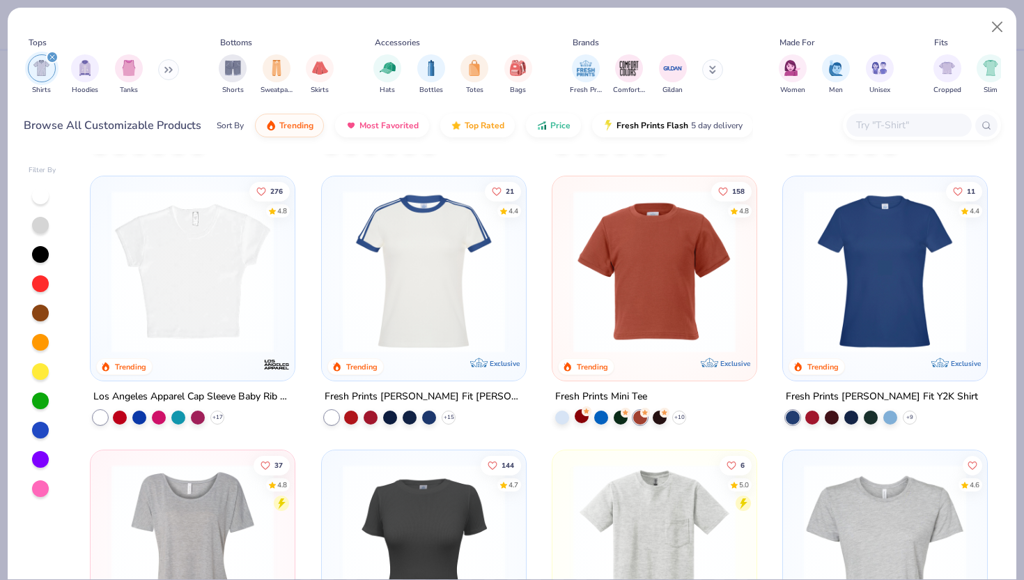
click at [584, 412] on circle at bounding box center [587, 411] width 10 height 10
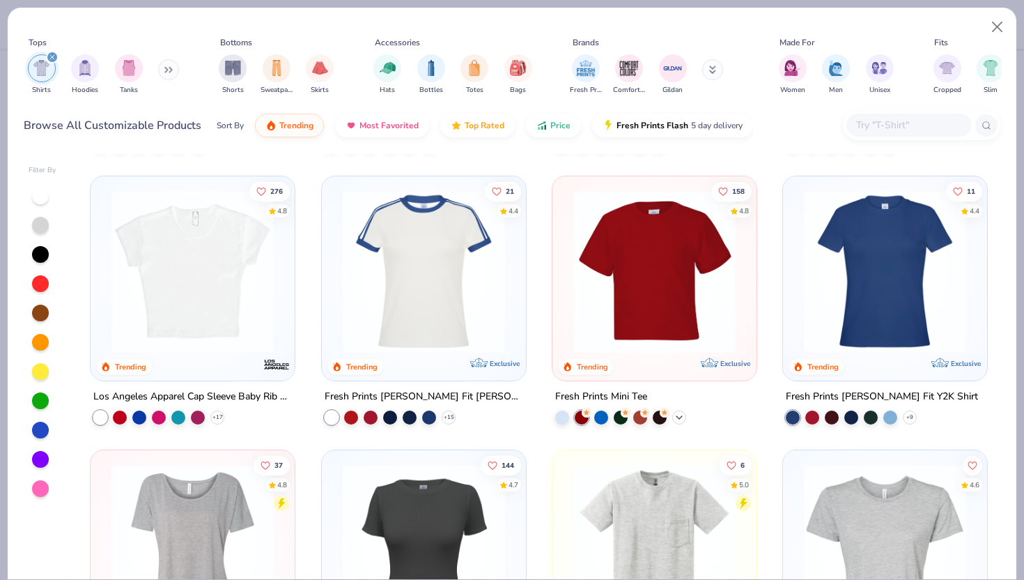
click at [681, 415] on icon at bounding box center [679, 417] width 11 height 11
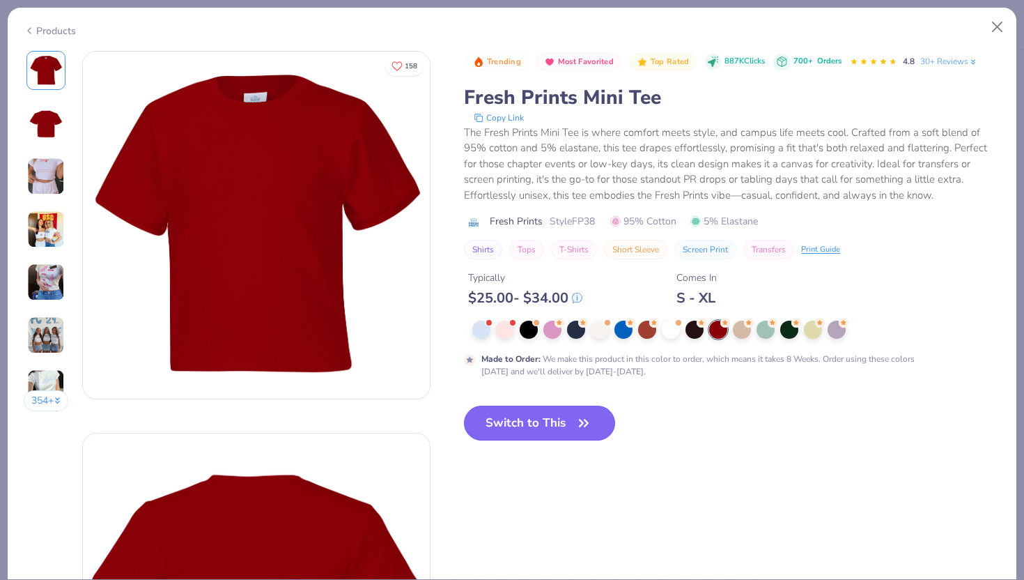
click at [543, 430] on button "Switch to This" at bounding box center [539, 422] width 151 height 35
click at [543, 420] on button "Switch to This" at bounding box center [539, 422] width 151 height 35
click at [569, 433] on button "Switch to This" at bounding box center [539, 422] width 151 height 35
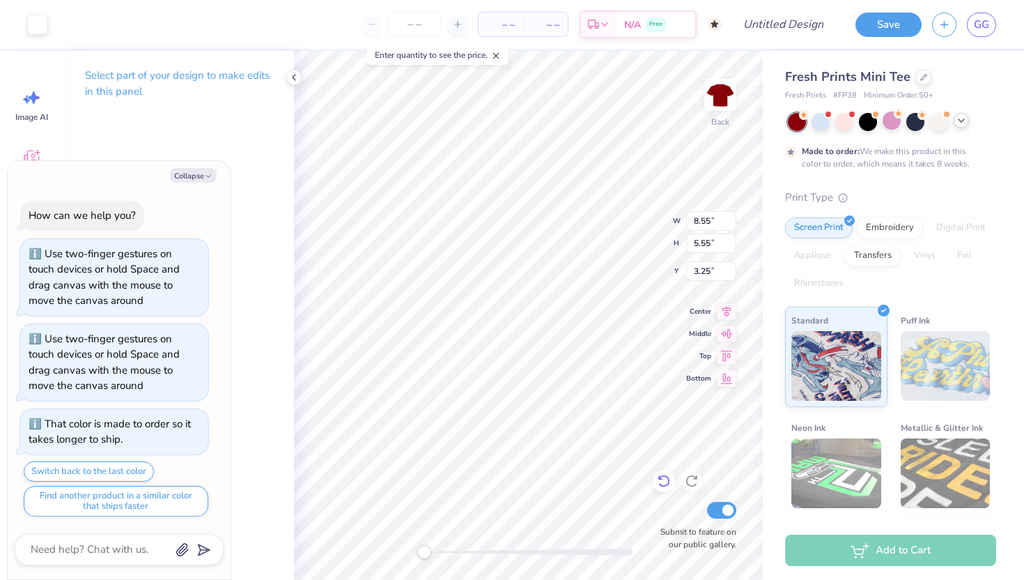
click at [666, 479] on icon at bounding box center [664, 481] width 14 height 14
click at [666, 483] on icon at bounding box center [664, 481] width 14 height 14
click at [296, 76] on icon at bounding box center [293, 77] width 11 height 11
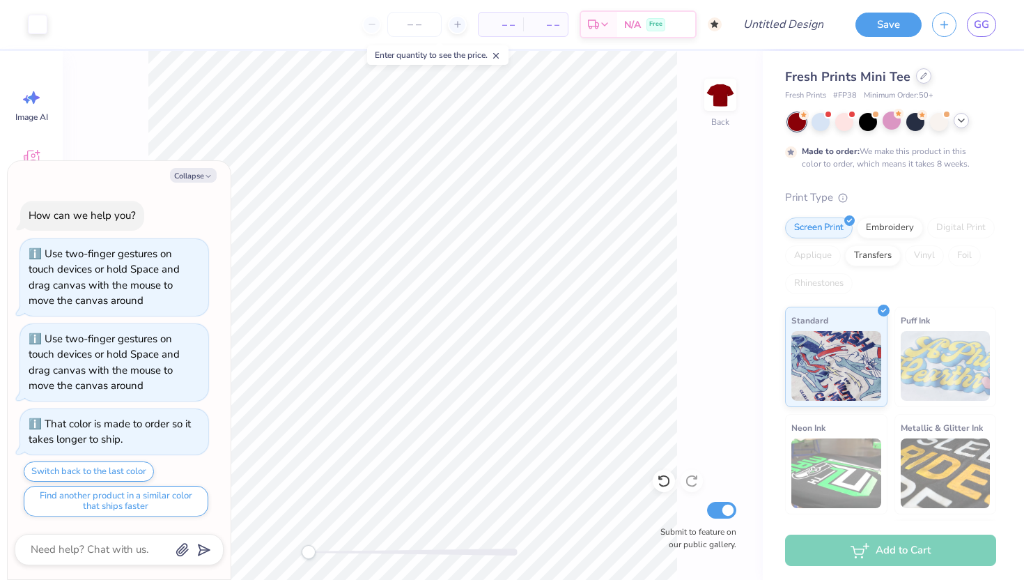
click at [920, 77] on icon at bounding box center [923, 75] width 7 height 7
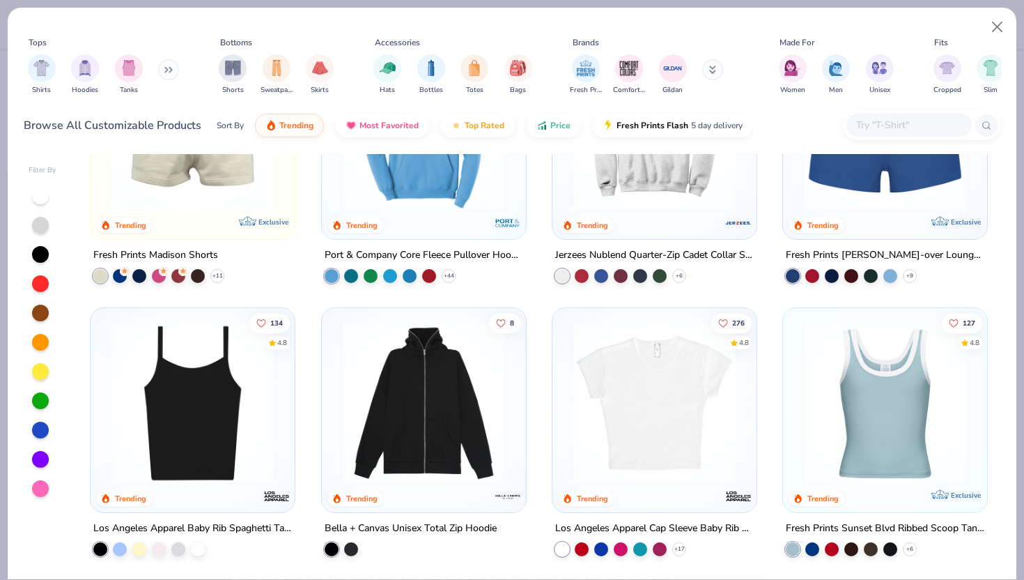
scroll to position [1259, 0]
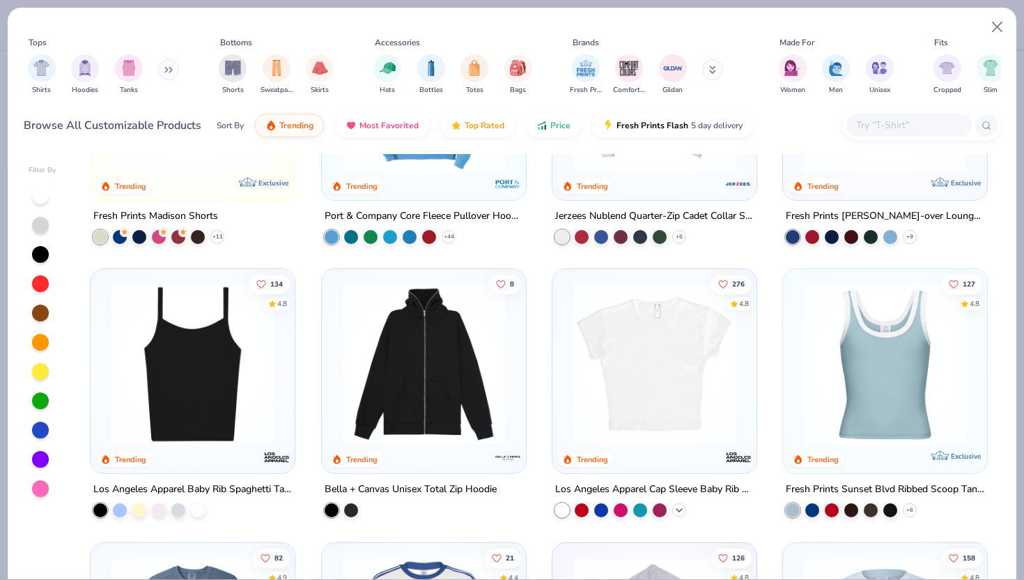
click at [678, 513] on icon at bounding box center [679, 509] width 11 height 11
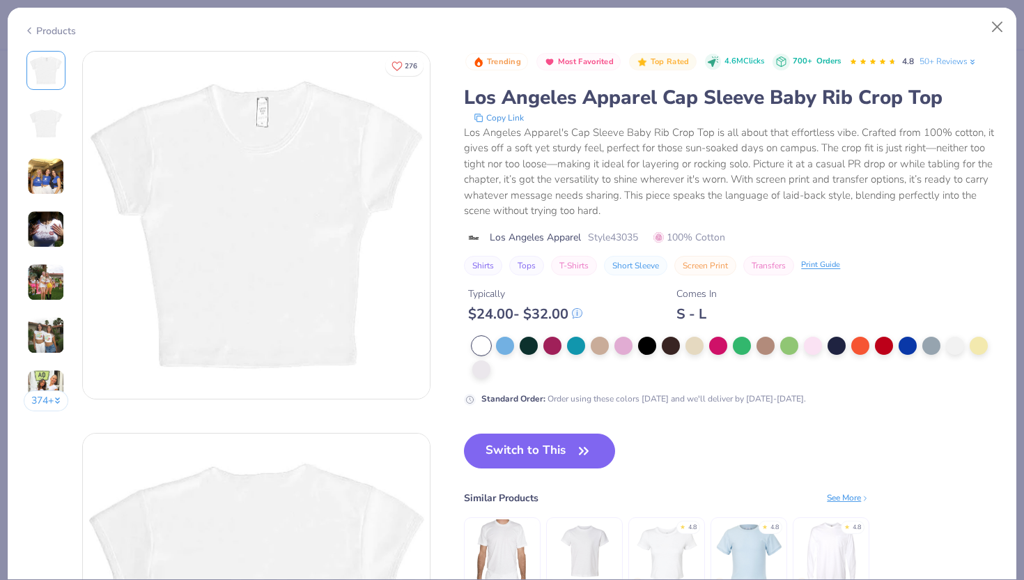
click at [370, 254] on img at bounding box center [256, 225] width 347 height 347
click at [51, 327] on img at bounding box center [46, 335] width 38 height 38
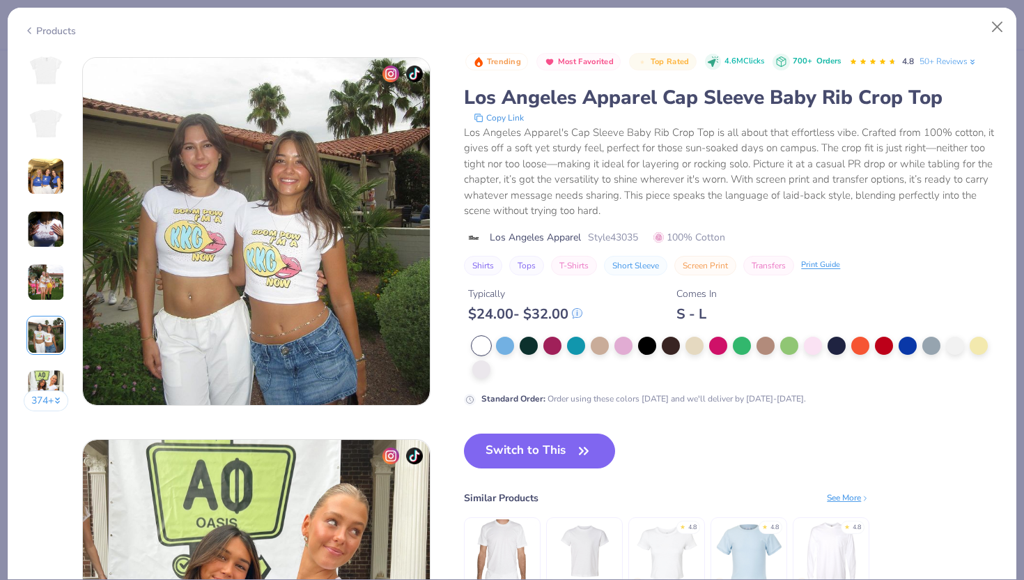
scroll to position [1909, 0]
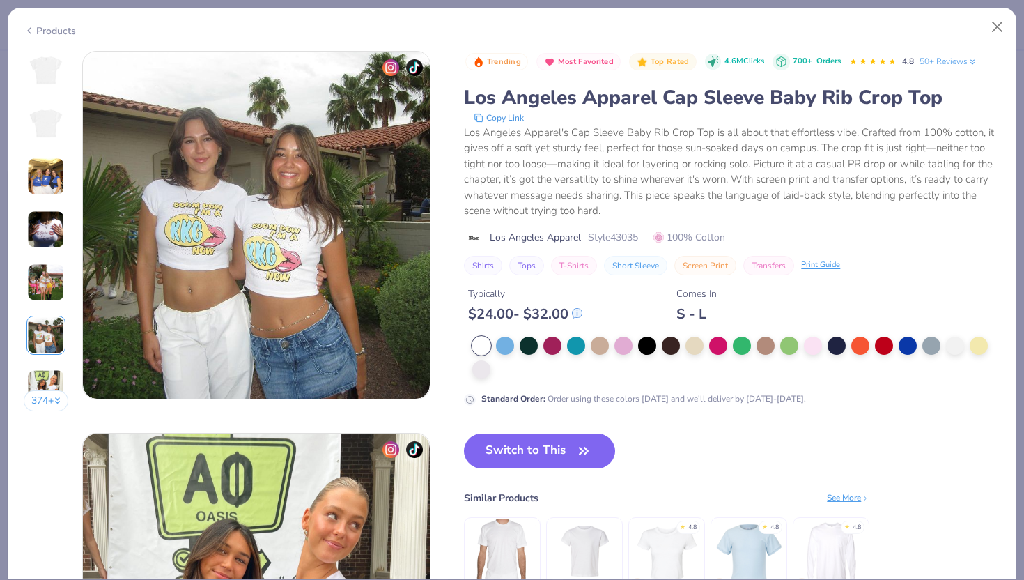
click at [26, 0] on div "Products 374 + 276 DC [GEOGRAPHIC_DATA], [GEOGRAPHIC_DATA] AV Alpha [GEOGRAPHIC…" at bounding box center [512, 290] width 1024 height 580
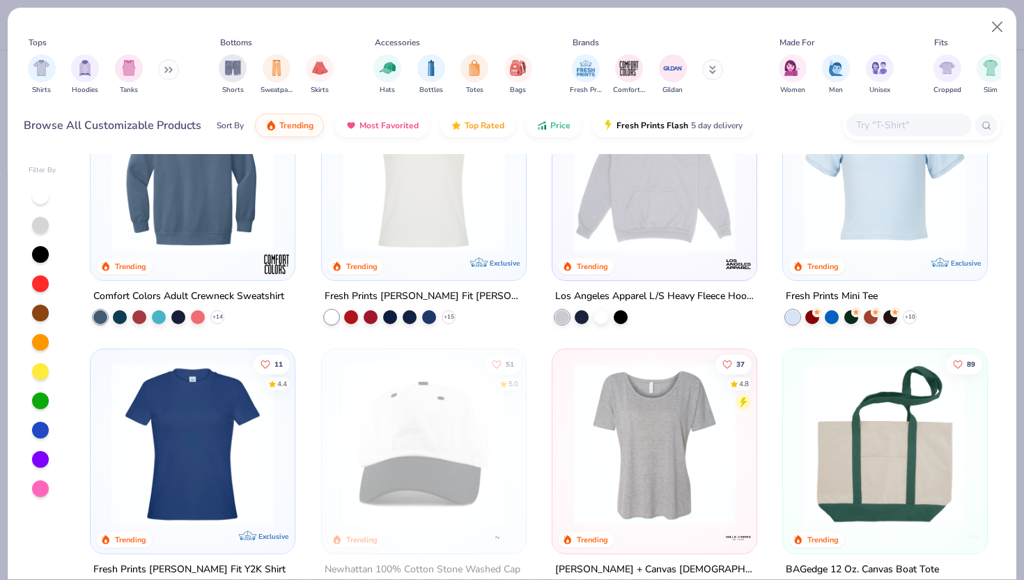
scroll to position [1722, 0]
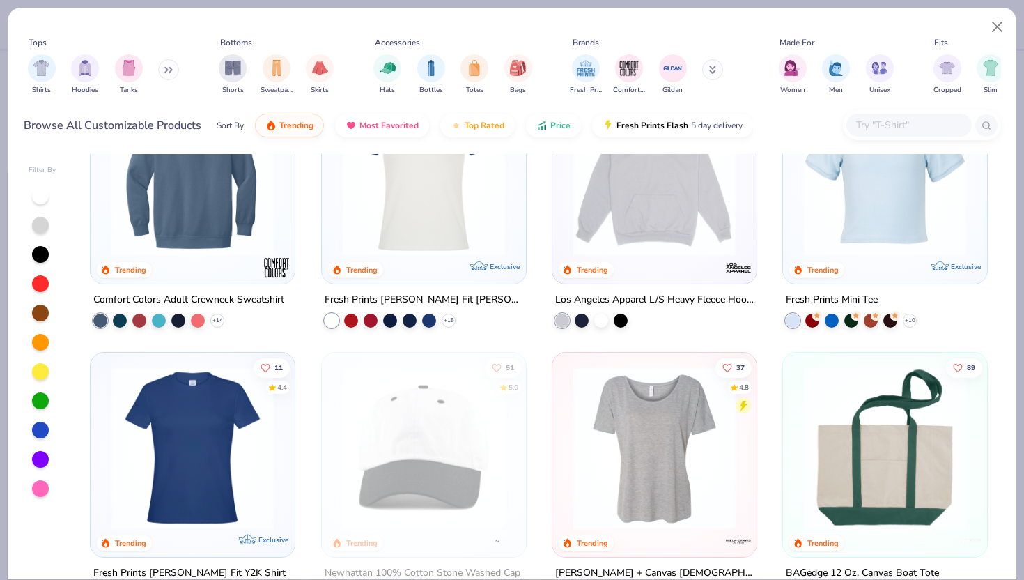
click at [911, 229] on img at bounding box center [885, 174] width 176 height 162
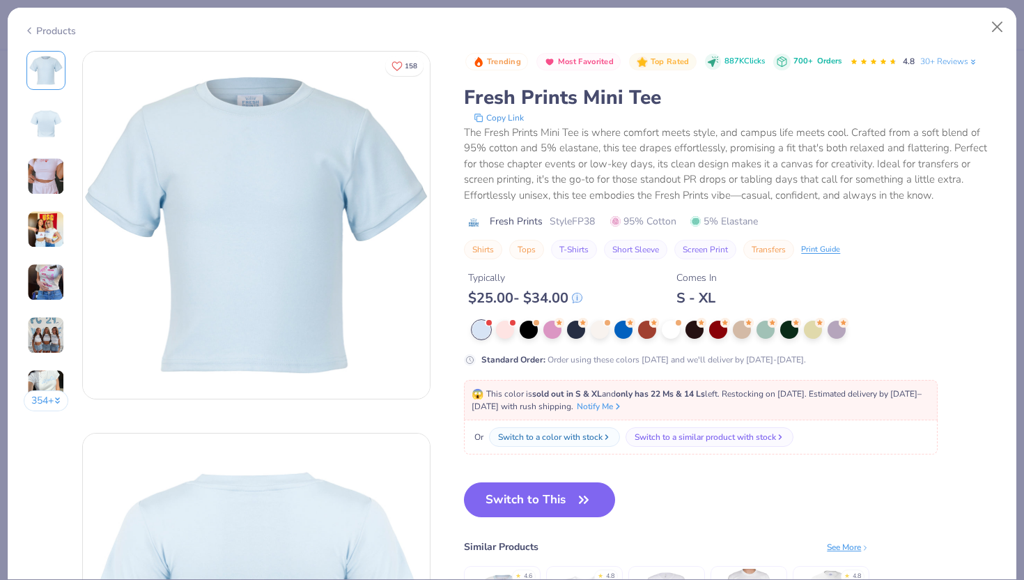
click at [45, 342] on img at bounding box center [46, 335] width 38 height 38
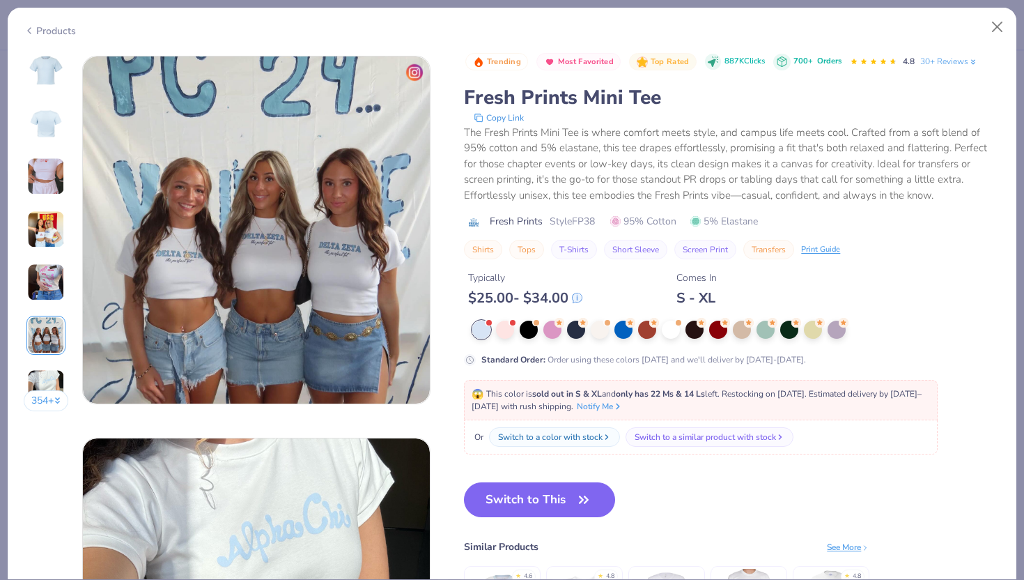
scroll to position [1909, 0]
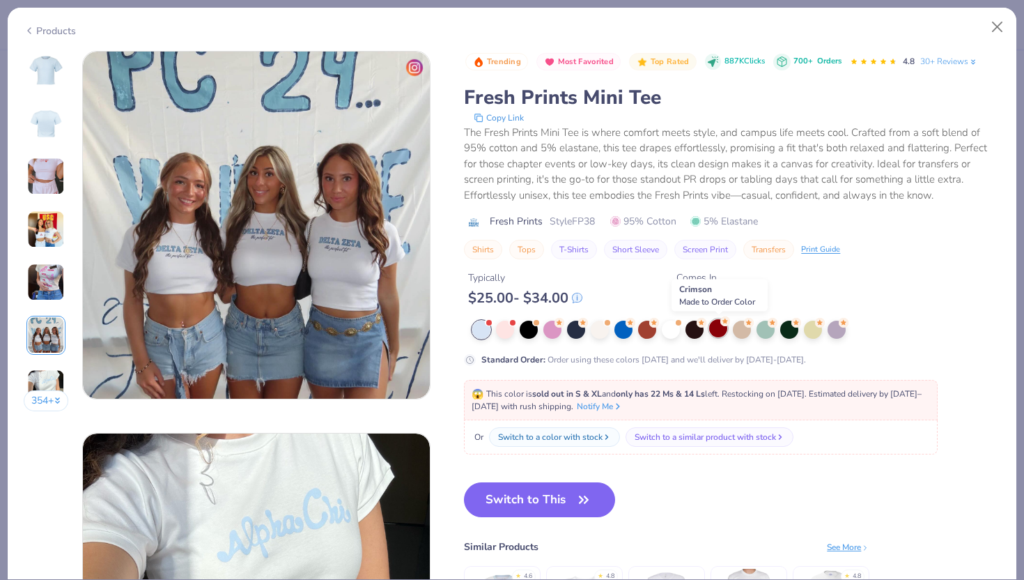
click at [714, 334] on div at bounding box center [718, 328] width 18 height 18
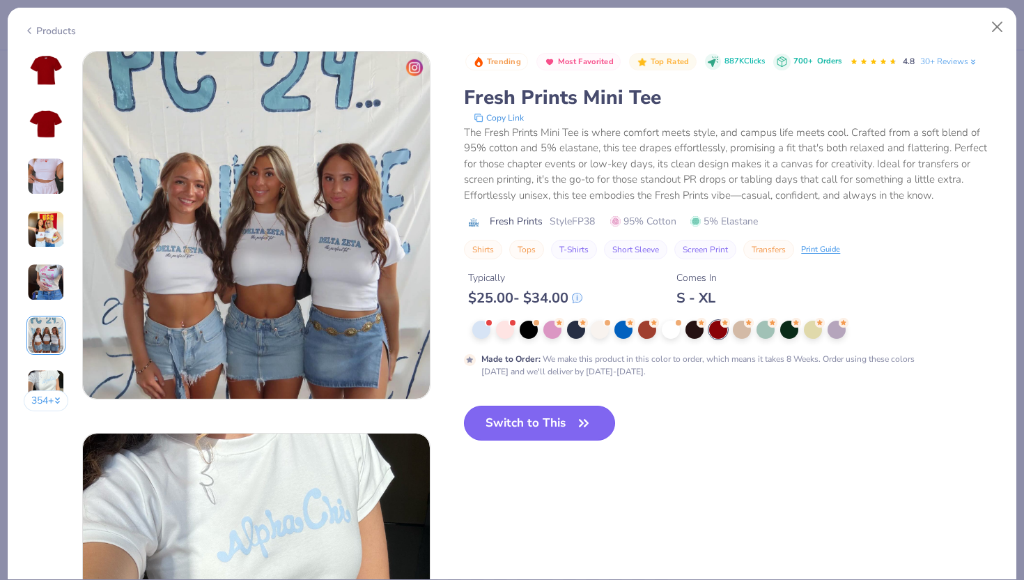
click at [543, 428] on button "Switch to This" at bounding box center [539, 422] width 151 height 35
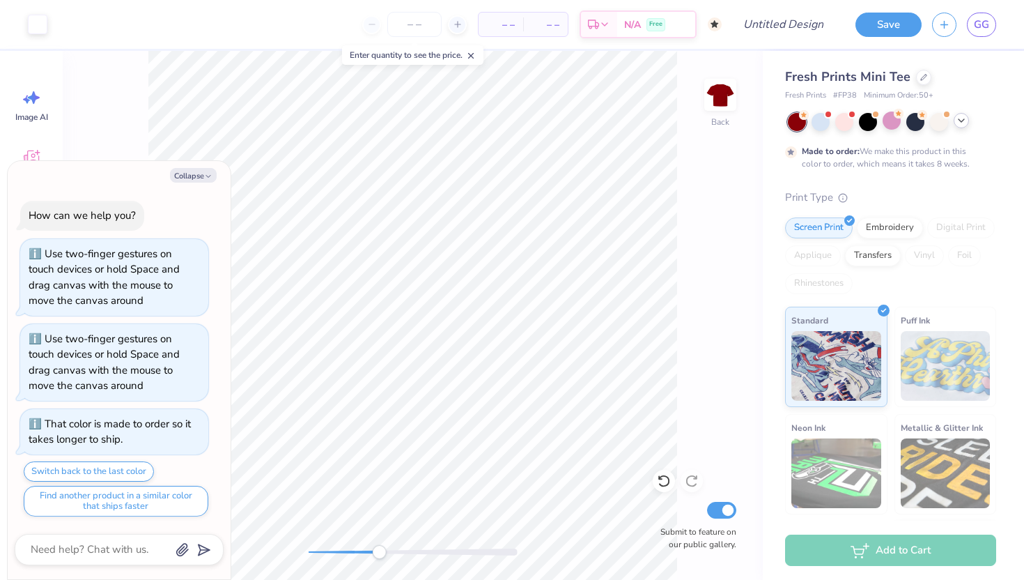
drag, startPoint x: 307, startPoint y: 553, endPoint x: 378, endPoint y: 549, distance: 71.2
click at [379, 549] on div "Accessibility label" at bounding box center [379, 552] width 14 height 14
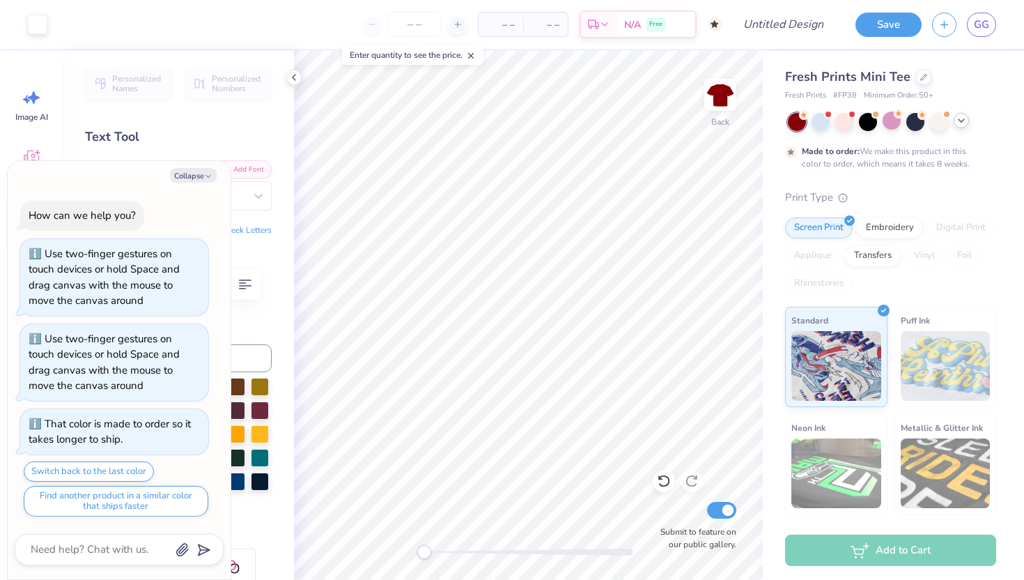
click at [423, 559] on div "Back Submit to feature on our public gallery." at bounding box center [528, 315] width 469 height 529
click at [412, 555] on div "Back Submit to feature on our public gallery." at bounding box center [528, 315] width 469 height 529
click at [290, 77] on icon at bounding box center [293, 77] width 11 height 11
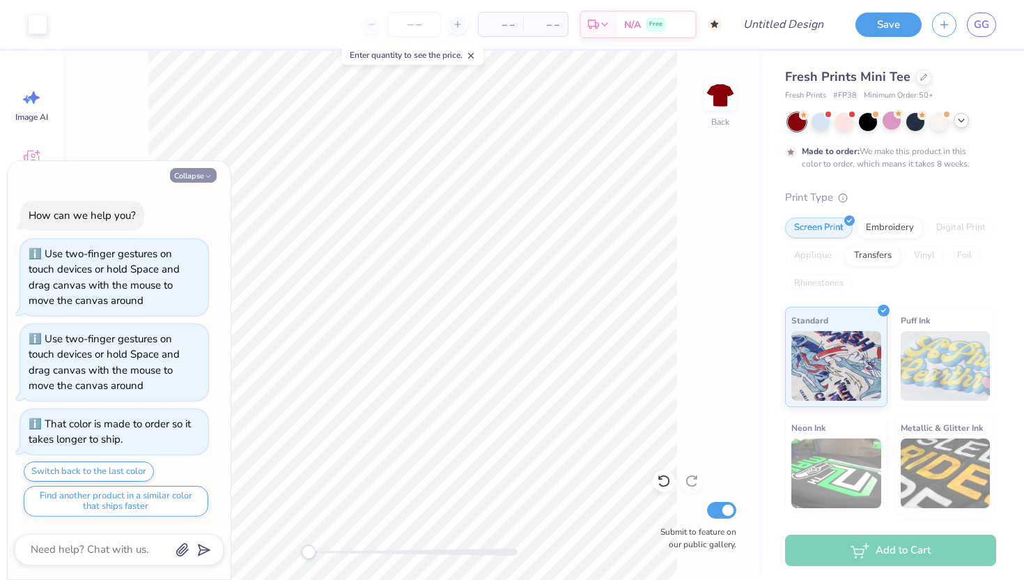
click at [204, 178] on icon "button" at bounding box center [208, 176] width 8 height 8
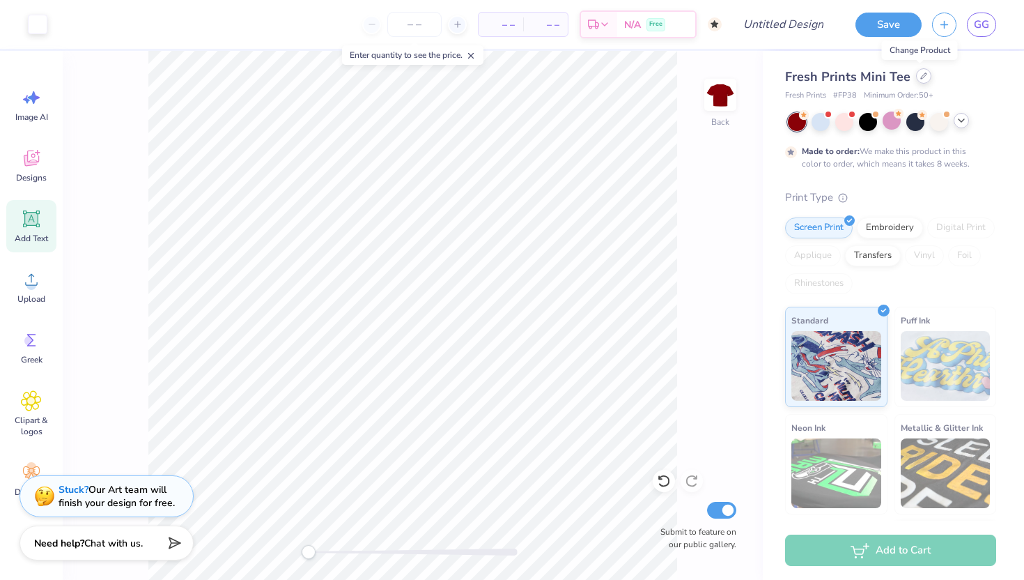
click at [923, 79] on div at bounding box center [923, 75] width 15 height 15
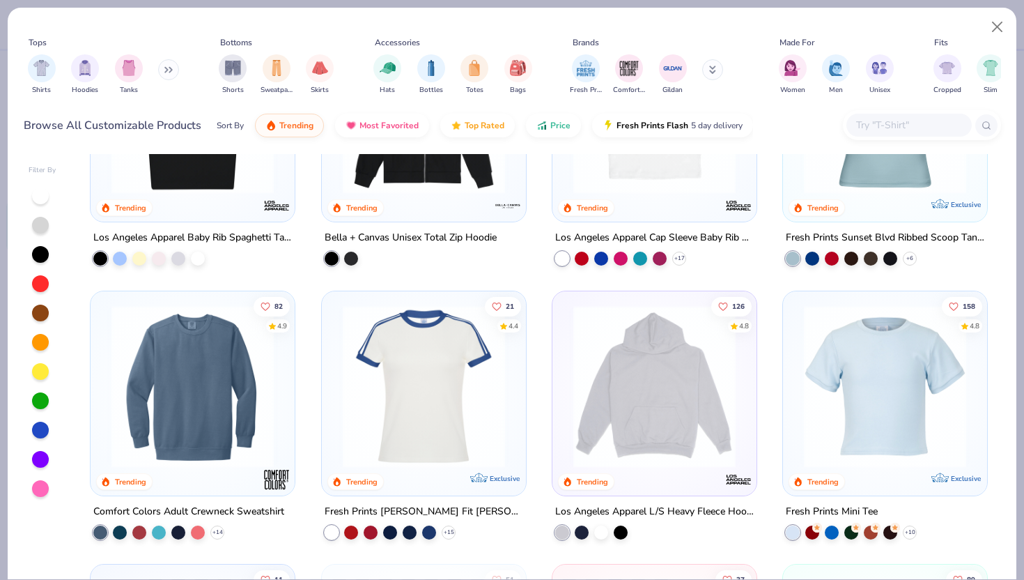
scroll to position [1518, 0]
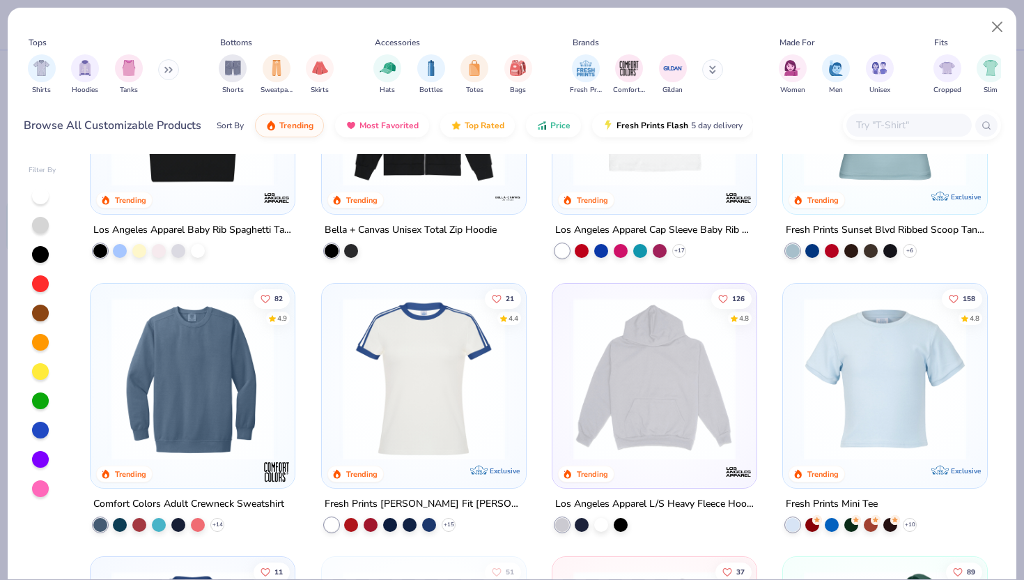
click at [919, 429] on img at bounding box center [885, 378] width 176 height 162
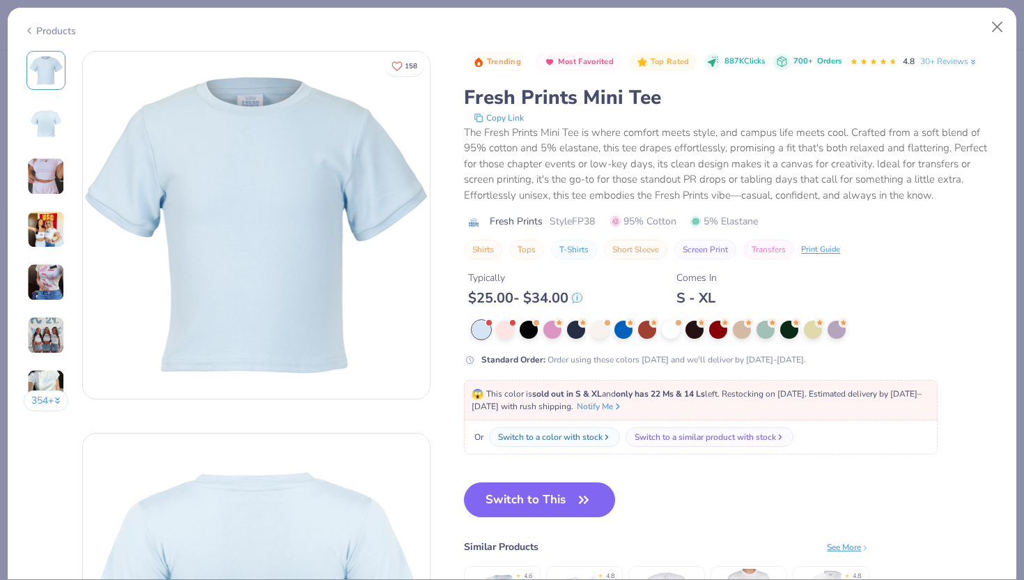
click at [40, 222] on img at bounding box center [46, 229] width 38 height 38
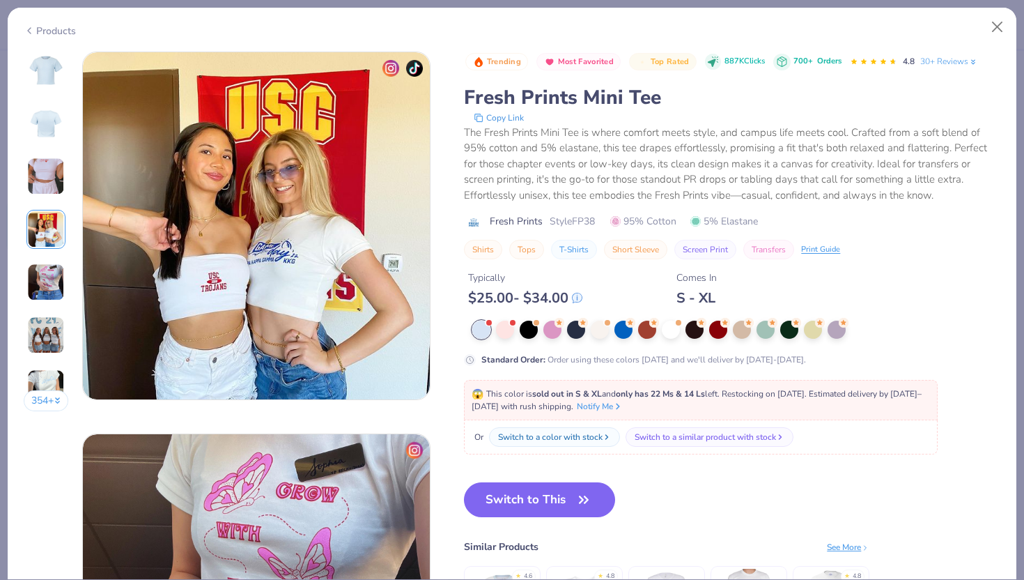
scroll to position [1145, 0]
click at [43, 303] on div "354 +" at bounding box center [46, 236] width 45 height 371
click at [46, 329] on img at bounding box center [46, 335] width 38 height 38
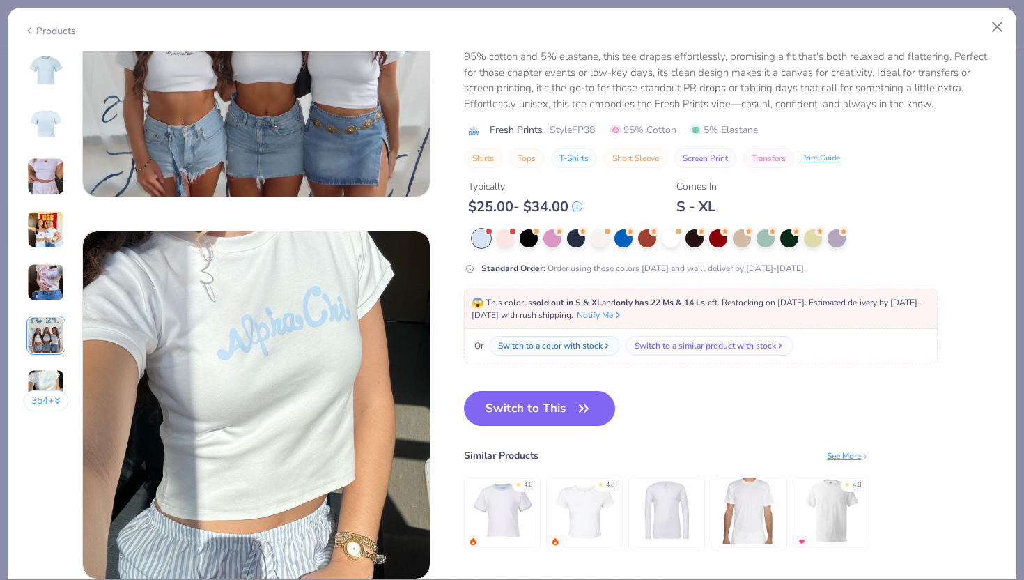
scroll to position [2118, 0]
